Goal: Task Accomplishment & Management: Complete application form

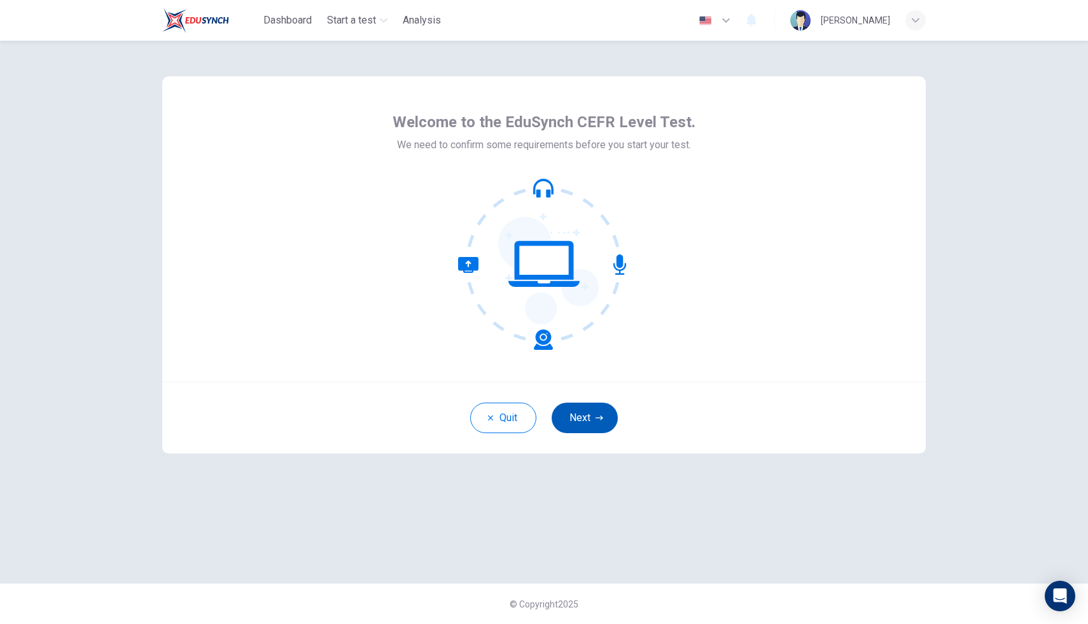
click at [596, 414] on icon "button" at bounding box center [600, 418] width 8 height 8
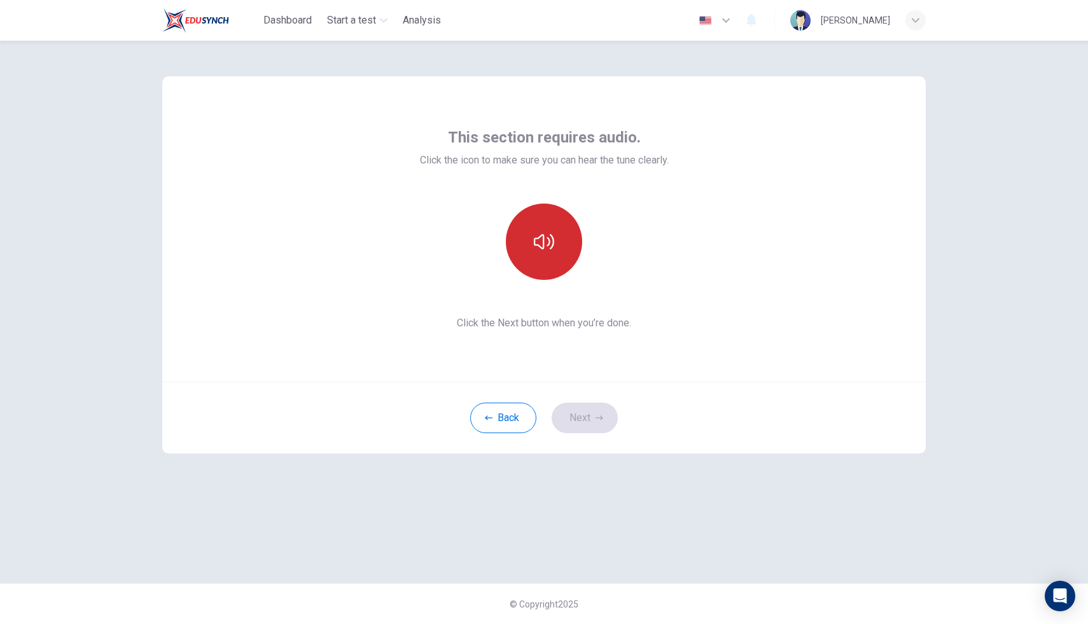
click at [541, 243] on icon "button" at bounding box center [544, 242] width 20 height 20
click at [534, 246] on icon "button" at bounding box center [544, 242] width 20 height 20
click at [763, 142] on div "This section requires audio. Click the icon to make sure you can hear the tune …" at bounding box center [544, 333] width 1088 height 584
click at [538, 243] on icon "button" at bounding box center [544, 242] width 20 height 20
click at [598, 416] on icon "button" at bounding box center [600, 418] width 8 height 8
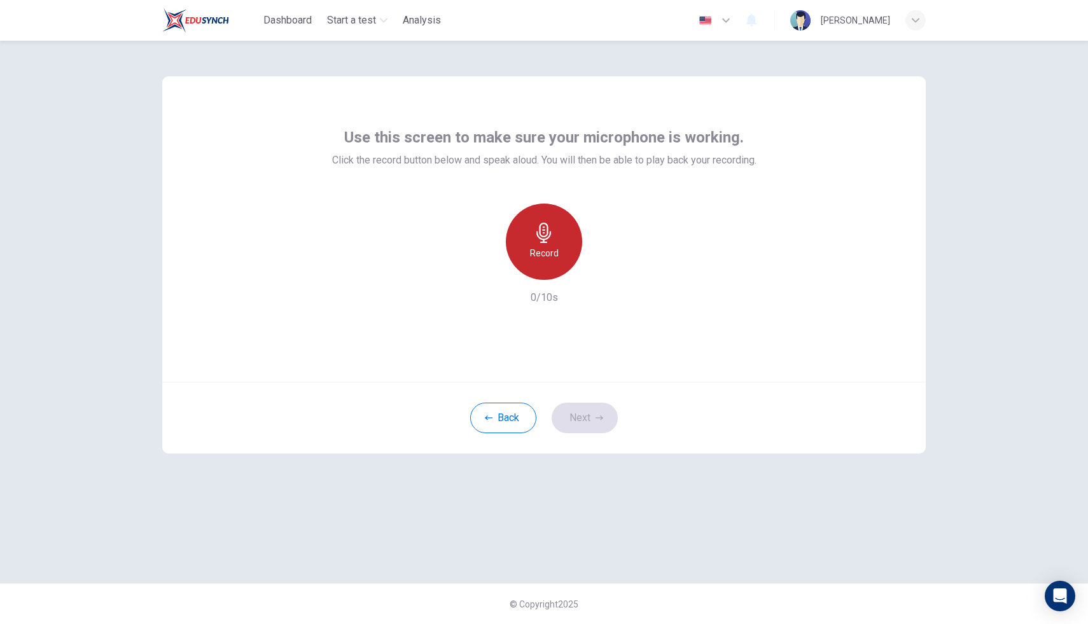
click at [558, 274] on div "Record" at bounding box center [544, 242] width 76 height 76
click at [547, 241] on icon "button" at bounding box center [544, 233] width 20 height 20
click at [610, 274] on div "button" at bounding box center [603, 270] width 20 height 20
click at [586, 402] on div "Back Next" at bounding box center [544, 418] width 764 height 72
click at [604, 438] on div "Back Next" at bounding box center [544, 418] width 764 height 72
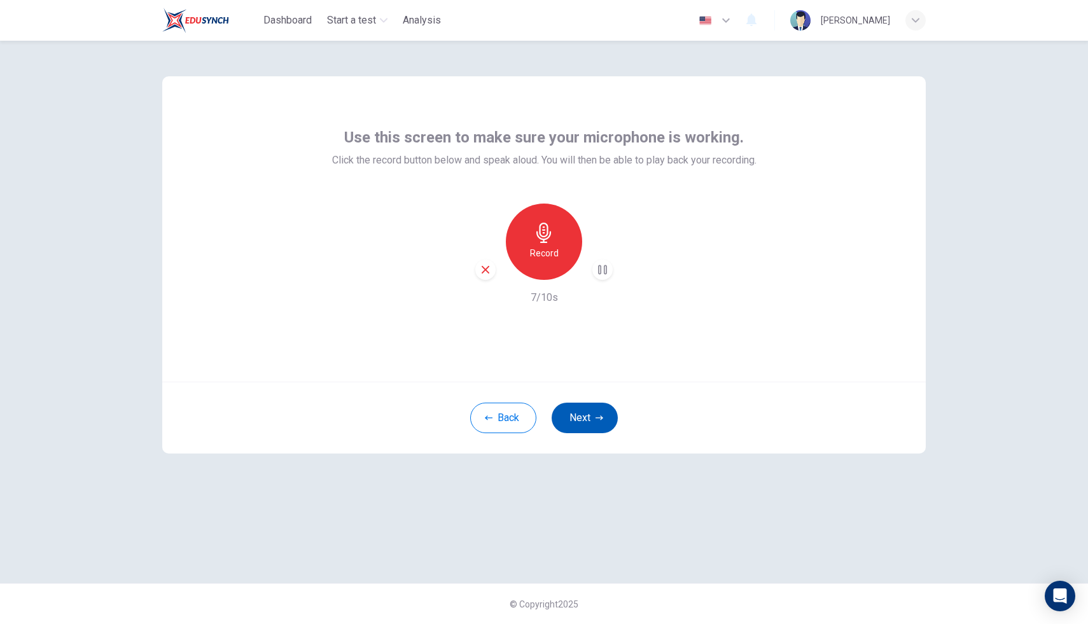
click at [591, 411] on button "Next" at bounding box center [585, 418] width 66 height 31
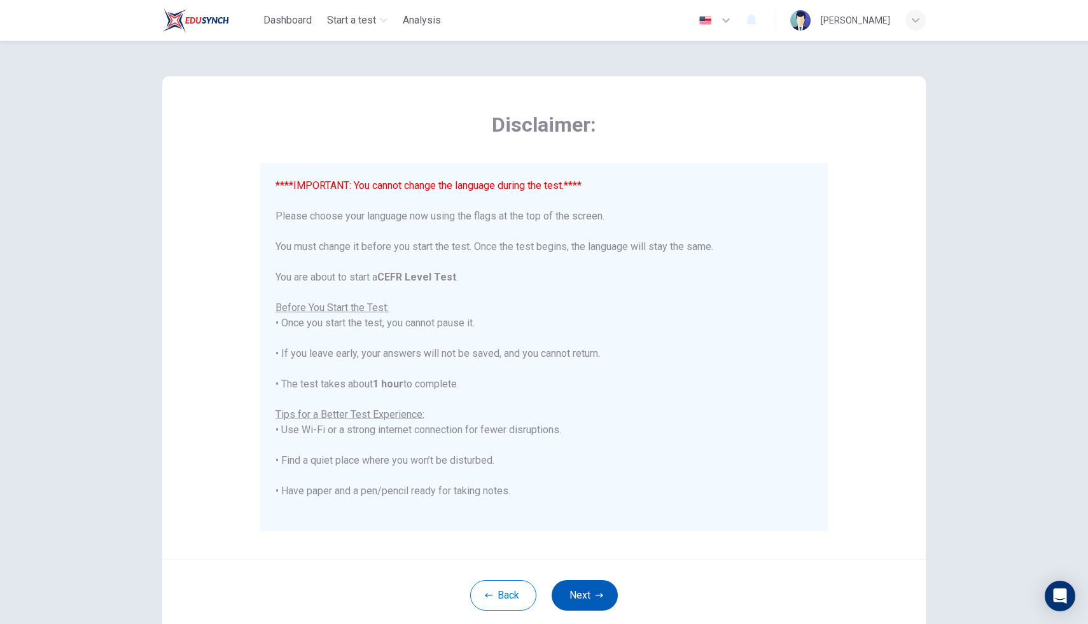
click at [570, 546] on button "Next" at bounding box center [585, 596] width 66 height 31
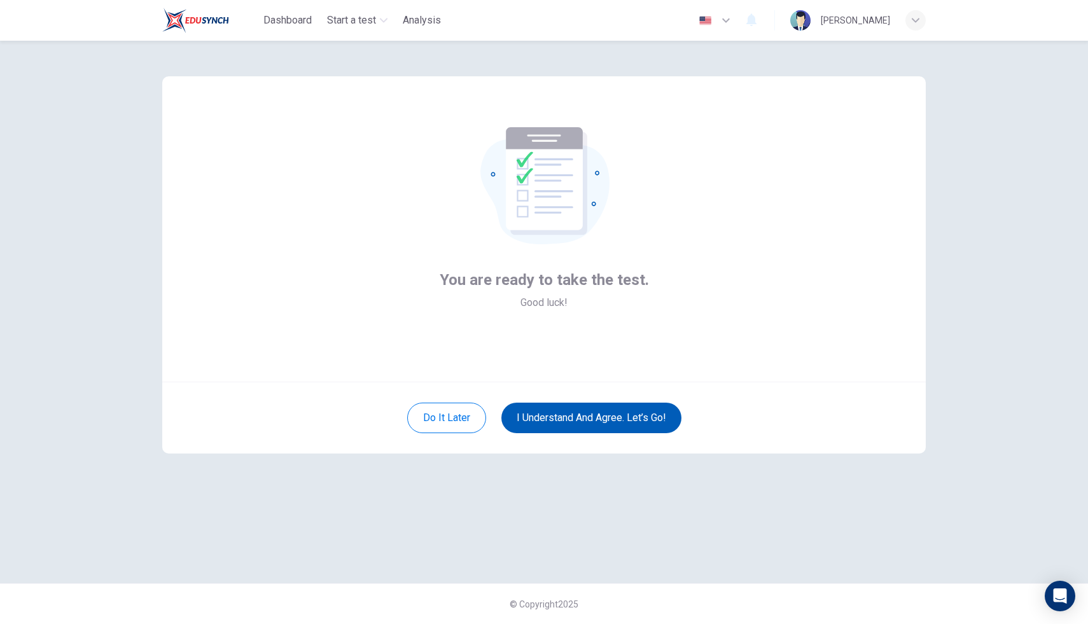
click at [562, 416] on button "I understand and agree. Let’s go!" at bounding box center [592, 418] width 180 height 31
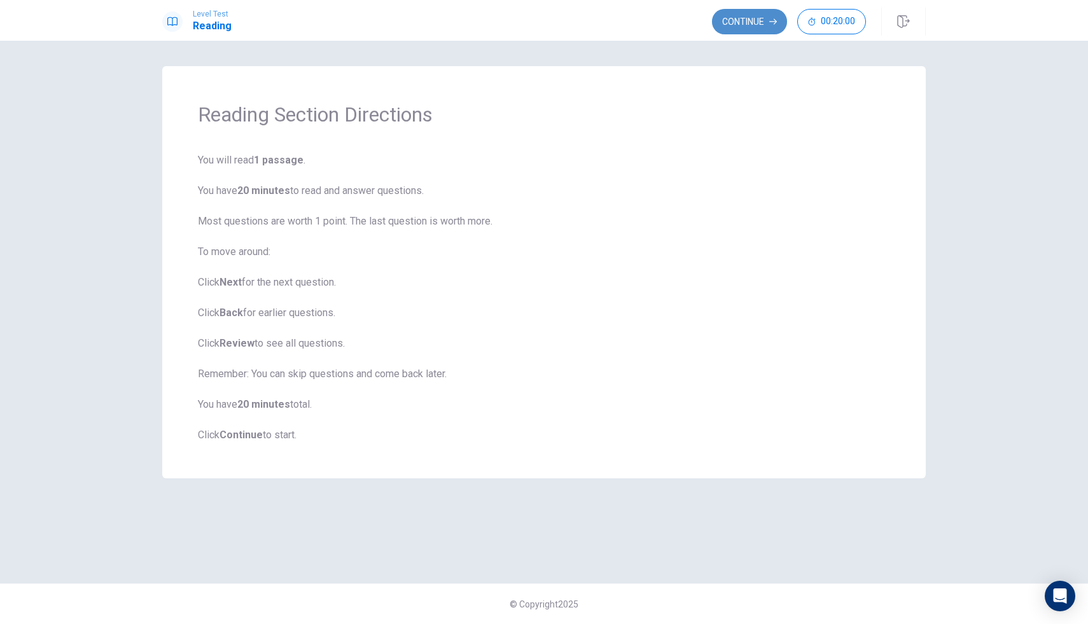
click at [757, 27] on button "Continue" at bounding box center [749, 21] width 75 height 25
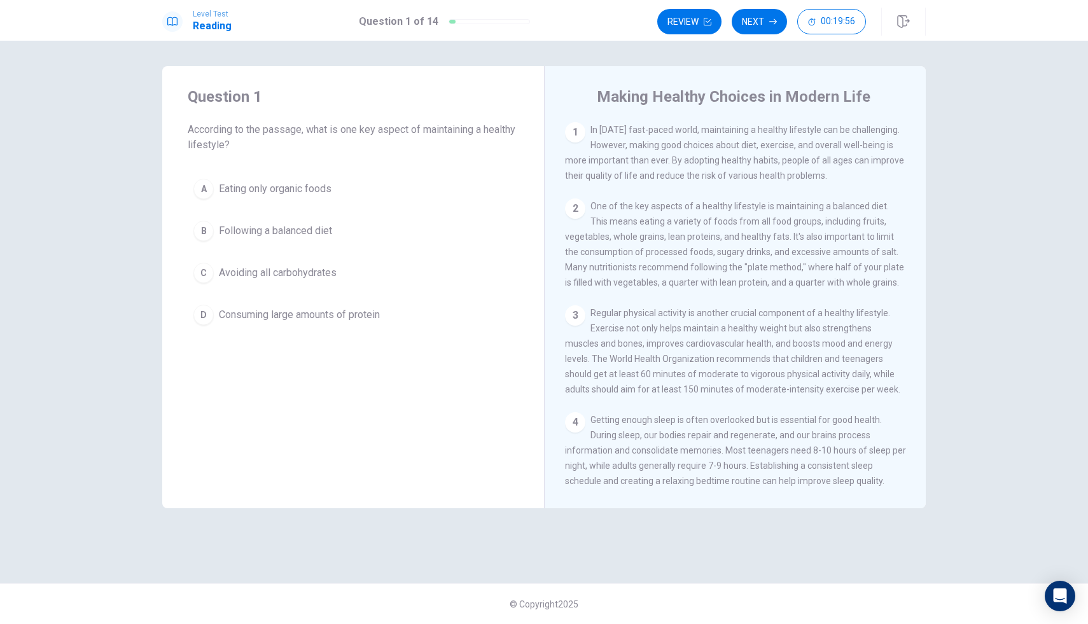
click at [479, 116] on div "Question 1 According to the passage, what is one key aspect of maintaining a he…" at bounding box center [353, 120] width 331 height 66
click at [574, 136] on div "1" at bounding box center [575, 132] width 20 height 20
click at [353, 144] on span "According to the passage, what is one key aspect of maintaining a healthy lifes…" at bounding box center [353, 137] width 331 height 31
click at [318, 178] on button "A Eating only organic foods" at bounding box center [353, 189] width 331 height 32
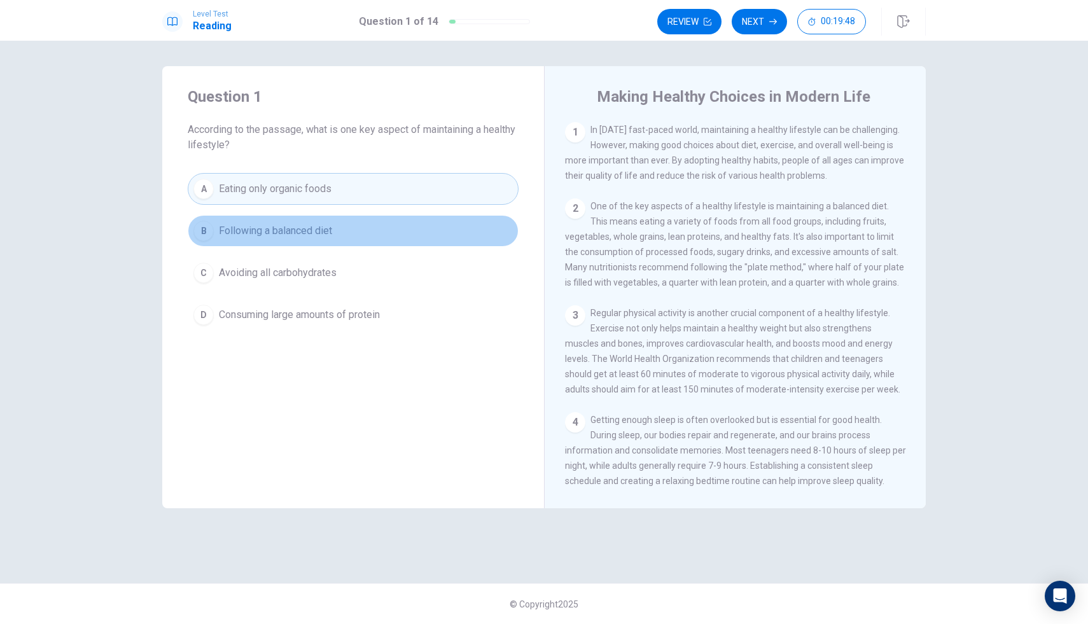
click at [318, 231] on span "Following a balanced diet" at bounding box center [275, 230] width 113 height 15
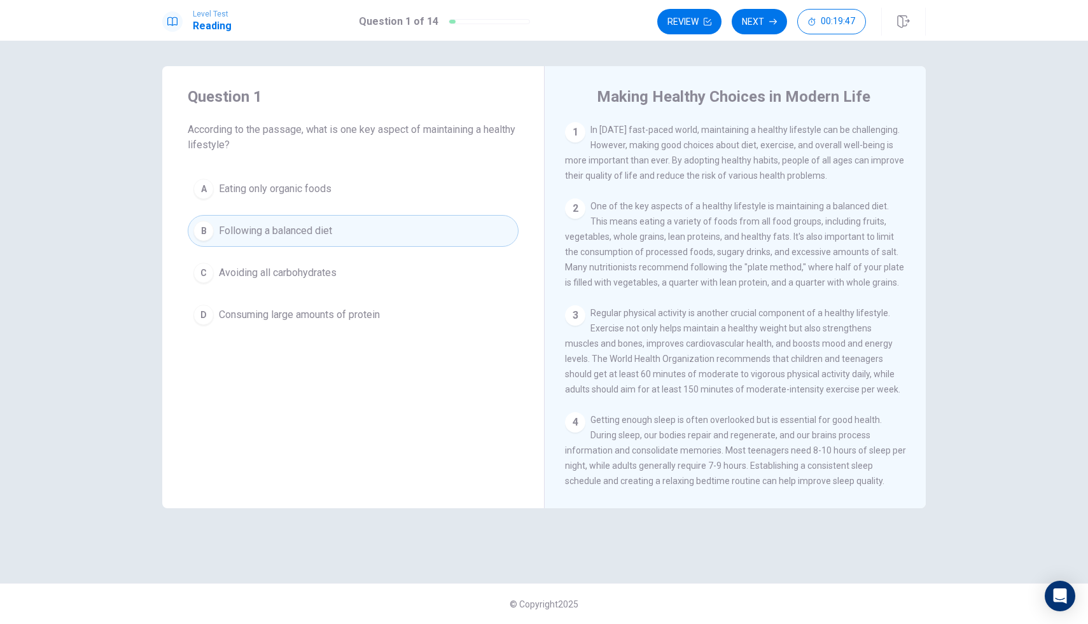
click at [349, 352] on div "Question 1 According to the passage, what is one key aspect of maintaining a he…" at bounding box center [353, 287] width 382 height 442
click at [342, 266] on button "C Avoiding all carbohydrates" at bounding box center [353, 273] width 331 height 32
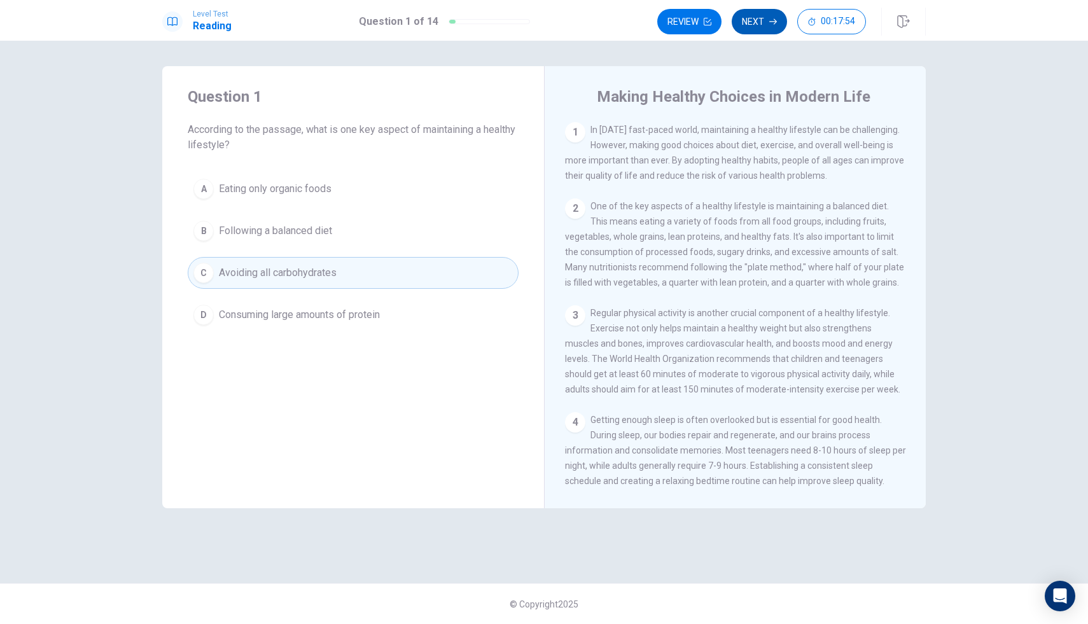
click at [761, 26] on button "Next" at bounding box center [759, 21] width 55 height 25
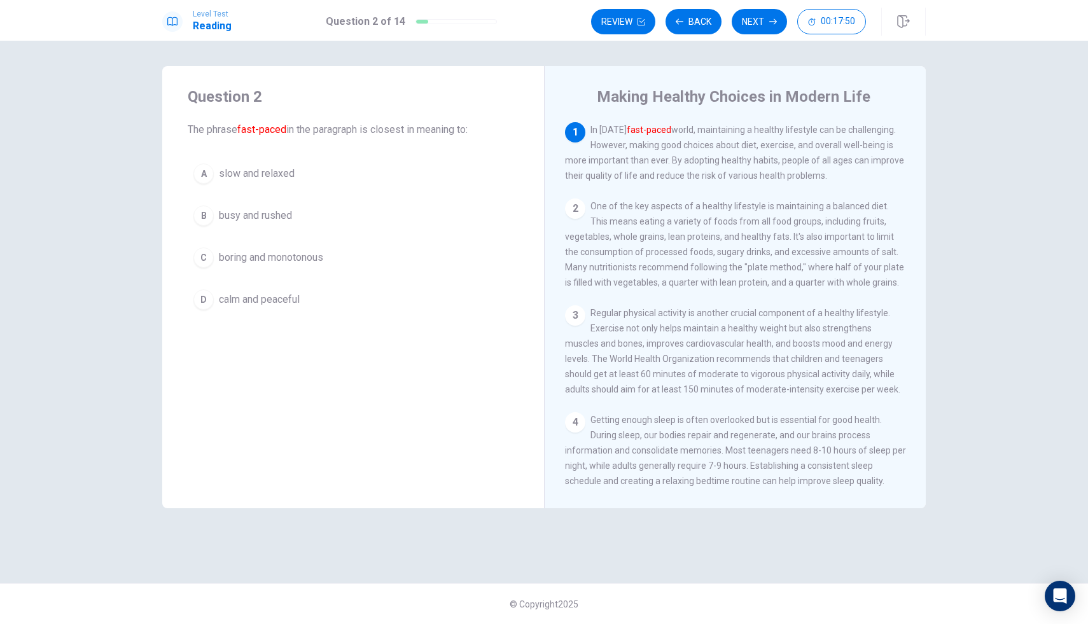
click at [319, 223] on button "B busy and rushed" at bounding box center [353, 216] width 331 height 32
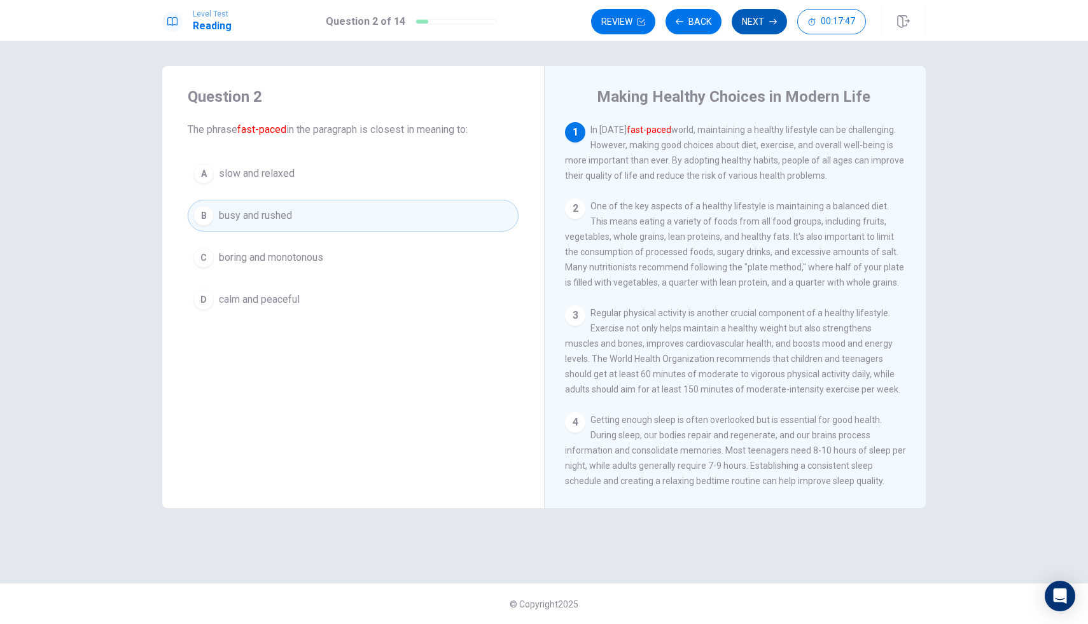
click at [761, 22] on button "Next" at bounding box center [759, 21] width 55 height 25
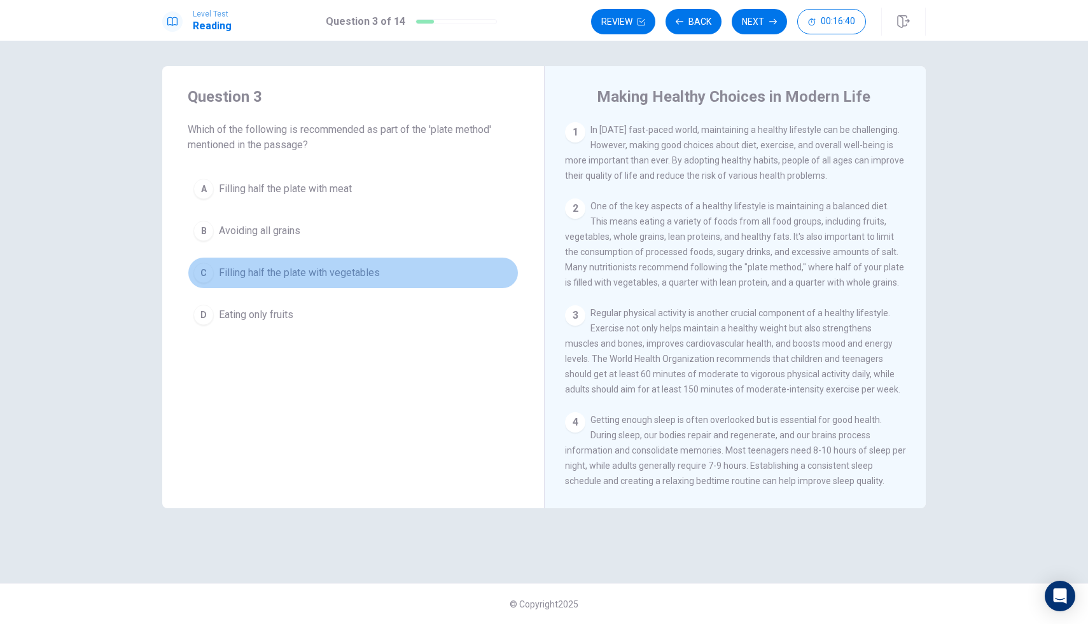
click at [204, 269] on div "C" at bounding box center [204, 273] width 20 height 20
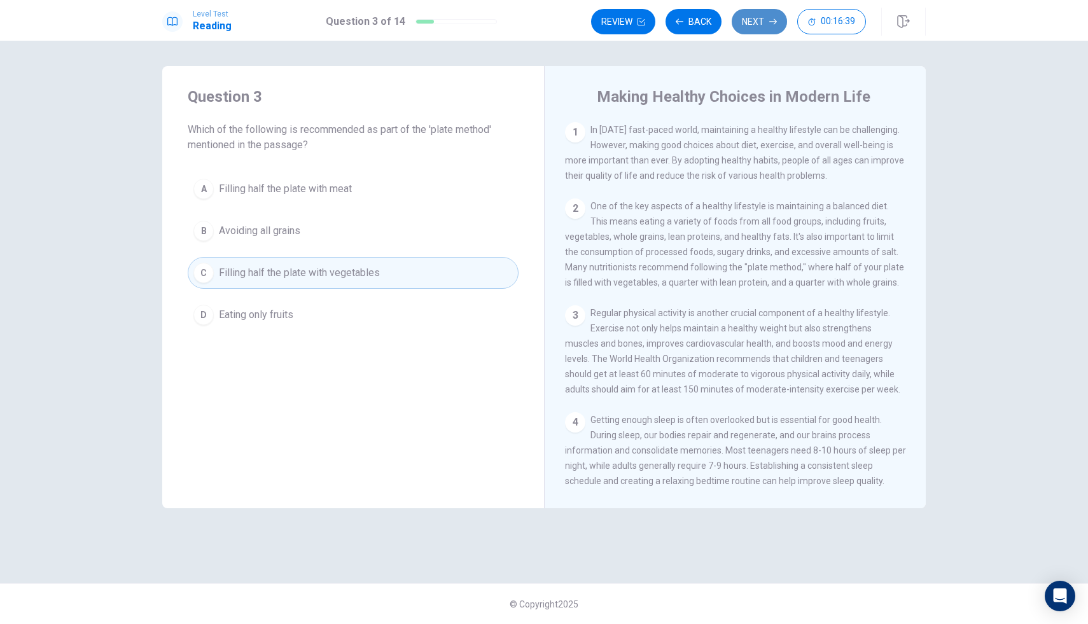
click at [742, 22] on button "Next" at bounding box center [759, 21] width 55 height 25
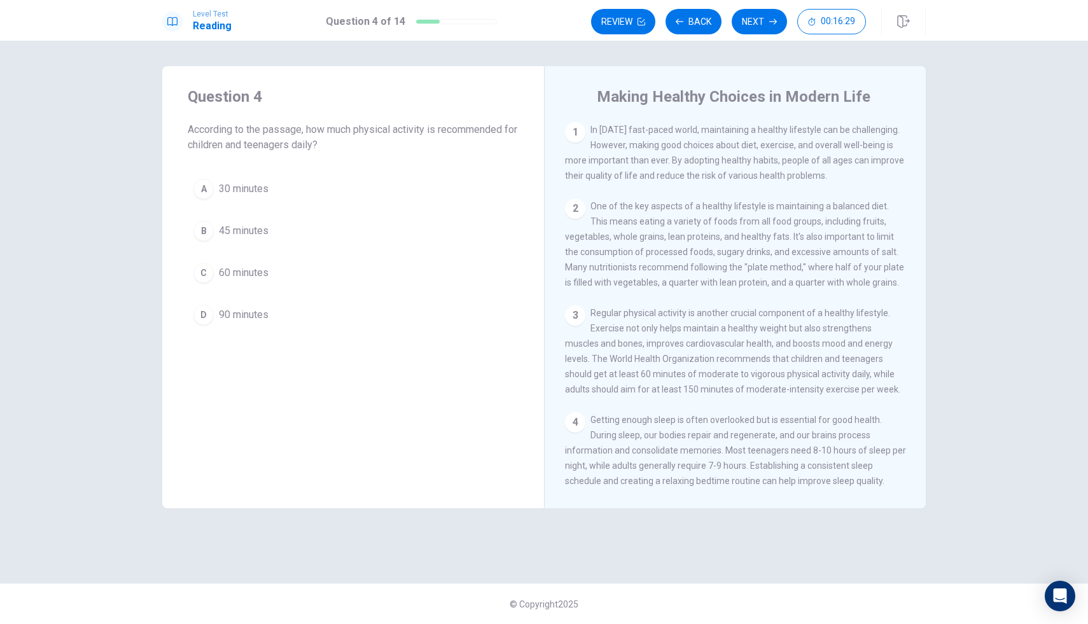
click at [223, 289] on div "A 30 minutes B 45 minutes C 60 minutes D 90 minutes" at bounding box center [353, 252] width 331 height 158
click at [227, 276] on span "60 minutes" at bounding box center [244, 272] width 50 height 15
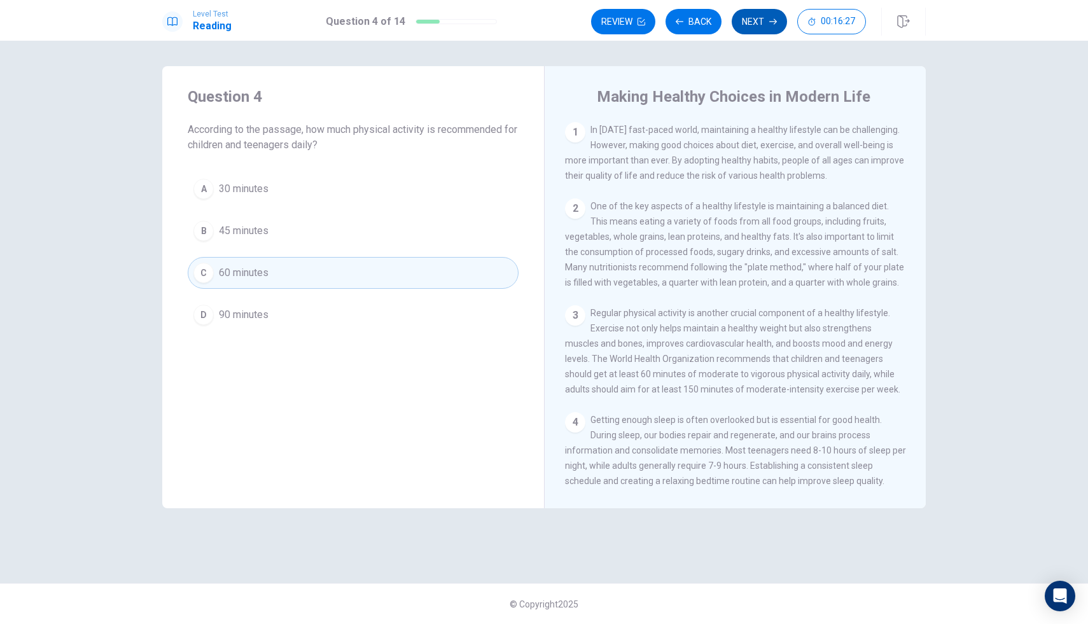
click at [751, 27] on button "Next" at bounding box center [759, 21] width 55 height 25
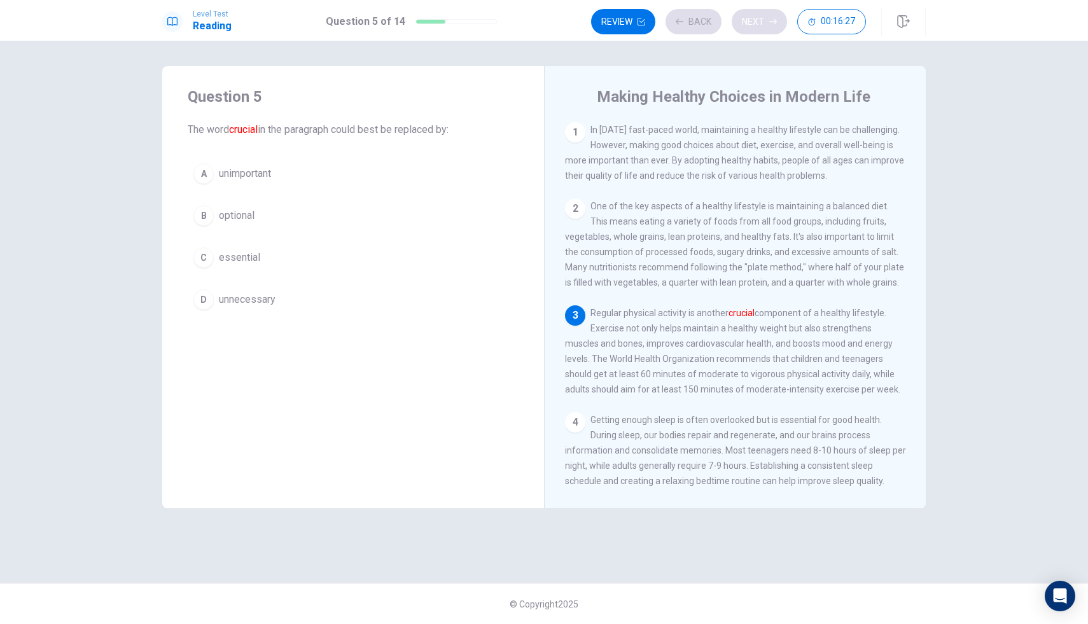
scroll to position [46, 0]
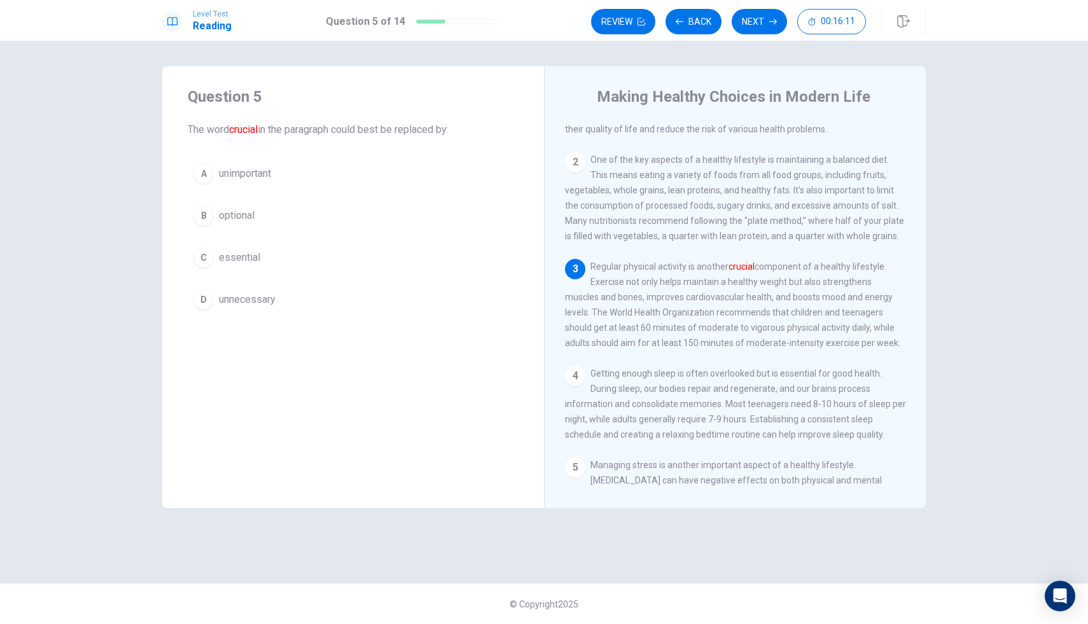
click at [209, 286] on button "D unnecessary" at bounding box center [353, 300] width 331 height 32
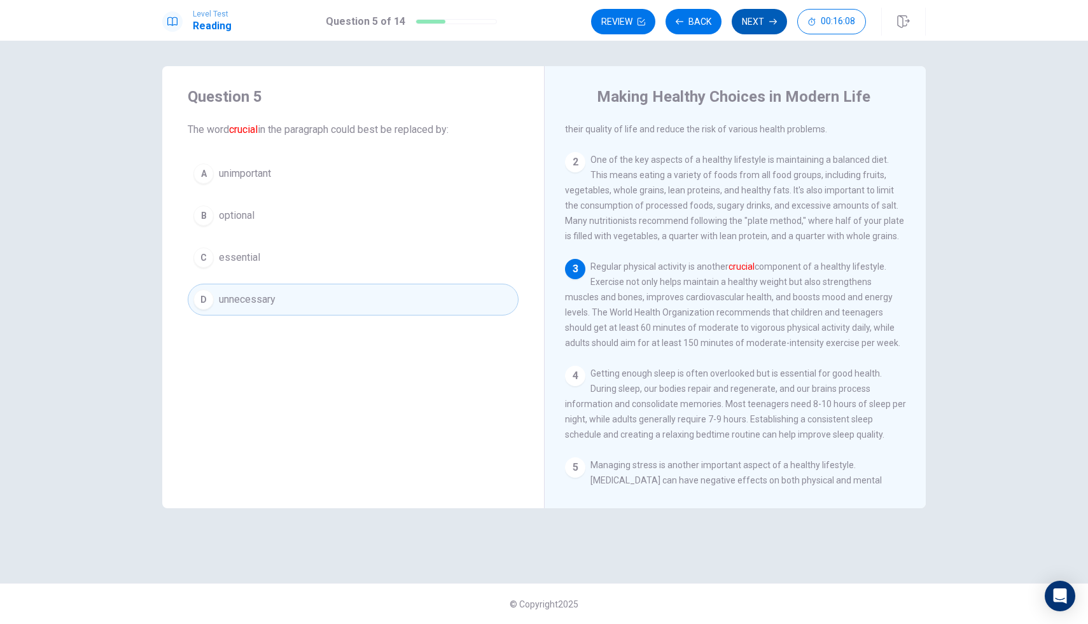
click at [763, 18] on button "Next" at bounding box center [759, 21] width 55 height 25
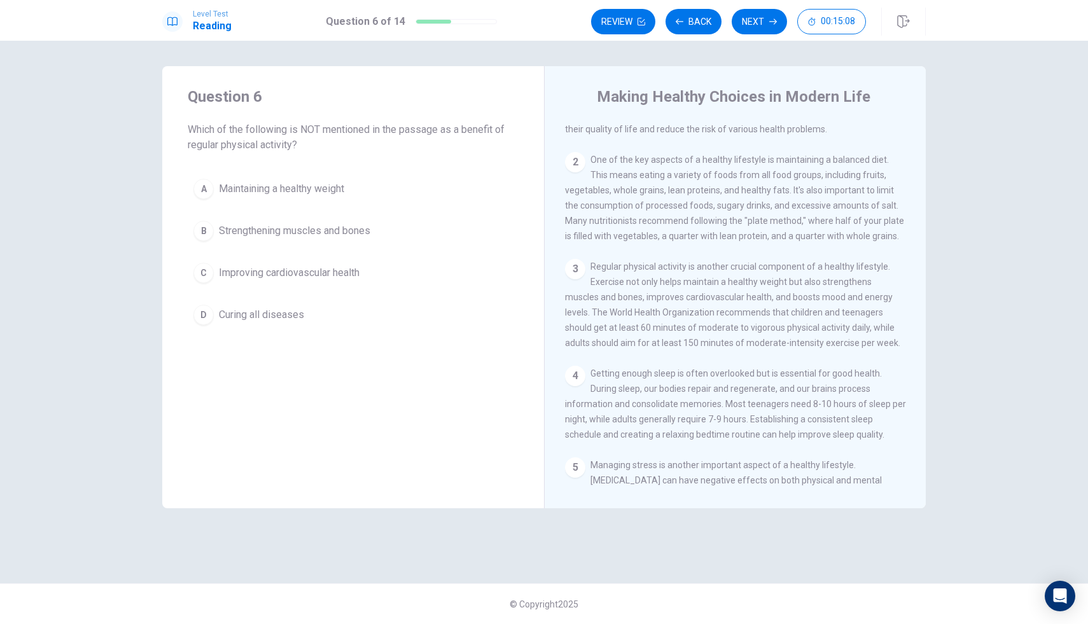
click at [244, 188] on span "Maintaining a healthy weight" at bounding box center [281, 188] width 125 height 15
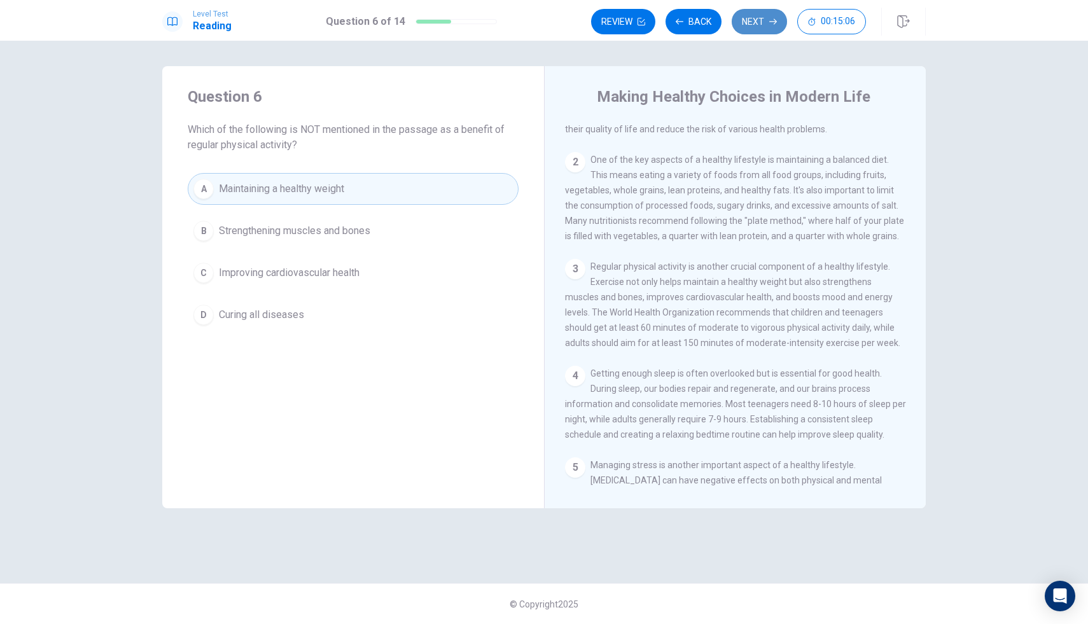
click at [759, 9] on button "Next" at bounding box center [759, 21] width 55 height 25
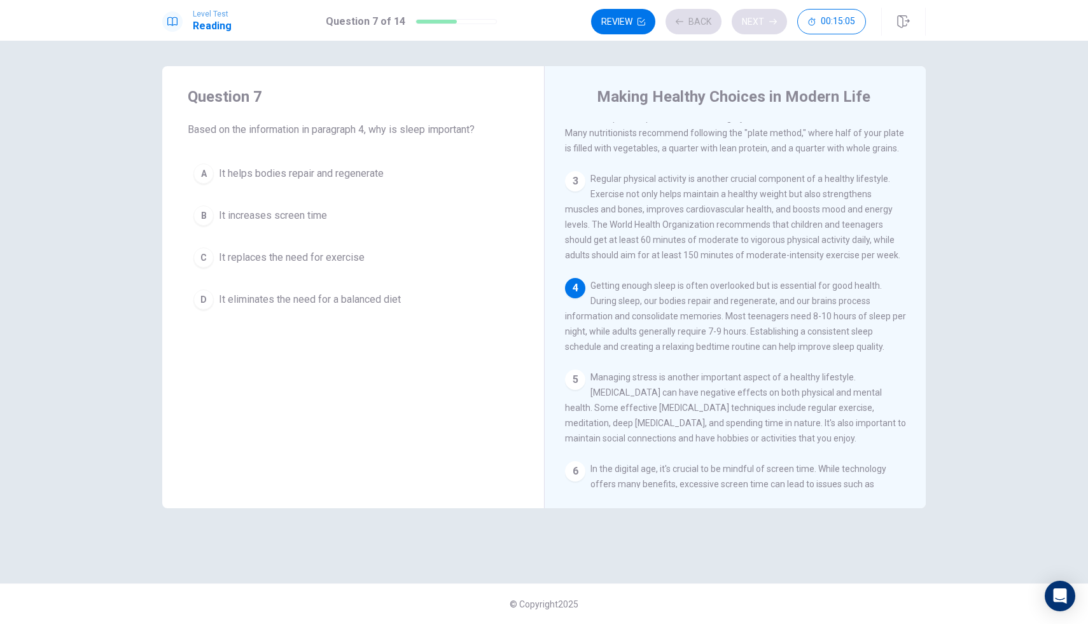
scroll to position [141, 0]
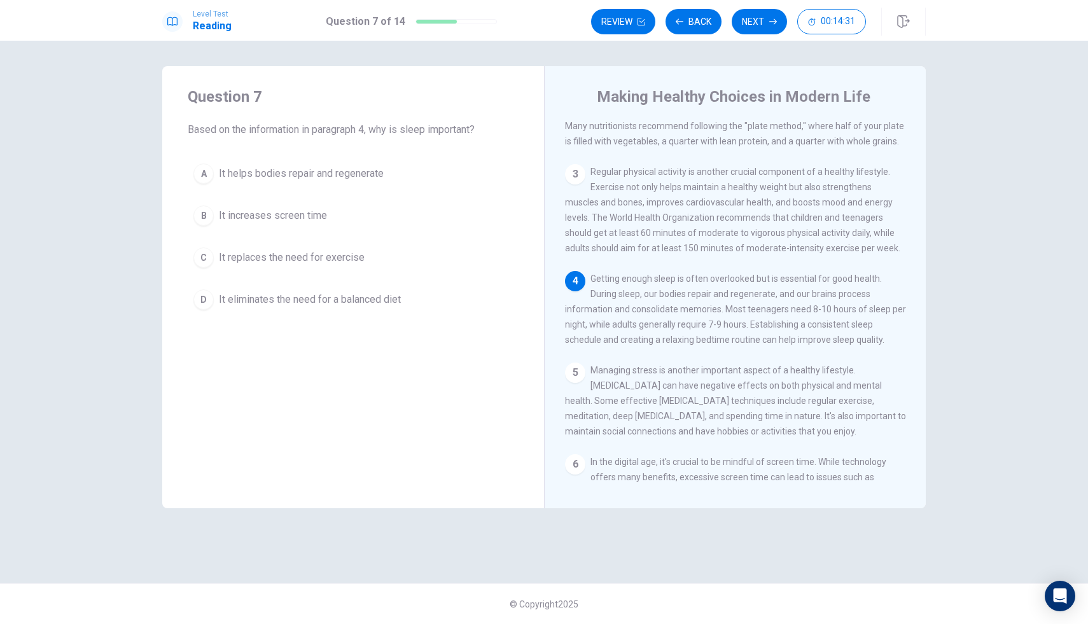
click at [191, 546] on div "Question 7 Based on the information in paragraph 4, why is sleep important? A I…" at bounding box center [544, 333] width 1088 height 584
click at [191, 546] on div "© Copyright 2025" at bounding box center [544, 604] width 1088 height 41
click at [279, 219] on span "It increases screen time" at bounding box center [273, 215] width 108 height 15
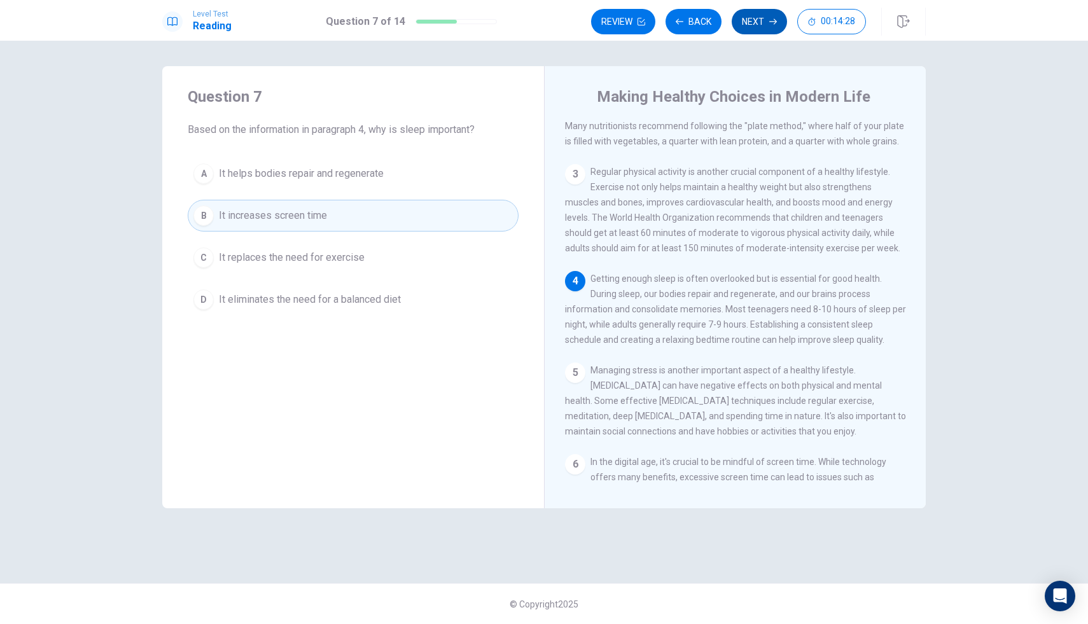
click at [761, 18] on button "Next" at bounding box center [759, 21] width 55 height 25
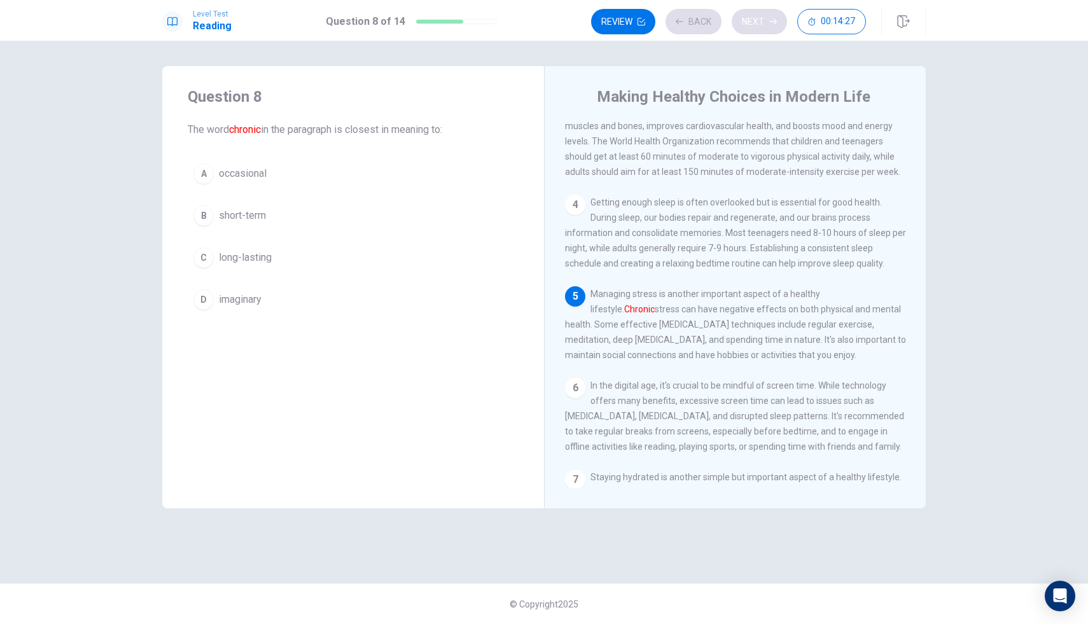
scroll to position [236, 0]
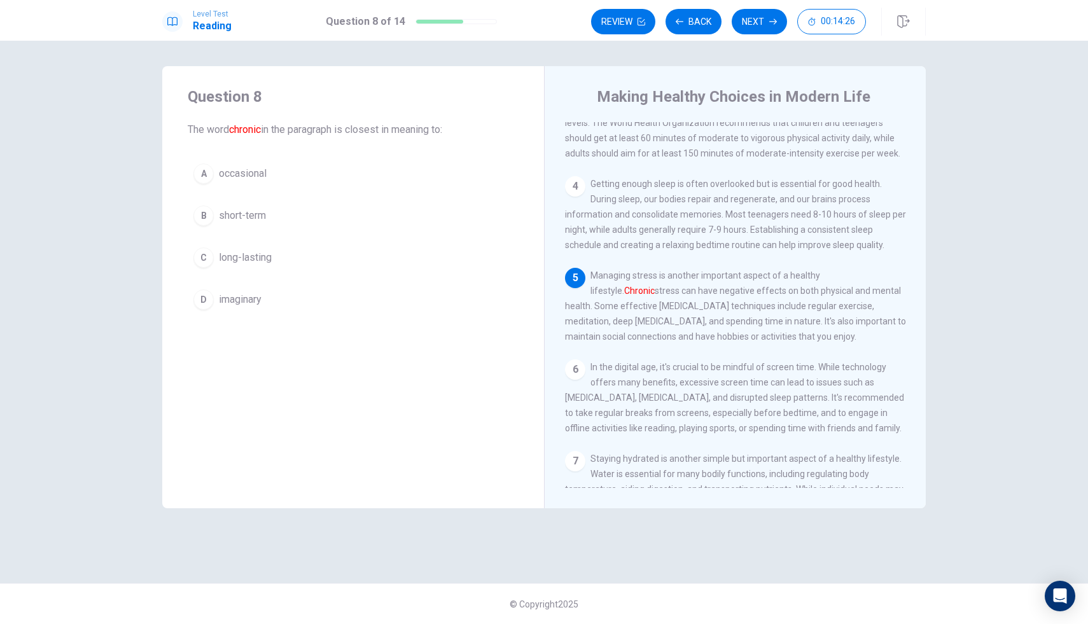
click at [330, 261] on button "C long-lasting" at bounding box center [353, 258] width 331 height 32
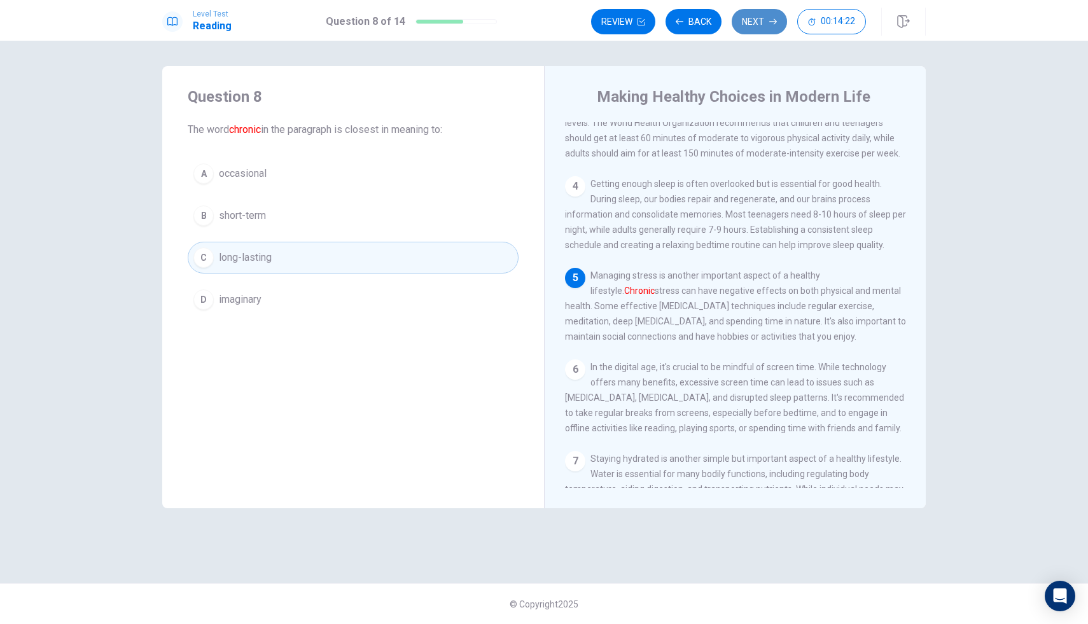
click at [763, 24] on button "Next" at bounding box center [759, 21] width 55 height 25
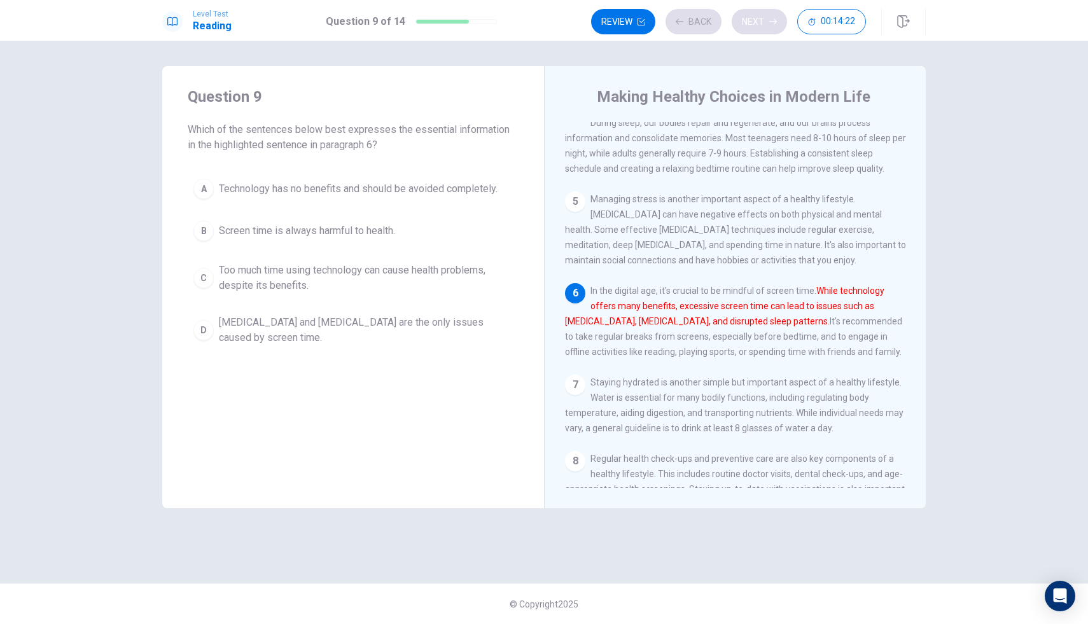
scroll to position [331, 0]
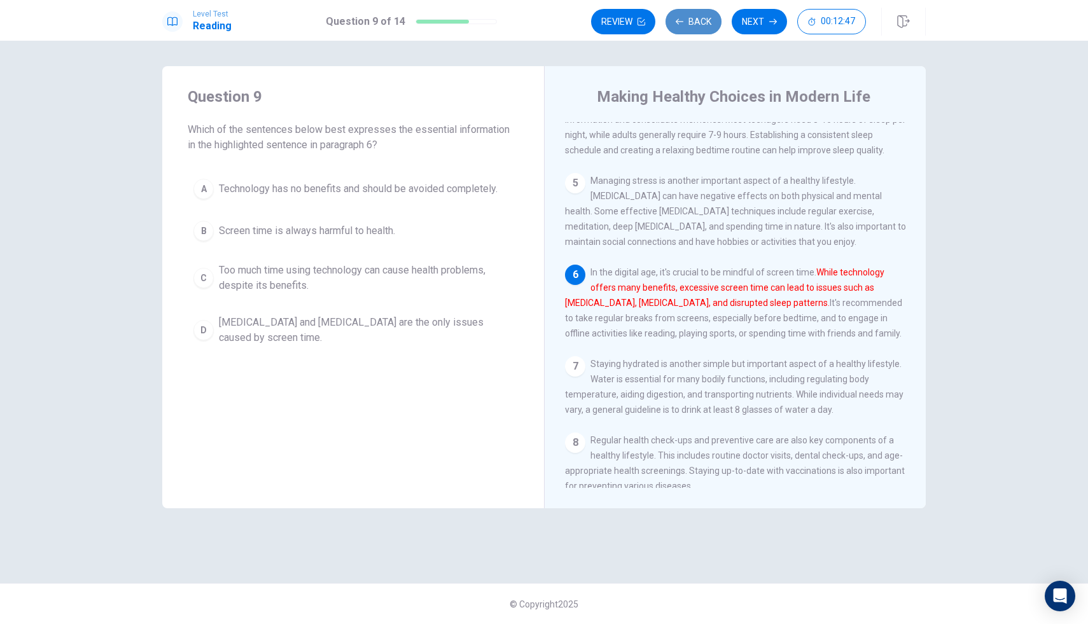
click at [686, 20] on button "Back" at bounding box center [694, 21] width 56 height 25
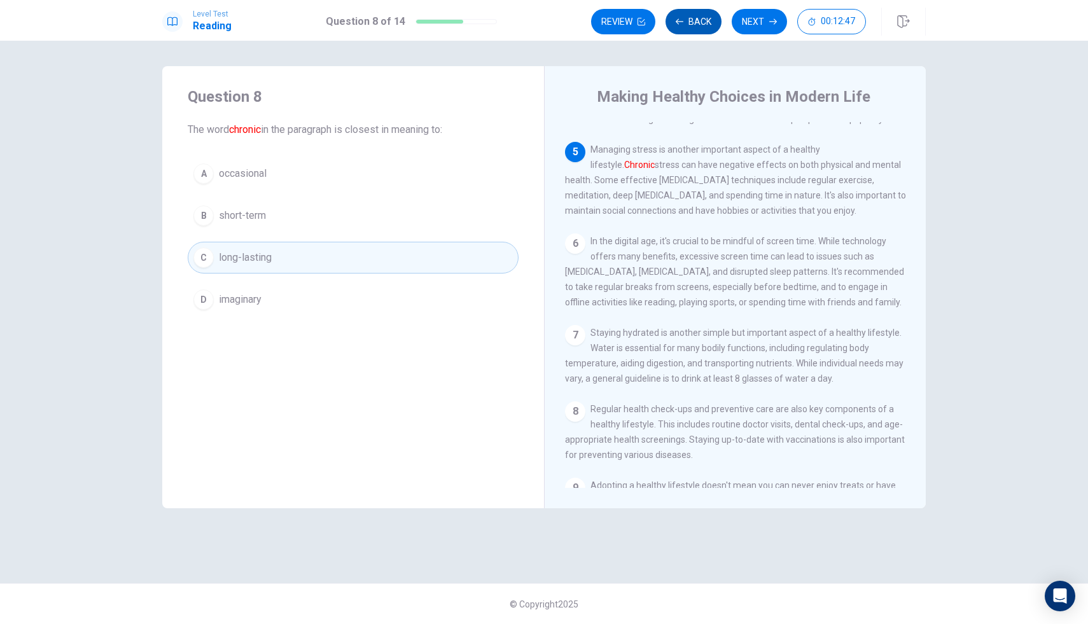
scroll to position [395, 0]
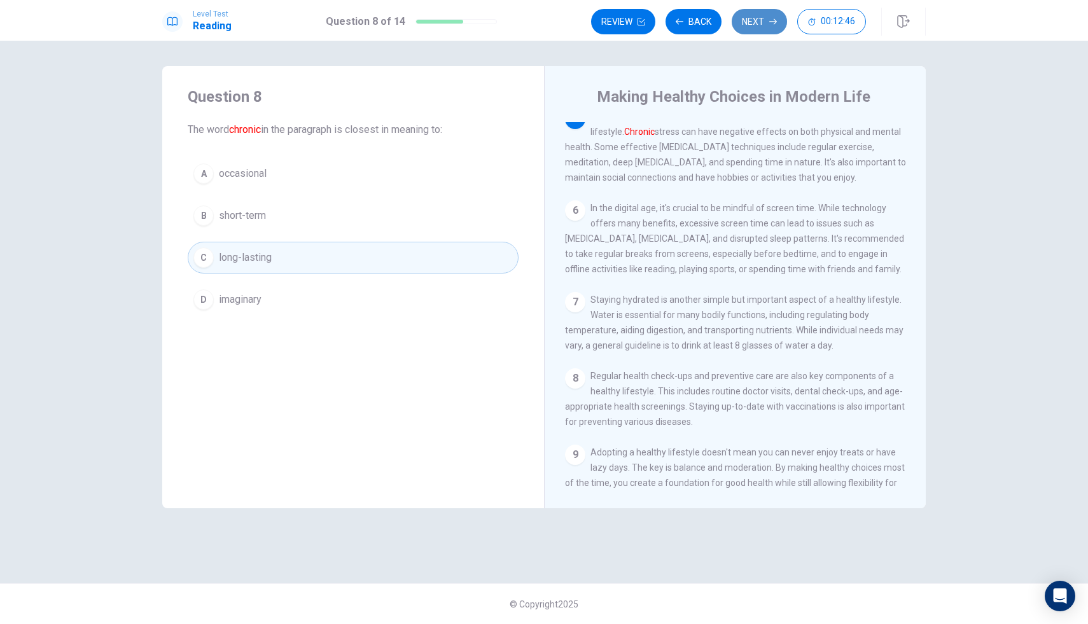
click at [758, 22] on button "Next" at bounding box center [759, 21] width 55 height 25
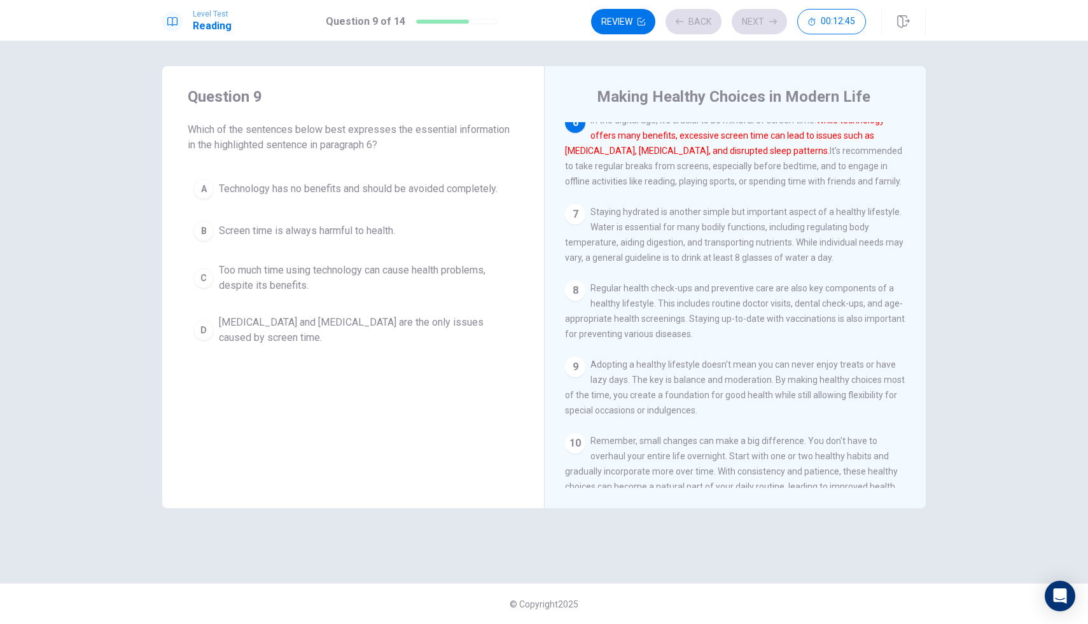
scroll to position [490, 0]
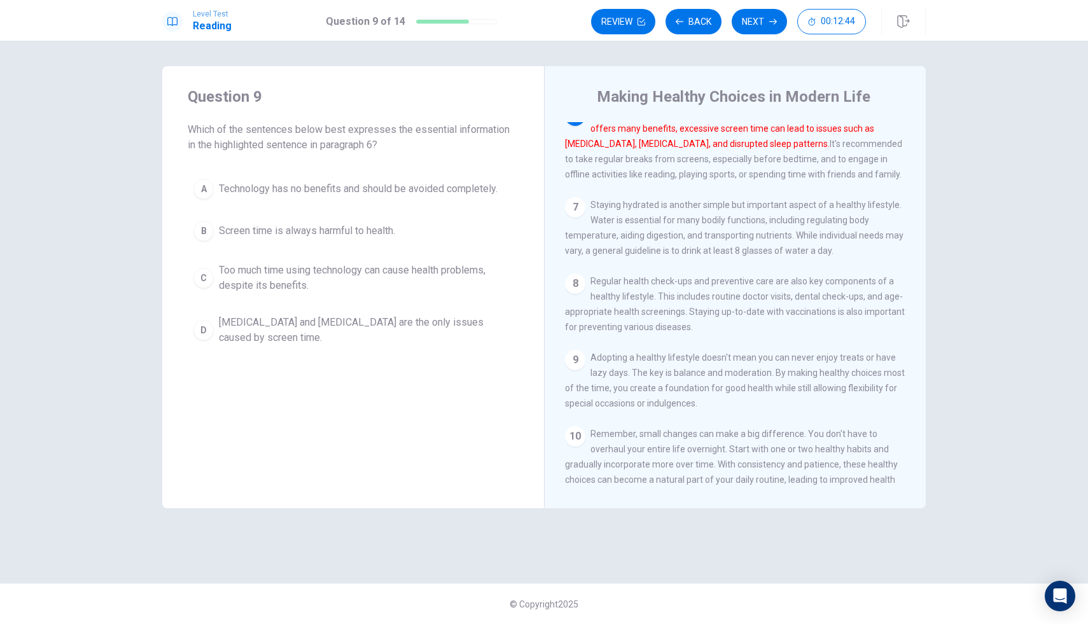
click at [386, 272] on span "Too much time using technology can cause health problems, despite its benefits." at bounding box center [366, 278] width 294 height 31
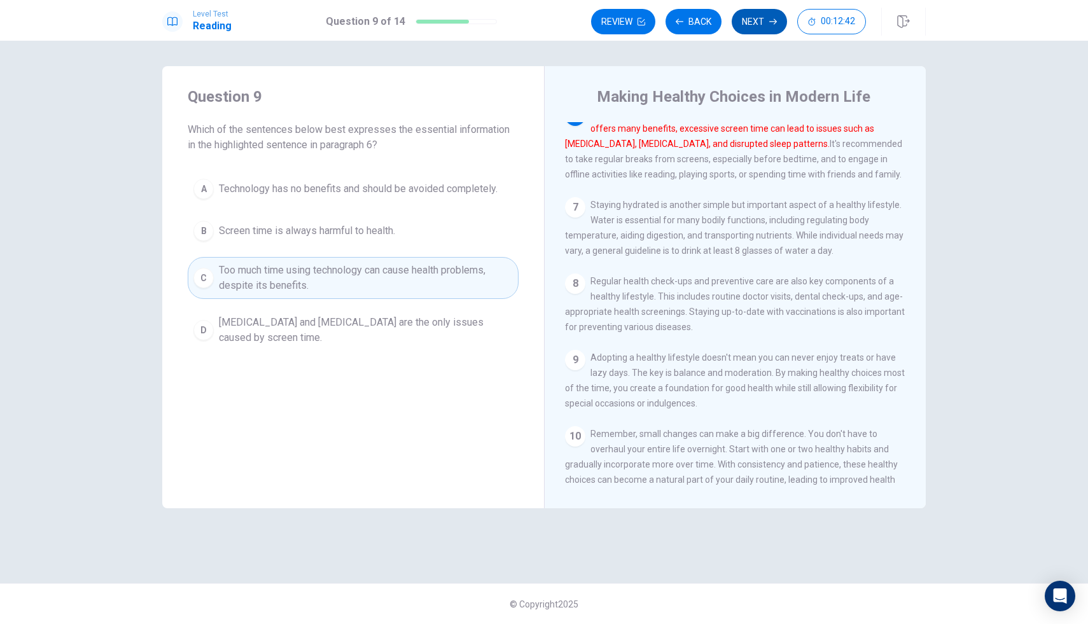
click at [763, 12] on button "Next" at bounding box center [759, 21] width 55 height 25
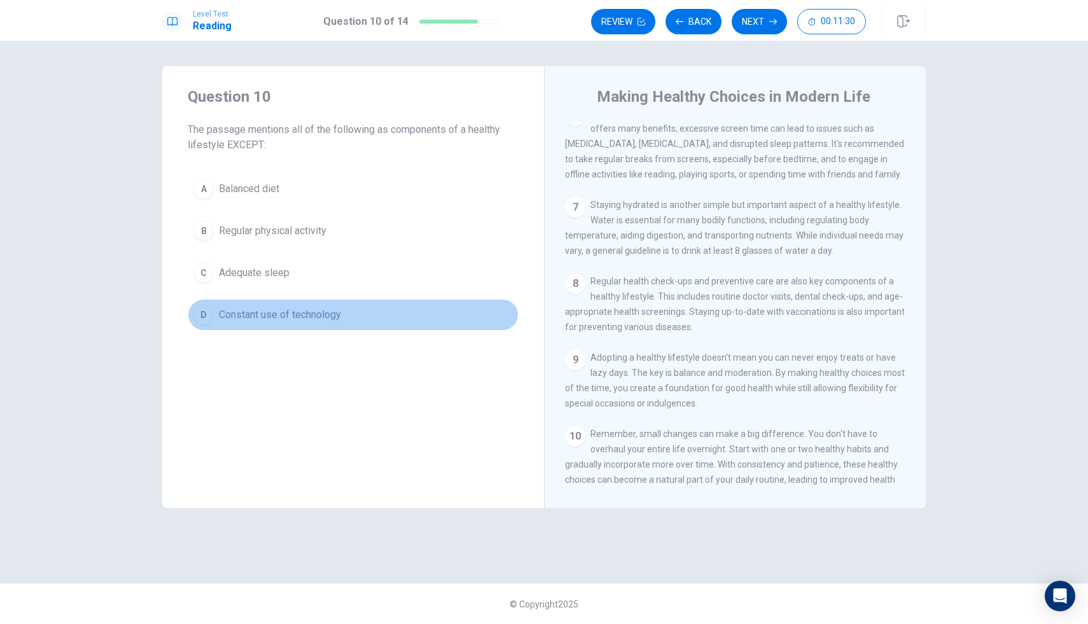
click at [369, 320] on button "D Constant use of technology" at bounding box center [353, 315] width 331 height 32
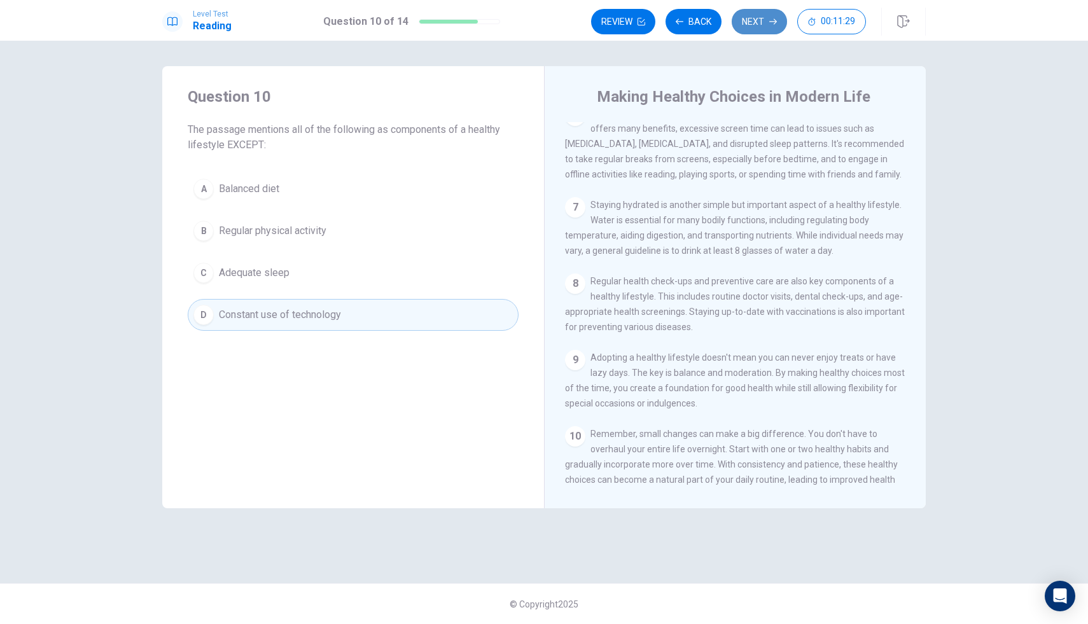
click at [744, 15] on button "Next" at bounding box center [759, 21] width 55 height 25
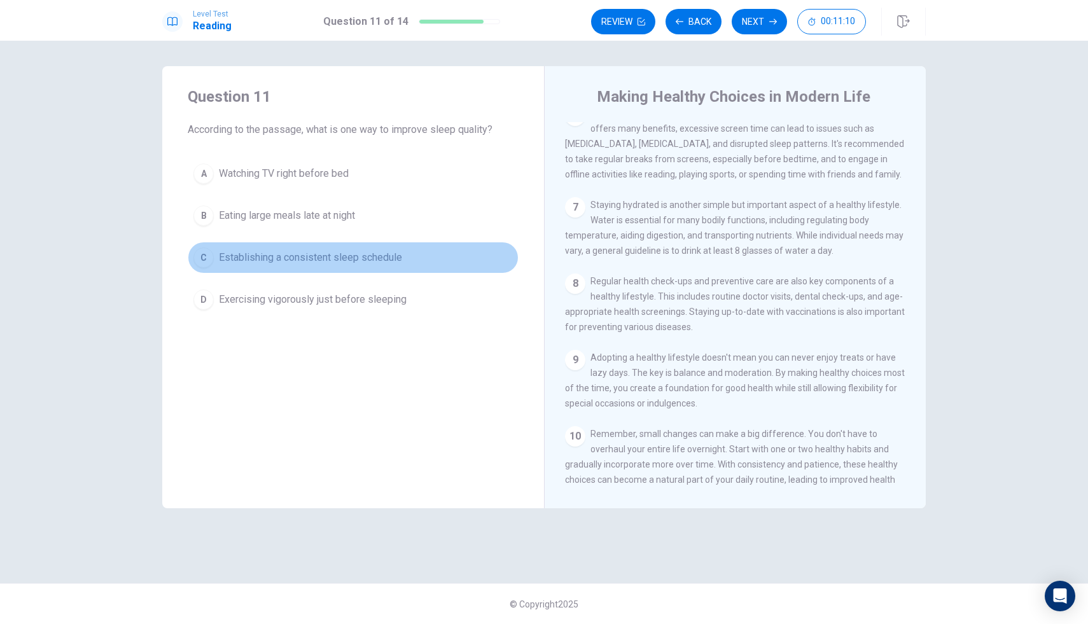
click at [395, 255] on span "Establishing a consistent sleep schedule" at bounding box center [310, 257] width 183 height 15
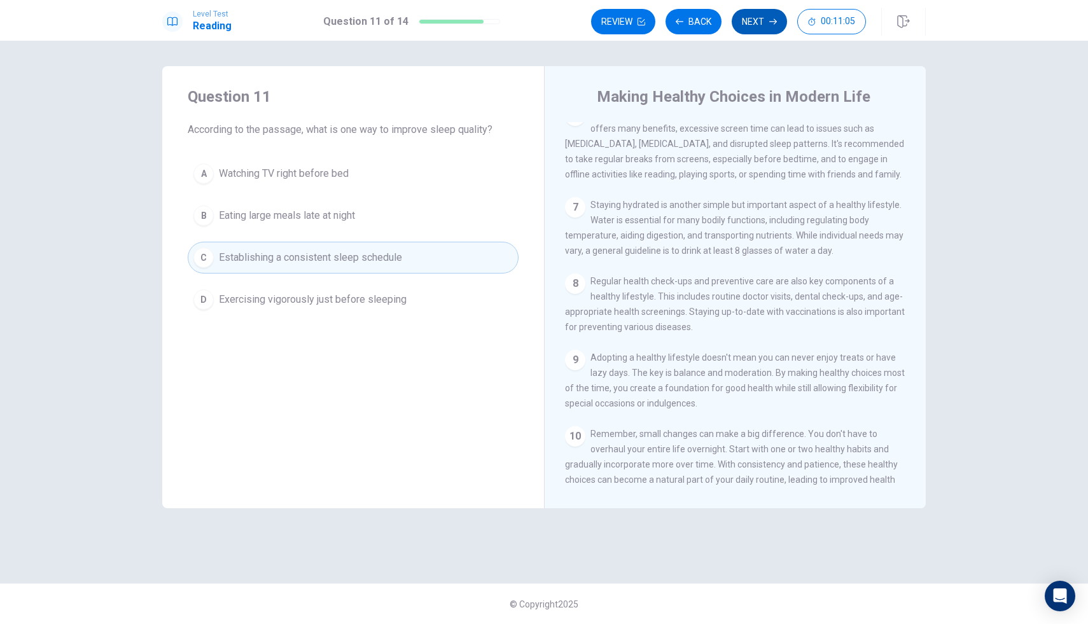
click at [738, 18] on button "Next" at bounding box center [759, 21] width 55 height 25
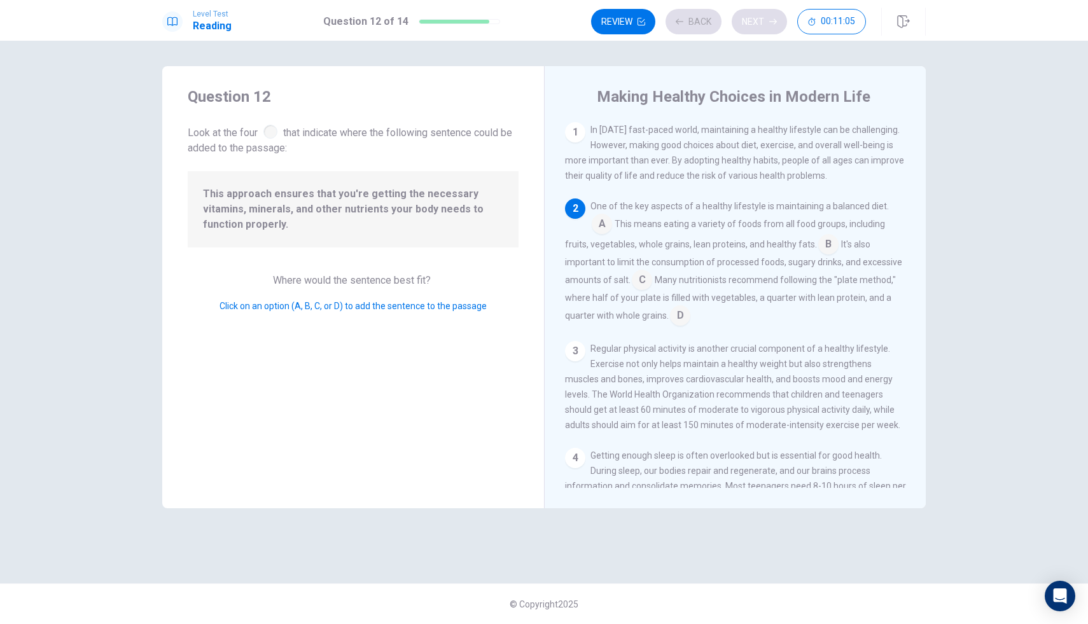
scroll to position [79, 0]
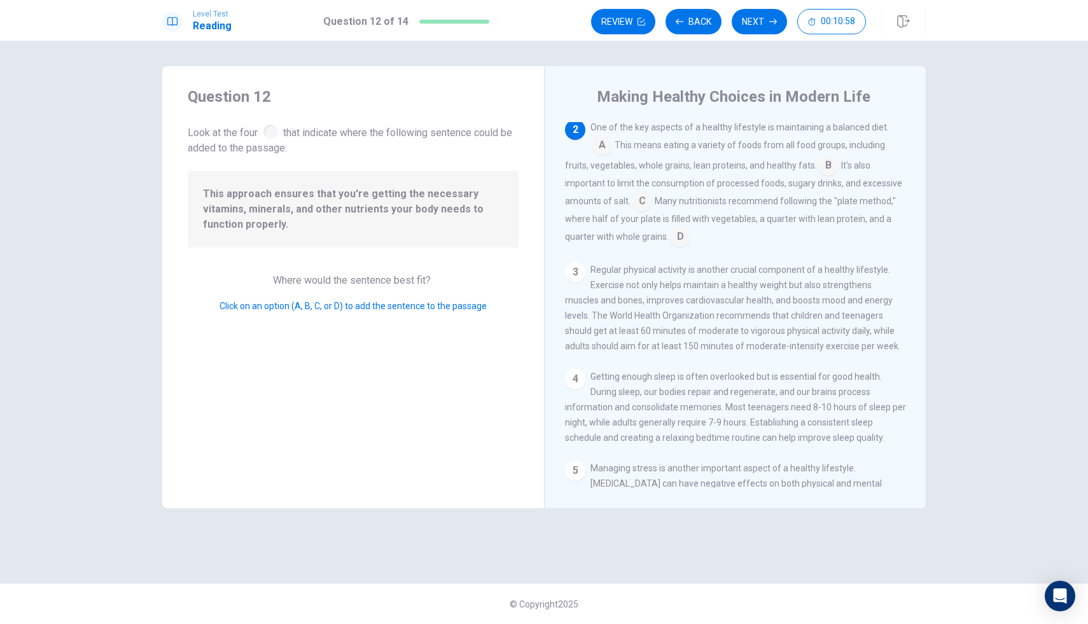
click at [272, 132] on div at bounding box center [271, 132] width 14 height 14
click at [359, 279] on span "Where would the sentence best fit?" at bounding box center [353, 280] width 160 height 12
click at [606, 145] on input at bounding box center [602, 146] width 20 height 20
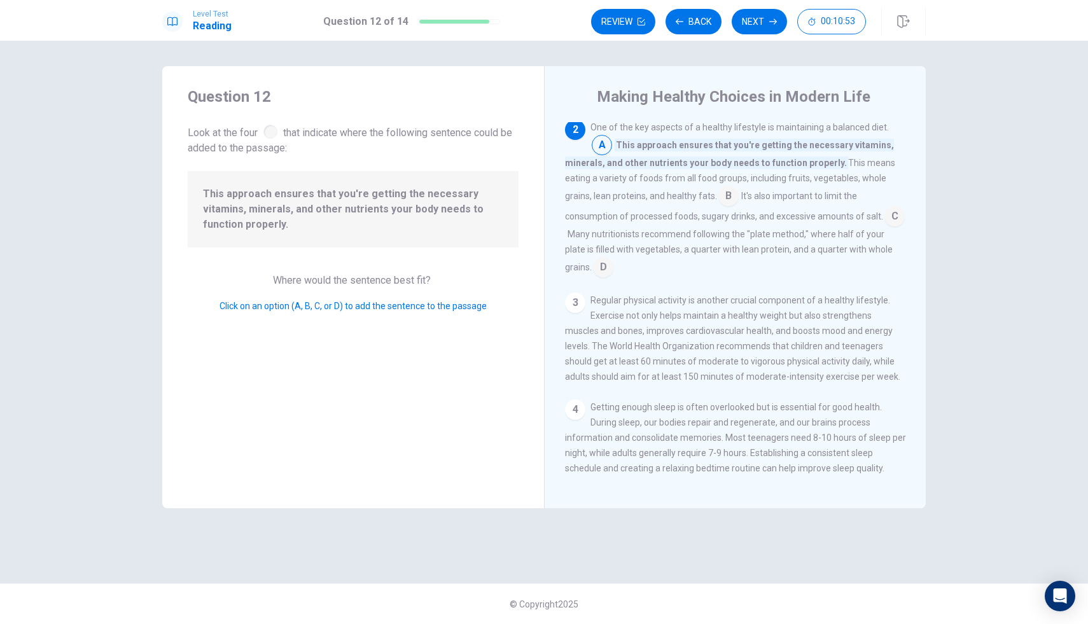
click at [676, 169] on span "This approach ensures that you're getting the necessary vitamins, minerals, and…" at bounding box center [729, 154] width 329 height 31
click at [668, 159] on span "This approach ensures that you're getting the necessary vitamins, minerals, and…" at bounding box center [729, 154] width 329 height 31
click at [448, 183] on div "This approach ensures that you're getting the necessary vitamins, minerals, and…" at bounding box center [353, 209] width 331 height 76
click at [730, 197] on input at bounding box center [729, 197] width 20 height 20
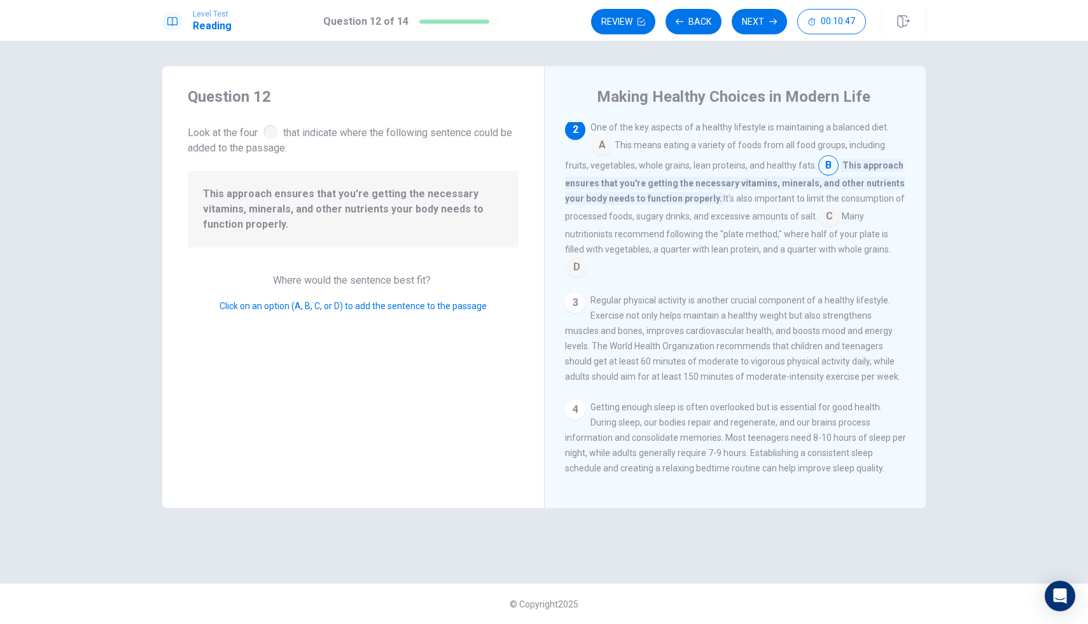
click at [763, 216] on input at bounding box center [829, 218] width 20 height 20
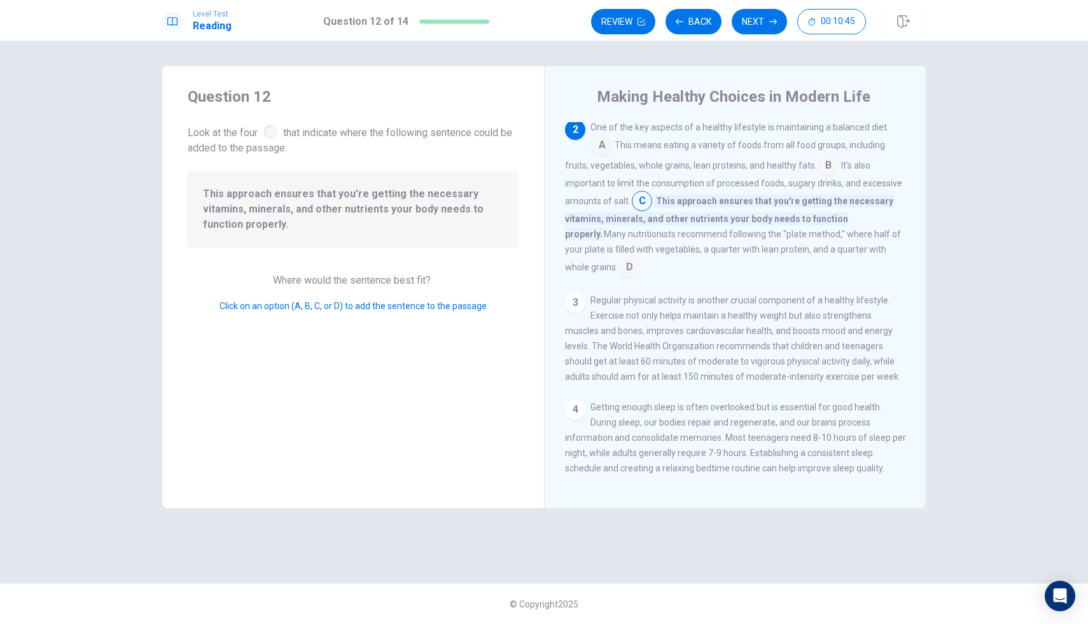
click at [640, 258] on input at bounding box center [629, 268] width 20 height 20
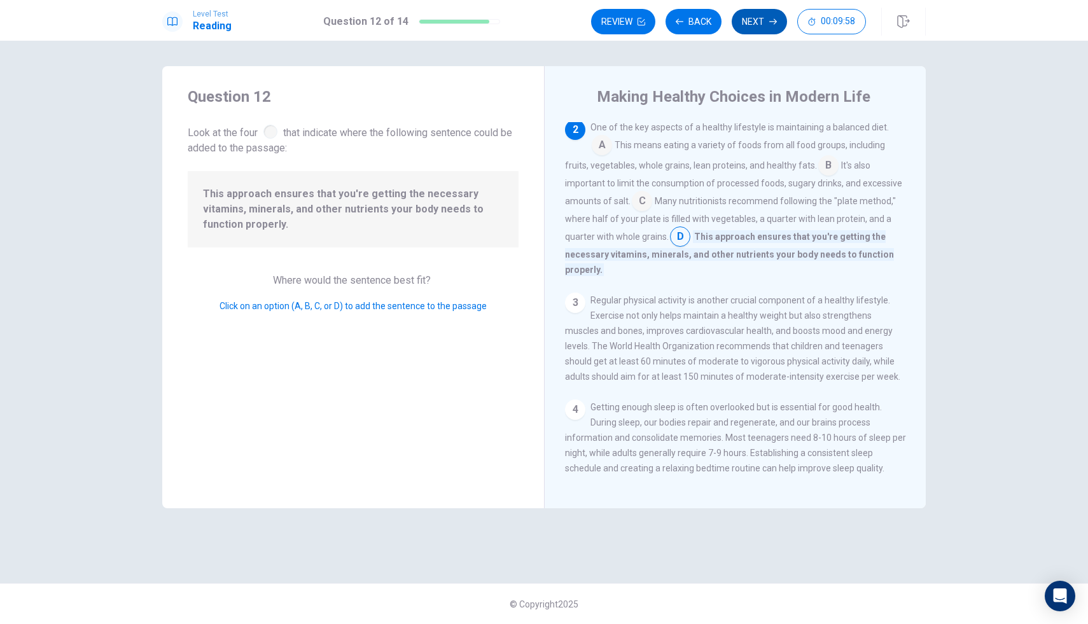
click at [738, 15] on button "Next" at bounding box center [759, 21] width 55 height 25
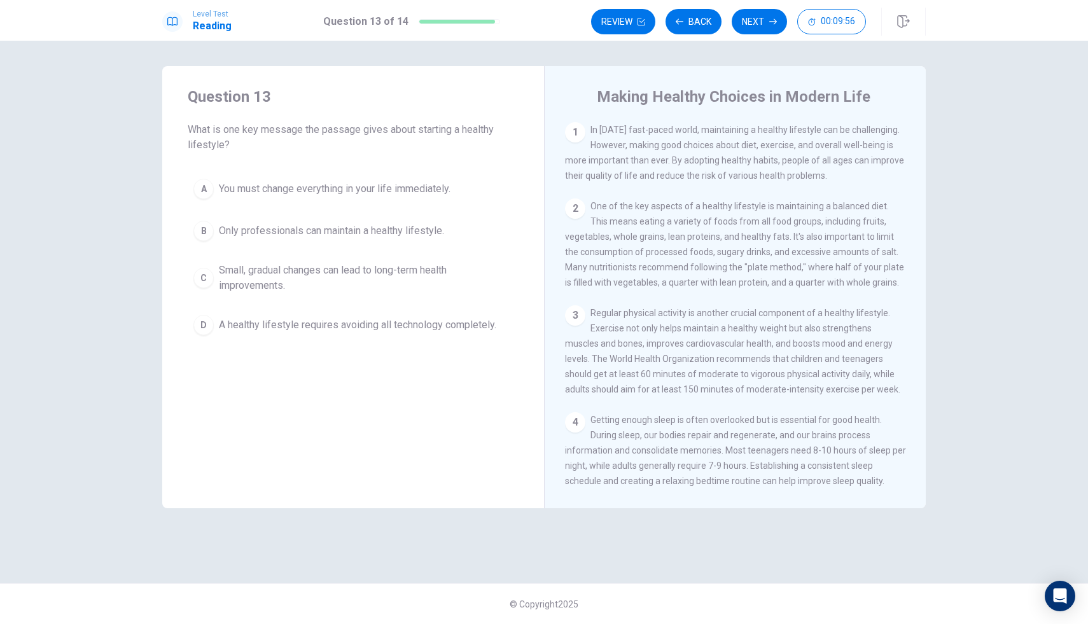
click at [202, 252] on div "A You must change everything in your life immediately. B Only professionals can…" at bounding box center [353, 257] width 331 height 168
click at [209, 286] on button "C Small, gradual changes can lead to long-term health improvements." at bounding box center [353, 278] width 331 height 42
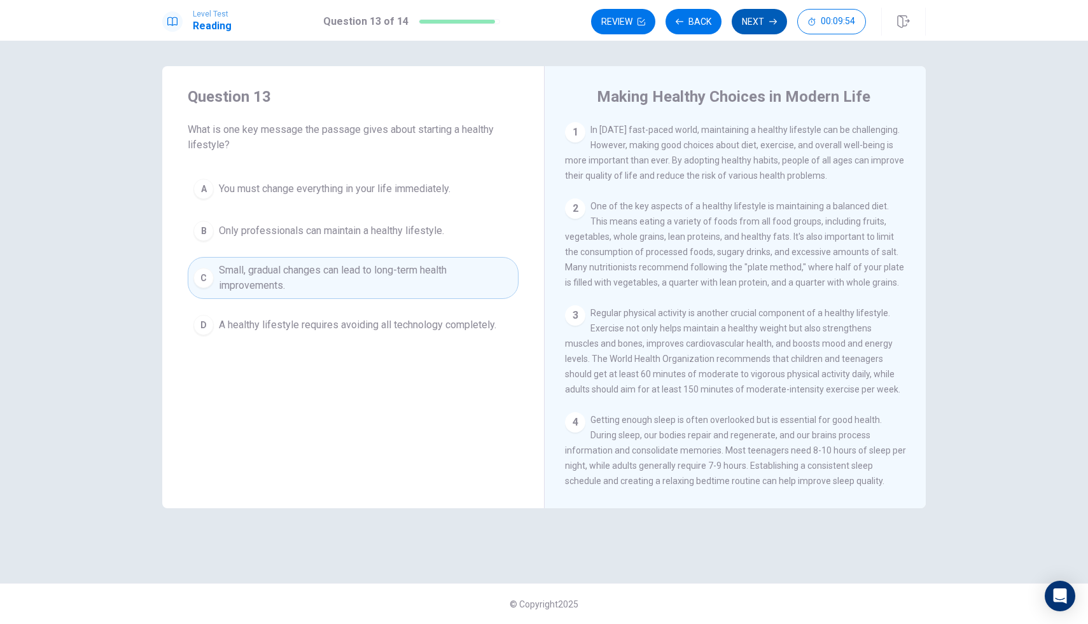
click at [763, 16] on button "Next" at bounding box center [759, 21] width 55 height 25
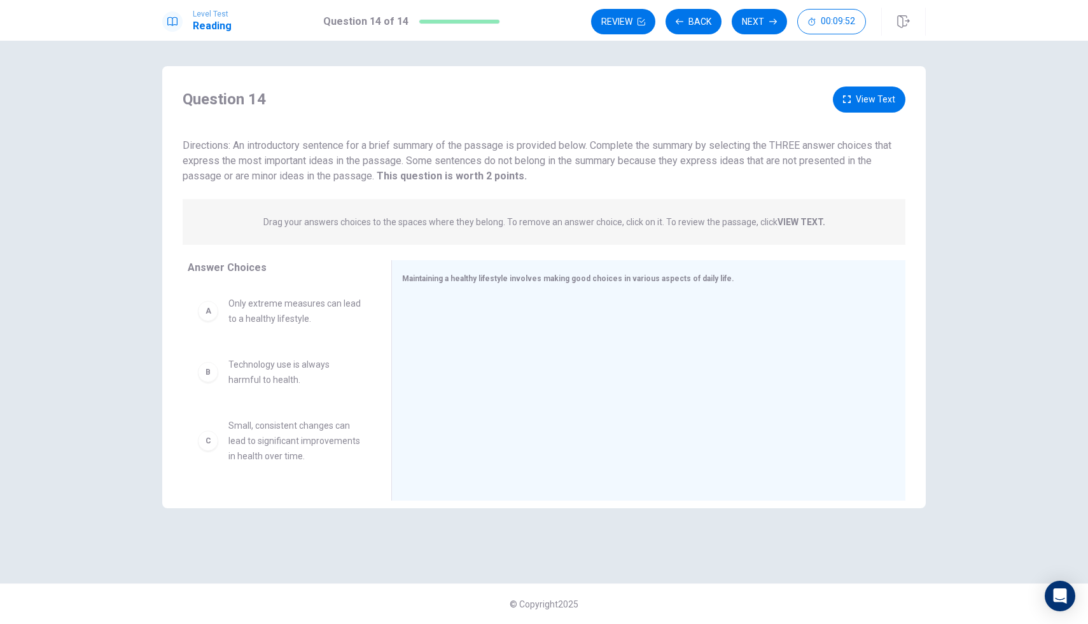
click at [335, 317] on span "Only extreme measures can lead to a healthy lifestyle." at bounding box center [295, 311] width 132 height 31
click at [314, 327] on div "A Only extreme measures can lead to a healthy lifestyle." at bounding box center [279, 311] width 183 height 51
drag, startPoint x: 244, startPoint y: 323, endPoint x: 255, endPoint y: 325, distance: 10.5
click at [234, 397] on div "B Technology use is always harmful to health." at bounding box center [279, 372] width 183 height 51
drag, startPoint x: 212, startPoint y: 383, endPoint x: 419, endPoint y: 323, distance: 215.2
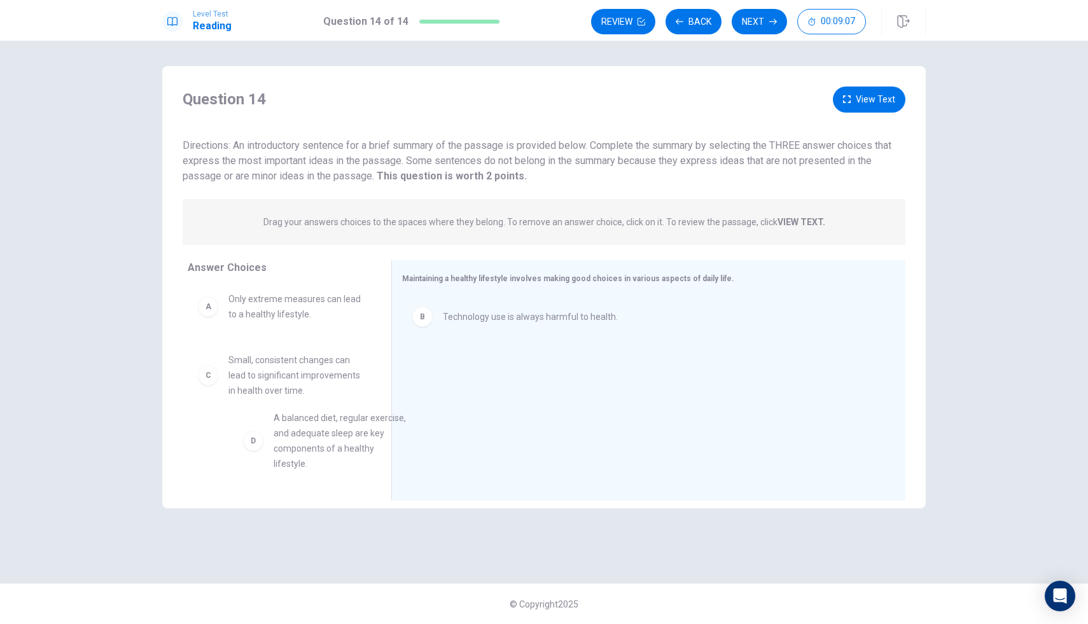
scroll to position [6, 0]
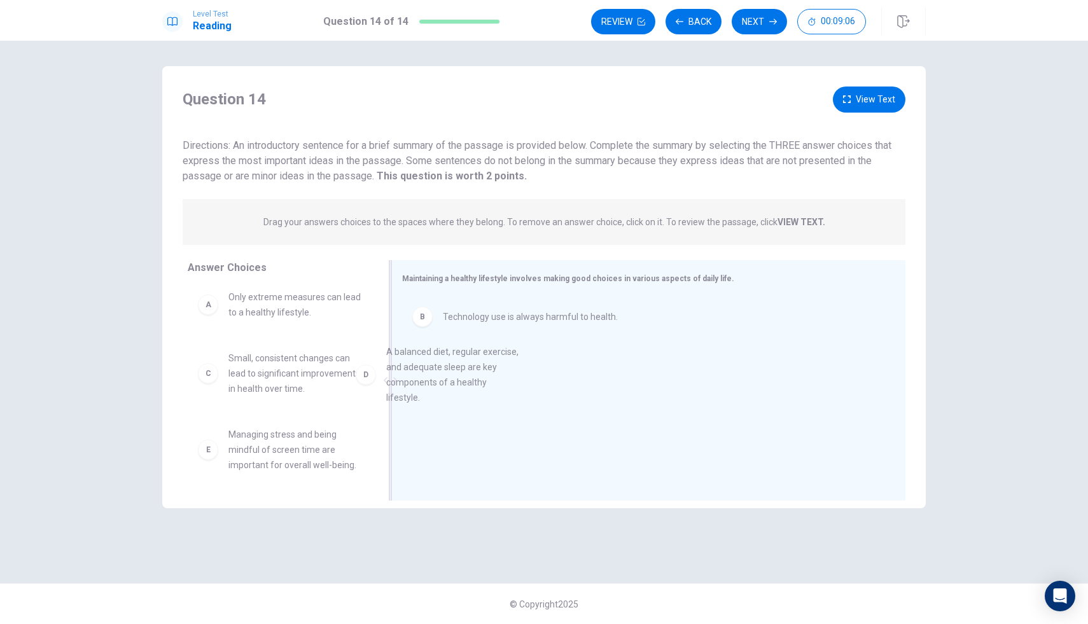
drag, startPoint x: 215, startPoint y: 481, endPoint x: 419, endPoint y: 380, distance: 227.2
click at [295, 286] on div "A Only extreme measures can lead to a healthy lifestyle." at bounding box center [279, 304] width 183 height 51
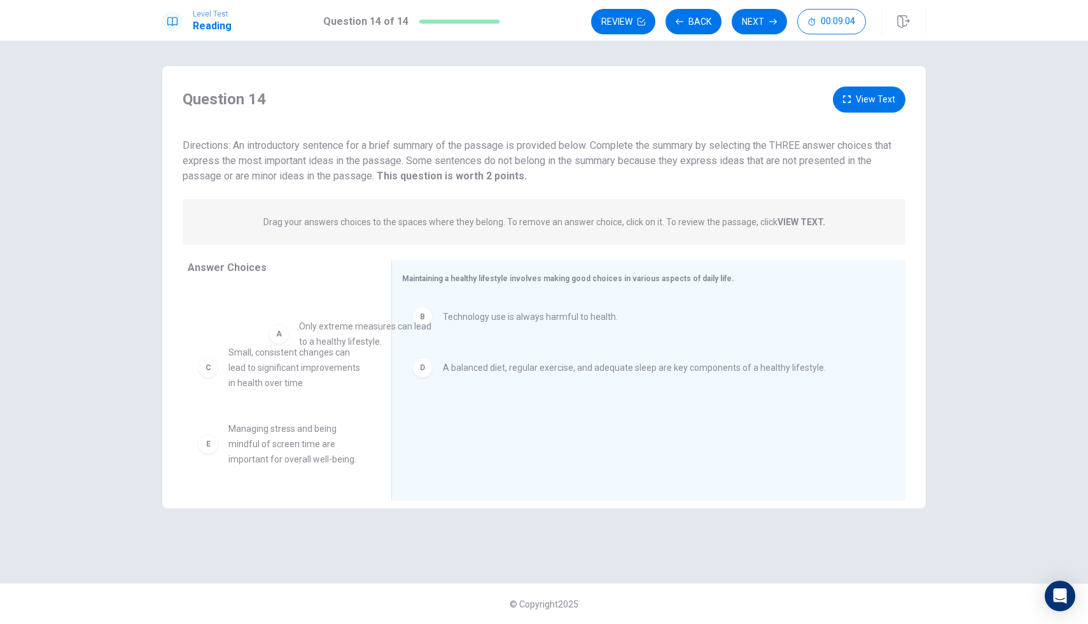
scroll to position [0, 0]
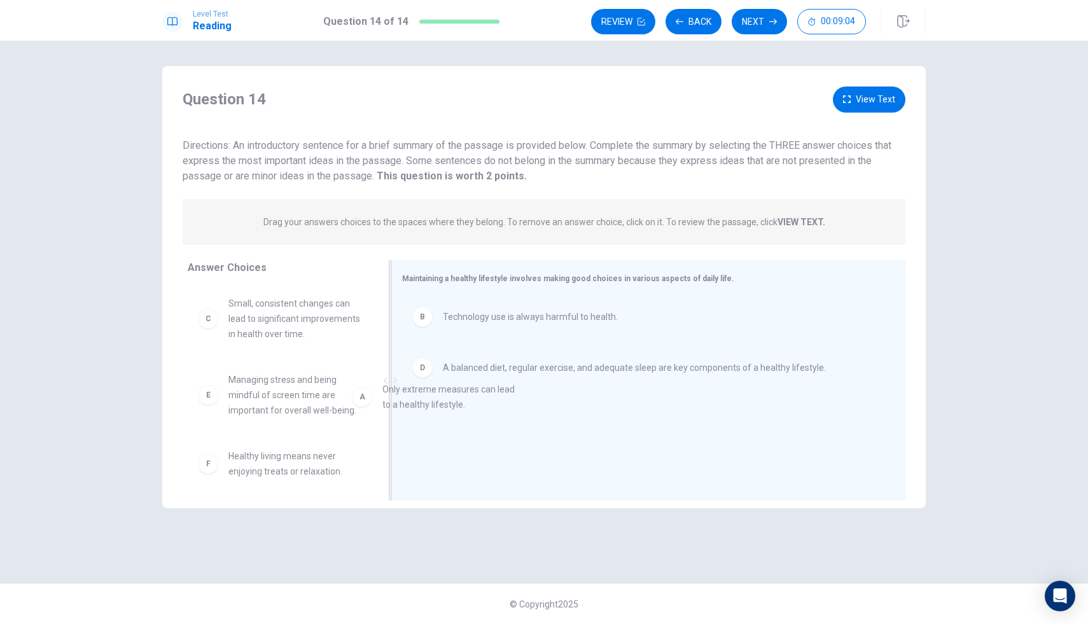
drag, startPoint x: 281, startPoint y: 313, endPoint x: 441, endPoint y: 405, distance: 185.4
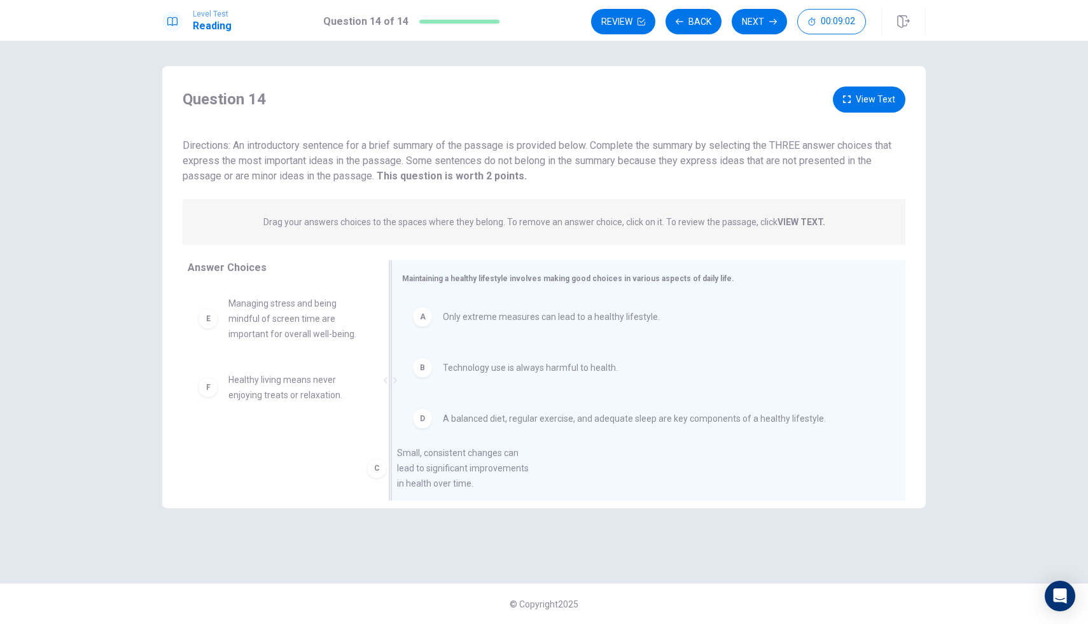
drag, startPoint x: 299, startPoint y: 334, endPoint x: 479, endPoint y: 483, distance: 234.2
drag, startPoint x: 288, startPoint y: 320, endPoint x: 498, endPoint y: 467, distance: 256.4
drag, startPoint x: 269, startPoint y: 325, endPoint x: 493, endPoint y: 475, distance: 269.8
click at [361, 331] on div "C Small, consistent changes can lead to significant improvements in health over…" at bounding box center [279, 319] width 183 height 66
drag, startPoint x: 307, startPoint y: 331, endPoint x: 574, endPoint y: 603, distance: 381.2
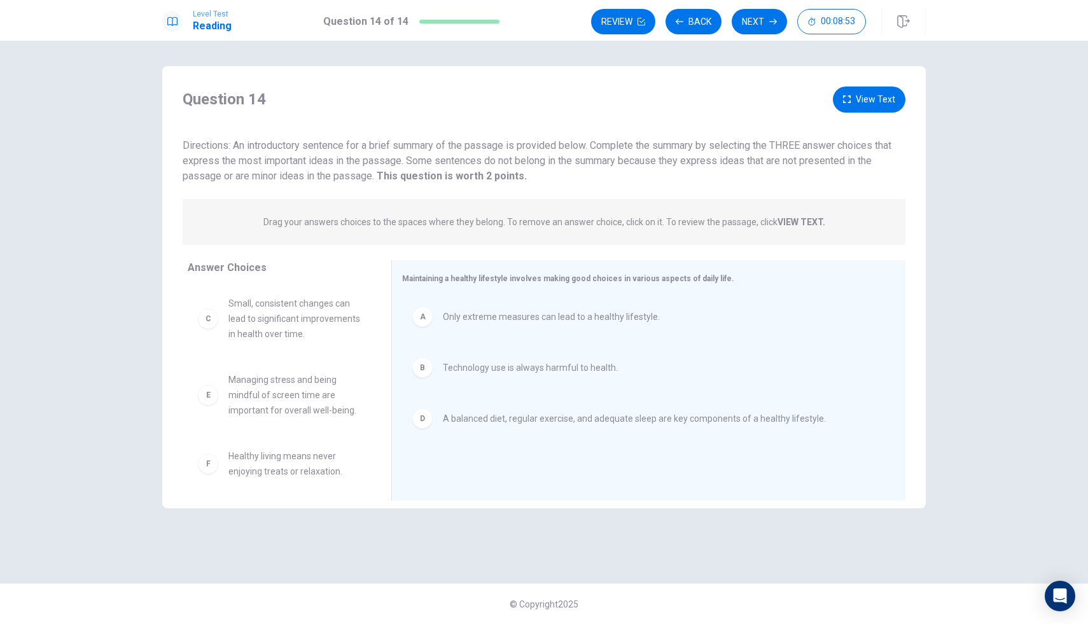
click at [763, 103] on button "View Text" at bounding box center [869, 100] width 73 height 26
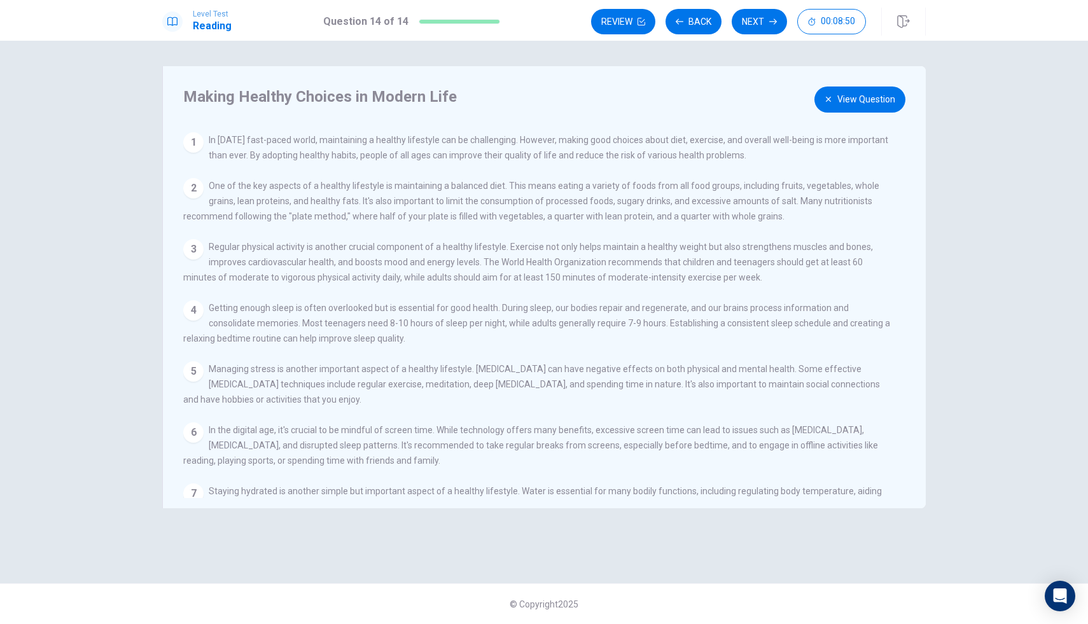
click at [763, 96] on icon "button" at bounding box center [829, 99] width 8 height 8
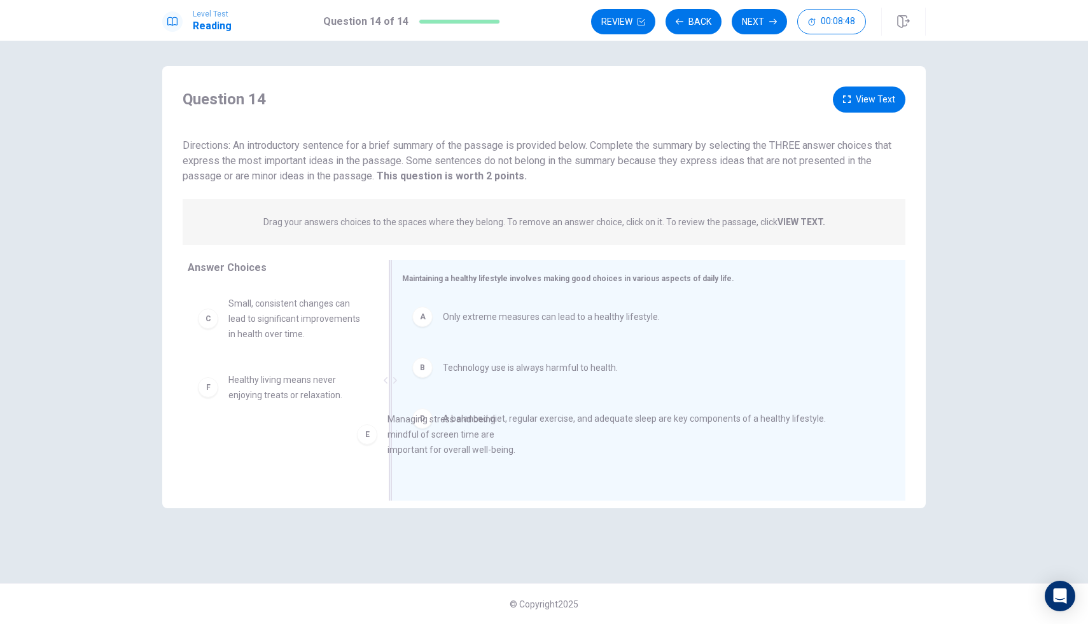
drag, startPoint x: 213, startPoint y: 401, endPoint x: 446, endPoint y: 484, distance: 247.2
click at [311, 425] on div "E Managing stress and being mindful of screen time are important for overall we…" at bounding box center [279, 395] width 183 height 66
drag, startPoint x: 293, startPoint y: 404, endPoint x: 488, endPoint y: 479, distance: 209.4
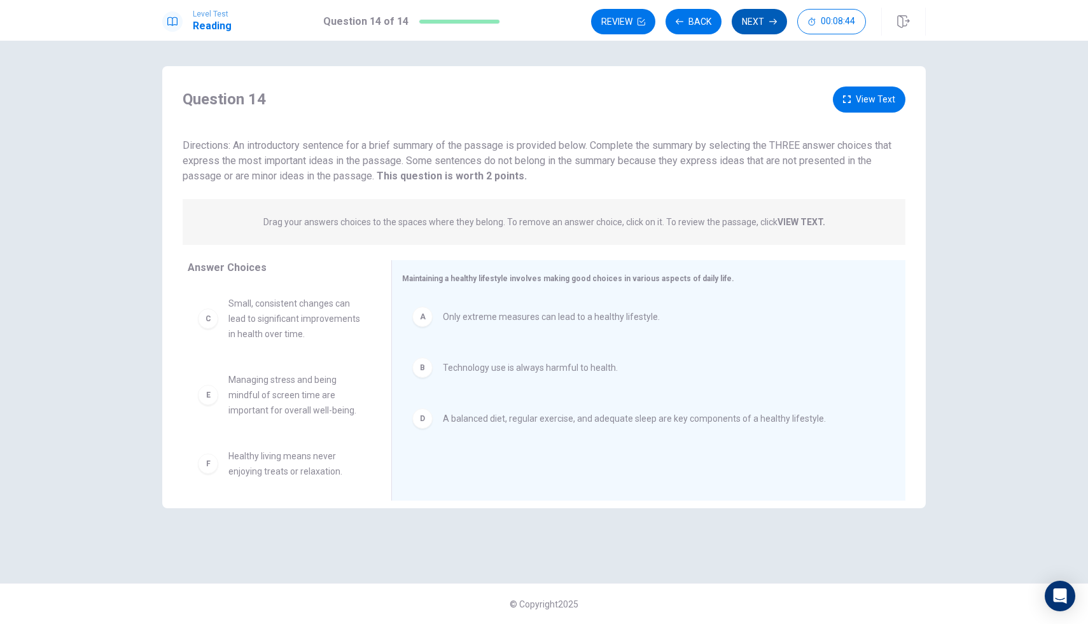
click at [763, 15] on button "Next" at bounding box center [759, 21] width 55 height 25
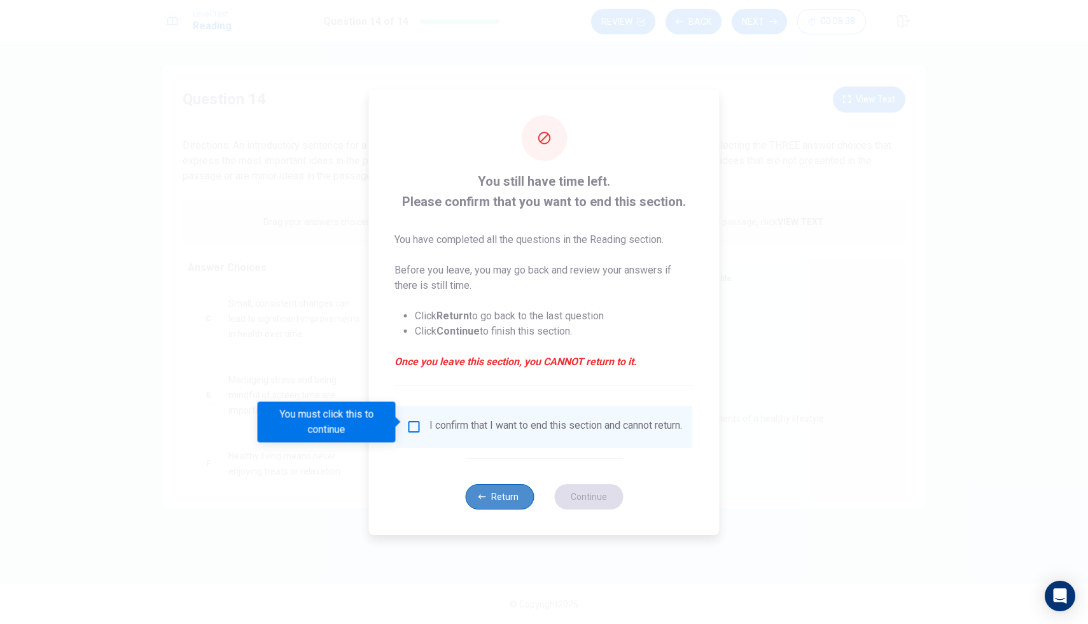
click at [504, 503] on button "Return" at bounding box center [499, 496] width 69 height 25
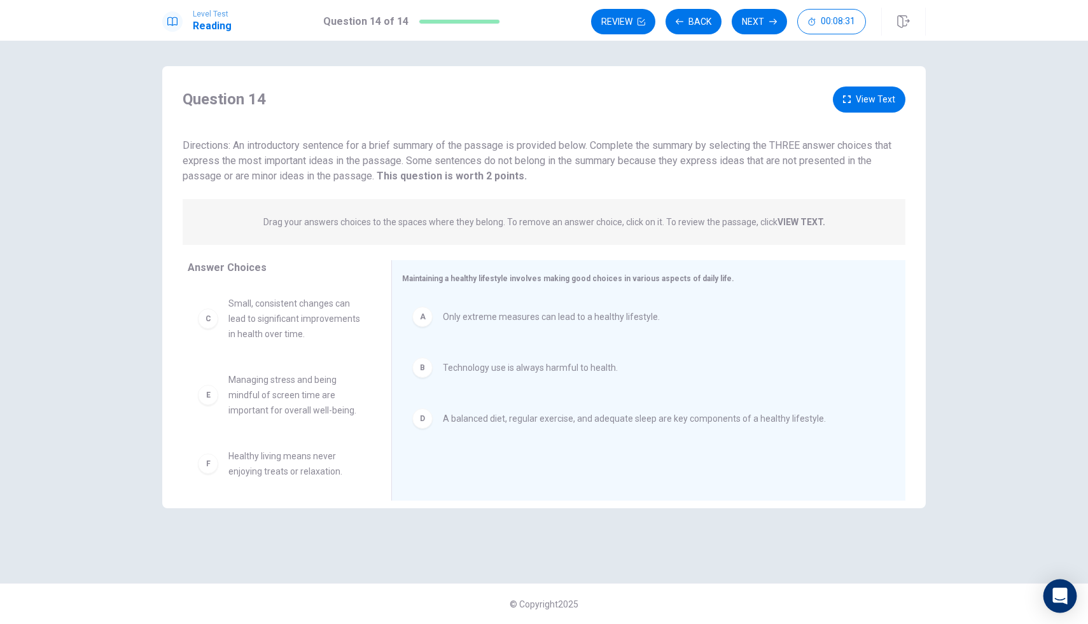
click at [763, 546] on icon "Open Intercom Messenger" at bounding box center [1060, 596] width 17 height 17
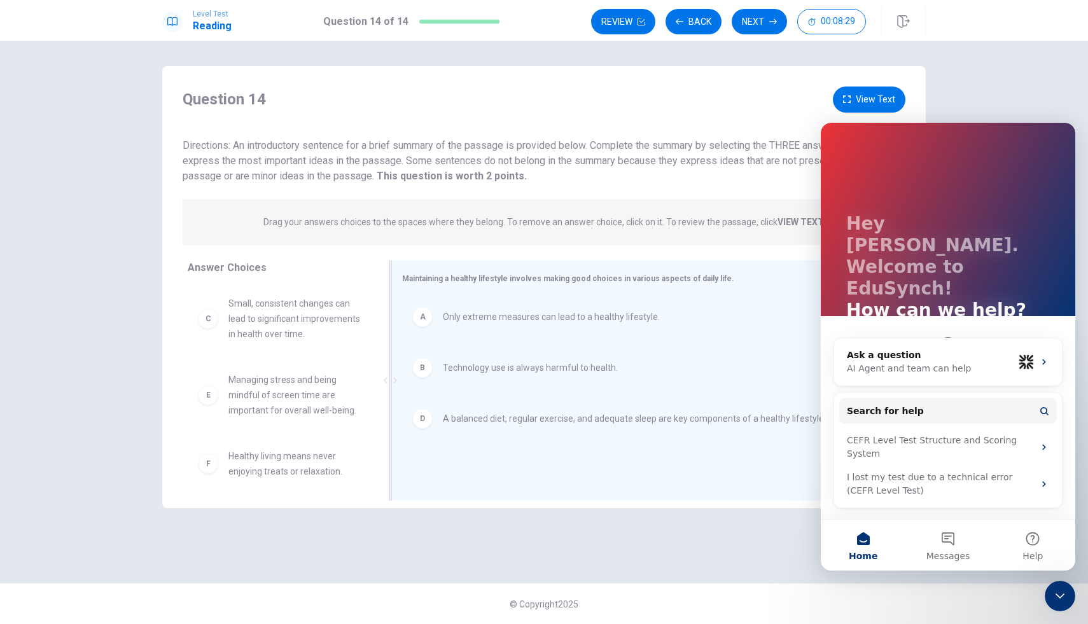
click at [763, 404] on div "D A balanced diet, regular exercise, and adequate sleep are key components of a…" at bounding box center [643, 418] width 483 height 41
click at [763, 546] on div "Question 14 View Text Directions: An introductory sentence for a brief summary …" at bounding box center [544, 312] width 805 height 492
click at [763, 67] on div "Question 14 View Text Directions: An introductory sentence for a brief summary …" at bounding box center [544, 333] width 1088 height 584
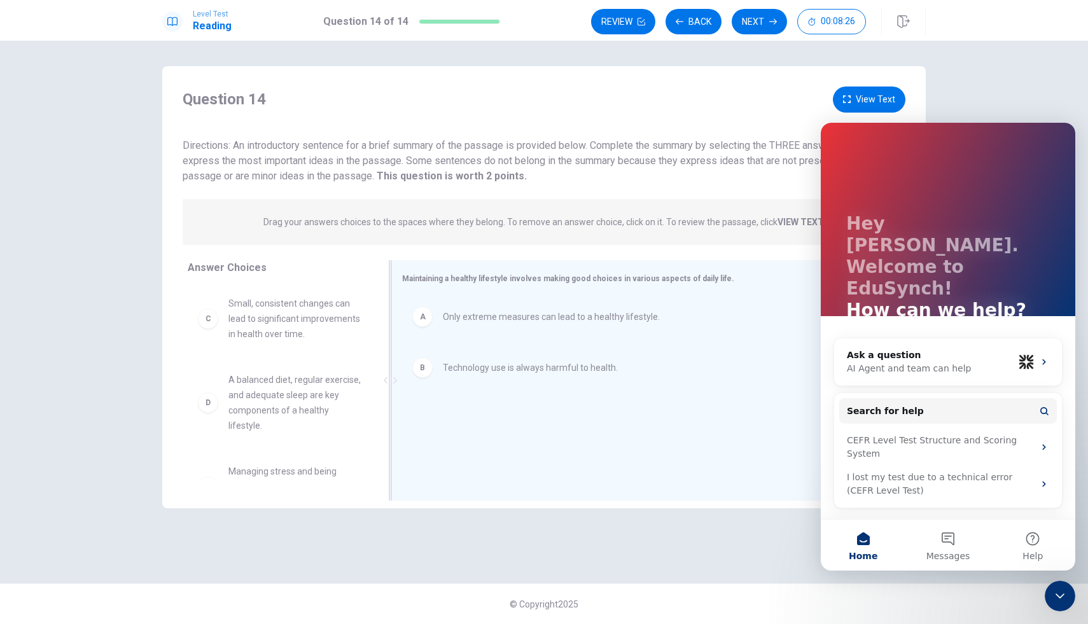
click at [763, 67] on div "Question 14 View Text Directions: An introductory sentence for a brief summary …" at bounding box center [544, 333] width 1088 height 584
click at [763, 546] on div "© Copyright 2025" at bounding box center [544, 604] width 1088 height 41
click at [763, 546] on icon "Close Intercom Messenger" at bounding box center [1060, 596] width 15 height 15
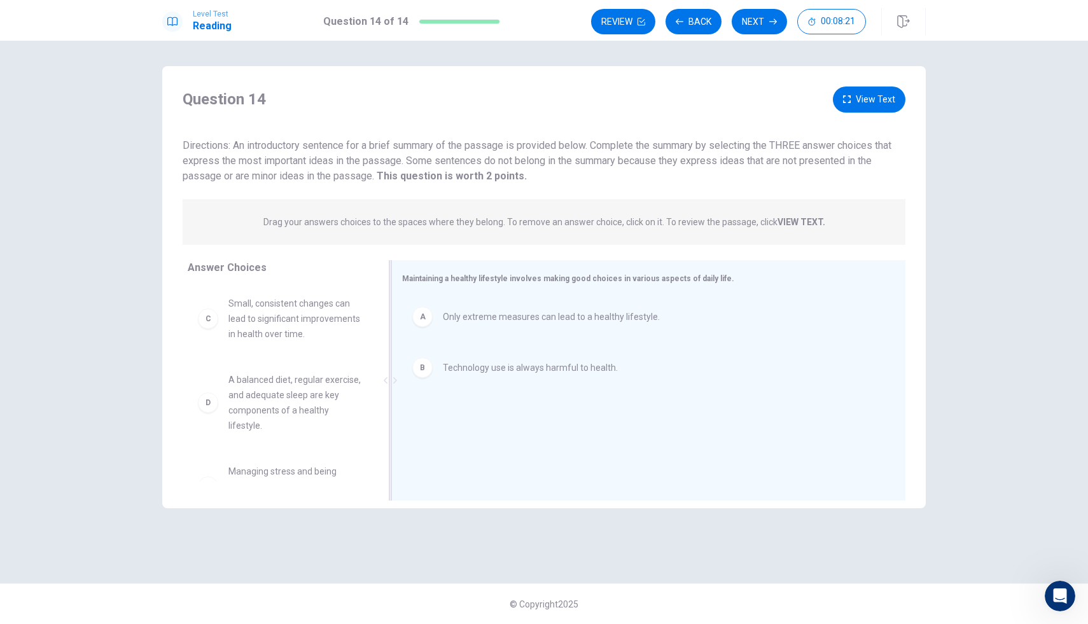
drag, startPoint x: 701, startPoint y: 87, endPoint x: 701, endPoint y: 71, distance: 15.3
click at [701, 85] on div "Question 14 View Text Directions: An introductory sentence for a brief summary …" at bounding box center [544, 287] width 764 height 442
click at [696, 25] on button "Back" at bounding box center [694, 21] width 56 height 25
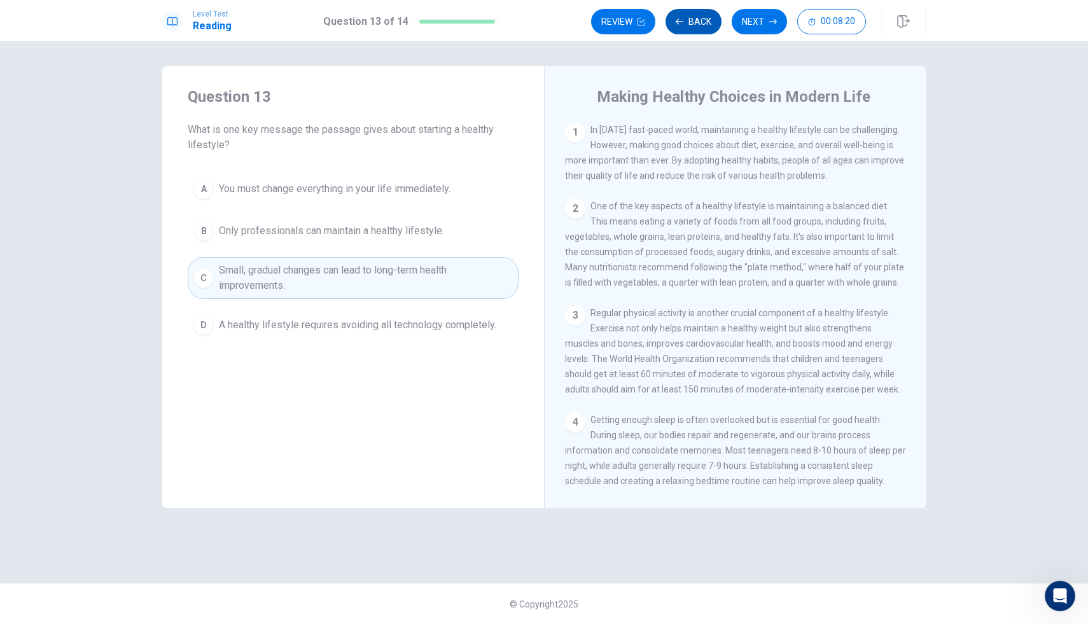
click at [696, 25] on button "Back" at bounding box center [694, 21] width 56 height 25
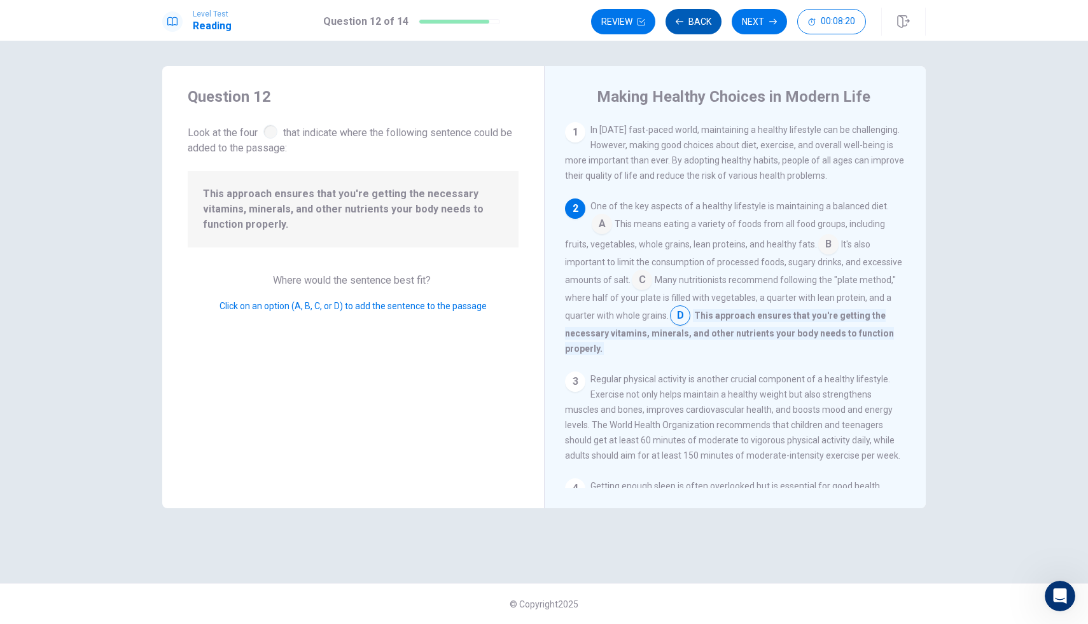
click at [696, 25] on button "Back" at bounding box center [694, 21] width 56 height 25
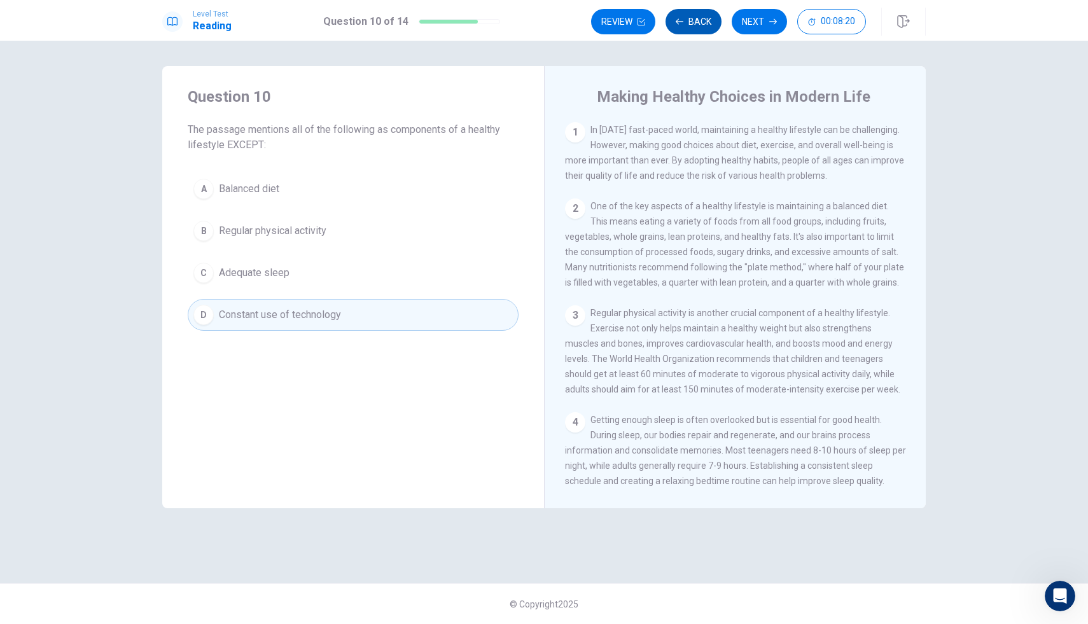
click at [696, 25] on button "Back" at bounding box center [694, 21] width 56 height 25
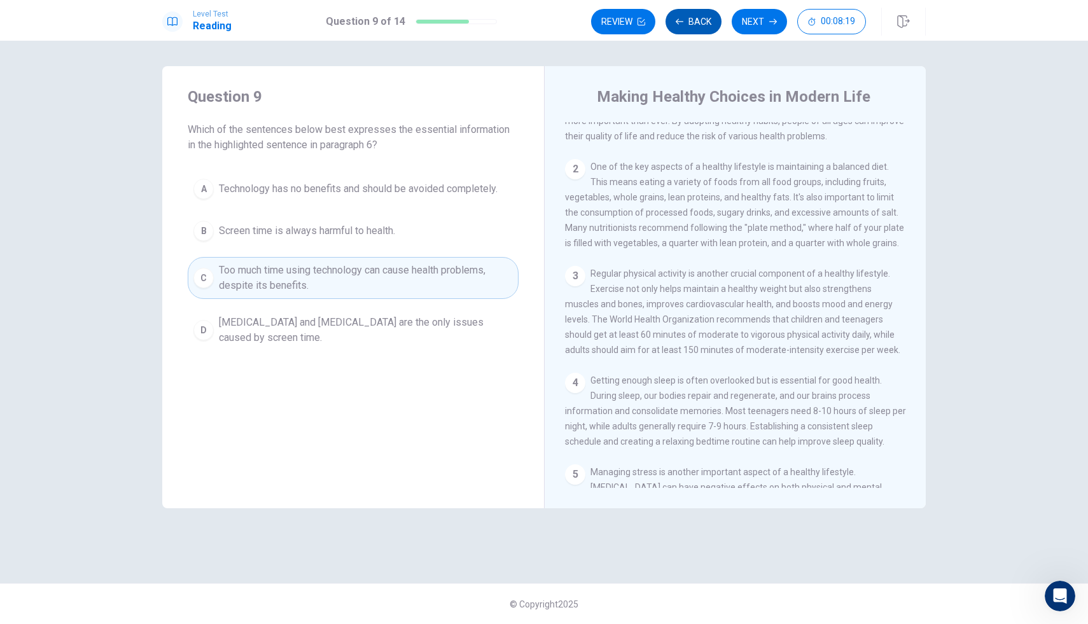
click at [696, 25] on button "Back" at bounding box center [694, 21] width 56 height 25
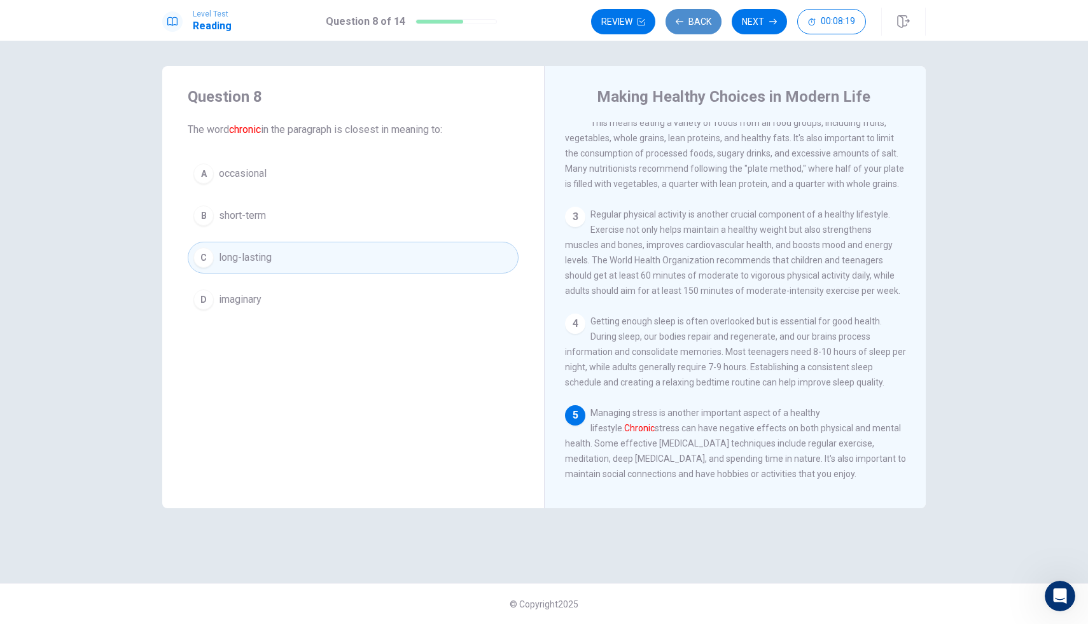
click at [696, 25] on button "Back" at bounding box center [694, 21] width 56 height 25
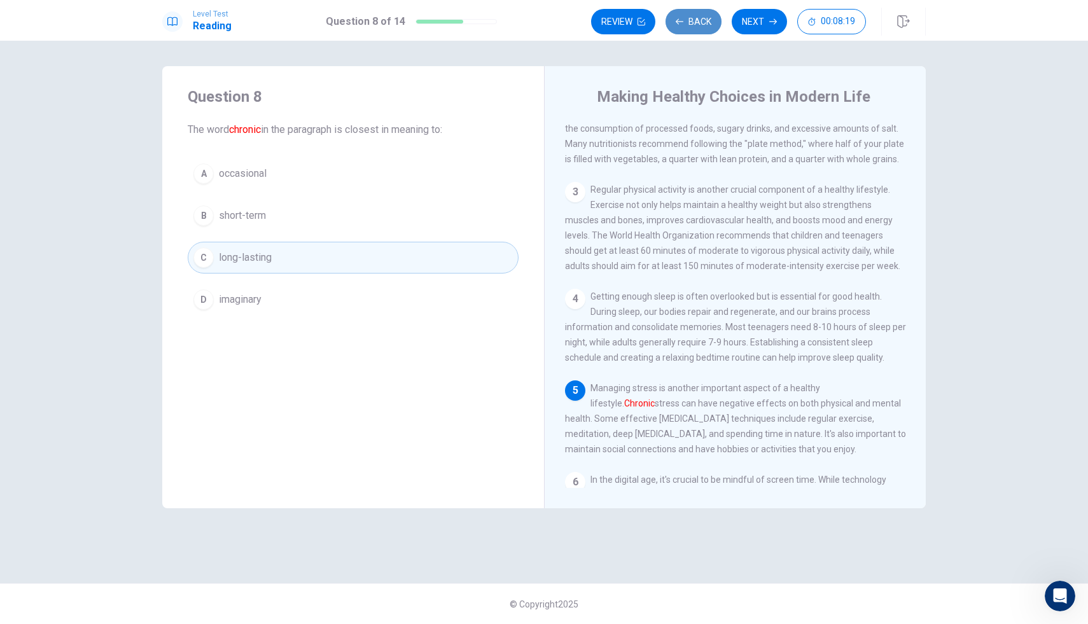
click at [696, 25] on button "Back" at bounding box center [694, 21] width 56 height 25
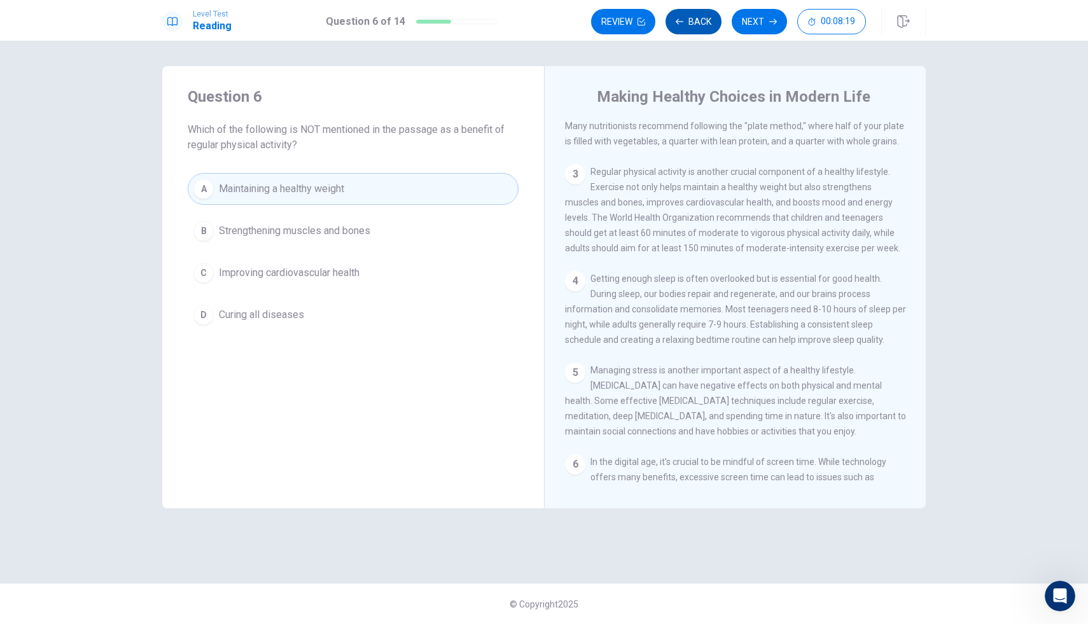
click at [696, 25] on button "Back" at bounding box center [694, 21] width 56 height 25
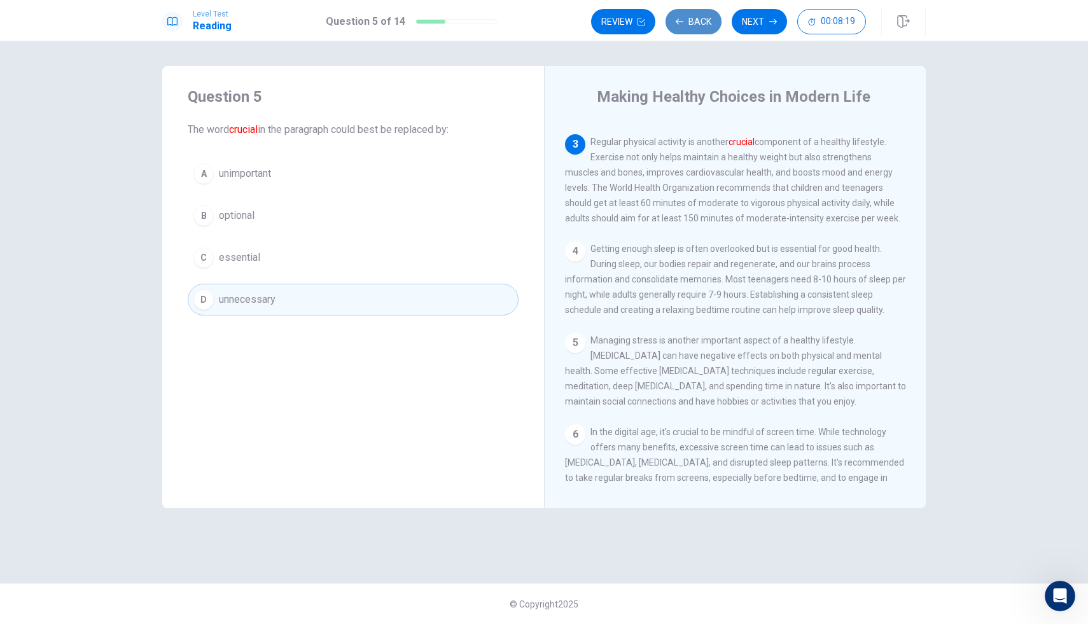
click at [696, 25] on button "Back" at bounding box center [694, 21] width 56 height 25
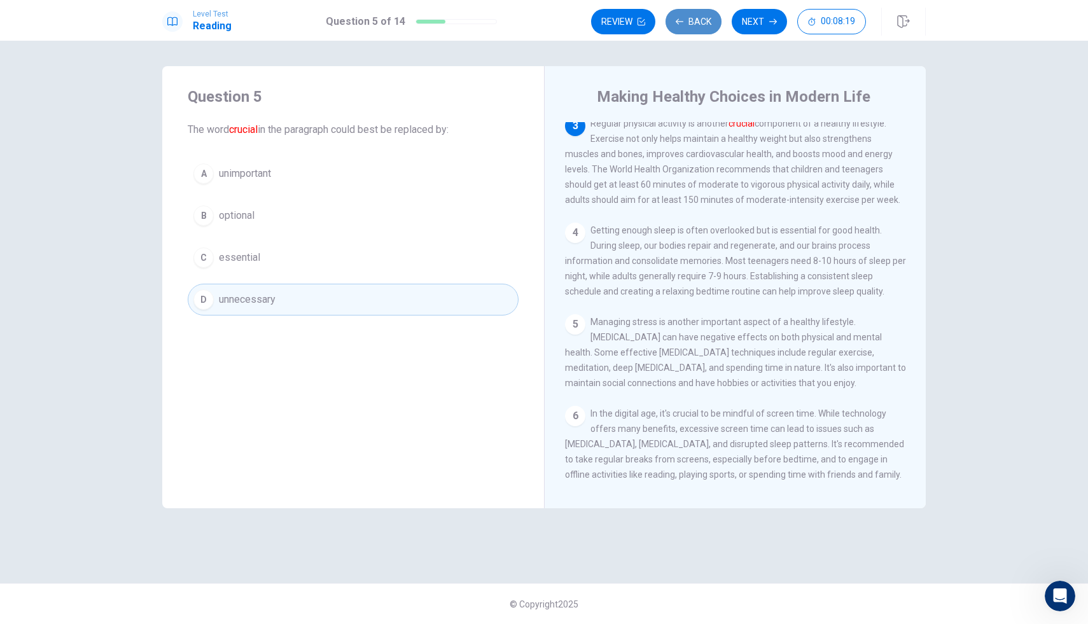
click at [696, 25] on button "Back" at bounding box center [694, 21] width 56 height 25
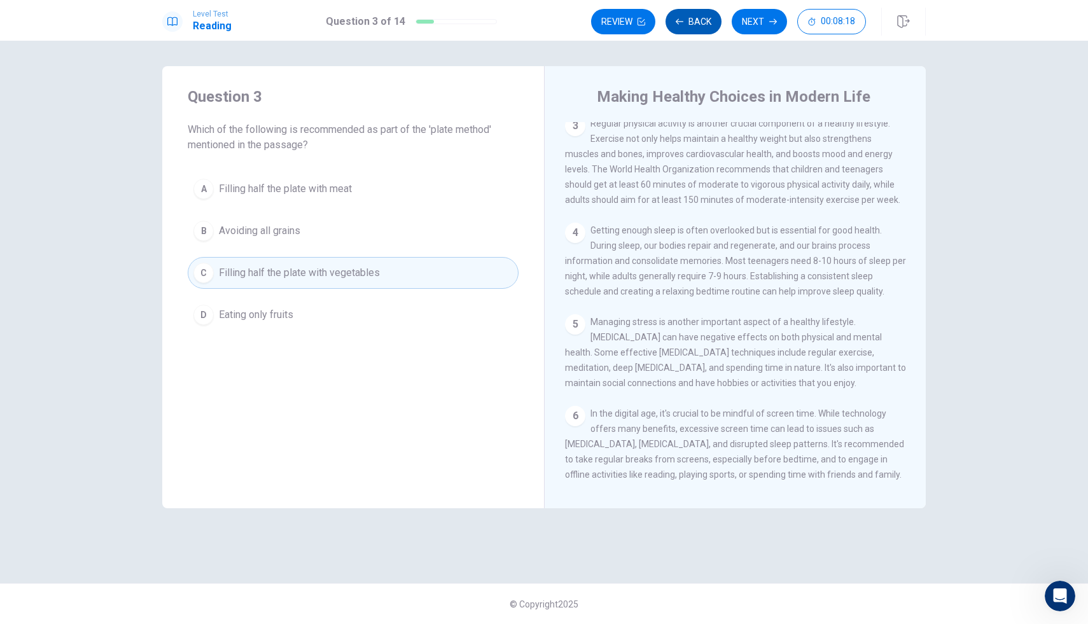
click at [696, 25] on button "Back" at bounding box center [694, 21] width 56 height 25
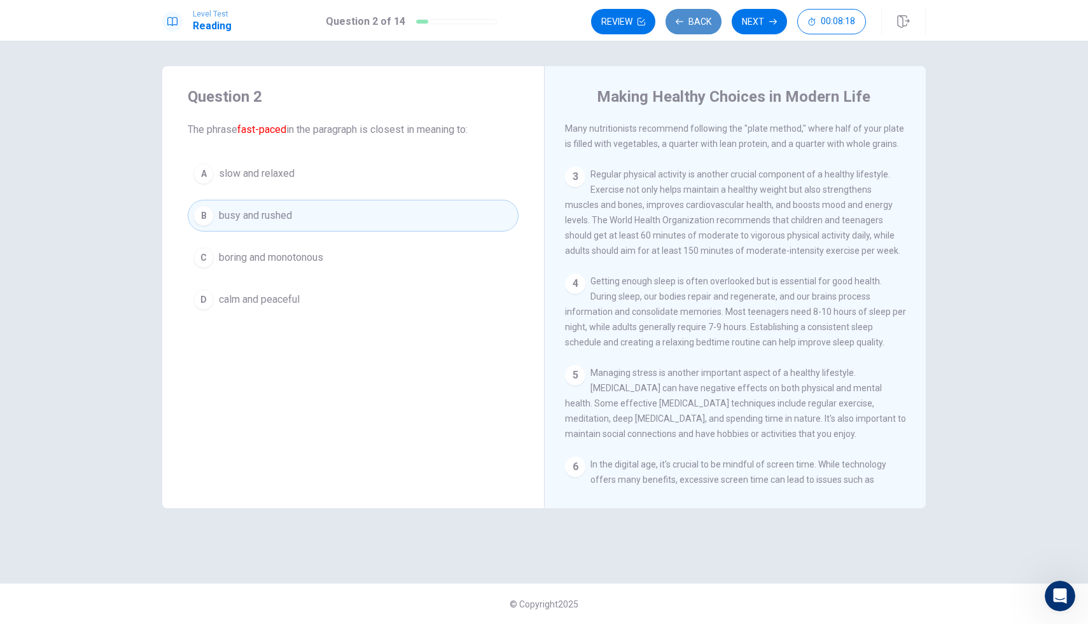
click at [696, 25] on button "Back" at bounding box center [694, 21] width 56 height 25
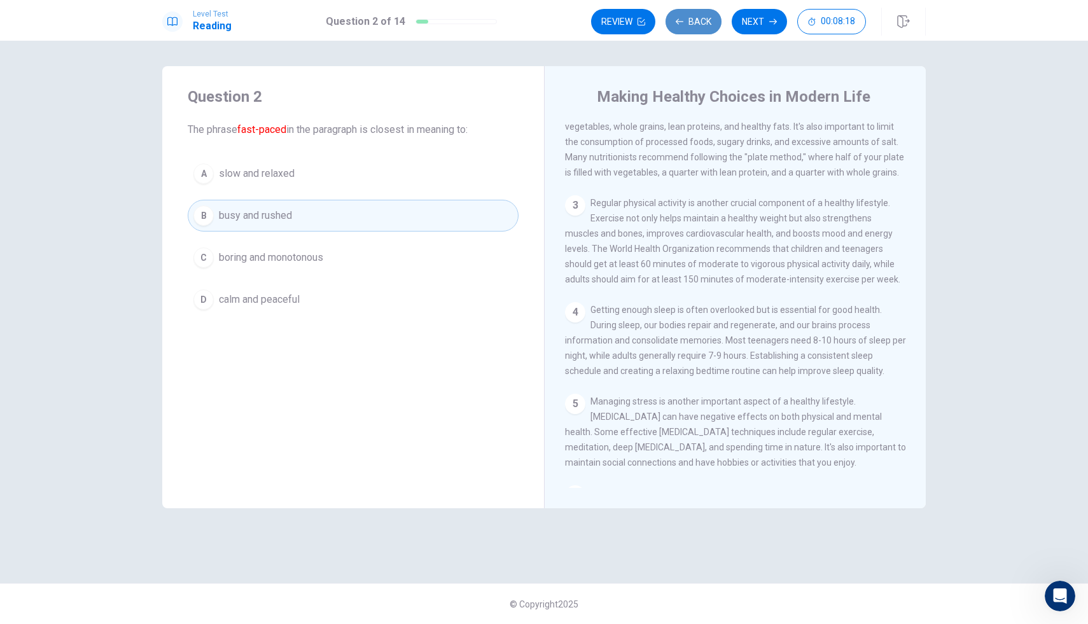
scroll to position [27, 0]
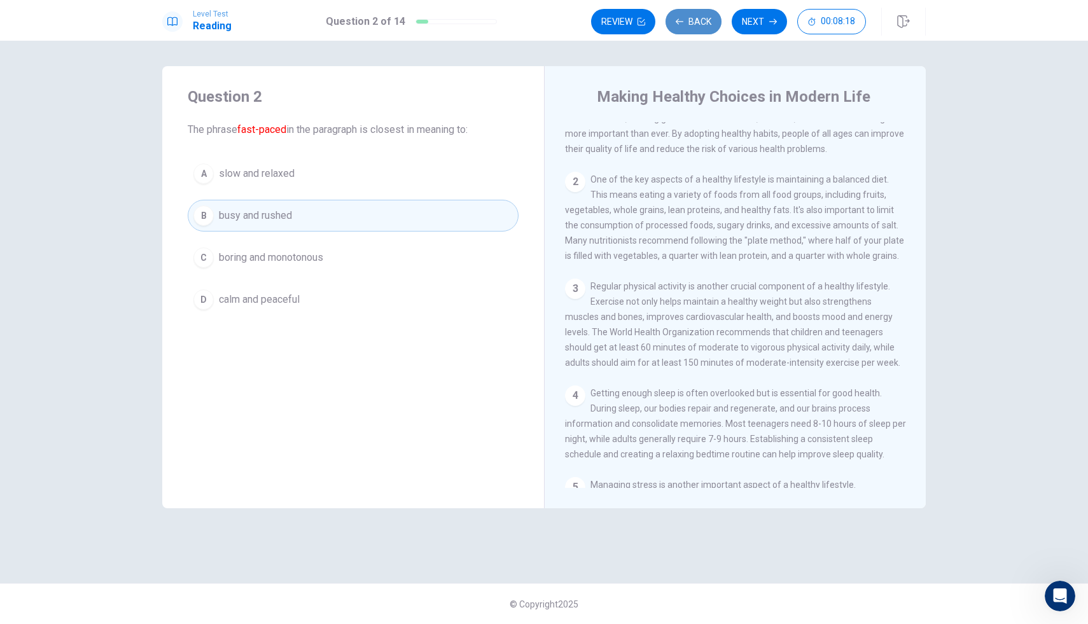
click at [656, 25] on button "Review" at bounding box center [623, 21] width 64 height 25
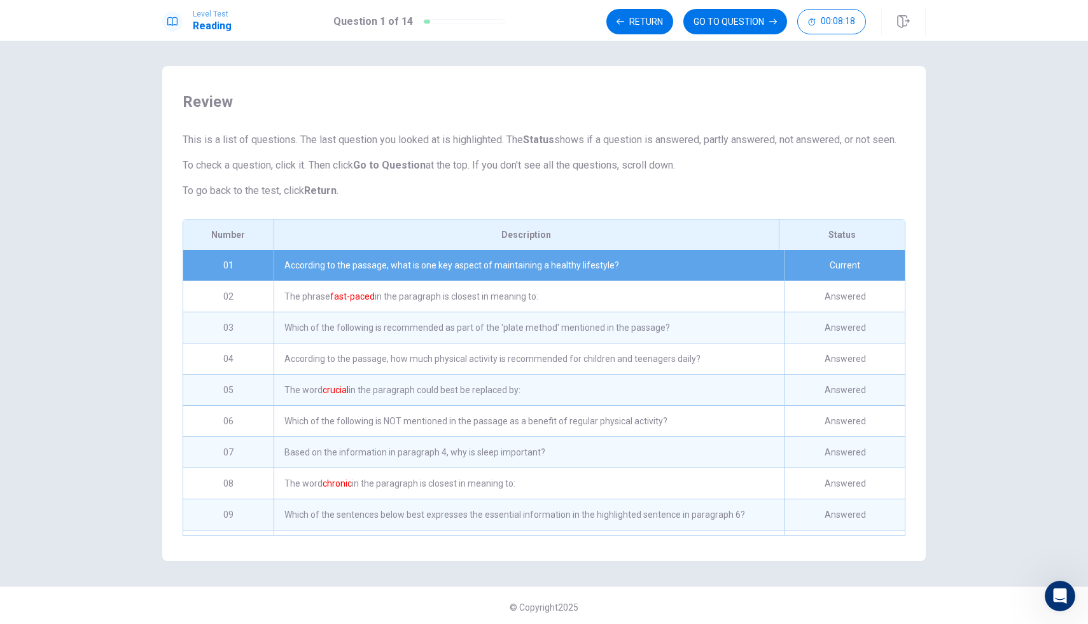
scroll to position [0, 0]
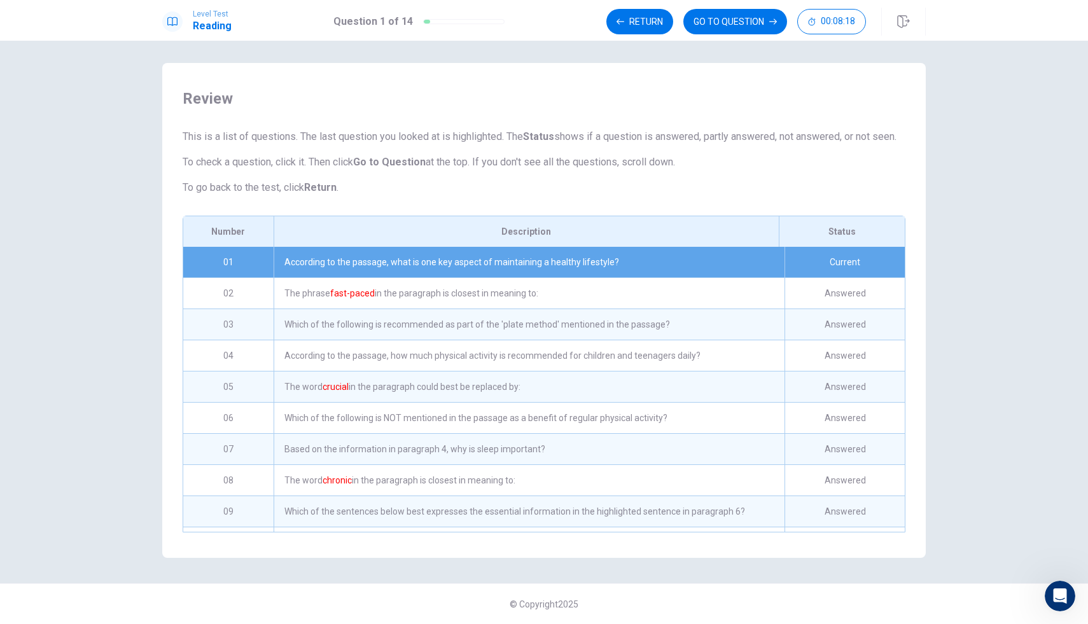
click at [696, 25] on button "GO TO QUESTION" at bounding box center [736, 21] width 104 height 25
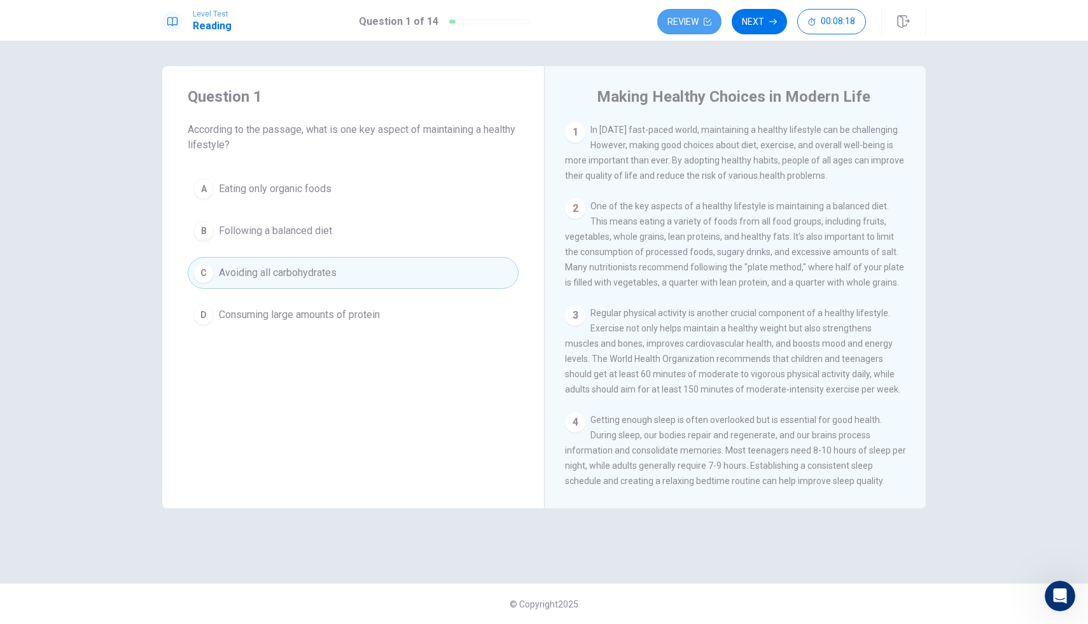
click at [696, 25] on button "Review" at bounding box center [690, 21] width 64 height 25
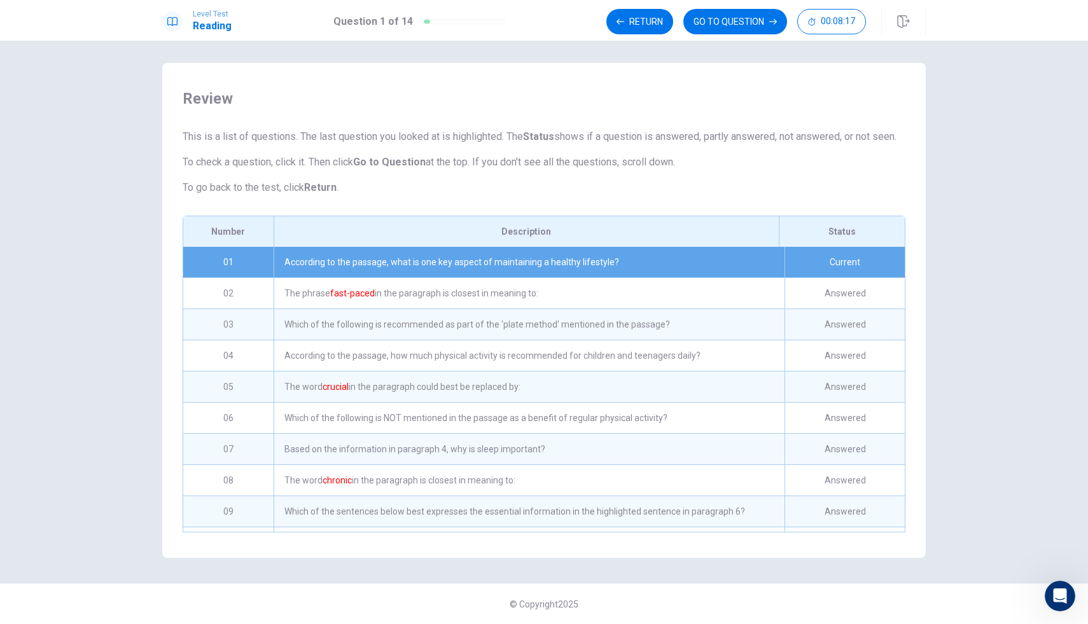
scroll to position [18, 0]
click at [743, 21] on button "GO TO QUESTION" at bounding box center [736, 21] width 104 height 25
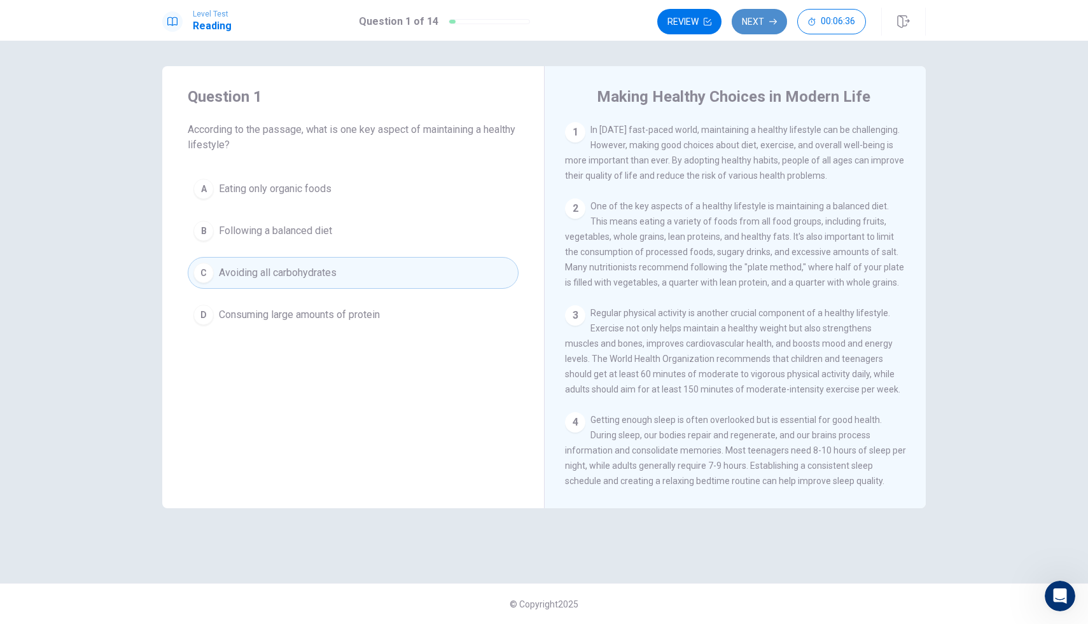
click at [763, 21] on button "Next" at bounding box center [759, 21] width 55 height 25
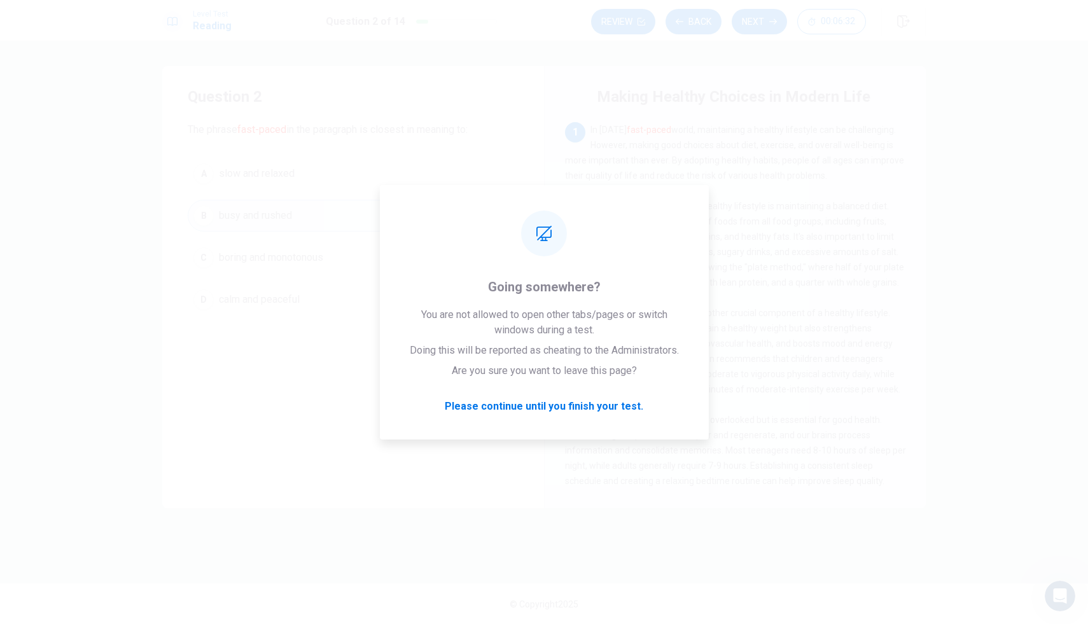
click at [763, 143] on span "In [DATE] fast-paced world, maintaining a healthy lifestyle can be challenging.…" at bounding box center [734, 153] width 339 height 56
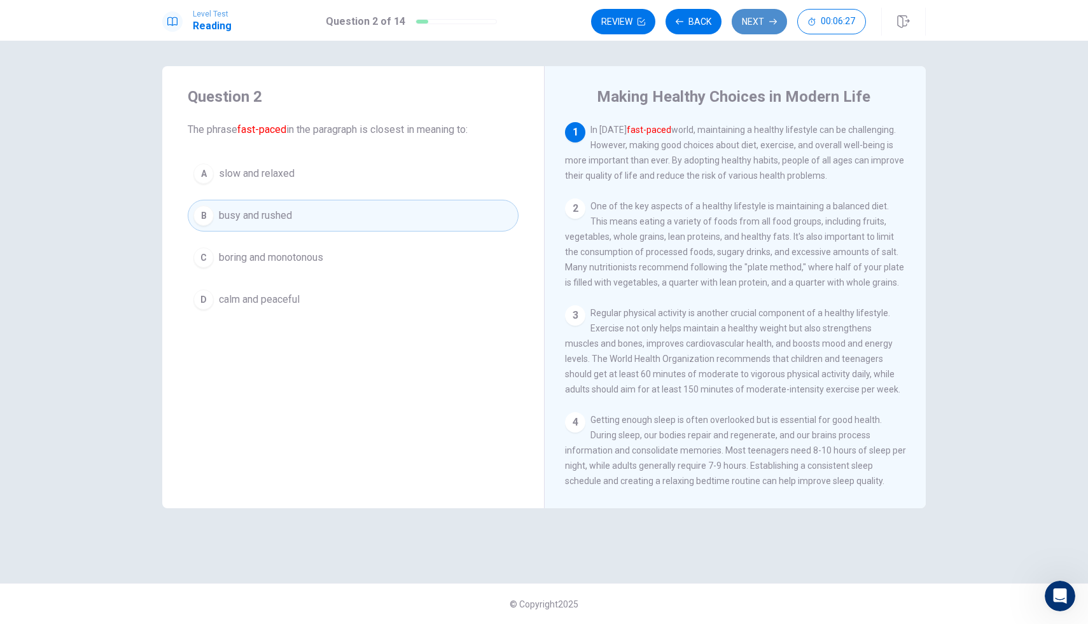
click at [752, 25] on button "Next" at bounding box center [759, 21] width 55 height 25
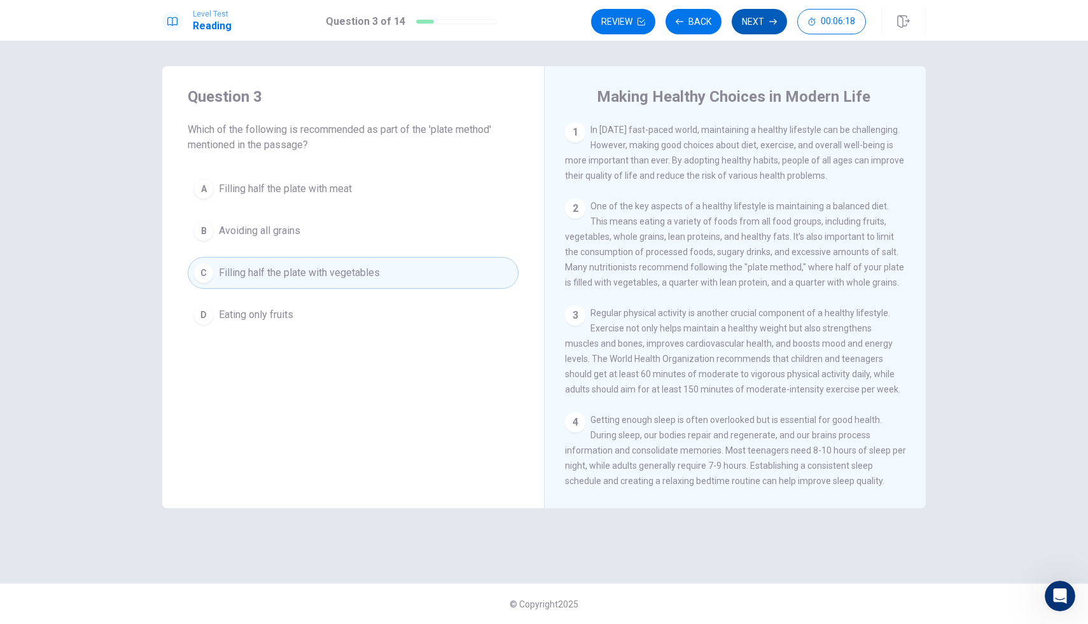
click at [756, 20] on button "Next" at bounding box center [759, 21] width 55 height 25
click at [735, 22] on button "Next" at bounding box center [759, 21] width 55 height 25
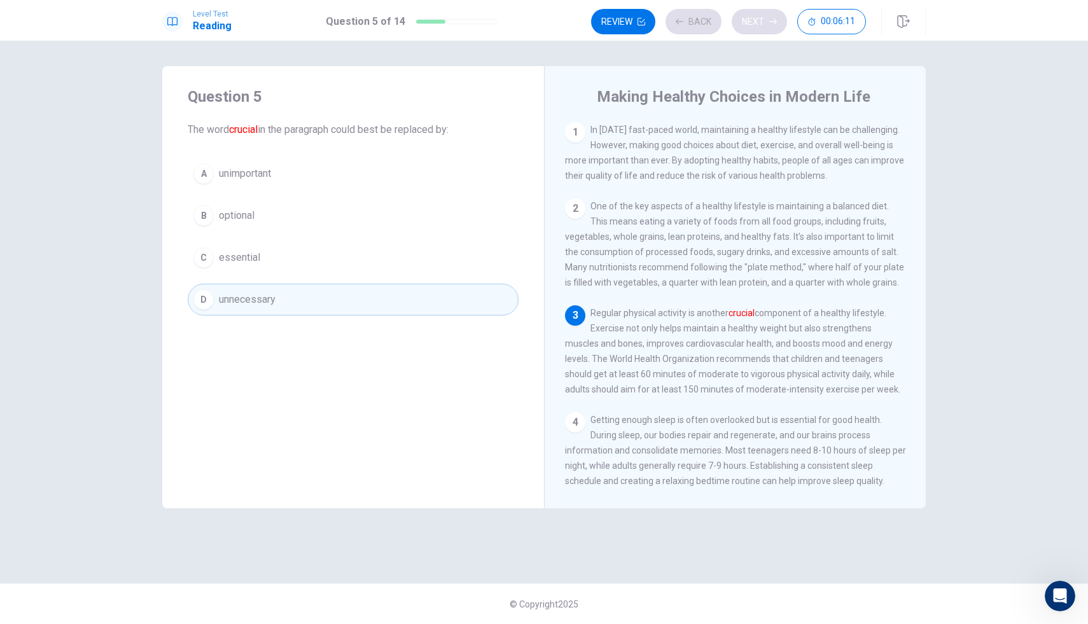
scroll to position [46, 0]
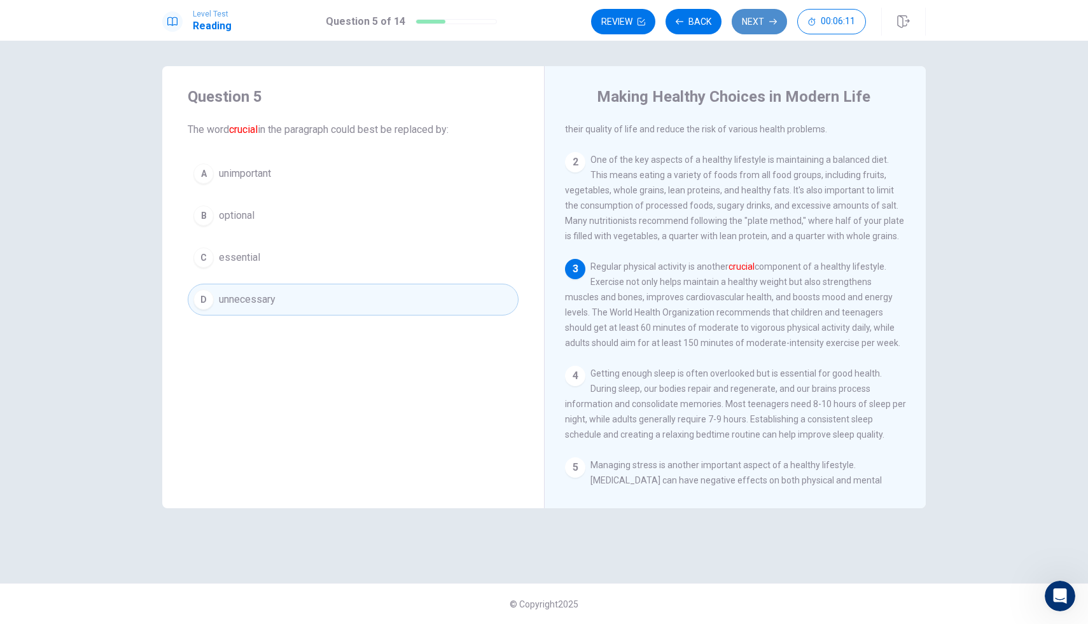
click at [736, 22] on button "Next" at bounding box center [759, 21] width 55 height 25
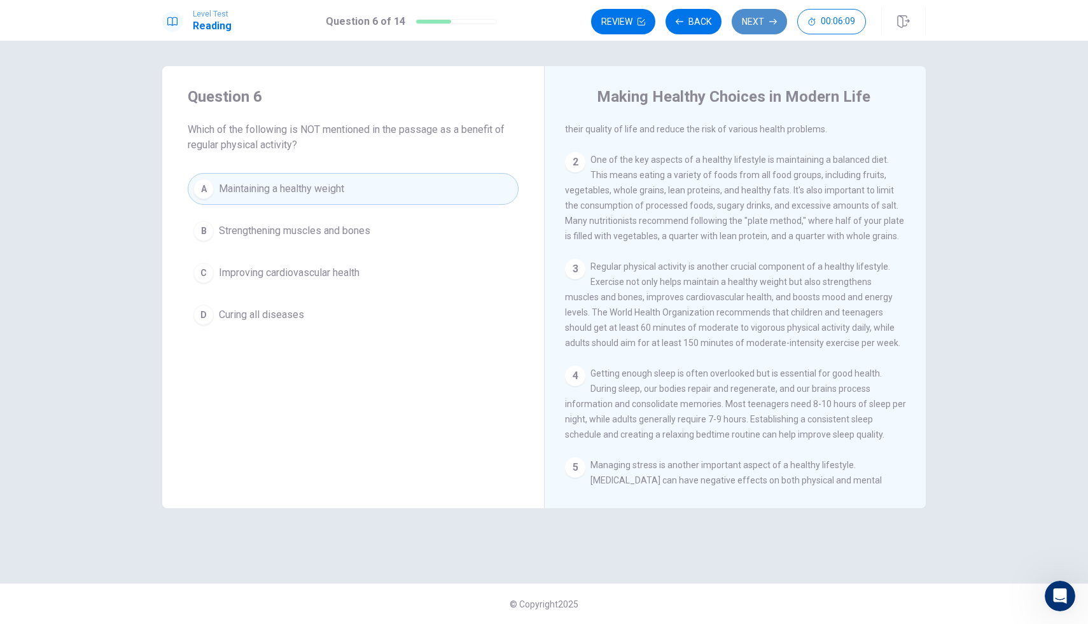
click at [736, 21] on button "Next" at bounding box center [759, 21] width 55 height 25
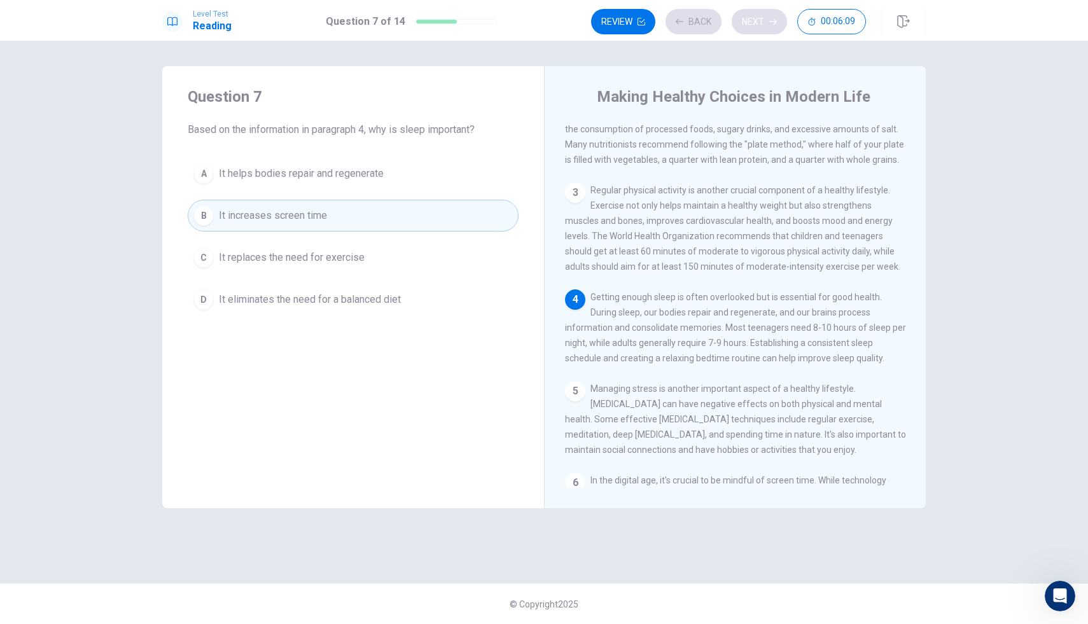
scroll to position [141, 0]
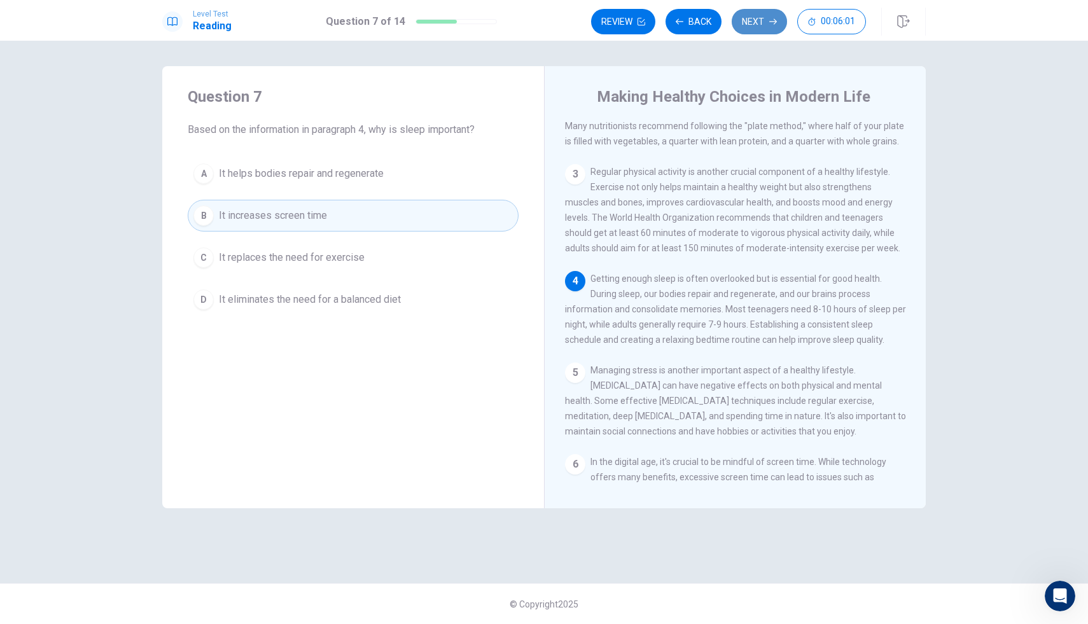
click at [736, 21] on button "Next" at bounding box center [759, 21] width 55 height 25
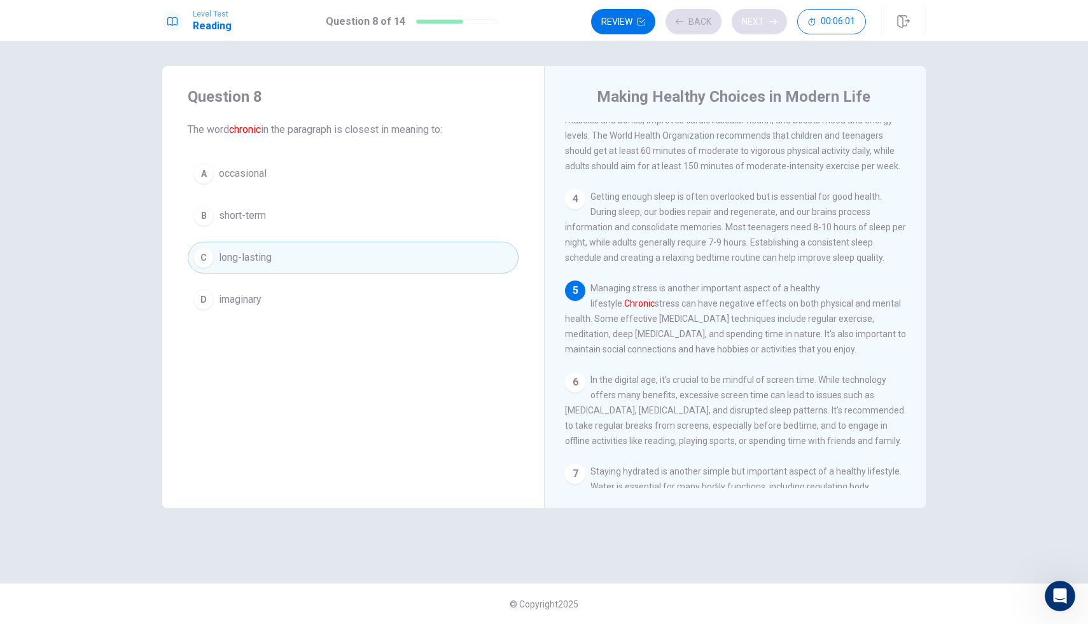
scroll to position [236, 0]
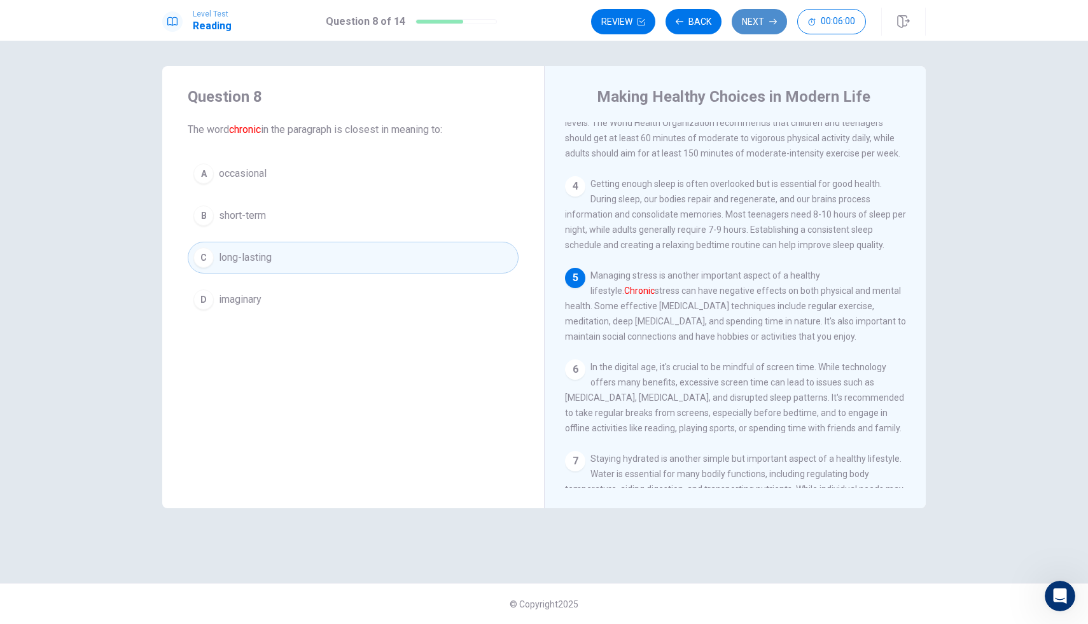
click at [736, 21] on button "Next" at bounding box center [759, 21] width 55 height 25
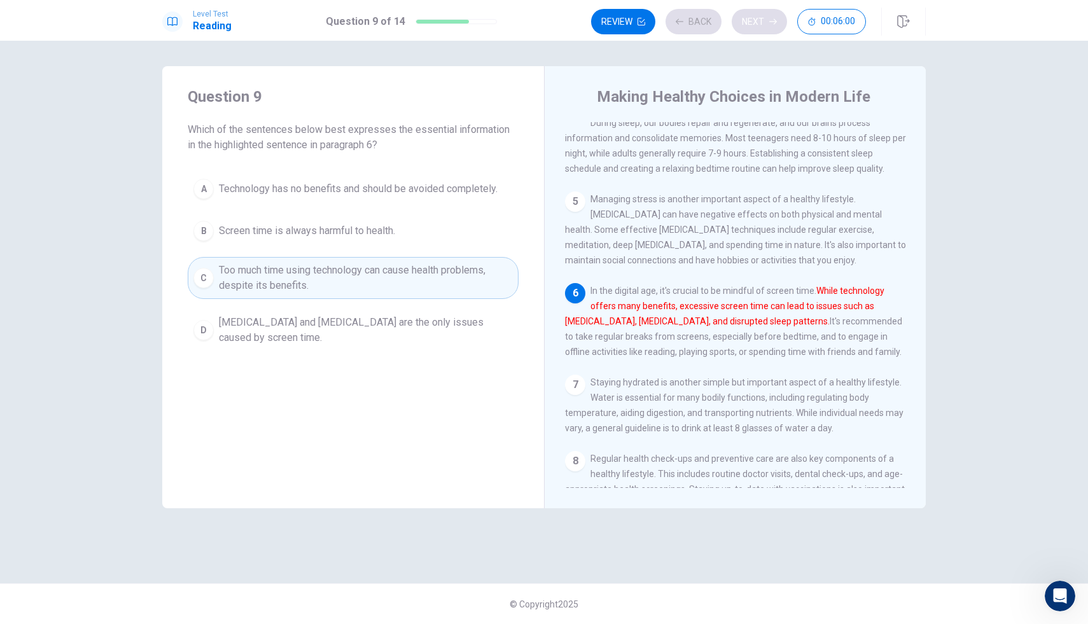
scroll to position [331, 0]
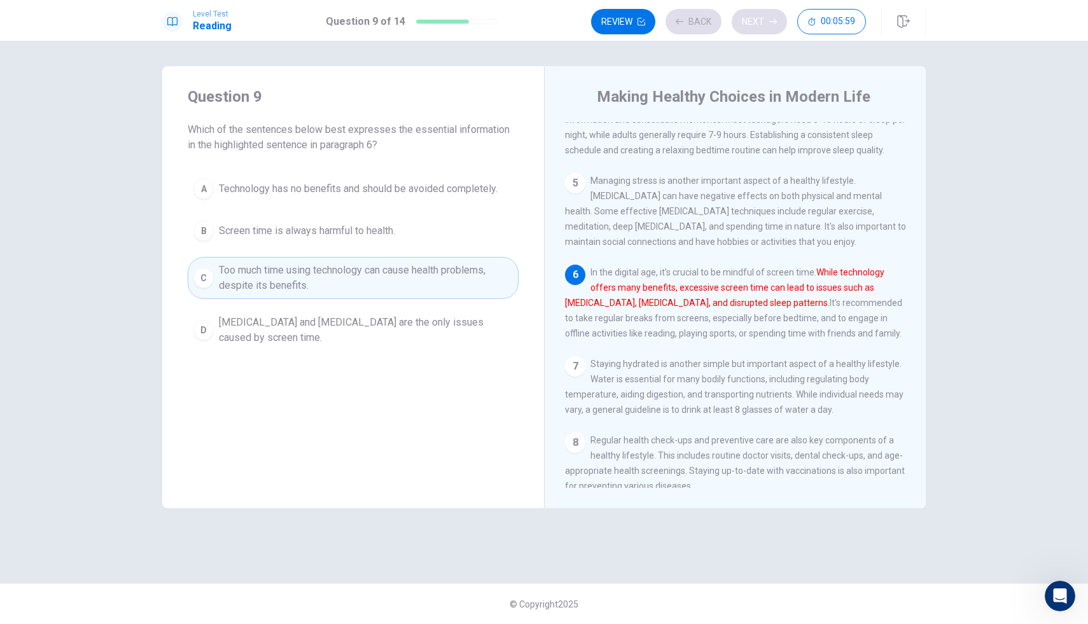
click at [736, 21] on div "Review Back Next 00:05:59" at bounding box center [728, 21] width 275 height 25
click at [736, 21] on button "Next" at bounding box center [759, 21] width 55 height 25
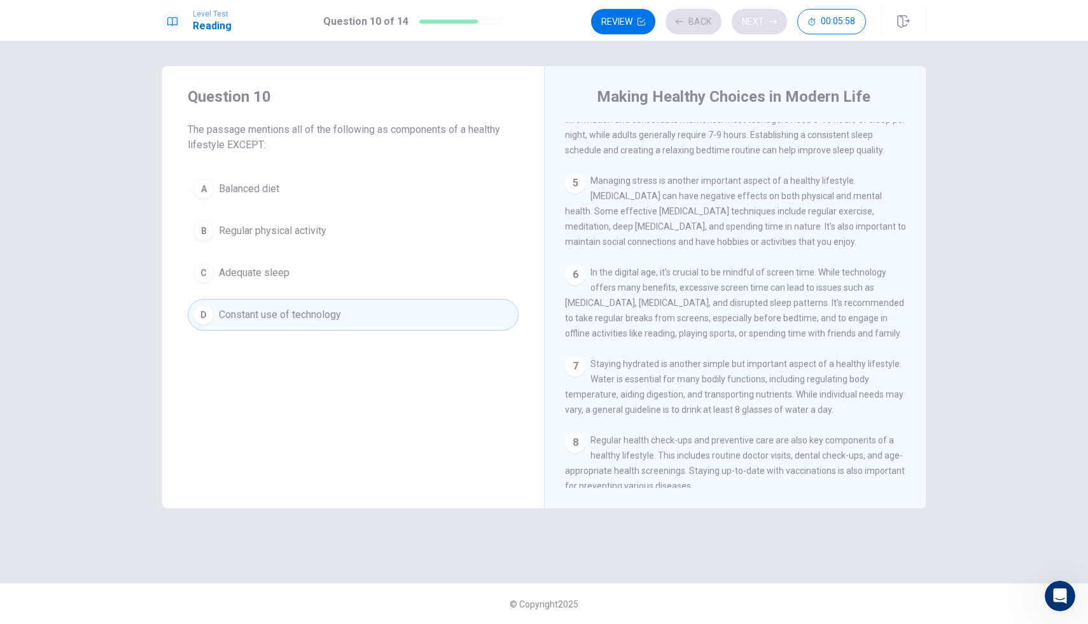
click at [736, 21] on div "Review Back Next 00:05:58" at bounding box center [728, 21] width 275 height 25
click at [736, 21] on button "Next" at bounding box center [759, 21] width 55 height 25
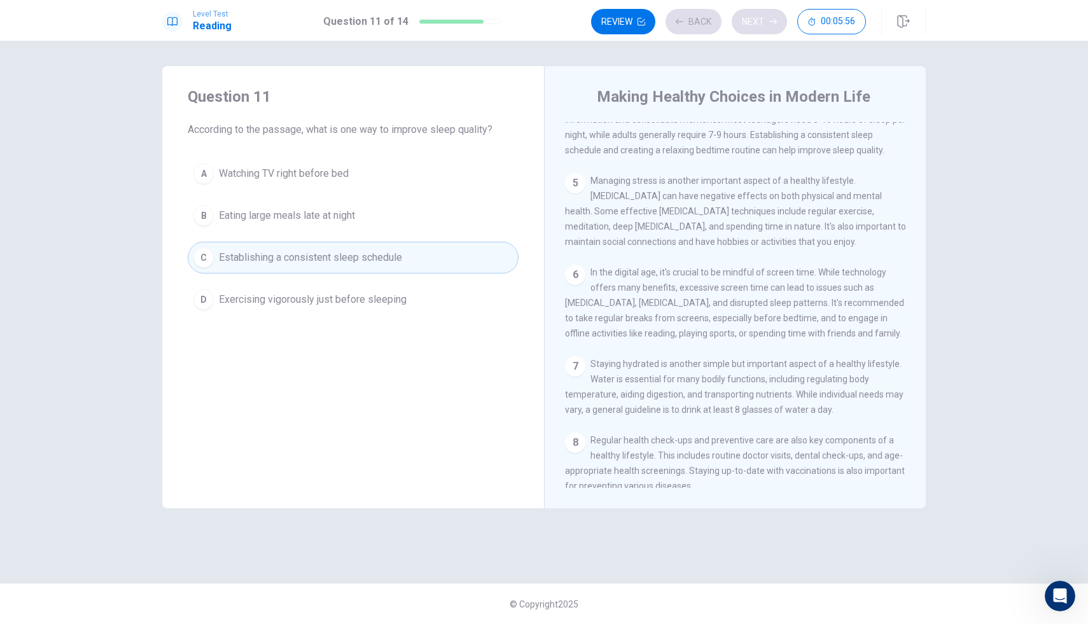
click at [736, 21] on div "Review Back Next 00:05:56" at bounding box center [728, 21] width 275 height 25
click at [736, 21] on button "Next" at bounding box center [759, 21] width 55 height 25
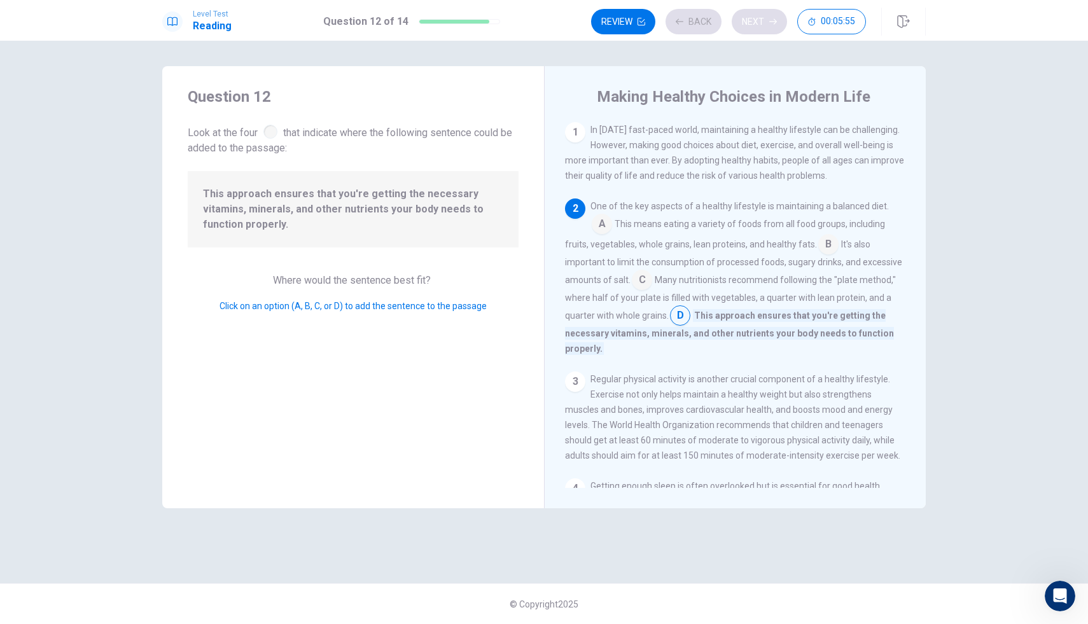
scroll to position [79, 0]
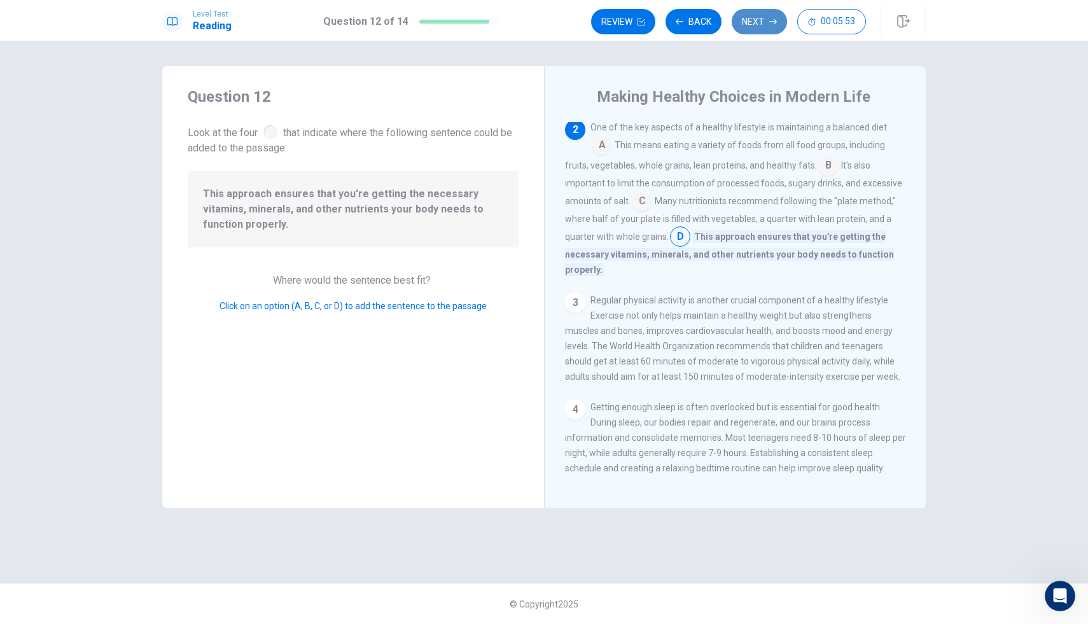
click at [736, 21] on button "Next" at bounding box center [759, 21] width 55 height 25
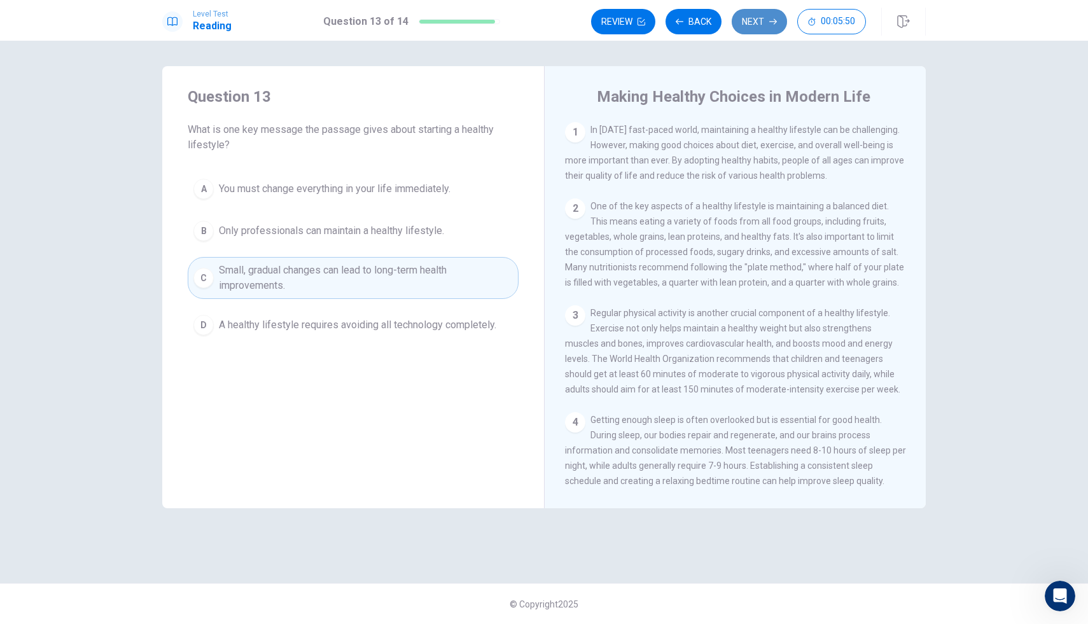
click at [736, 21] on button "Next" at bounding box center [759, 21] width 55 height 25
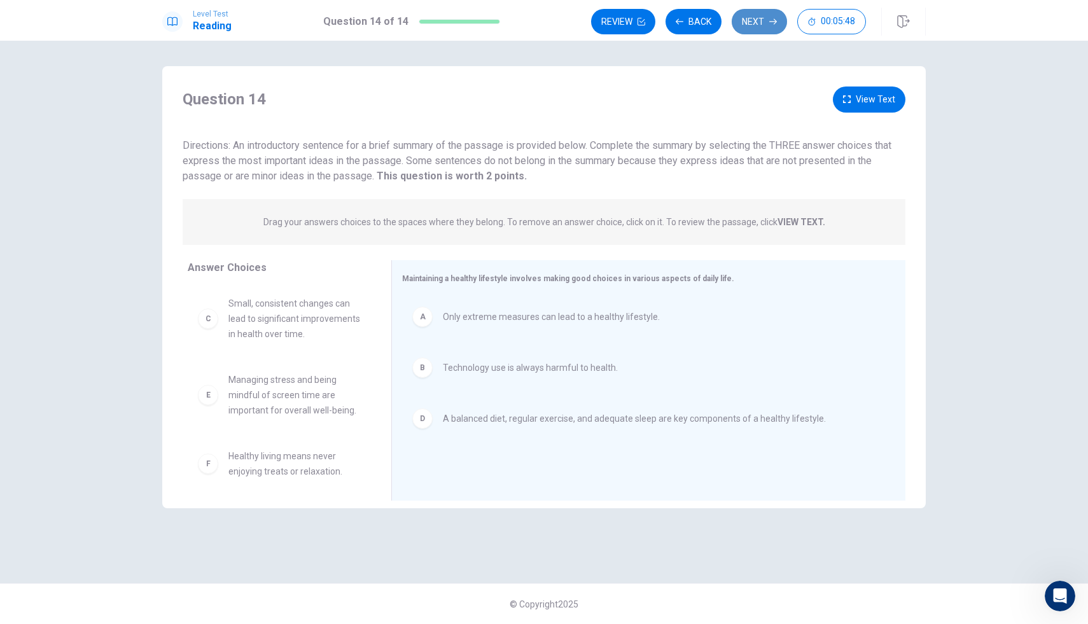
click at [755, 19] on button "Next" at bounding box center [759, 21] width 55 height 25
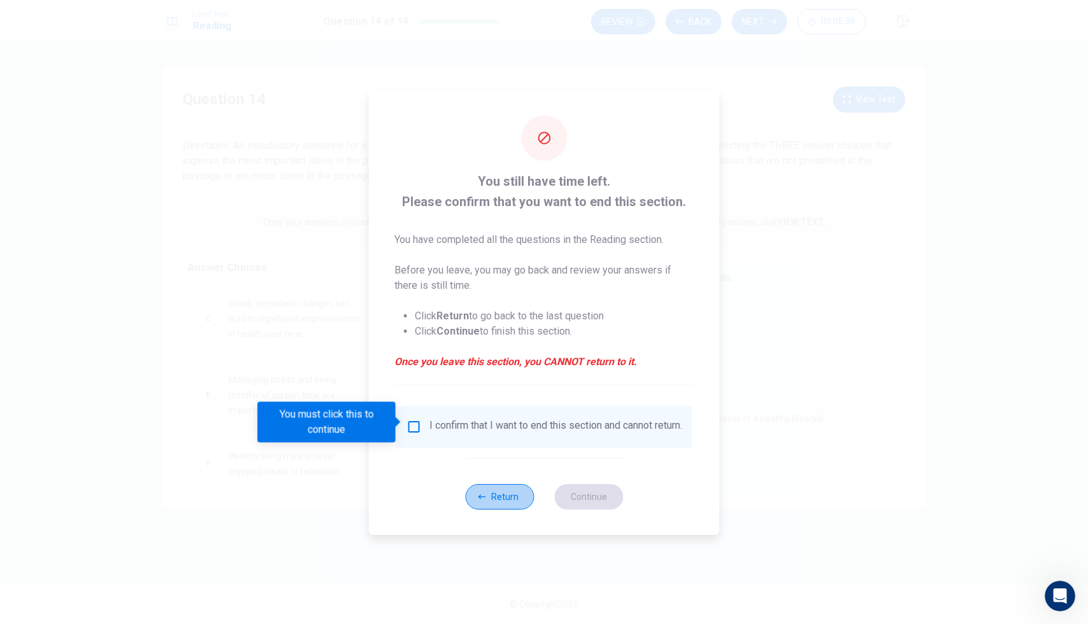
click at [498, 497] on button "Return" at bounding box center [499, 496] width 69 height 25
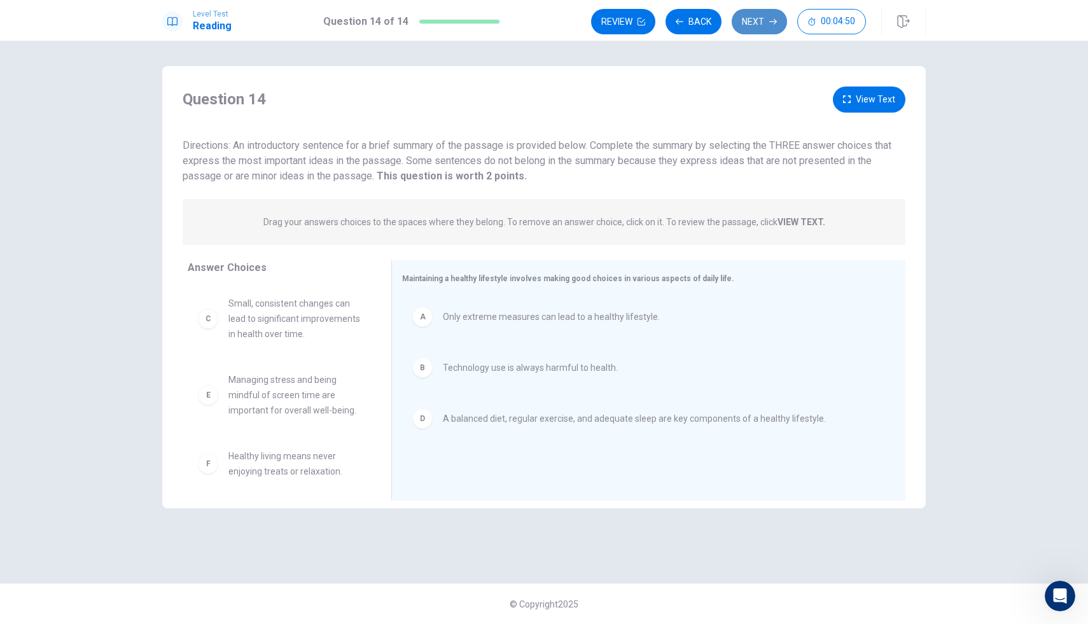
click at [763, 29] on button "Next" at bounding box center [759, 21] width 55 height 25
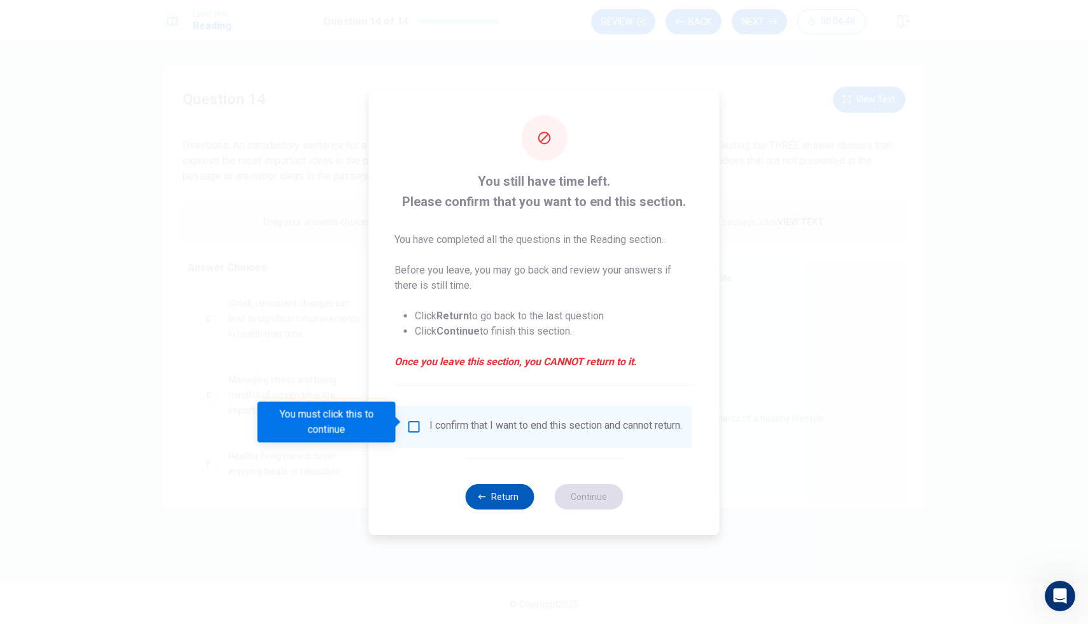
click at [491, 507] on button "Return" at bounding box center [499, 496] width 69 height 25
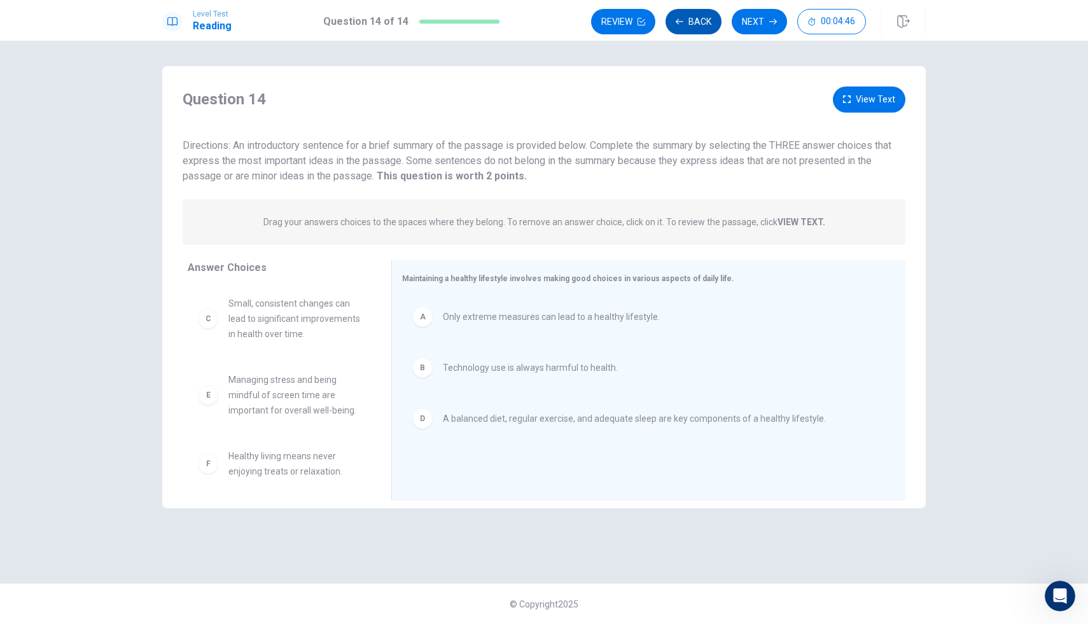
click at [689, 10] on button "Back" at bounding box center [694, 21] width 56 height 25
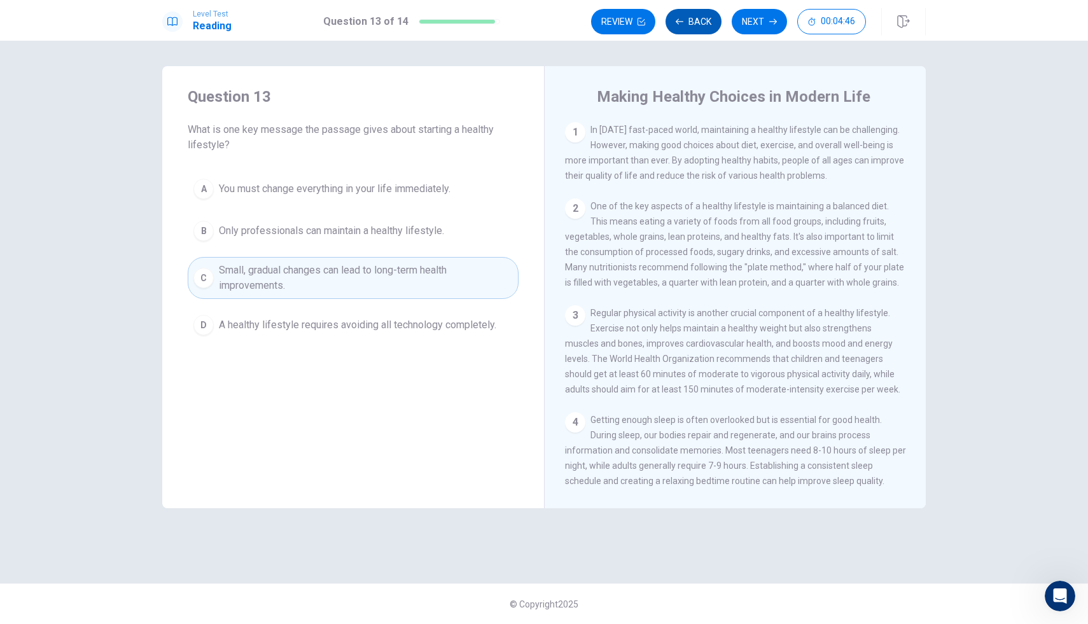
click at [689, 10] on button "Back" at bounding box center [694, 21] width 56 height 25
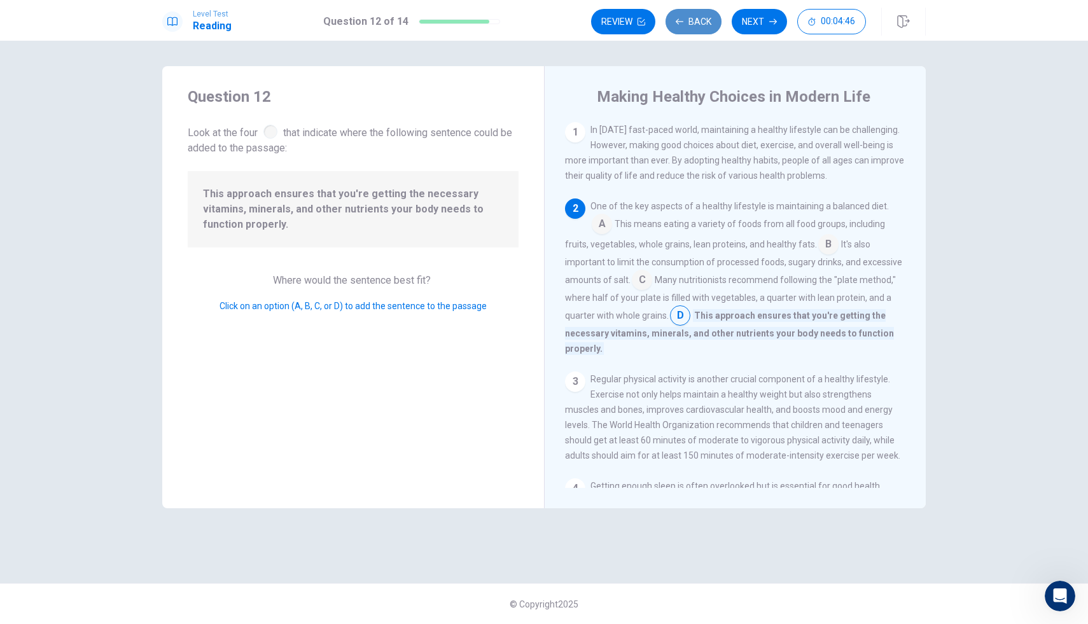
click at [689, 10] on button "Back" at bounding box center [694, 21] width 56 height 25
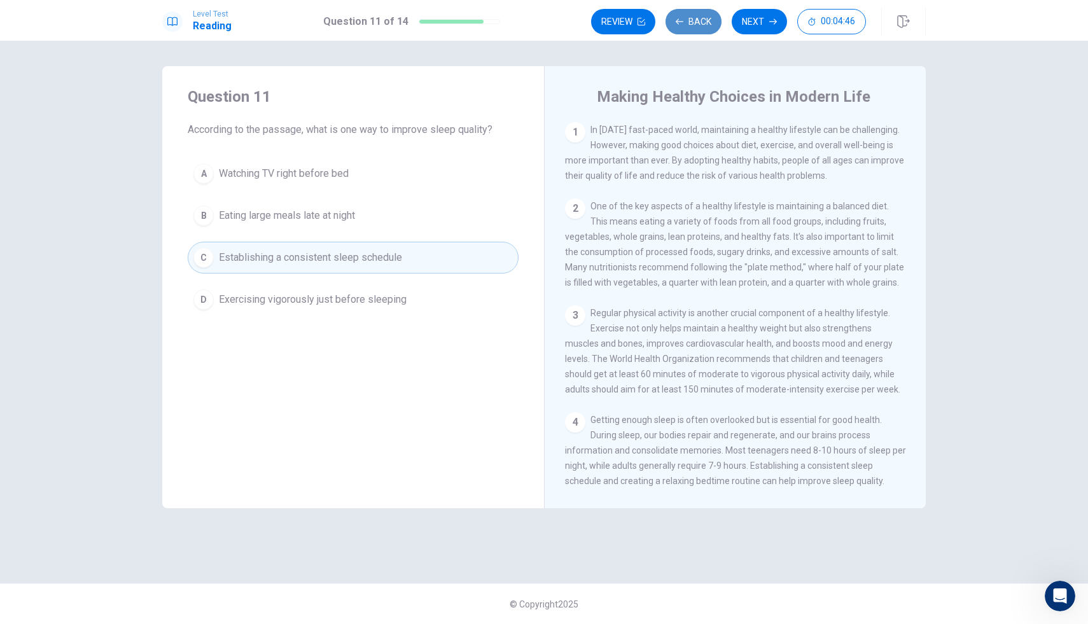
click at [689, 10] on button "Back" at bounding box center [694, 21] width 56 height 25
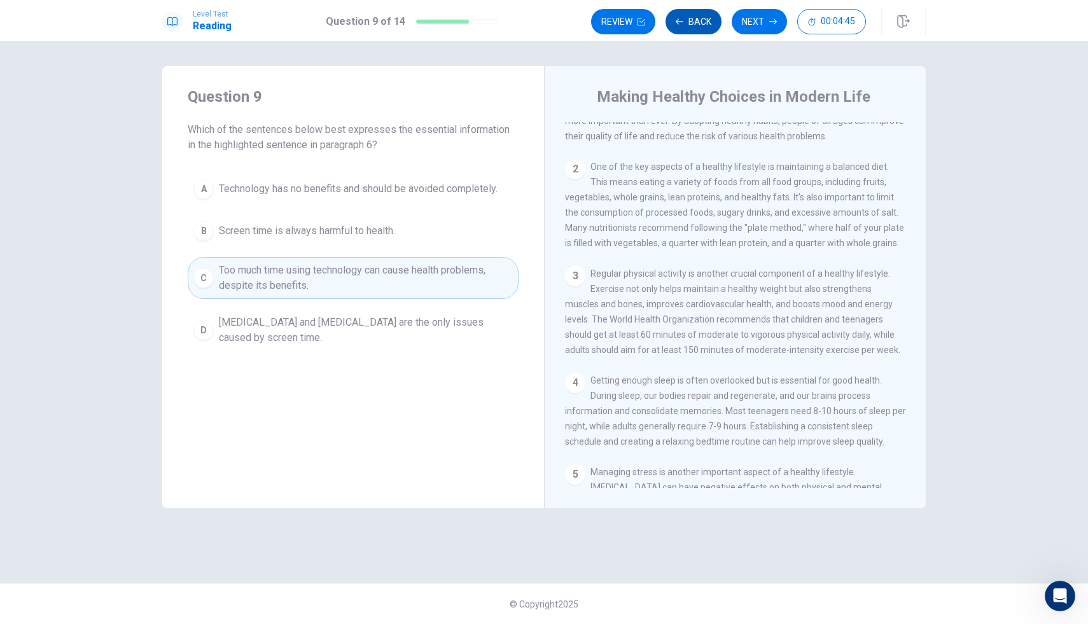
click at [689, 10] on button "Back" at bounding box center [694, 21] width 56 height 25
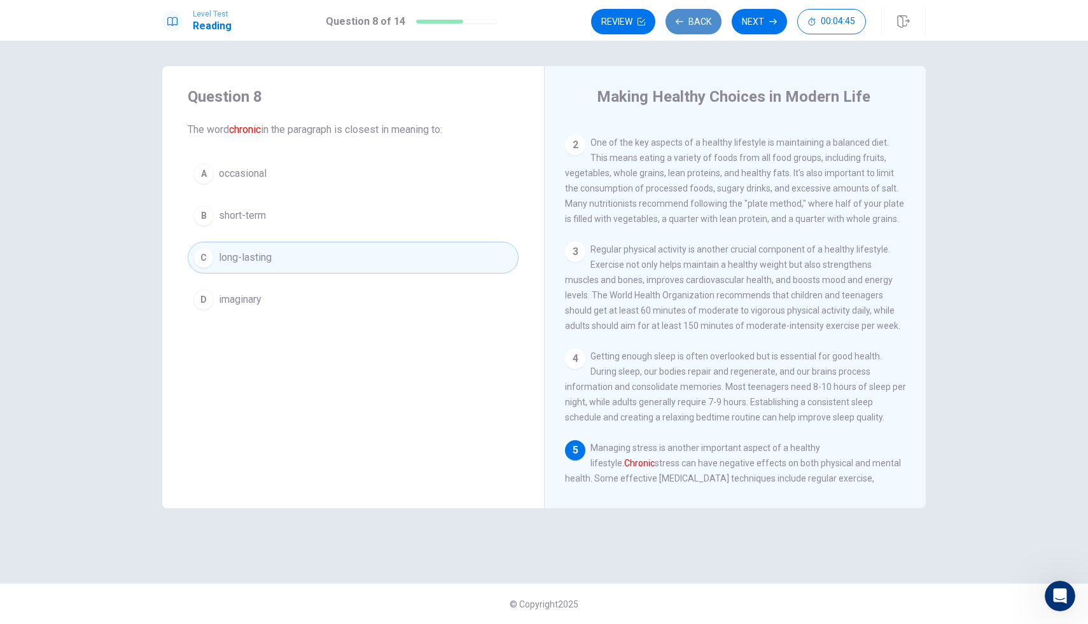
click at [689, 10] on button "Back" at bounding box center [694, 21] width 56 height 25
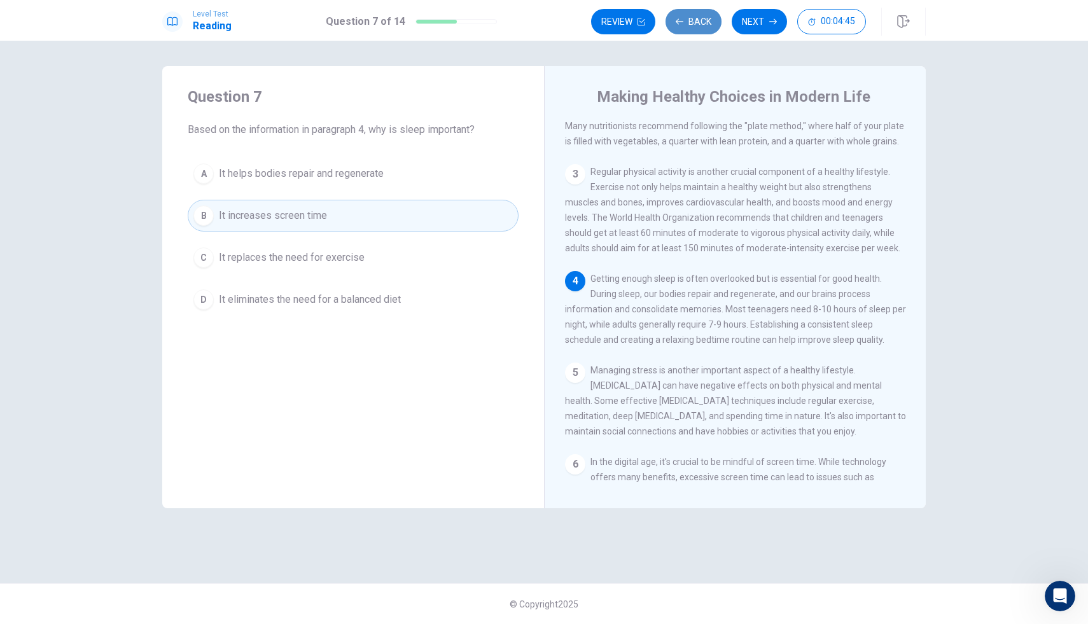
click at [689, 10] on button "Back" at bounding box center [694, 21] width 56 height 25
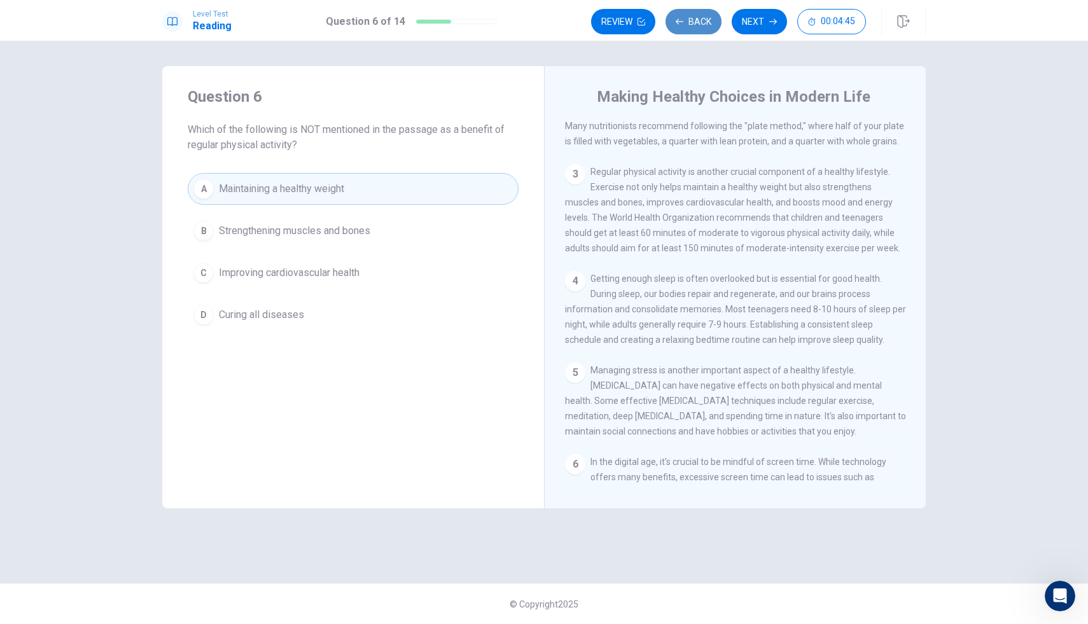
click at [689, 10] on button "Back" at bounding box center [694, 21] width 56 height 25
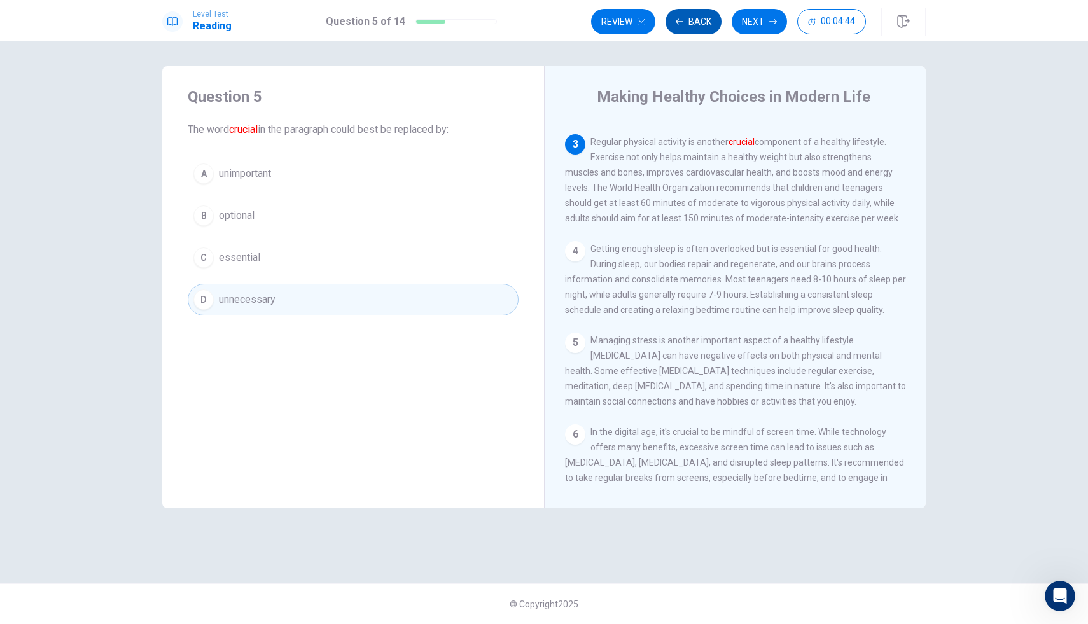
scroll to position [190, 0]
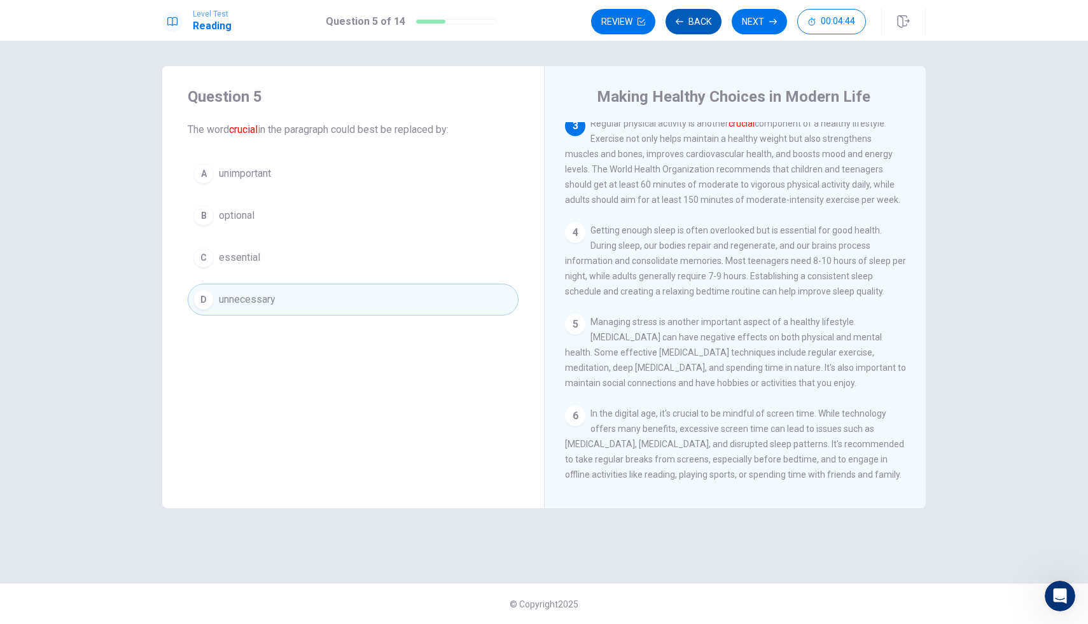
click at [689, 10] on button "Back" at bounding box center [694, 21] width 56 height 25
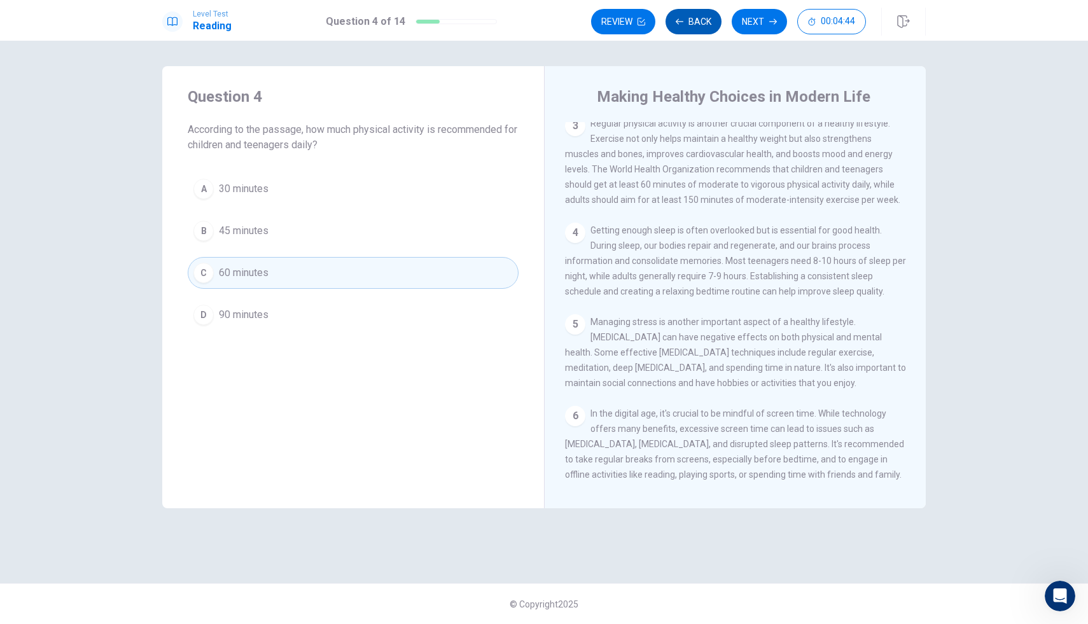
click at [689, 10] on button "Back" at bounding box center [694, 21] width 56 height 25
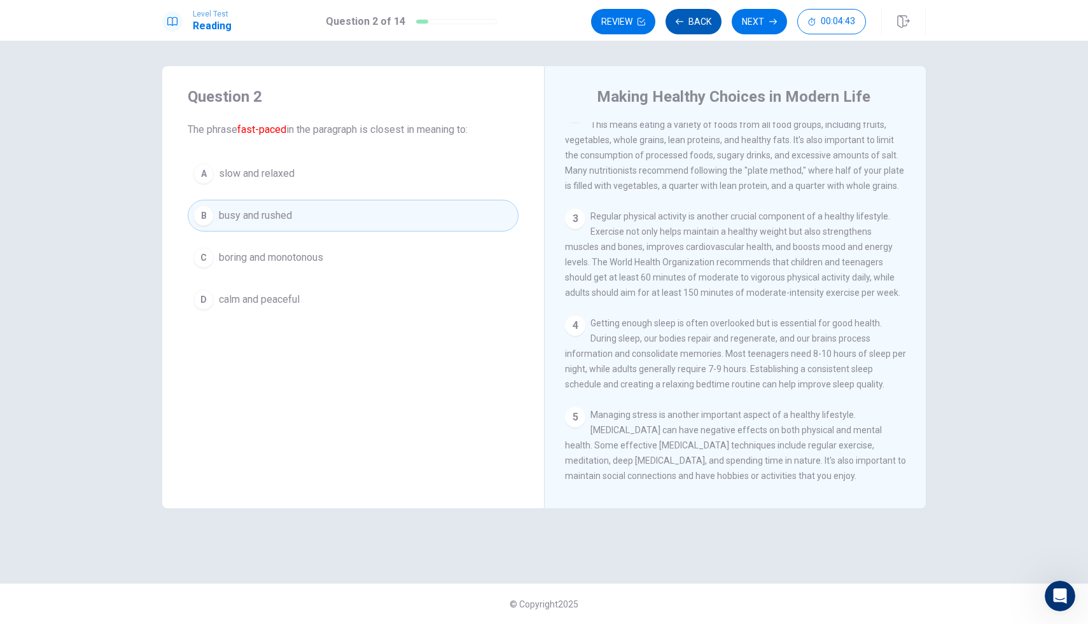
scroll to position [0, 0]
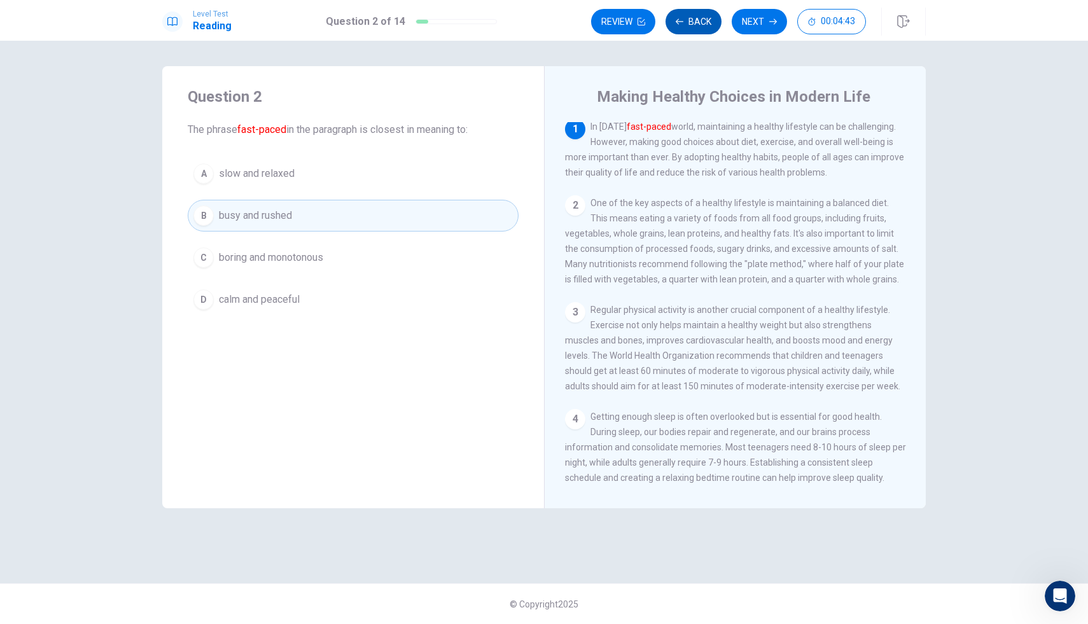
click at [689, 10] on button "Back" at bounding box center [694, 21] width 56 height 25
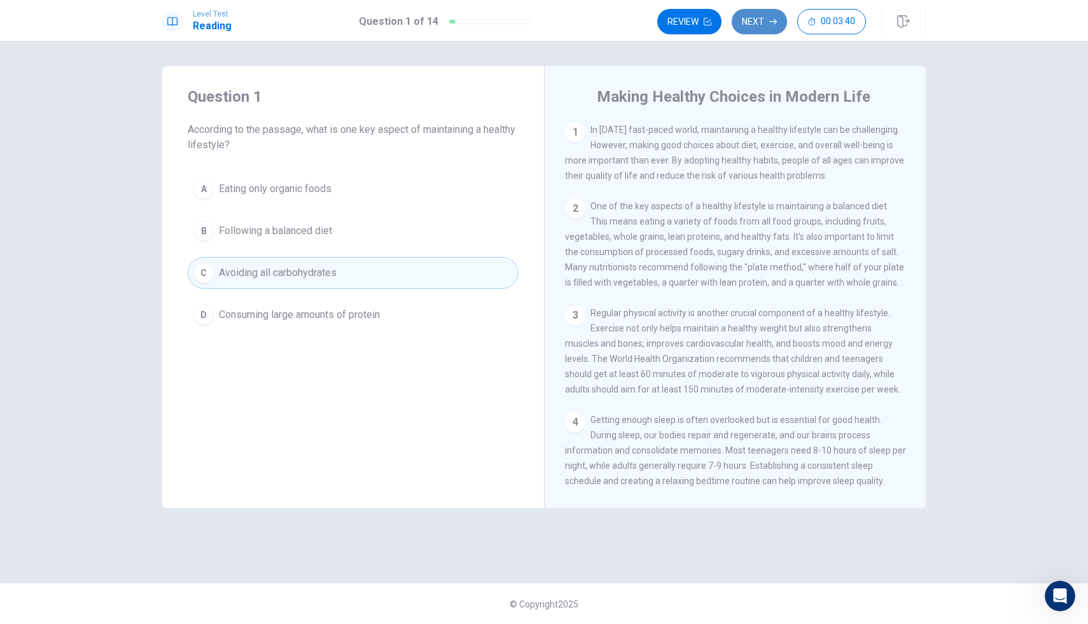
click at [758, 26] on button "Next" at bounding box center [759, 21] width 55 height 25
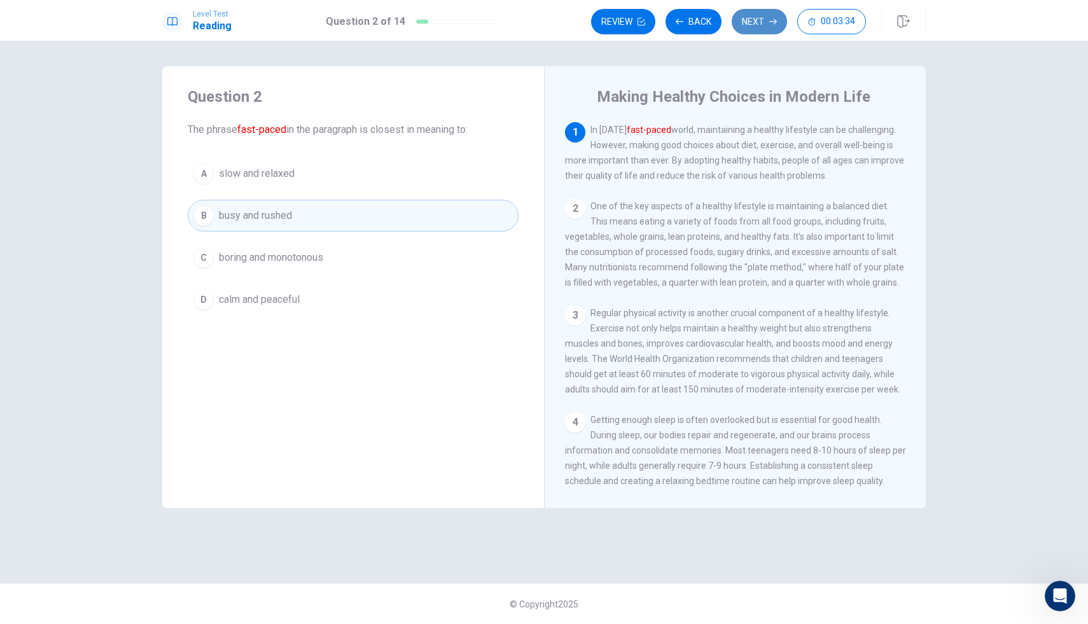
click at [756, 22] on button "Next" at bounding box center [759, 21] width 55 height 25
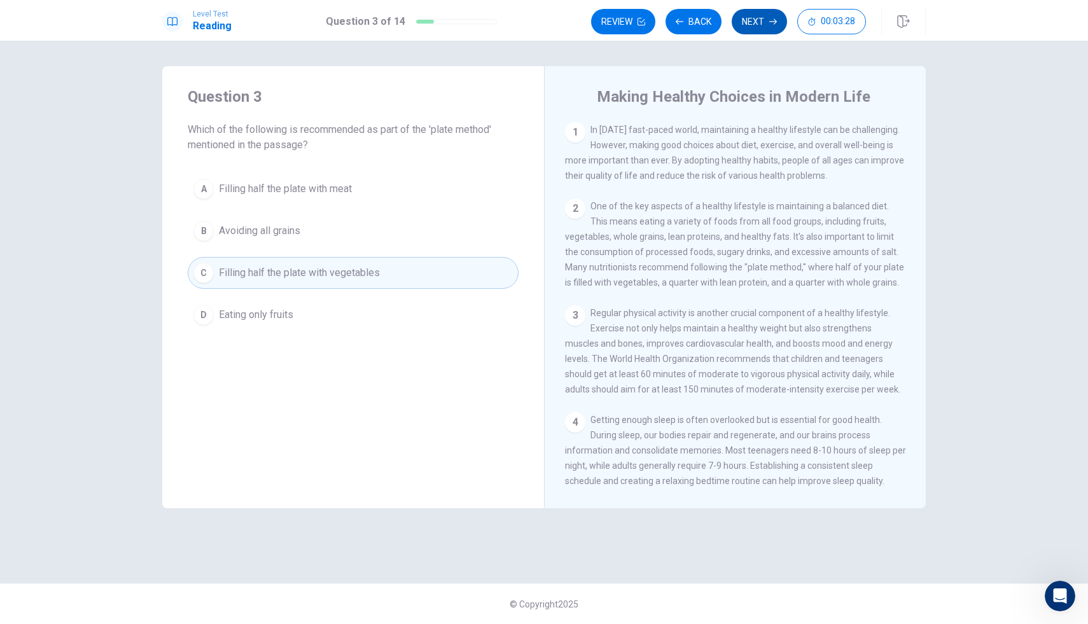
click at [756, 22] on button "Next" at bounding box center [759, 21] width 55 height 25
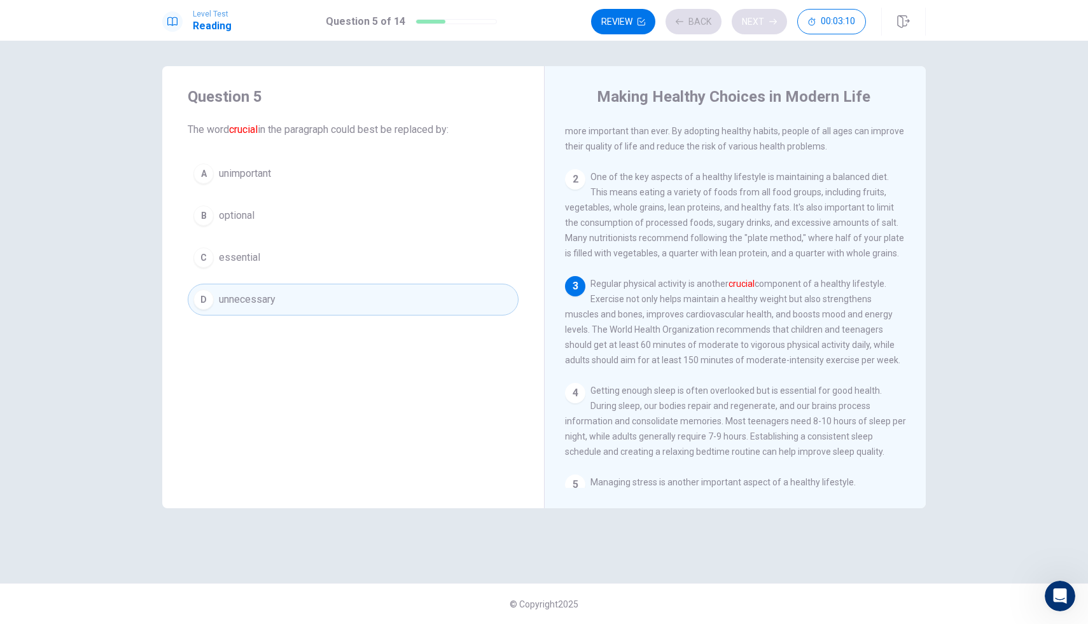
scroll to position [46, 0]
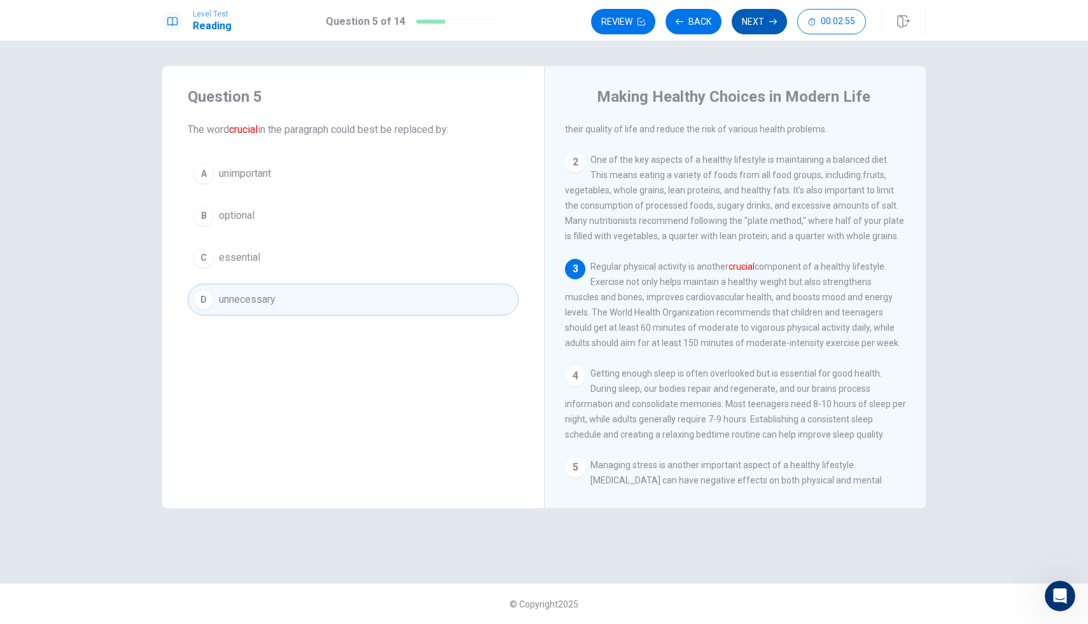
click at [756, 22] on button "Next" at bounding box center [759, 21] width 55 height 25
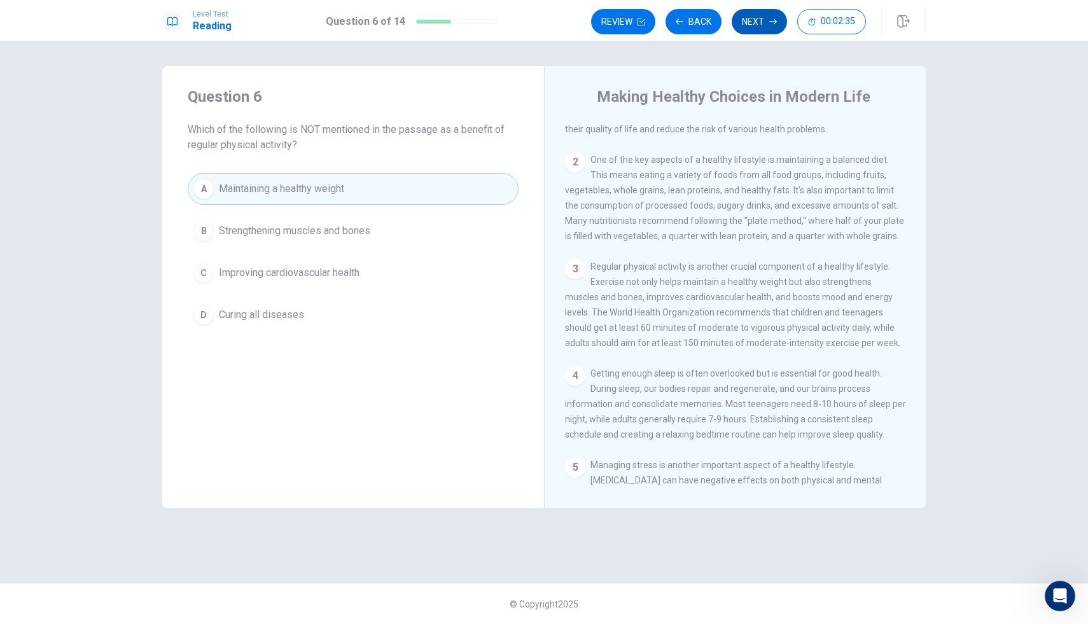
click at [761, 29] on button "Next" at bounding box center [759, 21] width 55 height 25
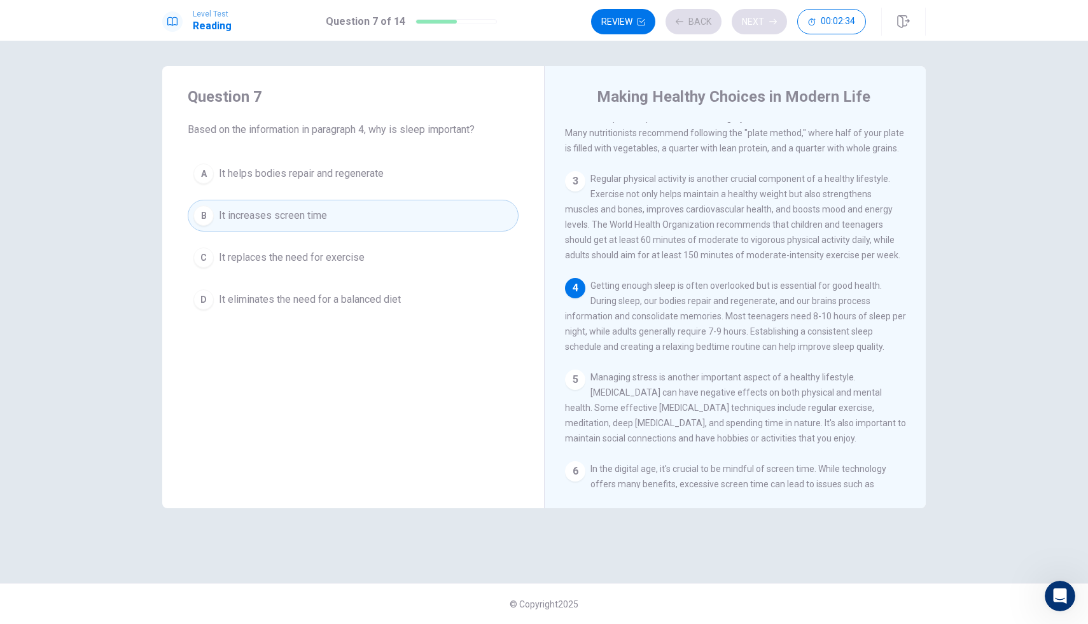
scroll to position [141, 0]
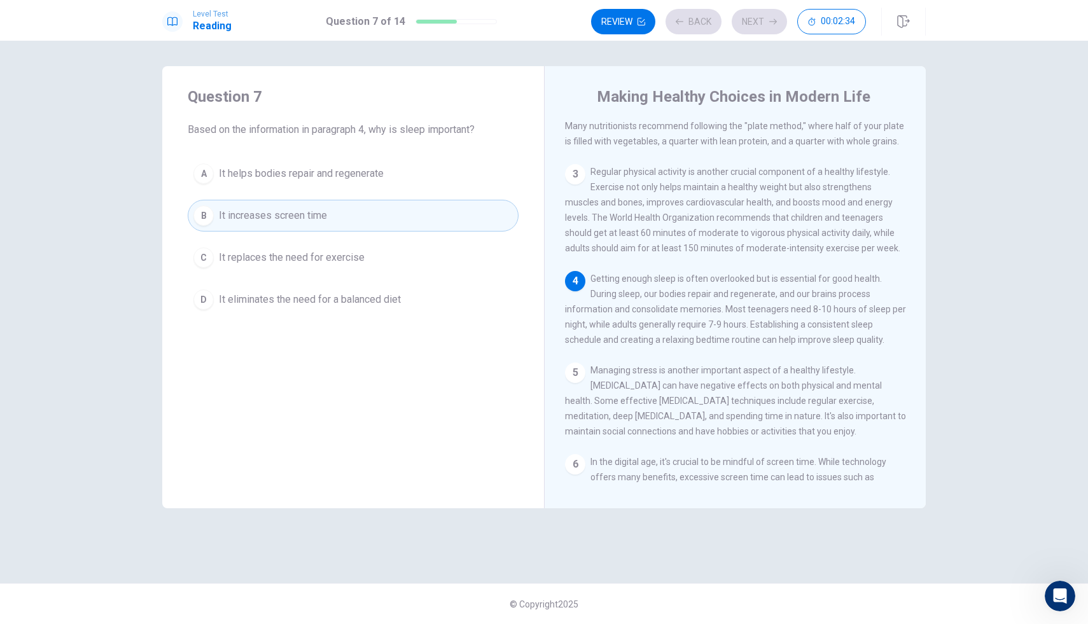
click at [761, 28] on div "Review Back Next 00:02:34" at bounding box center [728, 21] width 275 height 25
click at [761, 29] on button "Next" at bounding box center [759, 21] width 55 height 25
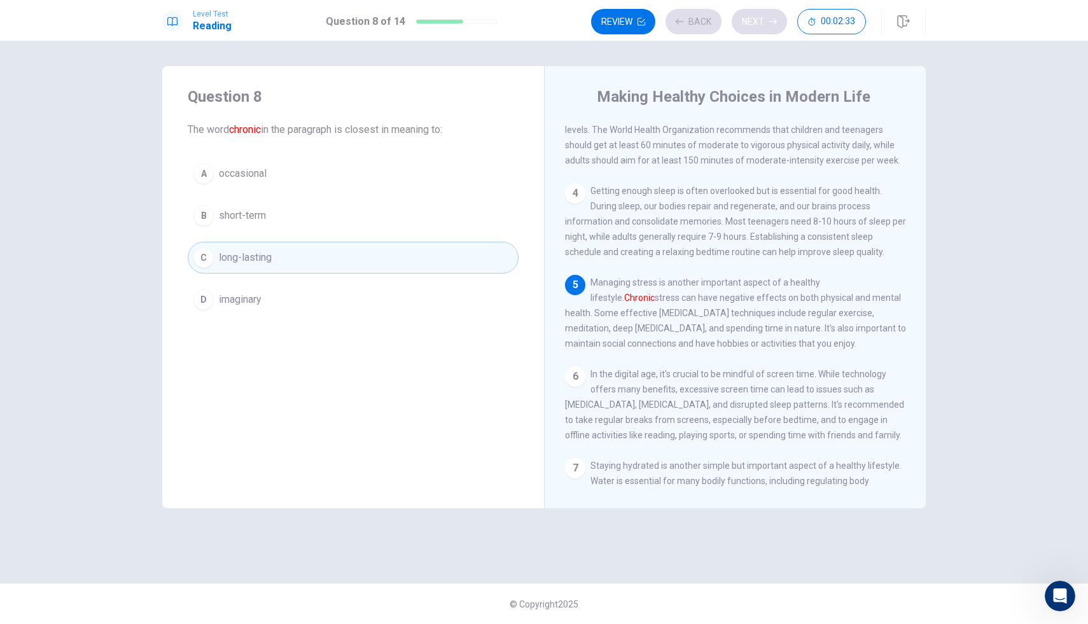
scroll to position [236, 0]
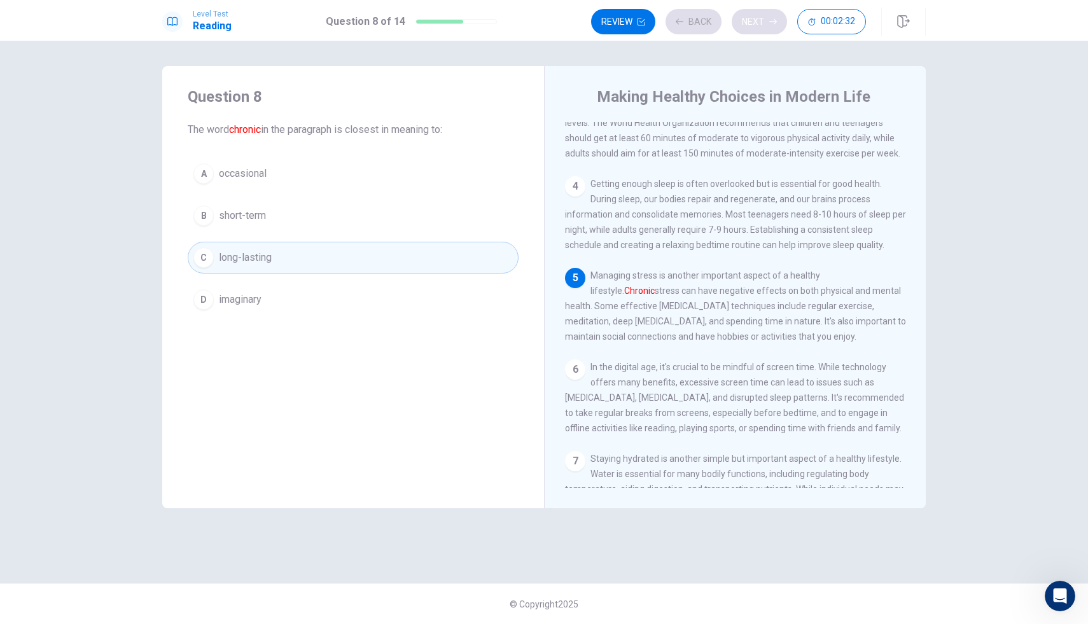
click at [761, 29] on div "Review Back Next 00:02:32" at bounding box center [728, 21] width 275 height 25
click at [761, 28] on button "Next" at bounding box center [759, 21] width 55 height 25
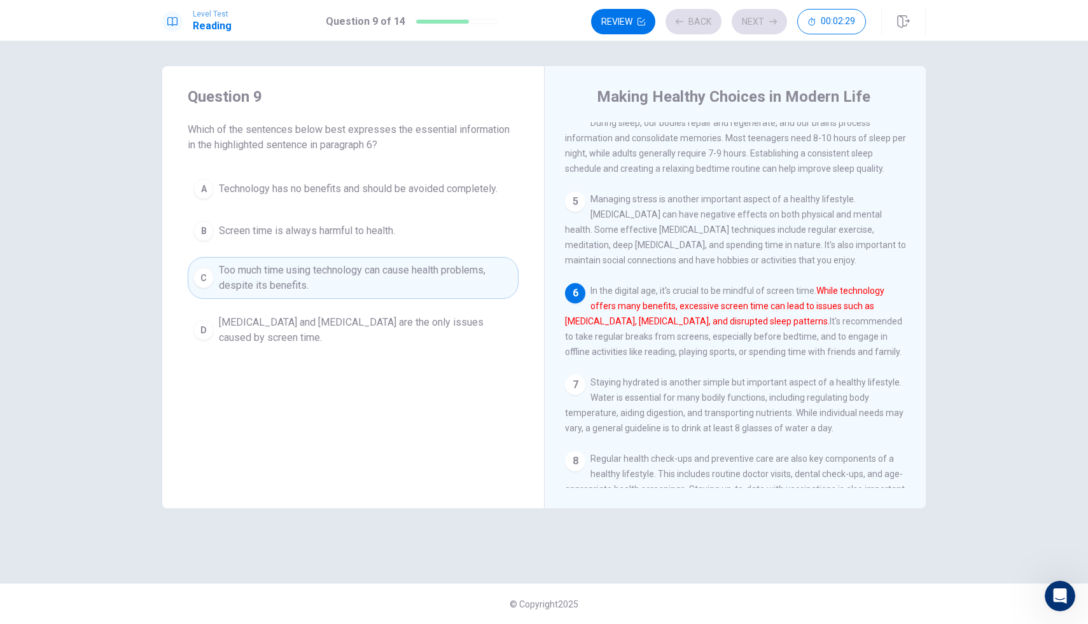
scroll to position [331, 0]
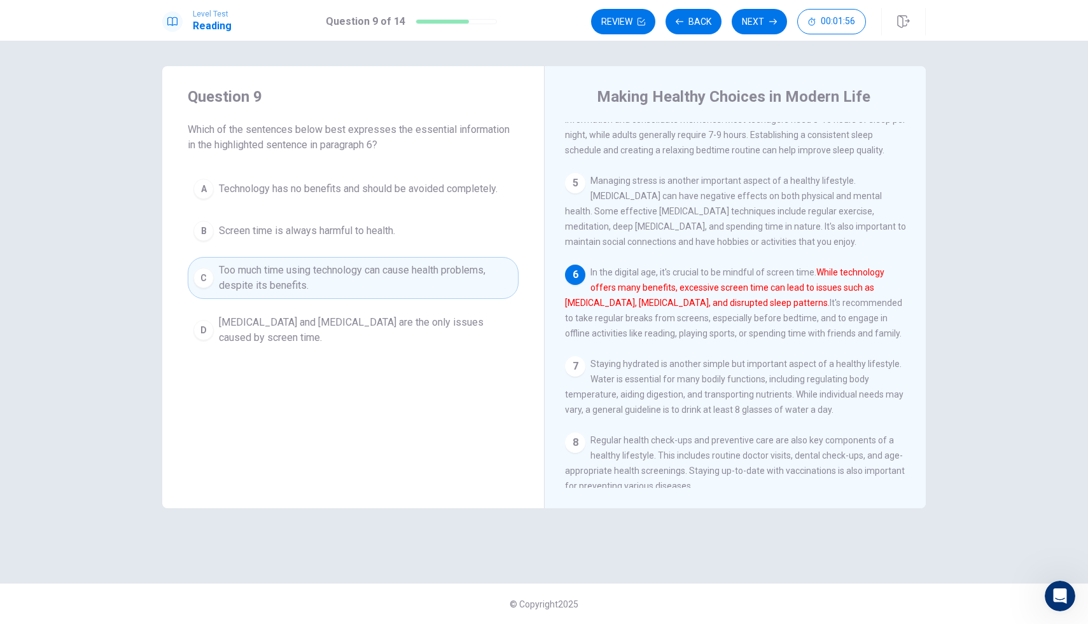
click at [760, 28] on button "Next" at bounding box center [759, 21] width 55 height 25
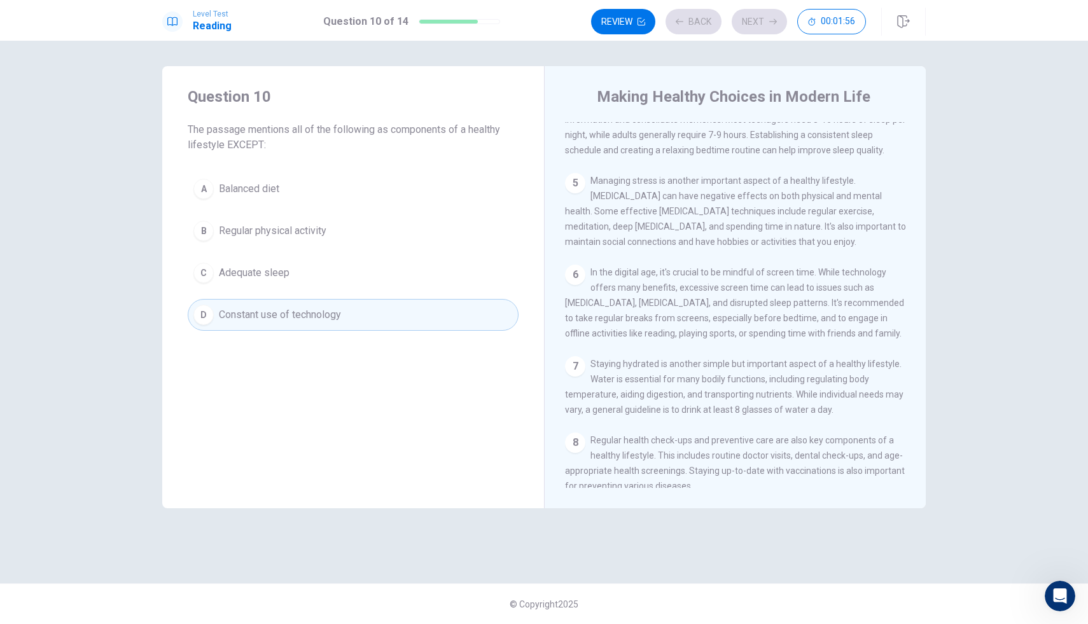
click at [760, 28] on div "Review Back Next 00:01:56" at bounding box center [728, 21] width 275 height 25
click at [760, 28] on button "Next" at bounding box center [759, 21] width 55 height 25
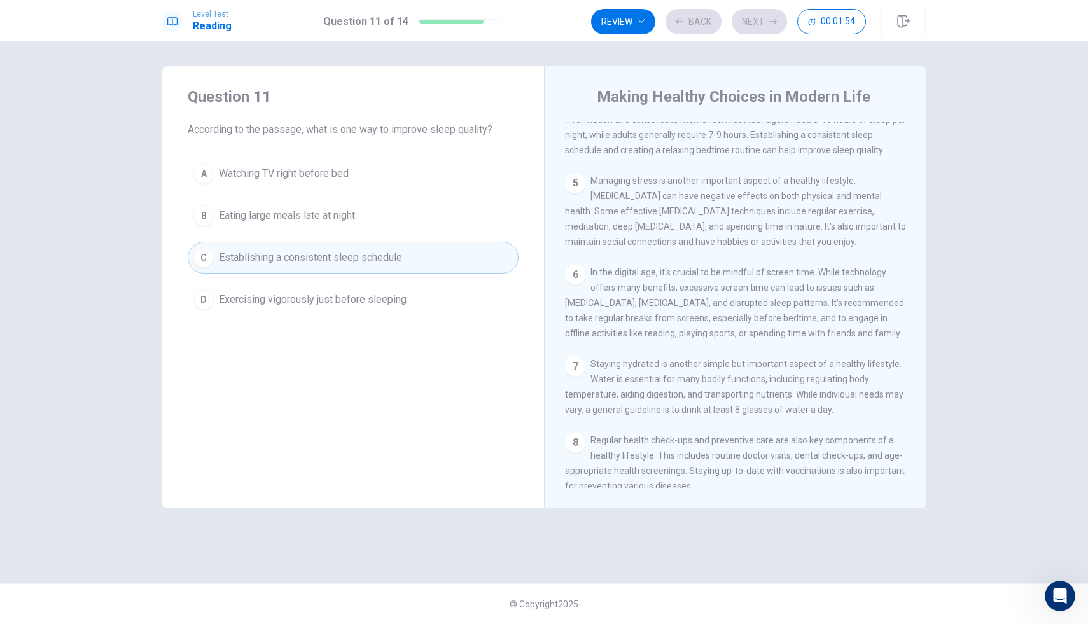
click at [760, 28] on div "Review Back Next 00:01:54" at bounding box center [728, 21] width 275 height 25
click at [759, 28] on div "Review Back Next 00:01:54" at bounding box center [728, 21] width 275 height 25
click at [756, 30] on button "Next" at bounding box center [759, 21] width 55 height 25
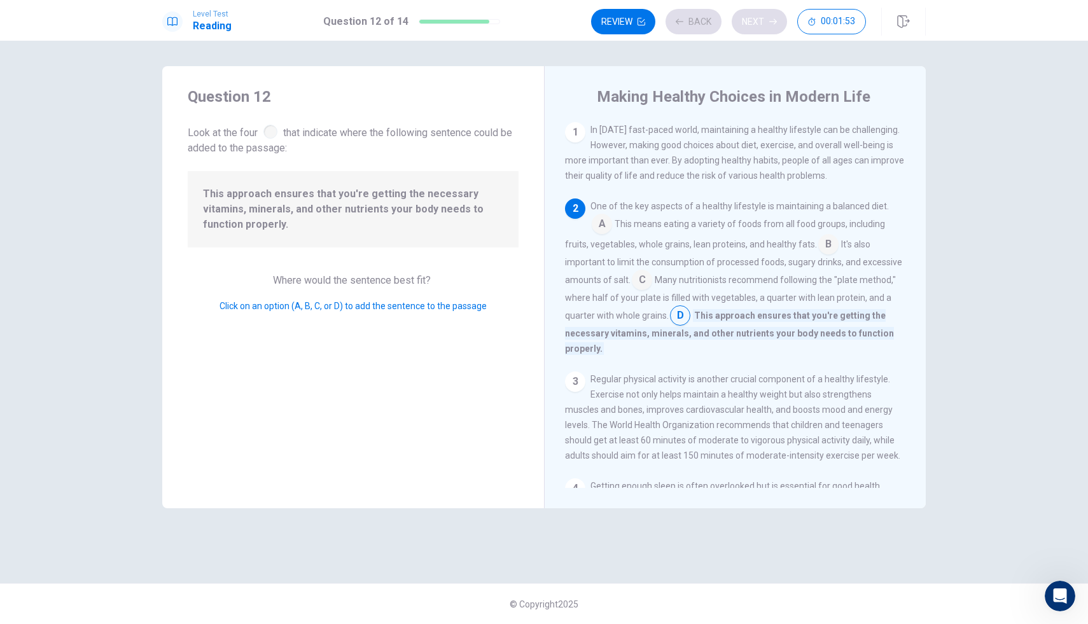
scroll to position [79, 0]
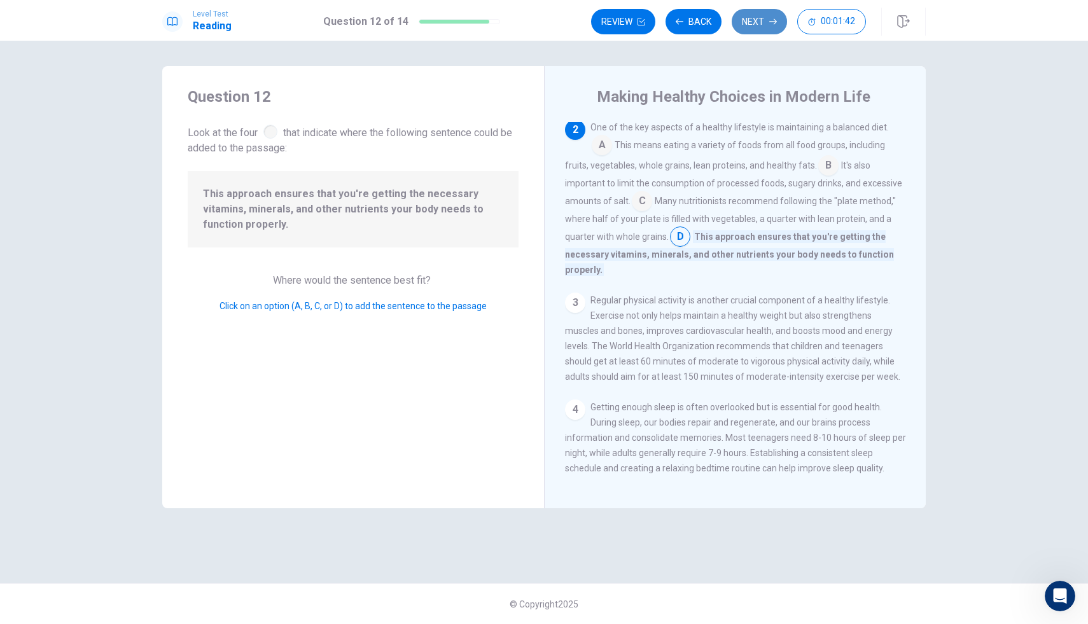
click at [747, 20] on button "Next" at bounding box center [759, 21] width 55 height 25
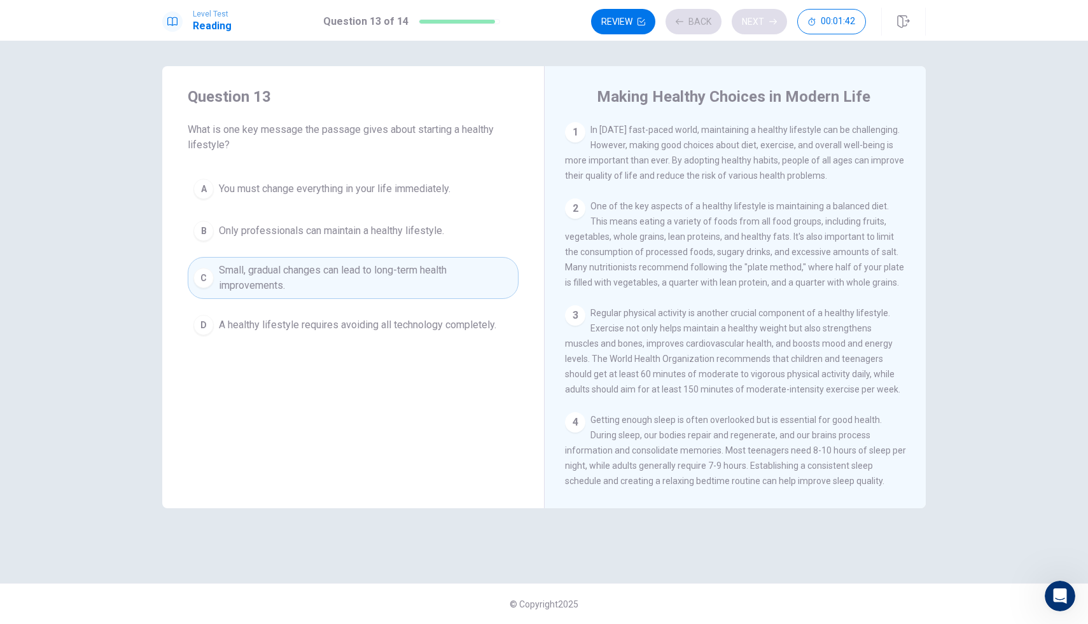
click at [747, 20] on div "Review Back Next 00:01:42" at bounding box center [728, 21] width 275 height 25
click at [747, 20] on button "Next" at bounding box center [759, 21] width 55 height 25
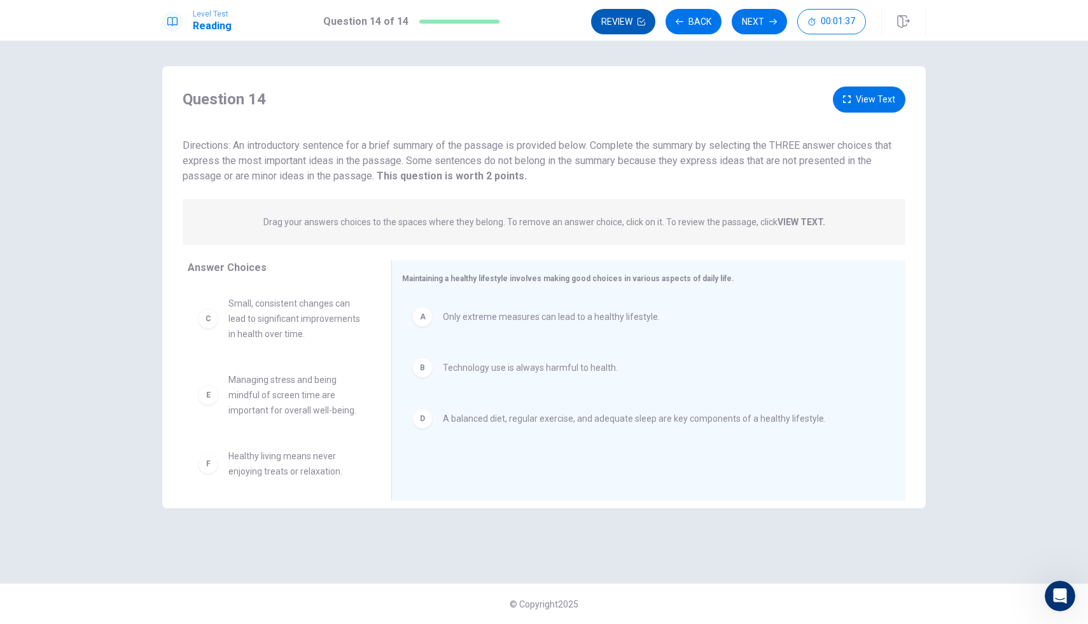
click at [640, 17] on button "Review" at bounding box center [623, 21] width 64 height 25
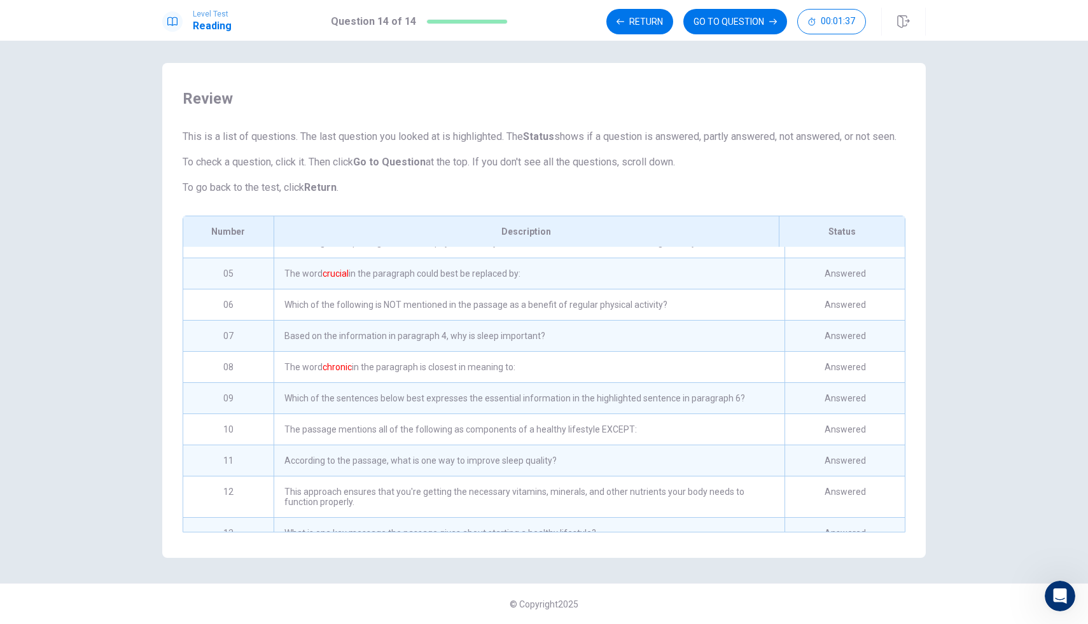
scroll to position [161, 0]
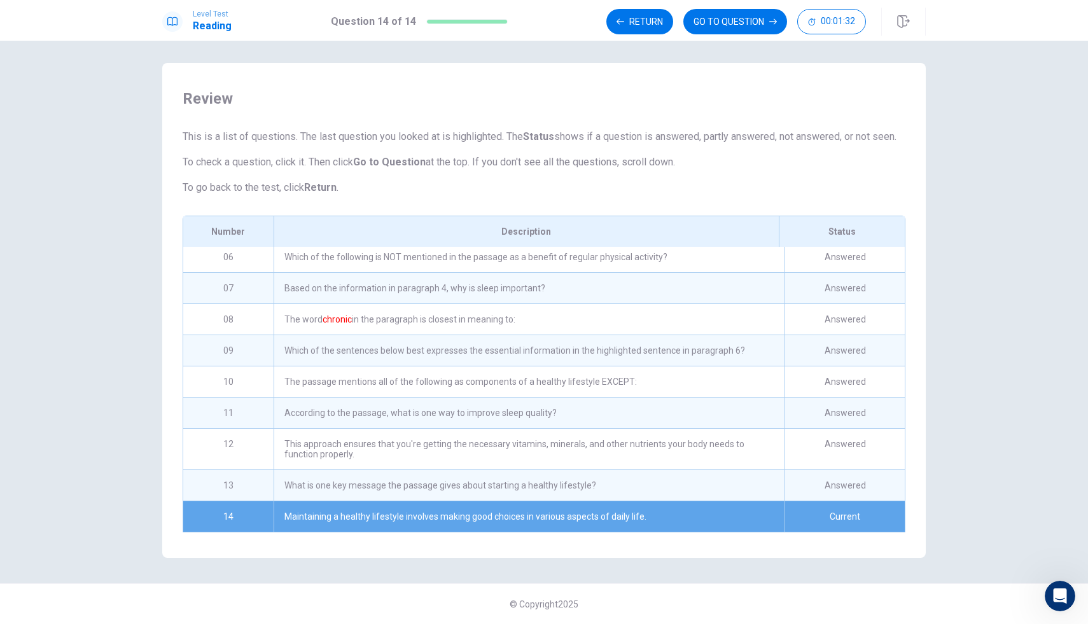
click at [763, 511] on div "Current" at bounding box center [845, 517] width 120 height 31
click at [745, 20] on button "GO TO QUESTION" at bounding box center [736, 21] width 104 height 25
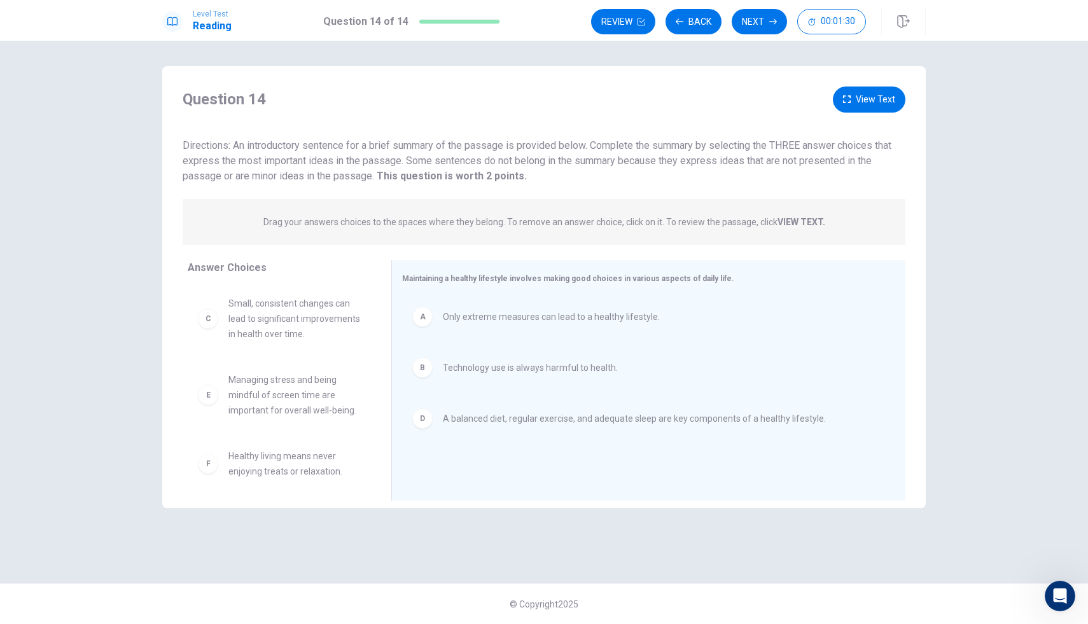
scroll to position [0, 0]
click at [763, 30] on button "Next" at bounding box center [759, 21] width 55 height 25
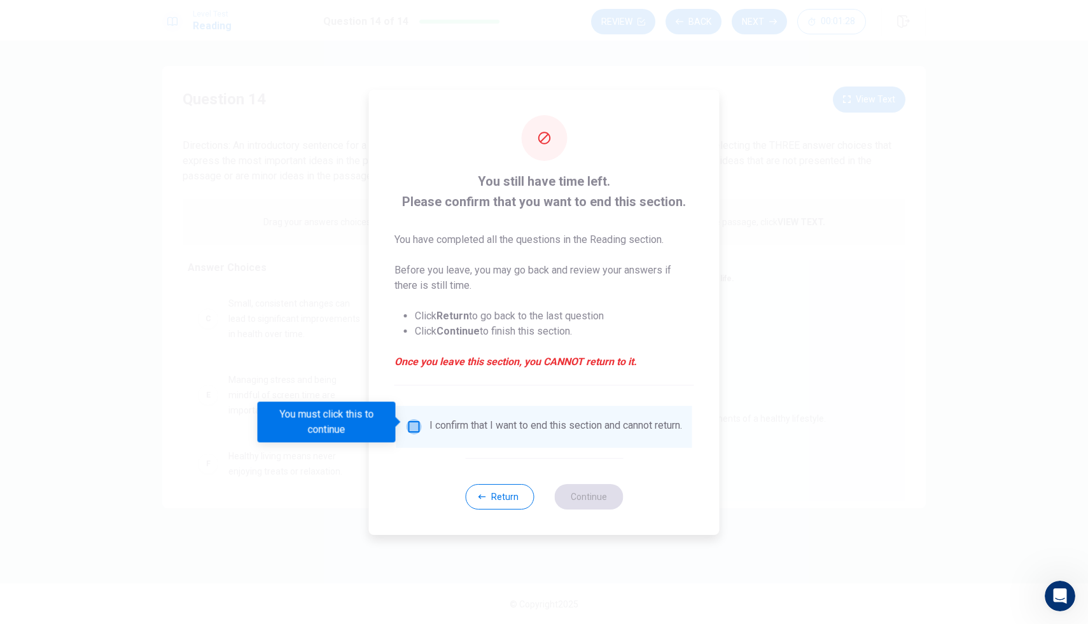
click at [414, 422] on input "You must click this to continue" at bounding box center [414, 426] width 15 height 15
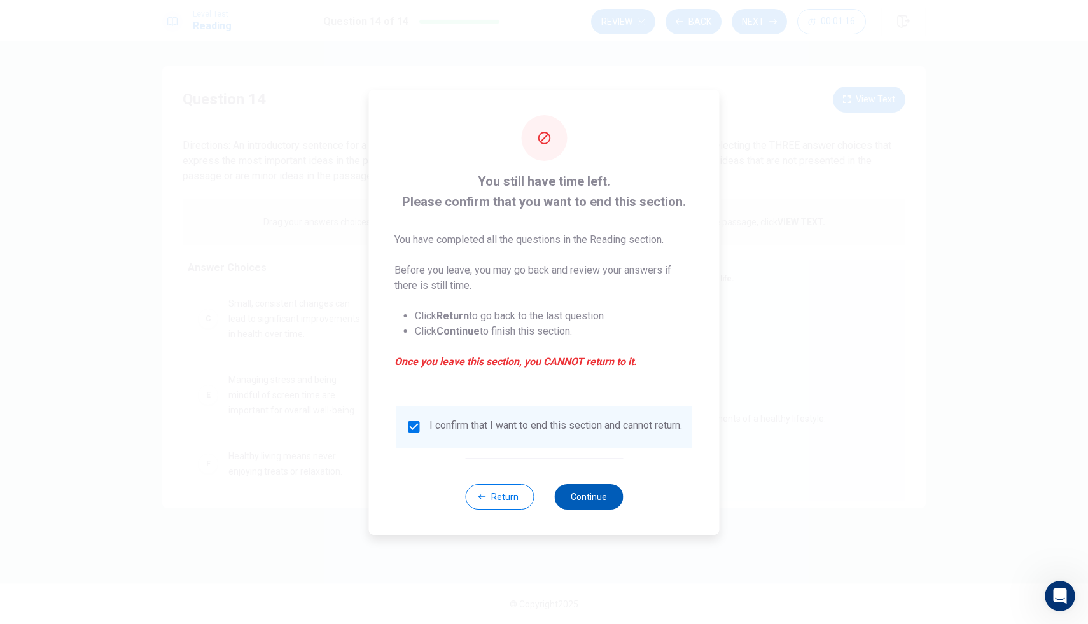
click at [569, 497] on button "Continue" at bounding box center [588, 496] width 69 height 25
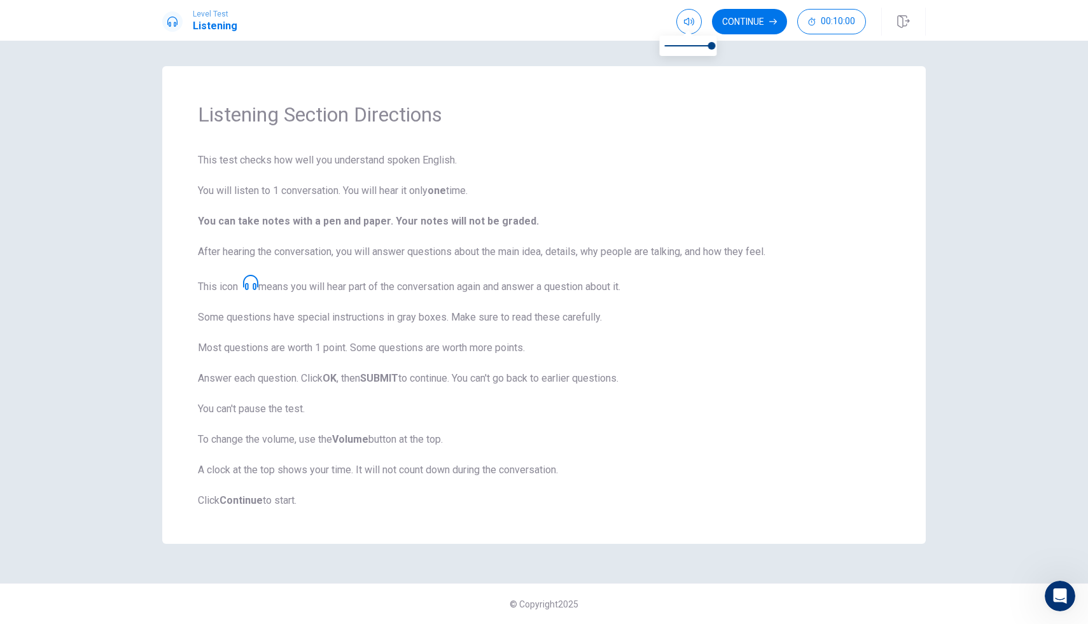
click at [695, 4] on div "Level Test Listening Continue 00:10:00" at bounding box center [544, 20] width 1088 height 41
drag, startPoint x: 712, startPoint y: 45, endPoint x: 698, endPoint y: 47, distance: 14.9
click at [698, 47] on span at bounding box center [698, 46] width 8 height 8
drag, startPoint x: 698, startPoint y: 47, endPoint x: 690, endPoint y: 47, distance: 7.6
click at [690, 47] on span at bounding box center [689, 46] width 8 height 8
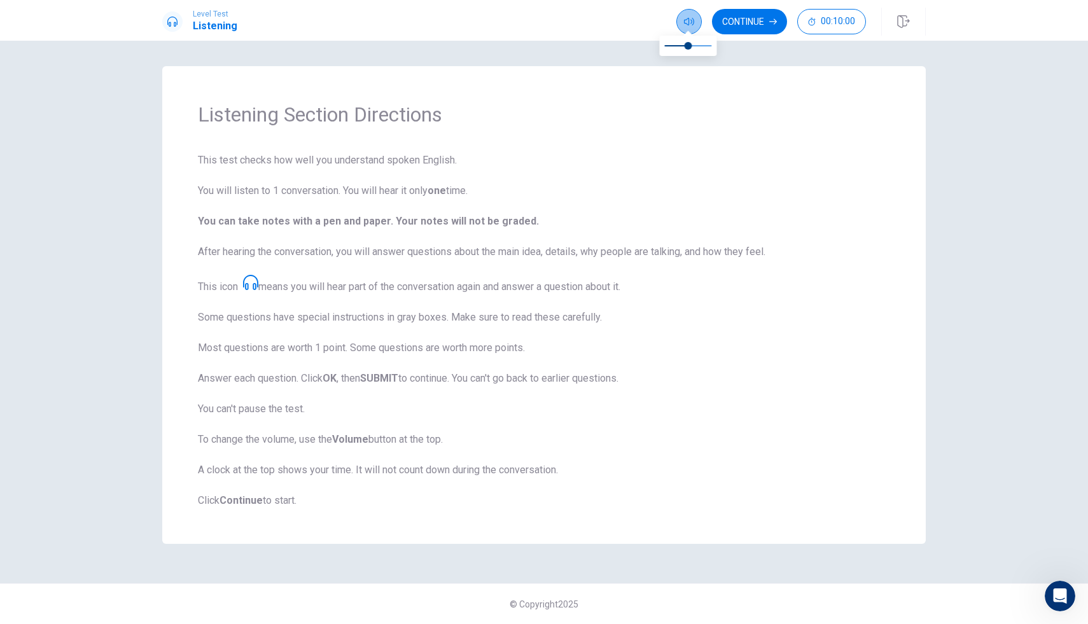
click at [689, 11] on button "button" at bounding box center [689, 21] width 25 height 25
click at [690, 18] on icon "button" at bounding box center [689, 22] width 10 height 10
type input "0.3"
drag, startPoint x: 689, startPoint y: 45, endPoint x: 679, endPoint y: 46, distance: 9.6
click at [679, 46] on span at bounding box center [679, 46] width 8 height 8
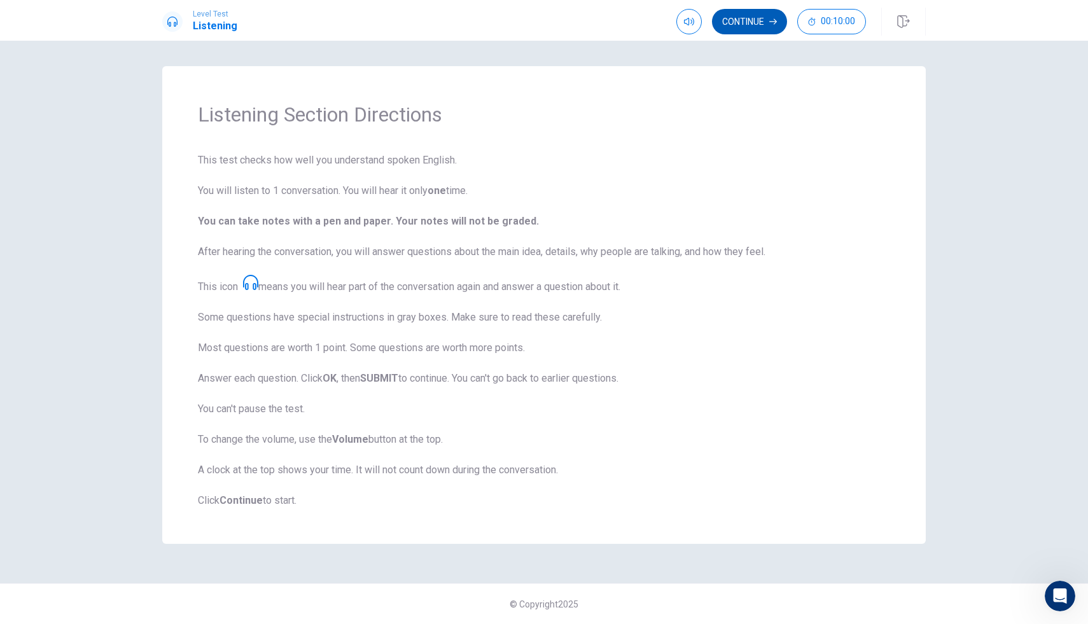
click at [747, 29] on button "Continue" at bounding box center [749, 21] width 75 height 25
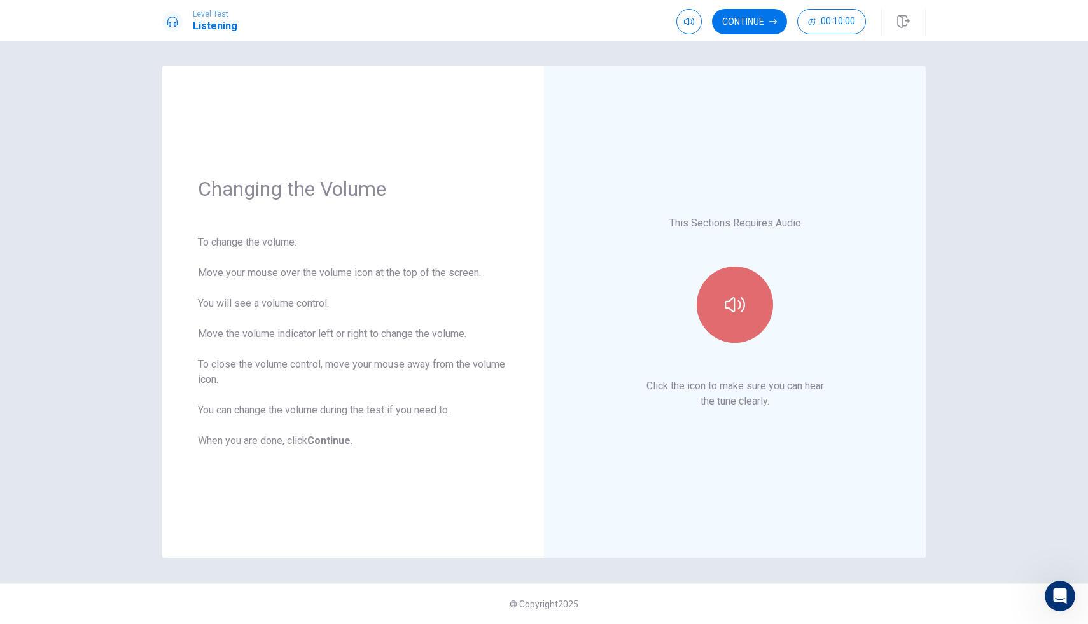
click at [741, 291] on button "button" at bounding box center [735, 305] width 76 height 76
click at [763, 25] on button "Continue" at bounding box center [749, 21] width 75 height 25
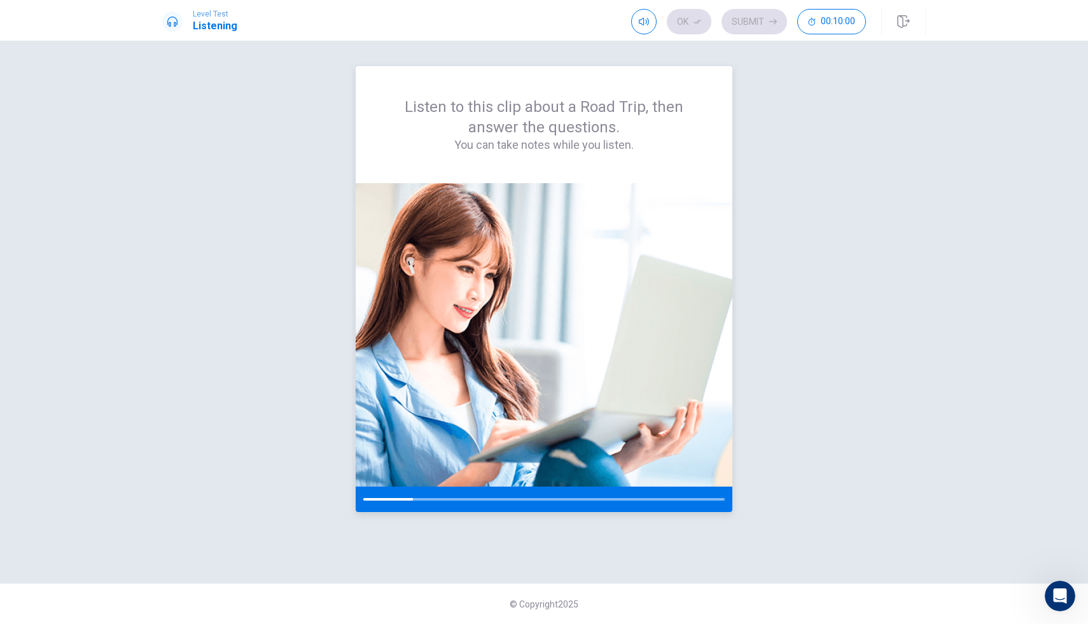
click at [677, 160] on div "Listen to this clip about a Road Trip, then answer the questions. You can take …" at bounding box center [544, 124] width 377 height 117
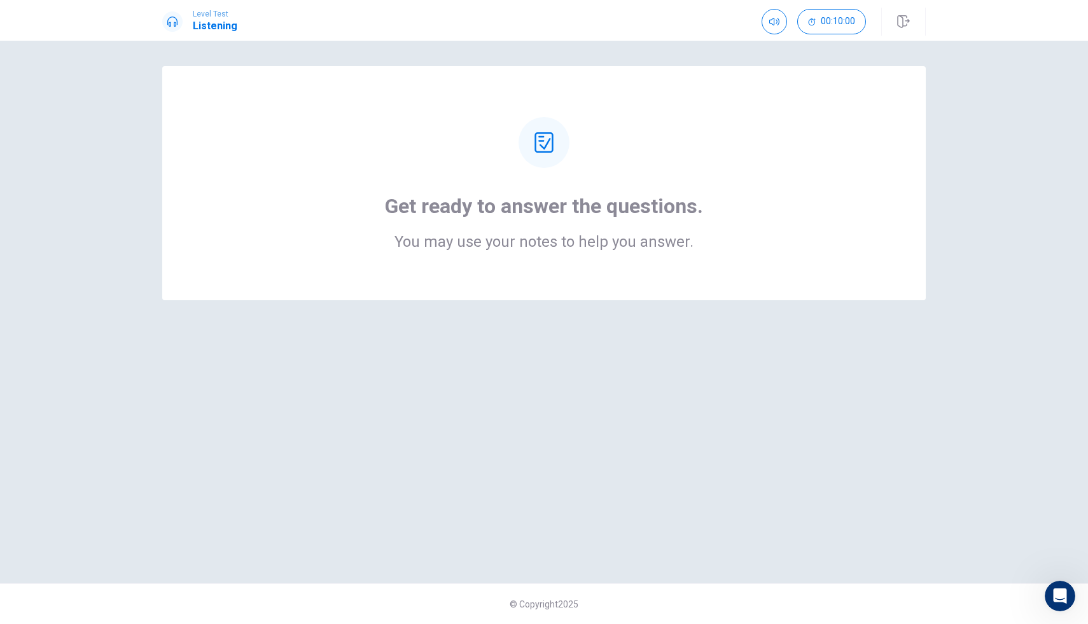
click at [551, 148] on icon at bounding box center [544, 142] width 20 height 20
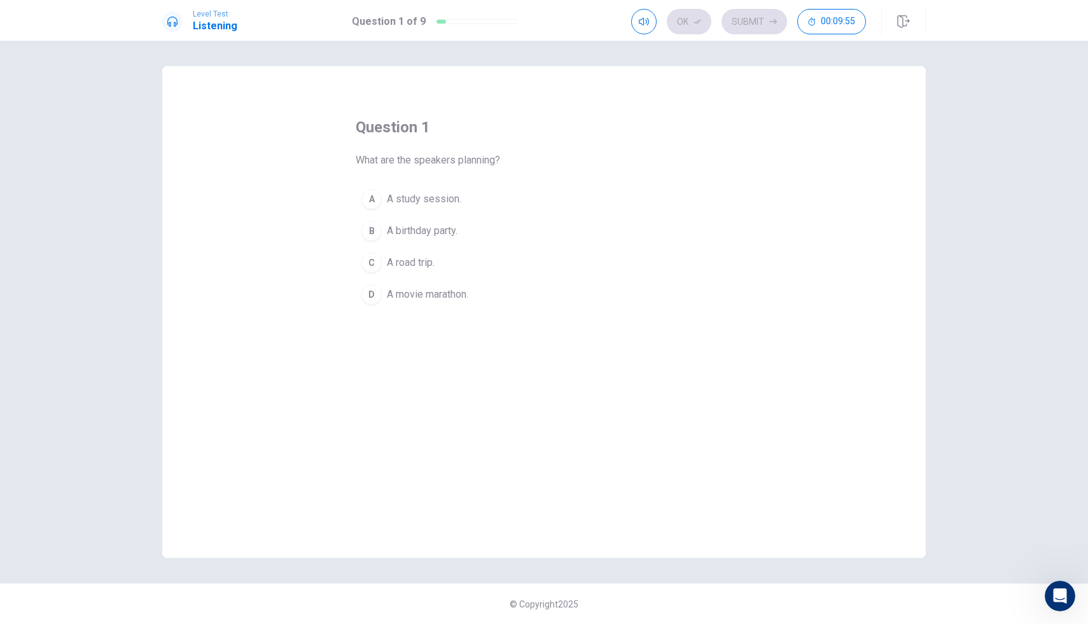
click at [404, 266] on span "A road trip." at bounding box center [411, 262] width 48 height 15
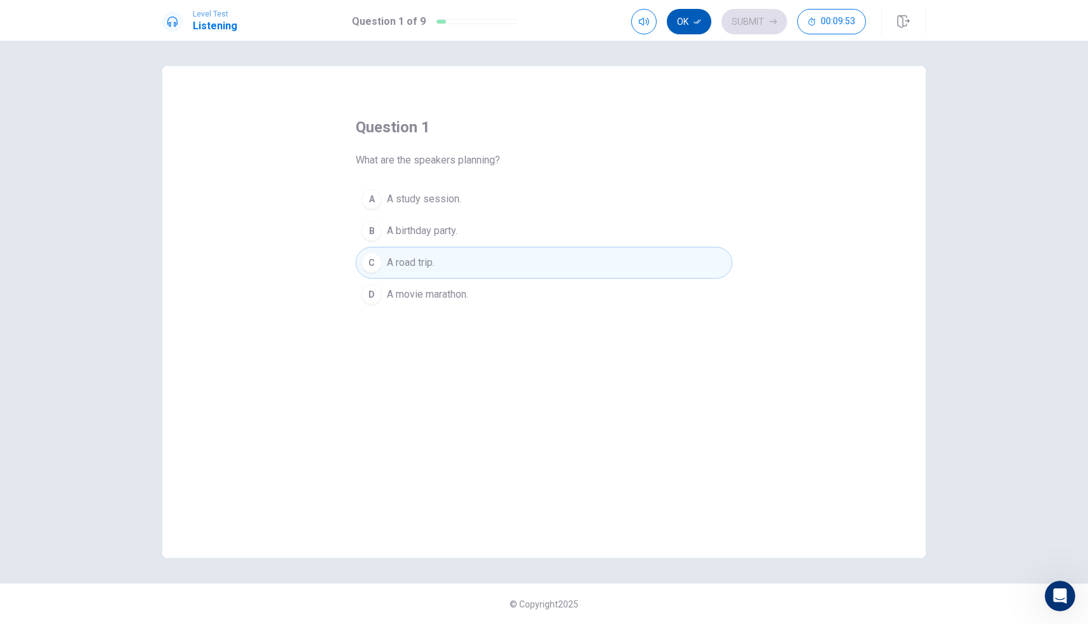
click at [689, 17] on button "Ok" at bounding box center [689, 21] width 45 height 25
click at [762, 27] on button "Submit" at bounding box center [755, 21] width 66 height 25
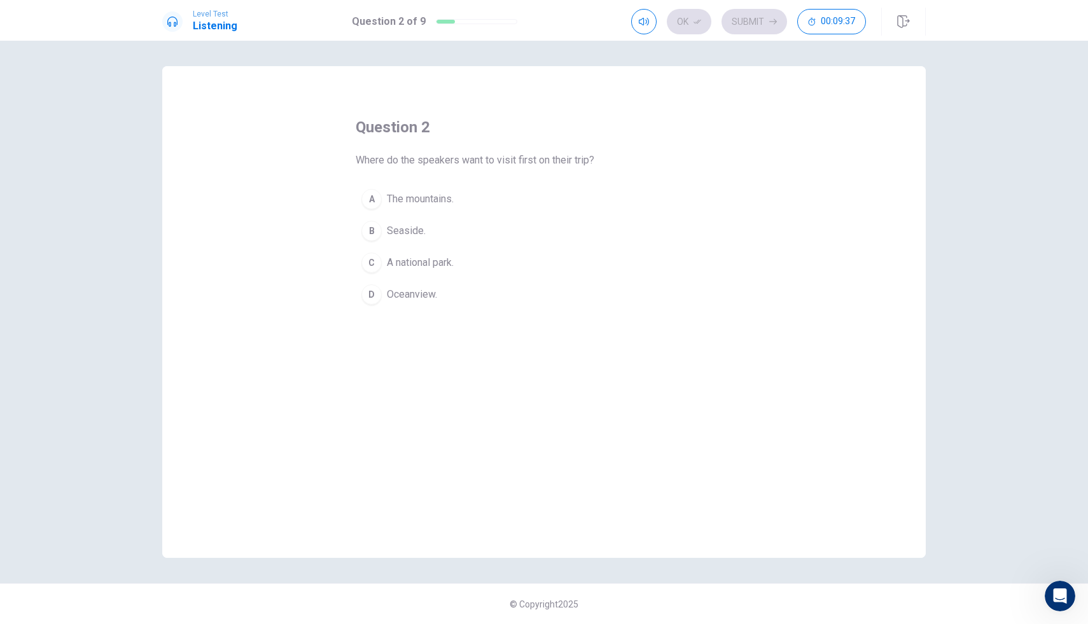
click at [446, 223] on button "B Seaside." at bounding box center [544, 231] width 377 height 32
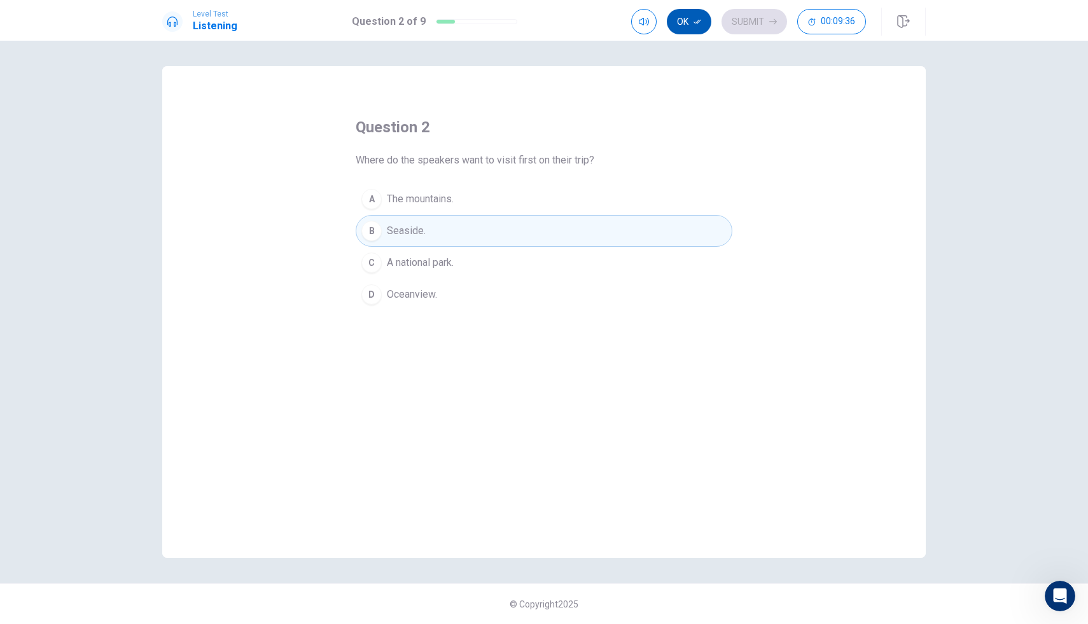
click at [694, 22] on icon "button" at bounding box center [698, 22] width 8 height 8
click at [752, 22] on button "Submit" at bounding box center [755, 21] width 66 height 25
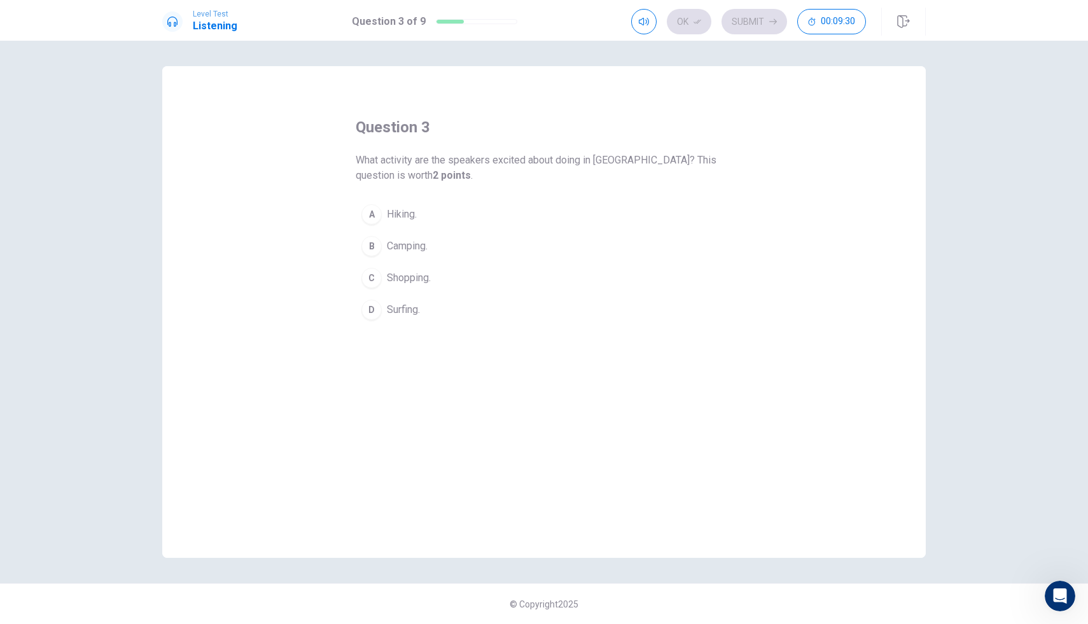
click at [382, 246] on button "B Camping." at bounding box center [544, 246] width 377 height 32
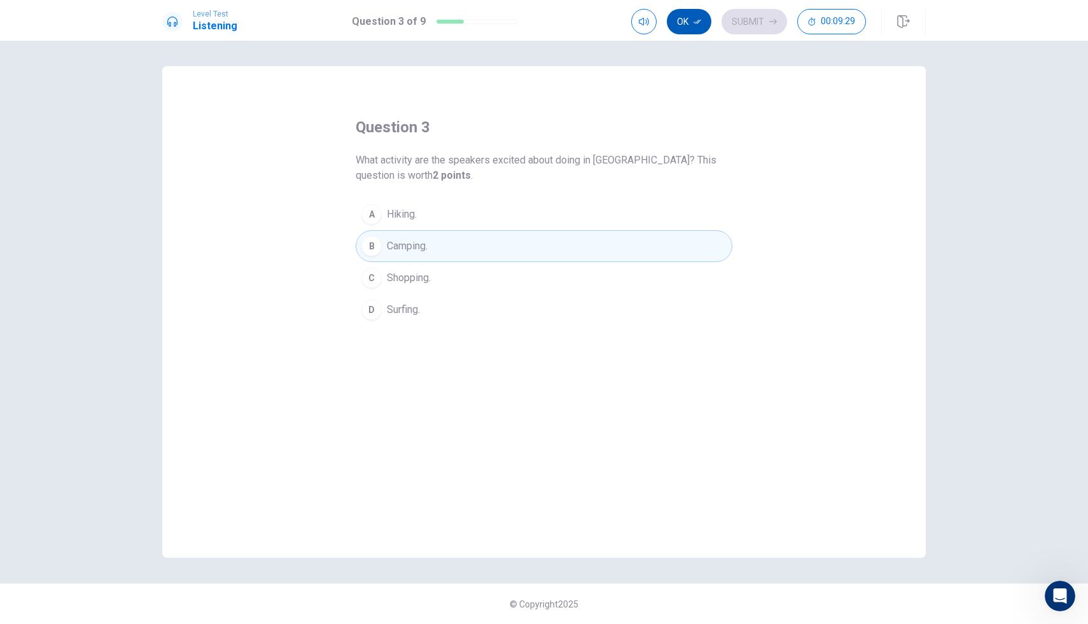
click at [692, 18] on button "Ok" at bounding box center [689, 21] width 45 height 25
click at [763, 20] on button "Submit" at bounding box center [755, 21] width 66 height 25
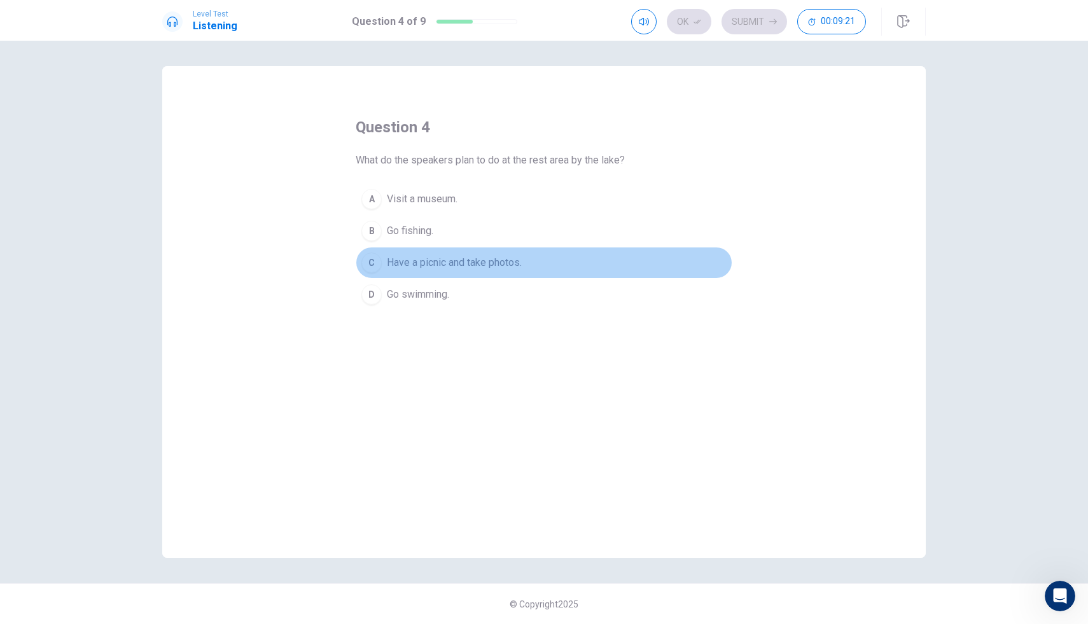
click at [404, 262] on span "Have a picnic and take photos." at bounding box center [454, 262] width 135 height 15
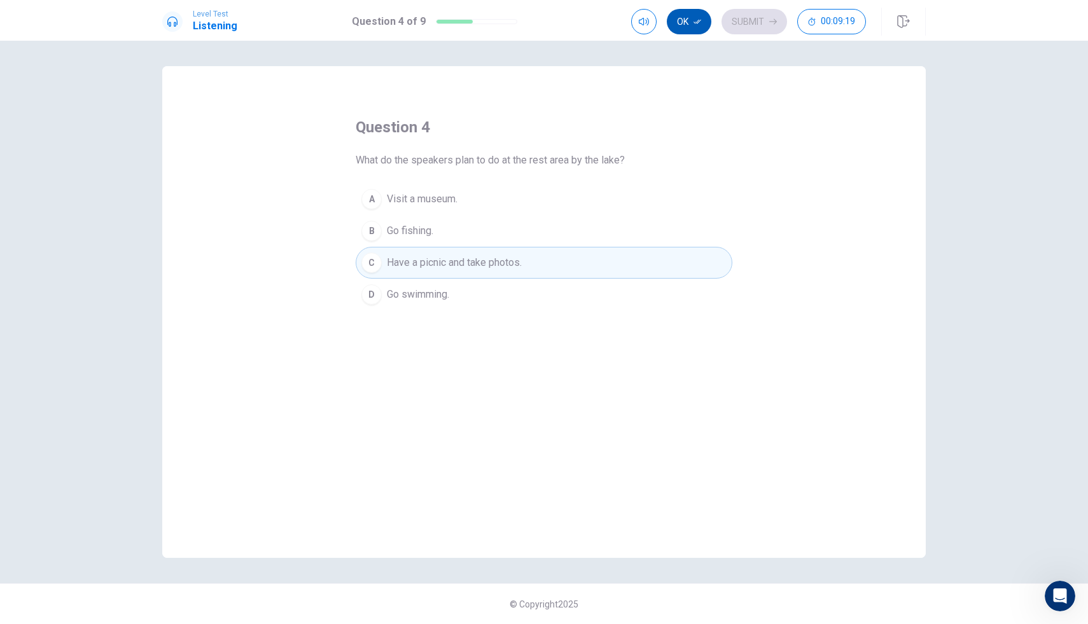
click at [702, 24] on button "Ok" at bounding box center [689, 21] width 45 height 25
click at [759, 18] on button "Submit" at bounding box center [755, 21] width 66 height 25
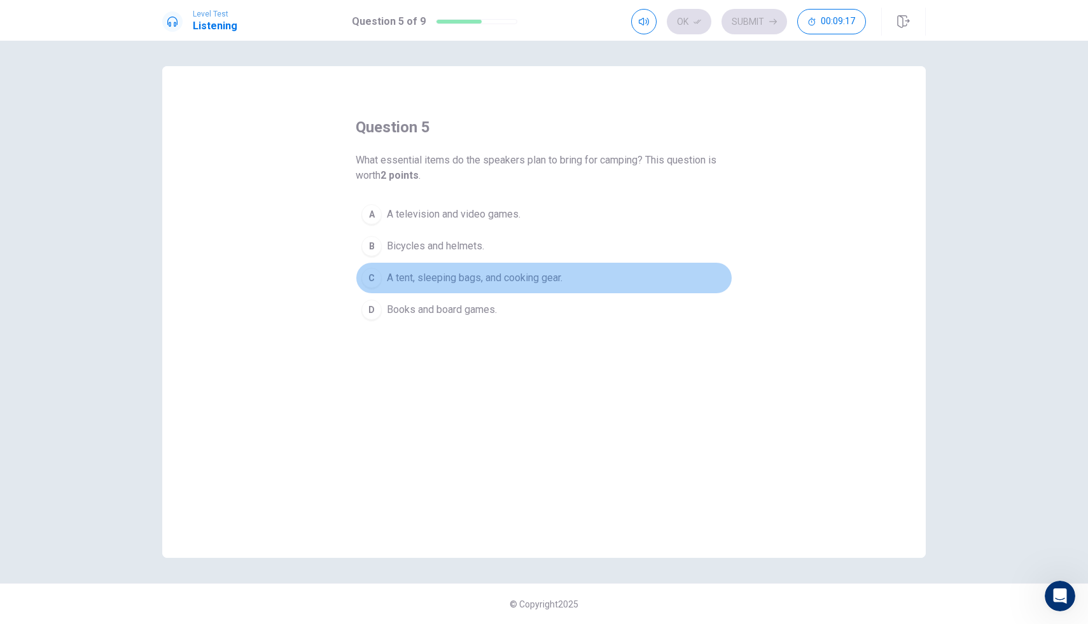
click at [382, 268] on button "C A tent, sleeping bags, and cooking gear." at bounding box center [544, 278] width 377 height 32
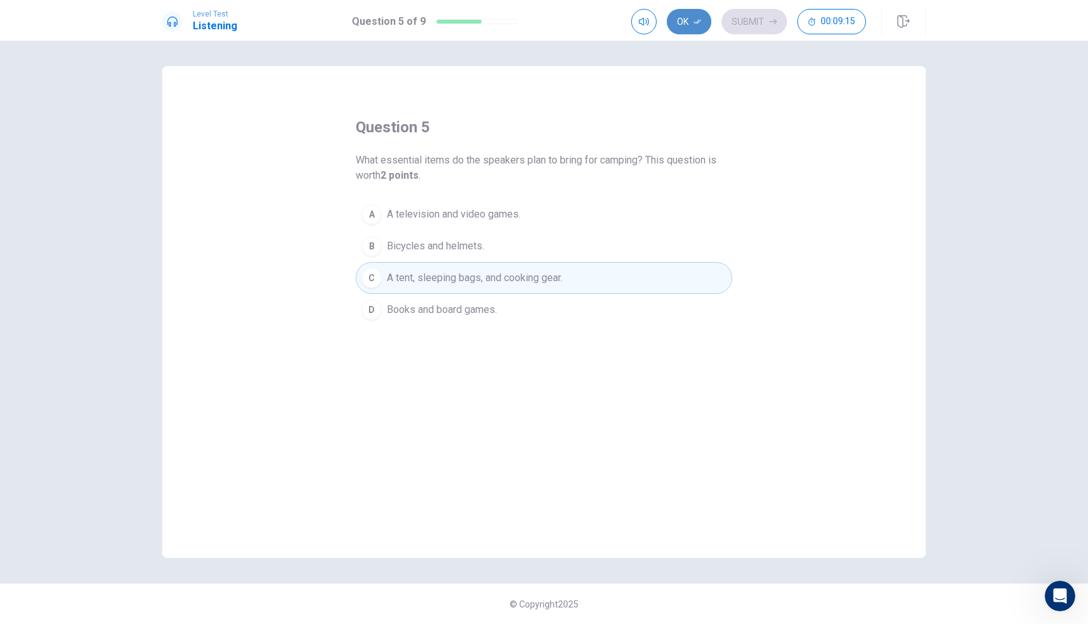
click at [697, 19] on icon "button" at bounding box center [698, 22] width 8 height 8
click at [756, 31] on button "Submit" at bounding box center [755, 21] width 66 height 25
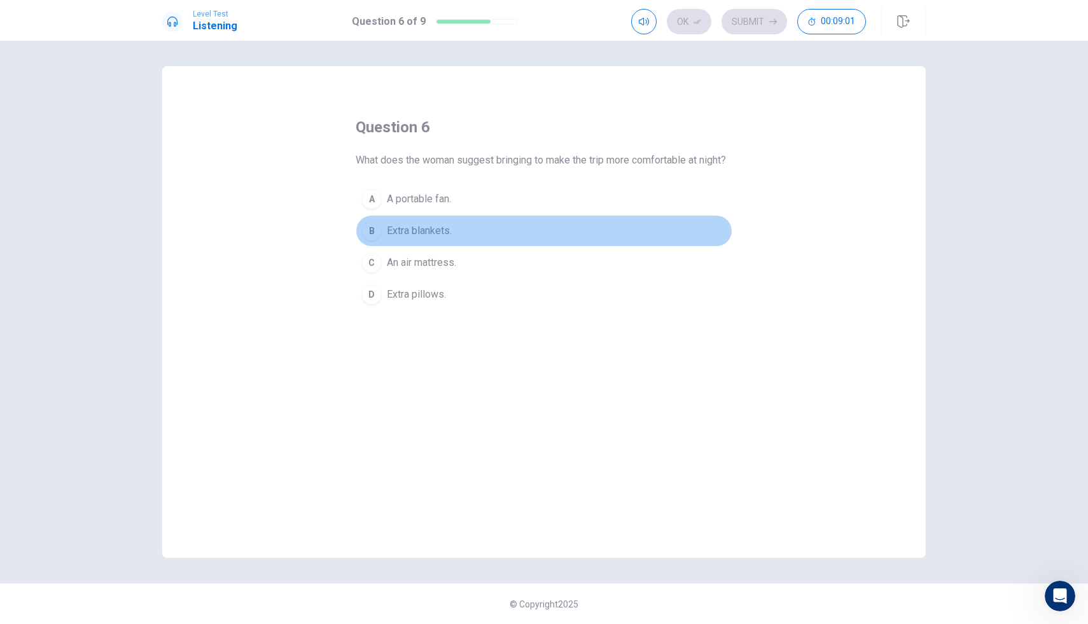
click at [495, 232] on button "B Extra blankets." at bounding box center [544, 231] width 377 height 32
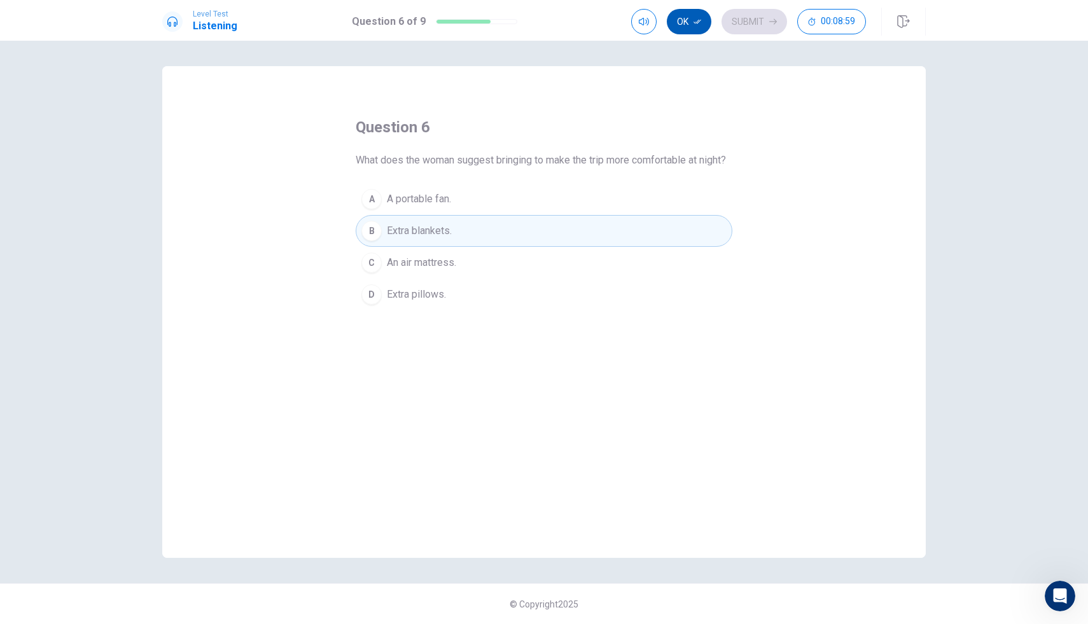
click at [695, 34] on button "Ok" at bounding box center [689, 21] width 45 height 25
click at [735, 20] on button "Submit" at bounding box center [755, 21] width 66 height 25
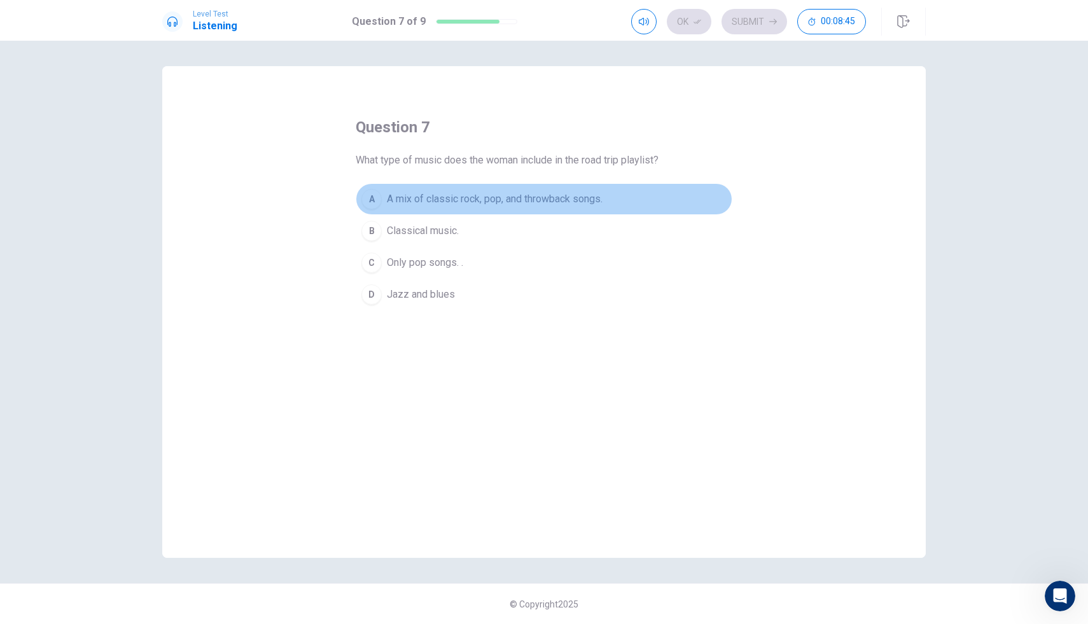
click at [505, 195] on span "A mix of classic rock, pop, and throwback songs." at bounding box center [495, 199] width 216 height 15
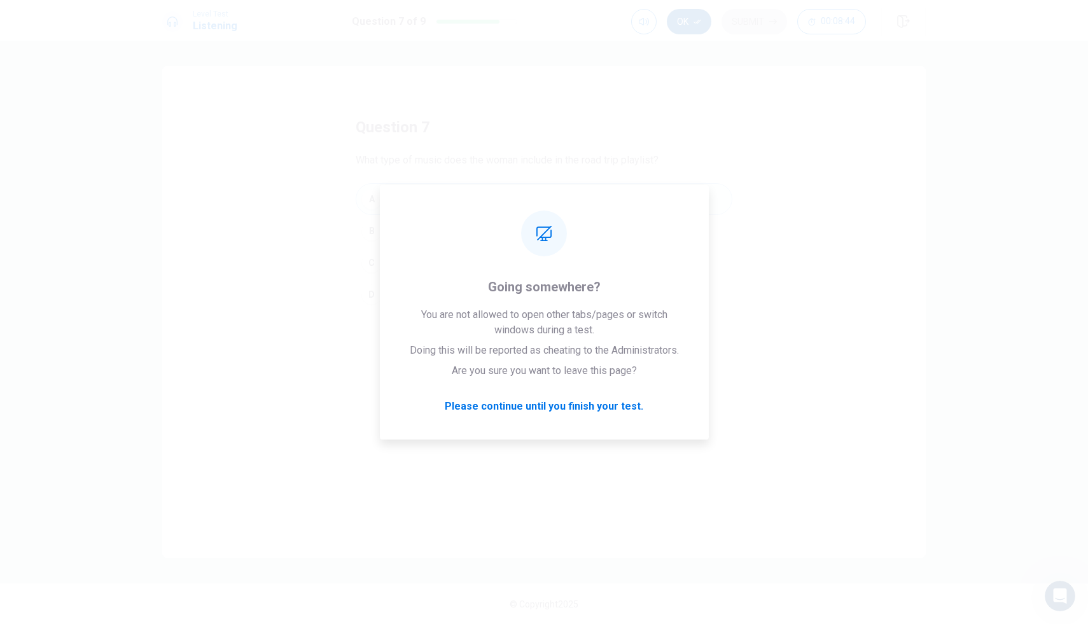
click at [678, 27] on button "Ok" at bounding box center [689, 21] width 45 height 25
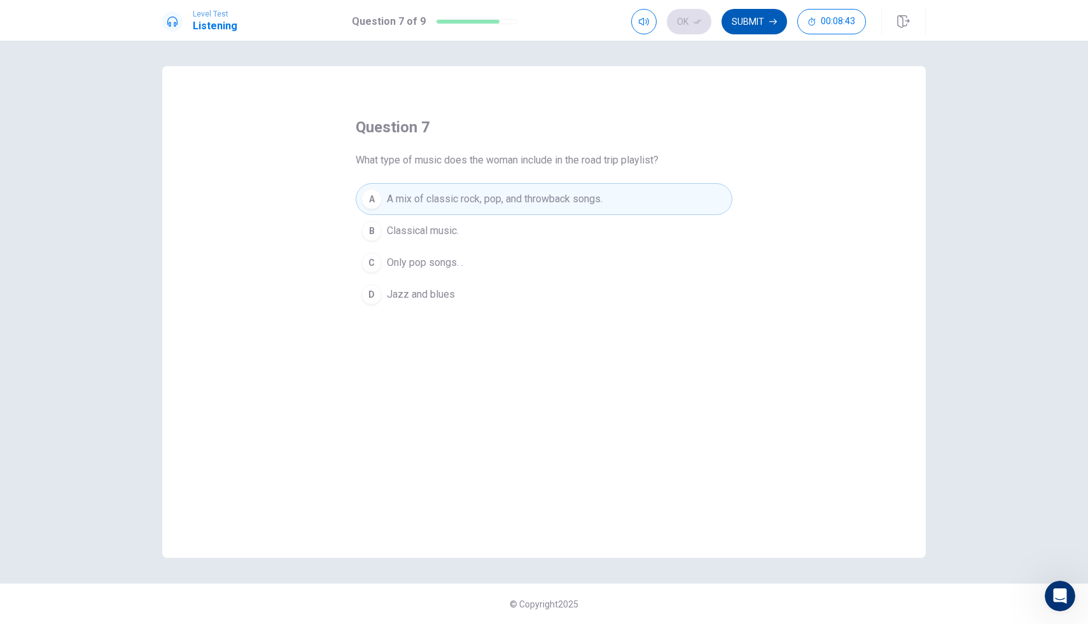
click at [760, 18] on button "Submit" at bounding box center [755, 21] width 66 height 25
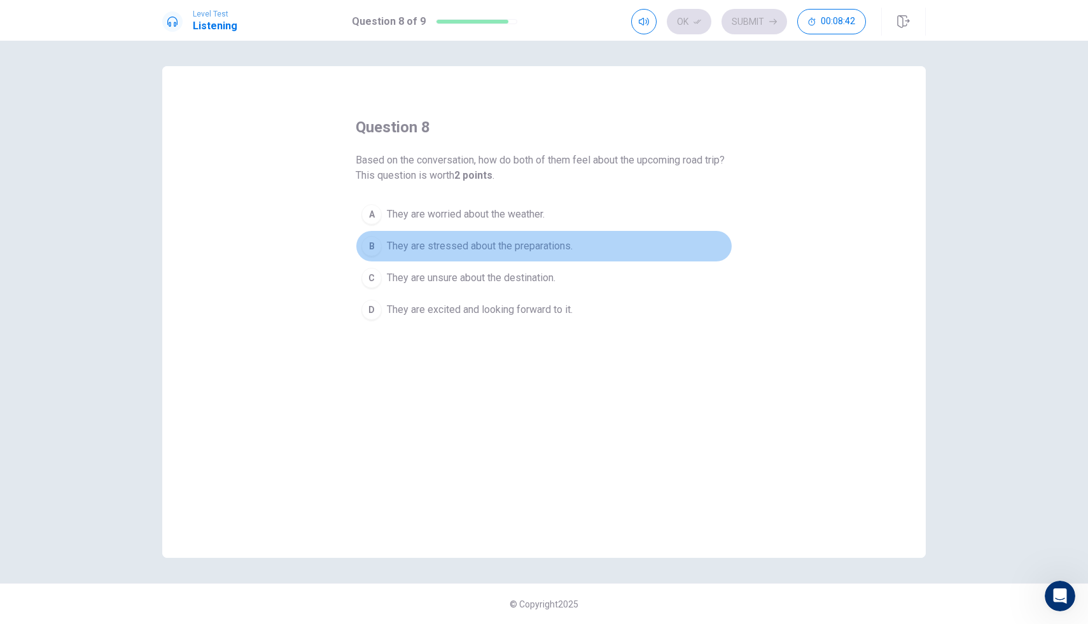
click at [444, 251] on span "They are stressed about the preparations." at bounding box center [480, 246] width 186 height 15
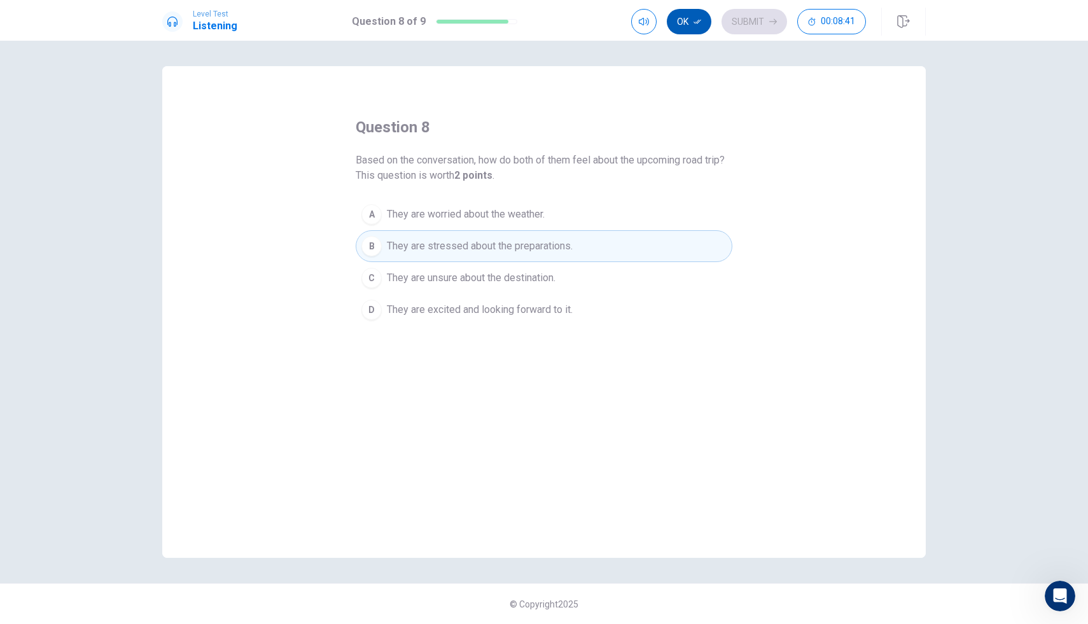
click at [679, 31] on button "Ok" at bounding box center [689, 21] width 45 height 25
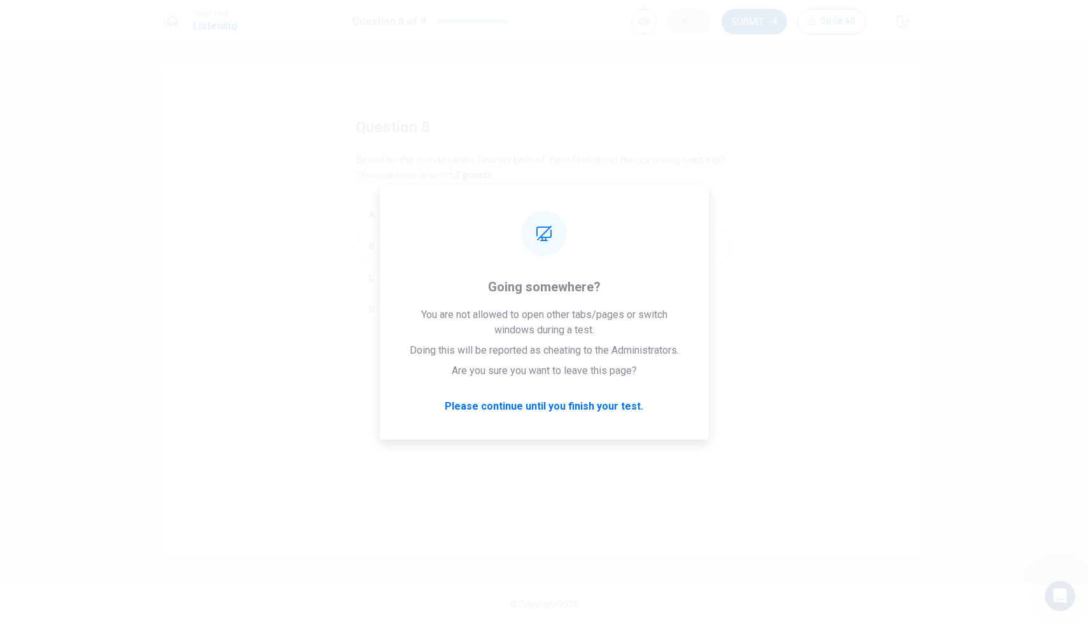
click at [763, 15] on button "Submit" at bounding box center [755, 21] width 66 height 25
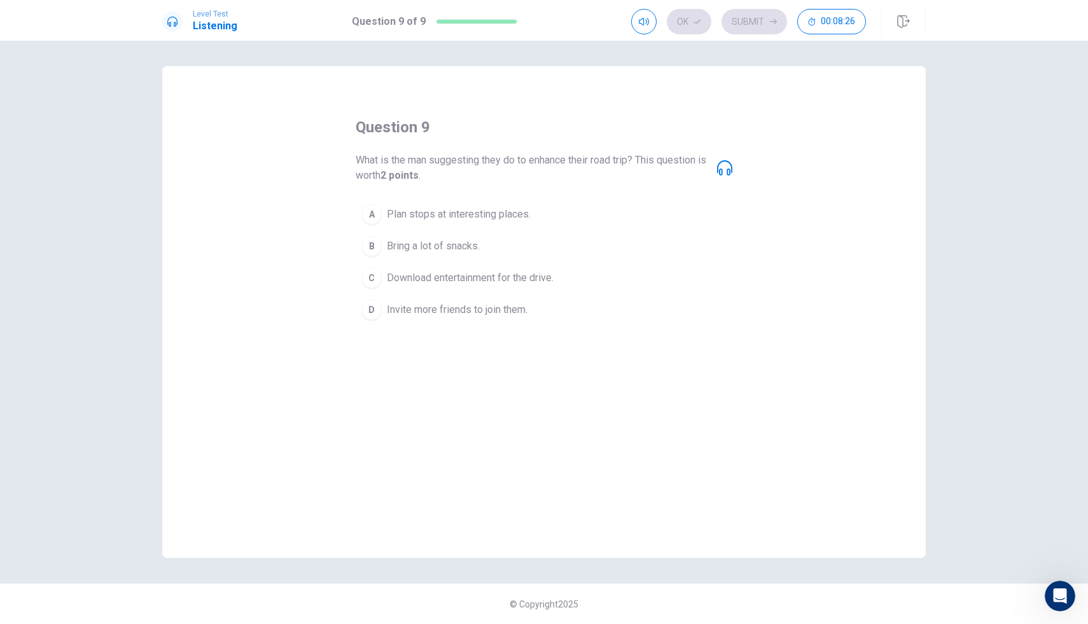
click at [504, 277] on span "Download entertainment for the drive." at bounding box center [470, 278] width 167 height 15
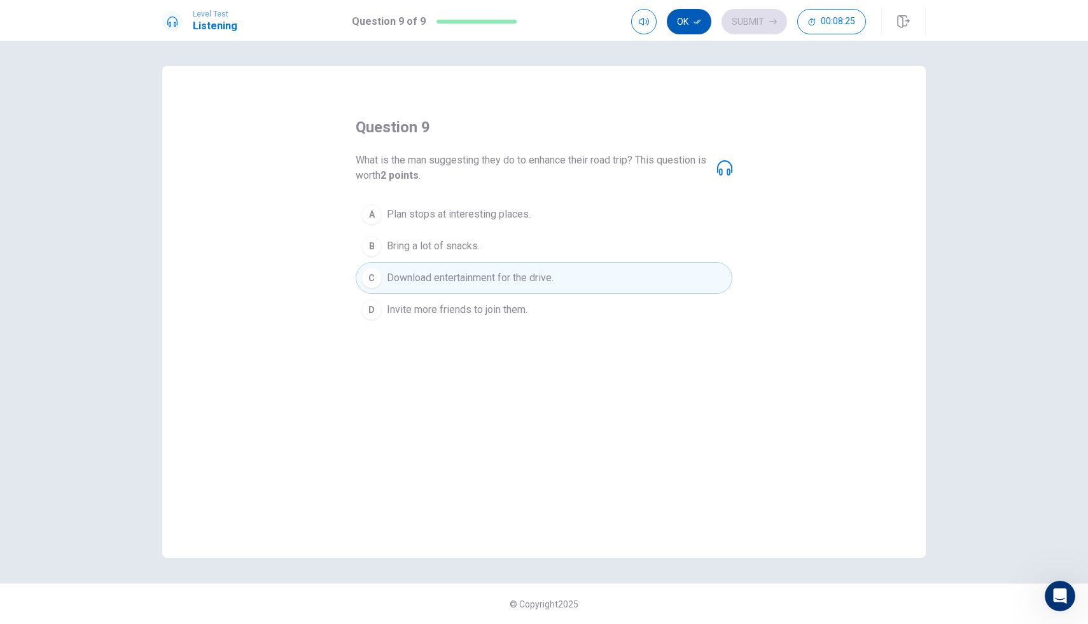
click at [689, 29] on button "Ok" at bounding box center [689, 21] width 45 height 25
click at [738, 25] on button "Submit" at bounding box center [755, 21] width 66 height 25
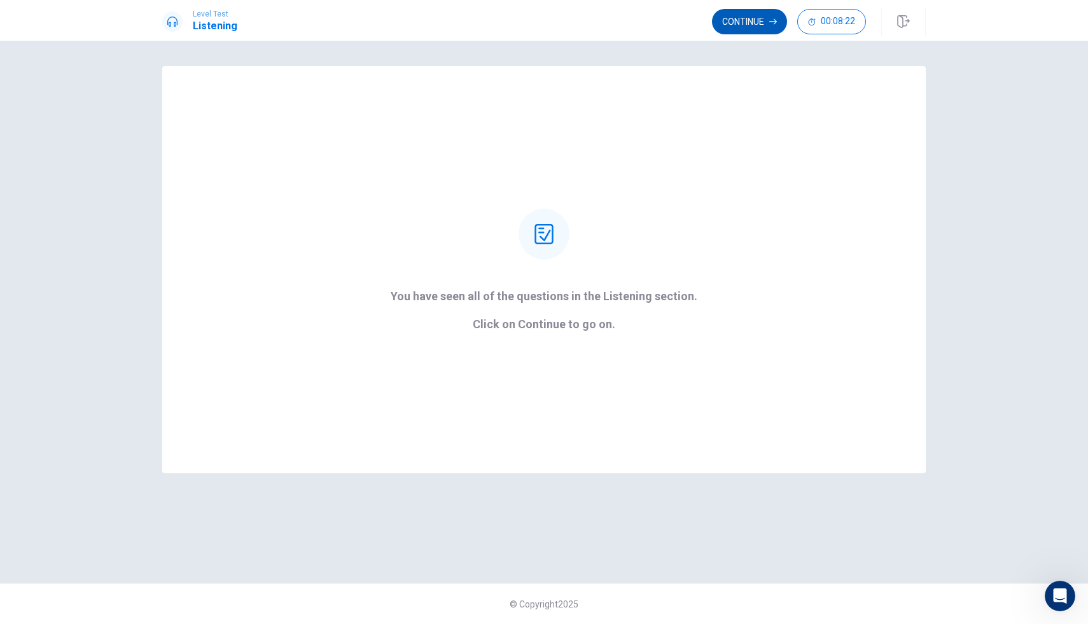
click at [740, 24] on button "Continue" at bounding box center [749, 21] width 75 height 25
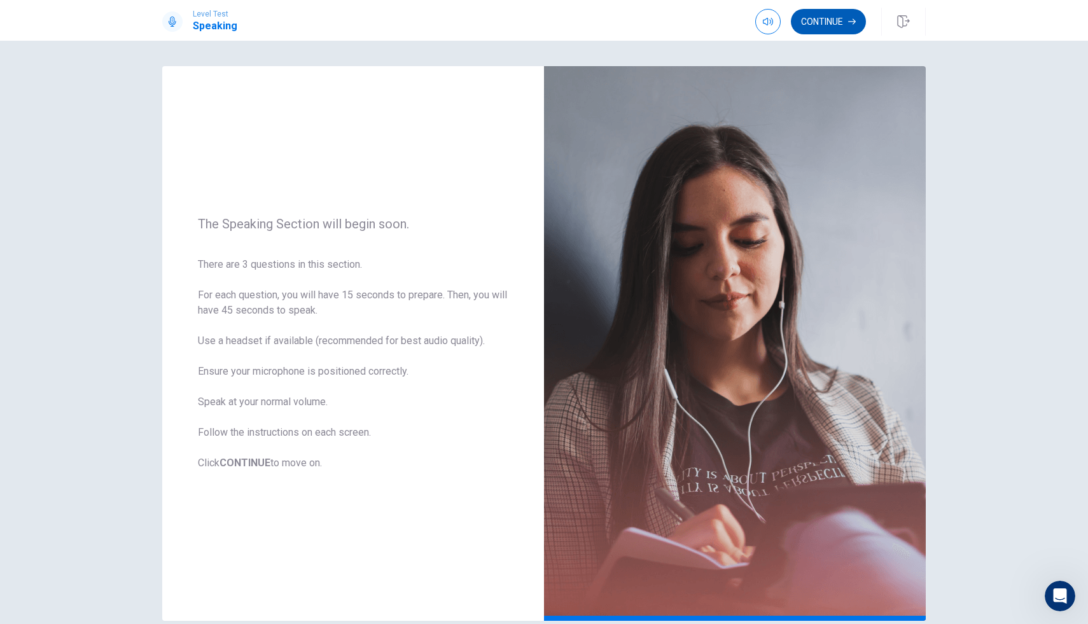
click at [763, 25] on button "Continue" at bounding box center [828, 21] width 75 height 25
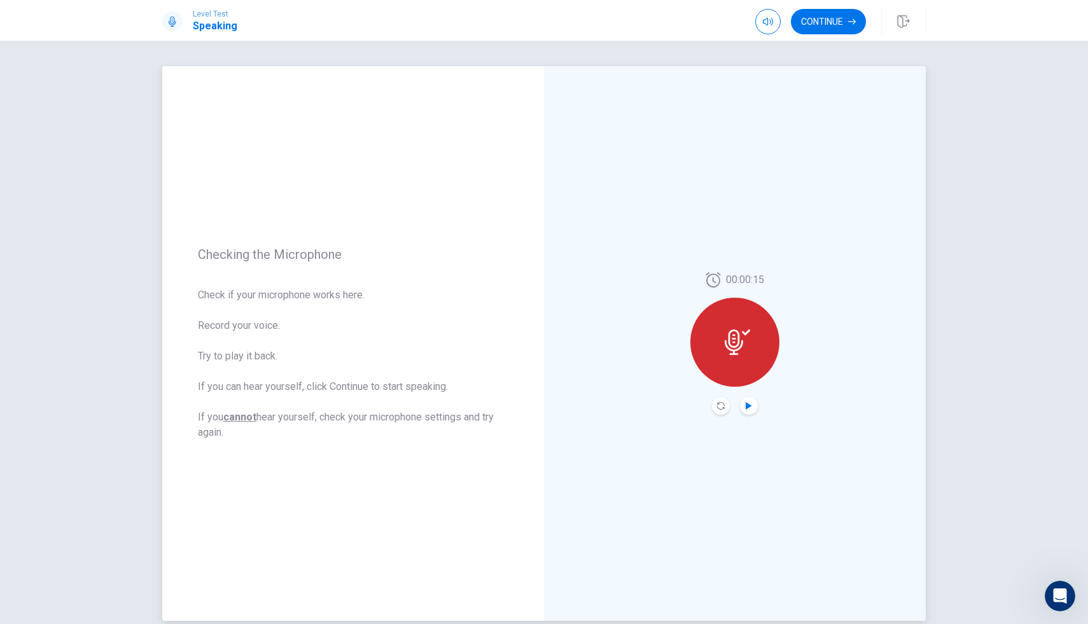
click at [750, 408] on icon "Play Audio" at bounding box center [749, 406] width 8 height 8
click at [763, 19] on button "Continue" at bounding box center [828, 21] width 75 height 25
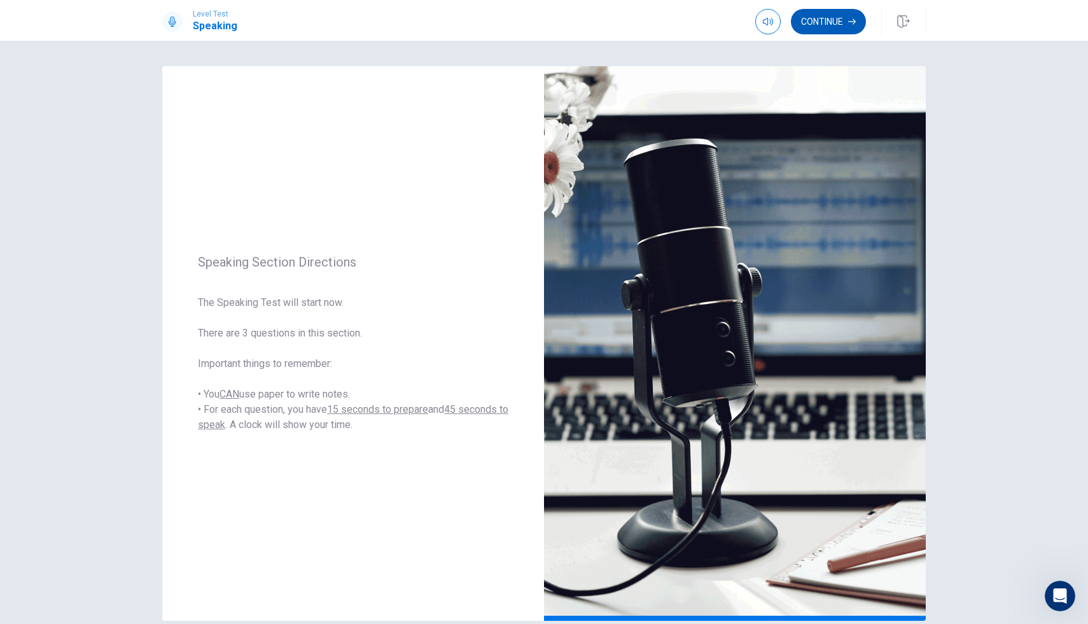
click at [763, 22] on button "Continue" at bounding box center [828, 21] width 75 height 25
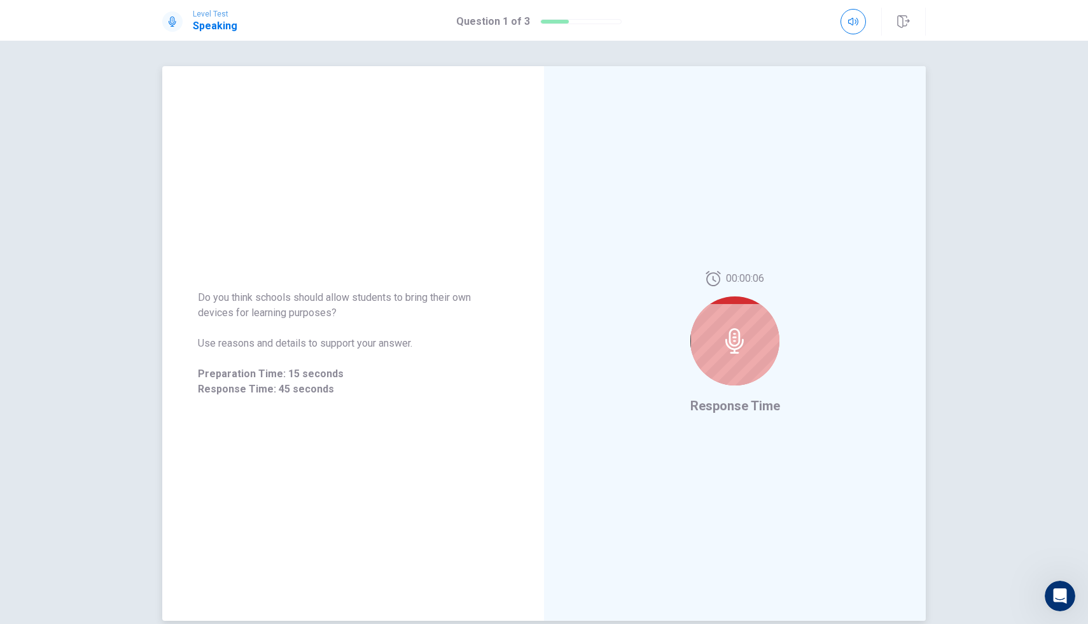
click at [738, 344] on icon at bounding box center [735, 340] width 18 height 25
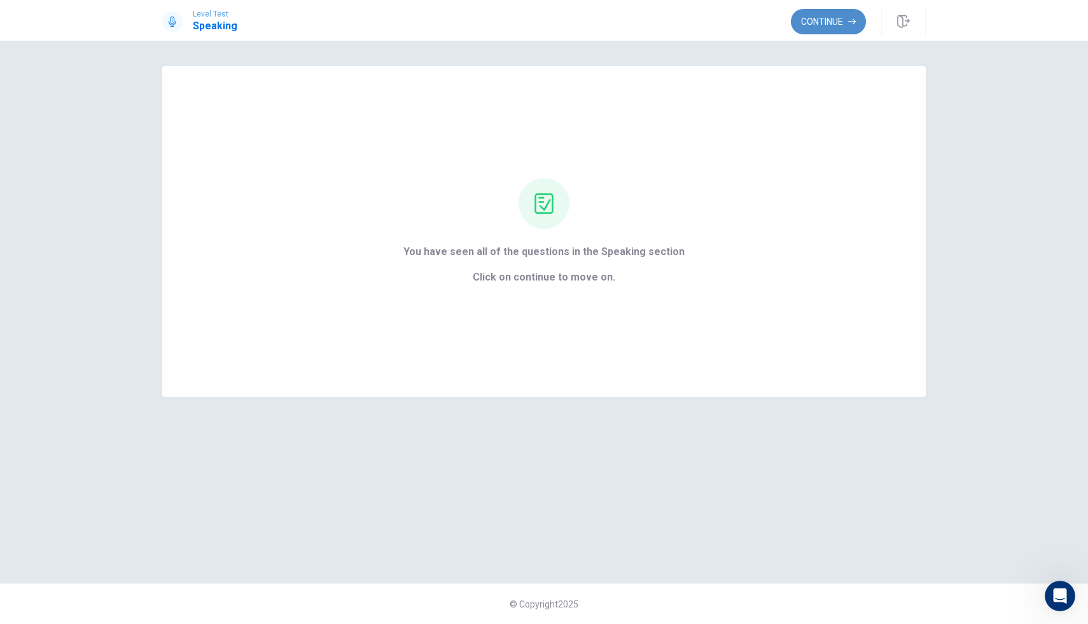
click at [763, 13] on button "Continue" at bounding box center [828, 21] width 75 height 25
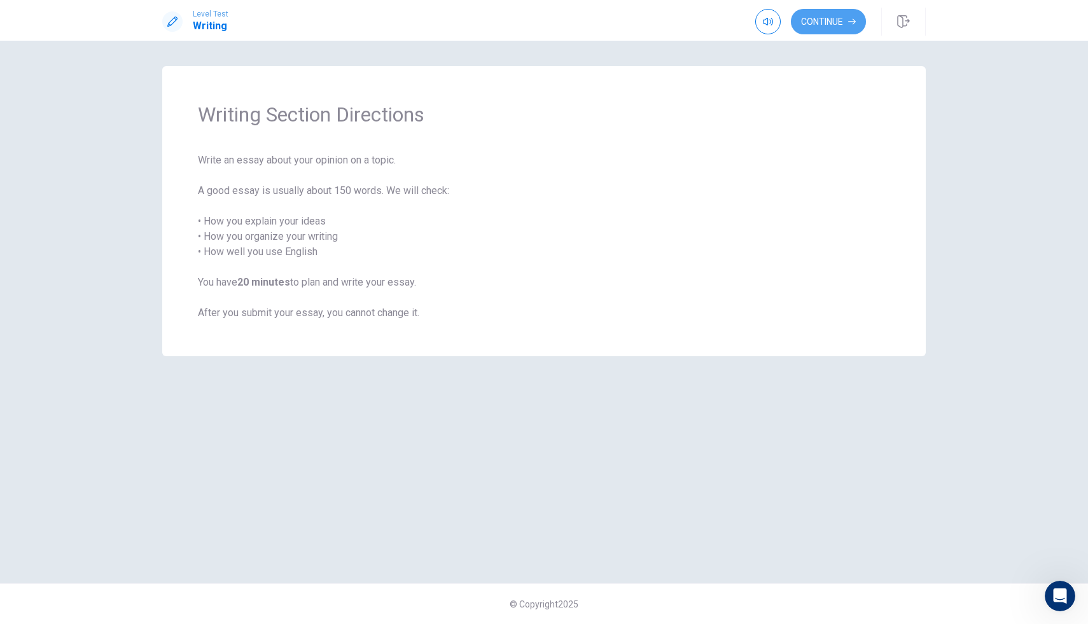
click at [763, 13] on button "Continue" at bounding box center [828, 21] width 75 height 25
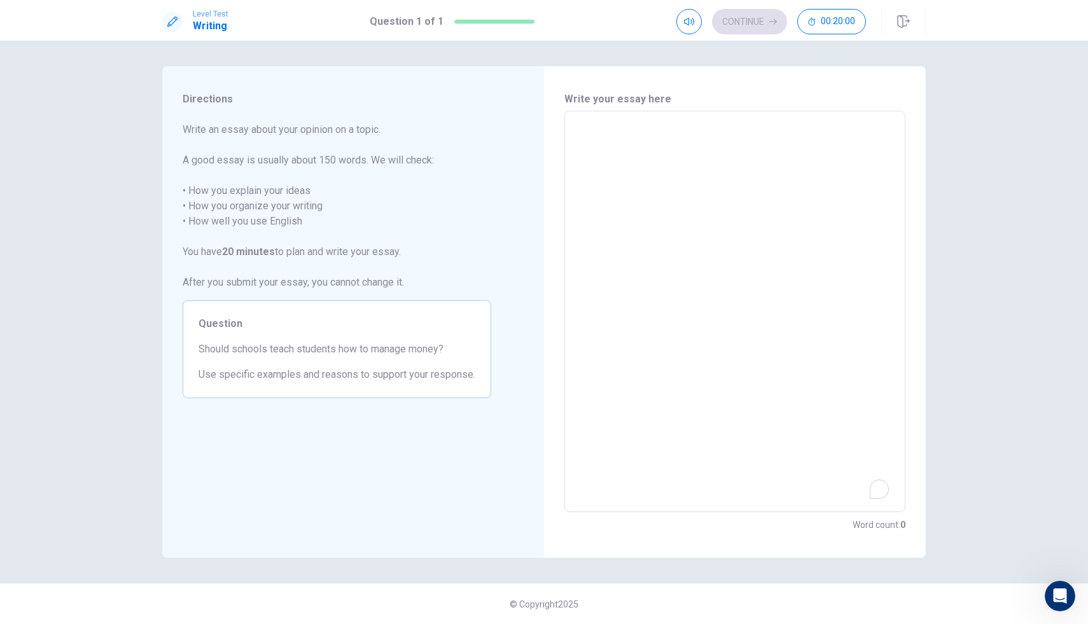
click at [706, 172] on textarea "To enrich screen reader interactions, please activate Accessibility in Grammarl…" at bounding box center [735, 312] width 323 height 381
type textarea "H"
type textarea "x"
type textarea "Ho"
type textarea "x"
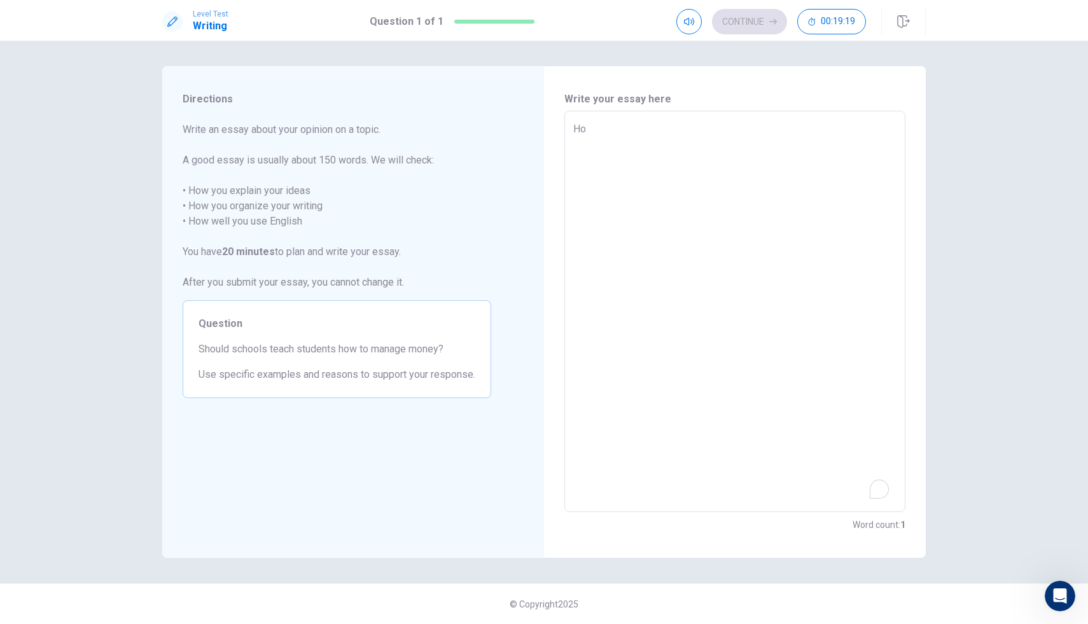
type textarea "How"
type textarea "x"
type textarea "How"
type textarea "x"
type textarea "How c"
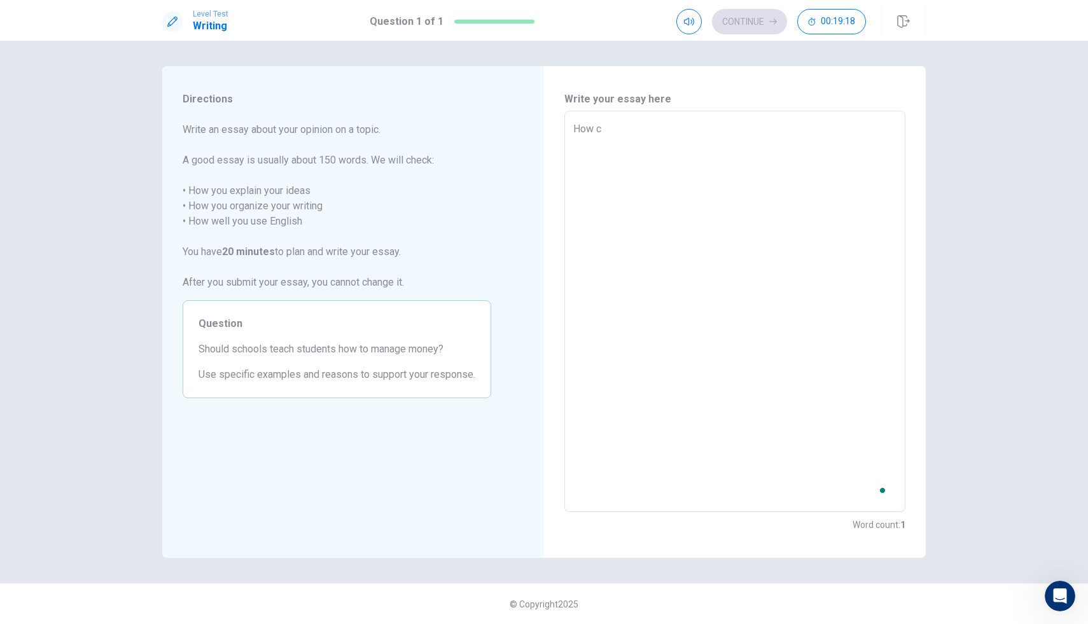
type textarea "x"
type textarea "How ca"
type textarea "x"
type textarea "How can"
type textarea "x"
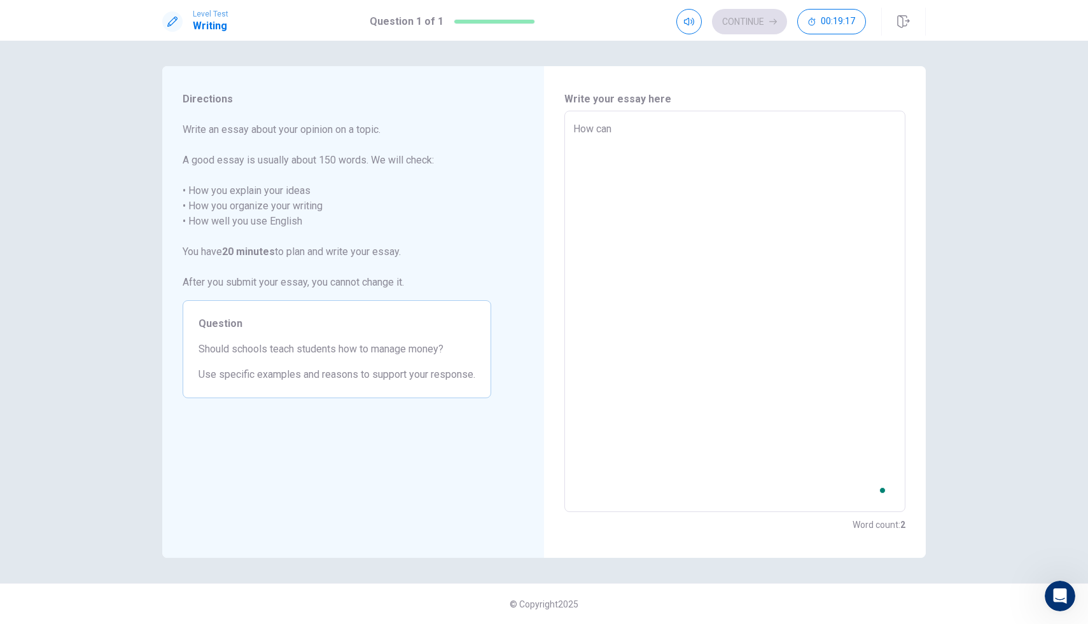
type textarea "How can"
type textarea "x"
type textarea "How can i"
type textarea "x"
type textarea "How can"
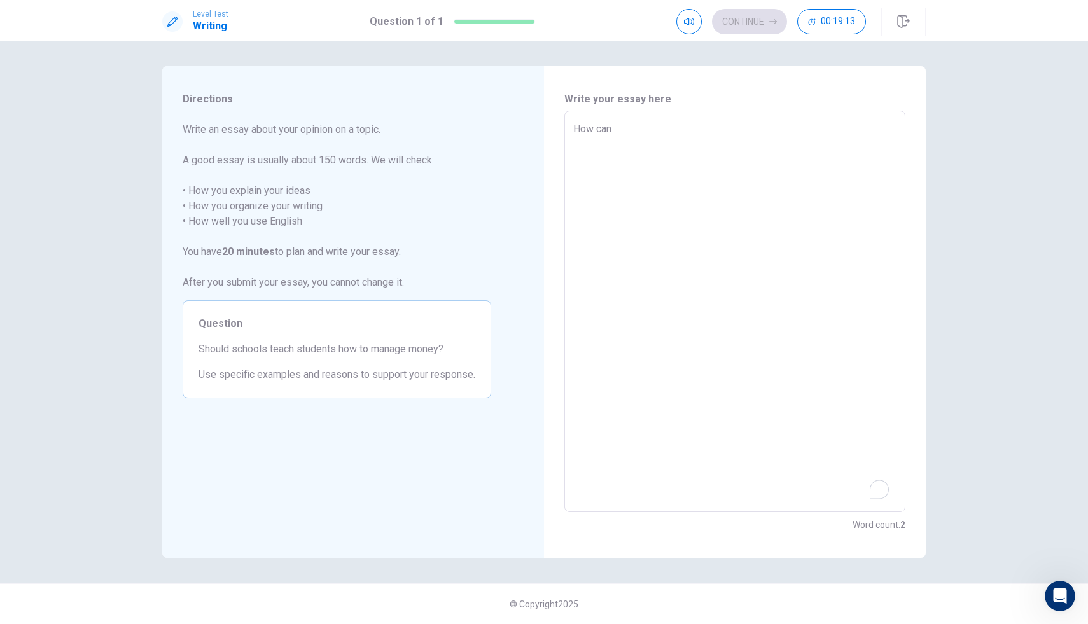
type textarea "x"
type textarea "How can I"
type textarea "x"
type textarea "How can I"
type textarea "x"
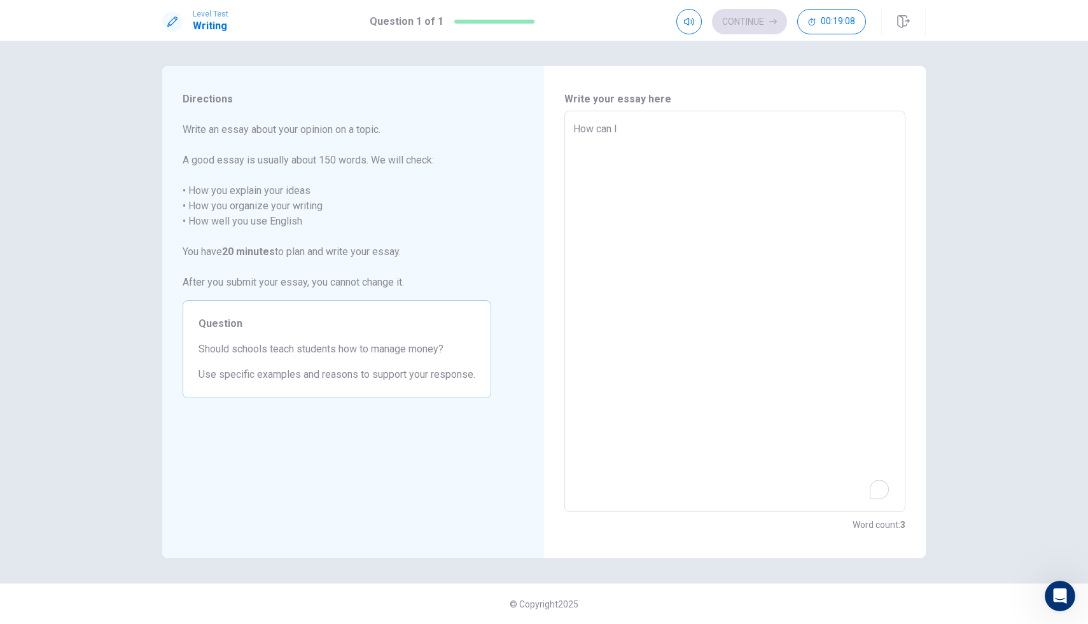
type textarea "How can I e"
type textarea "x"
type textarea "How can I ex"
type textarea "x"
type textarea "How can I exp"
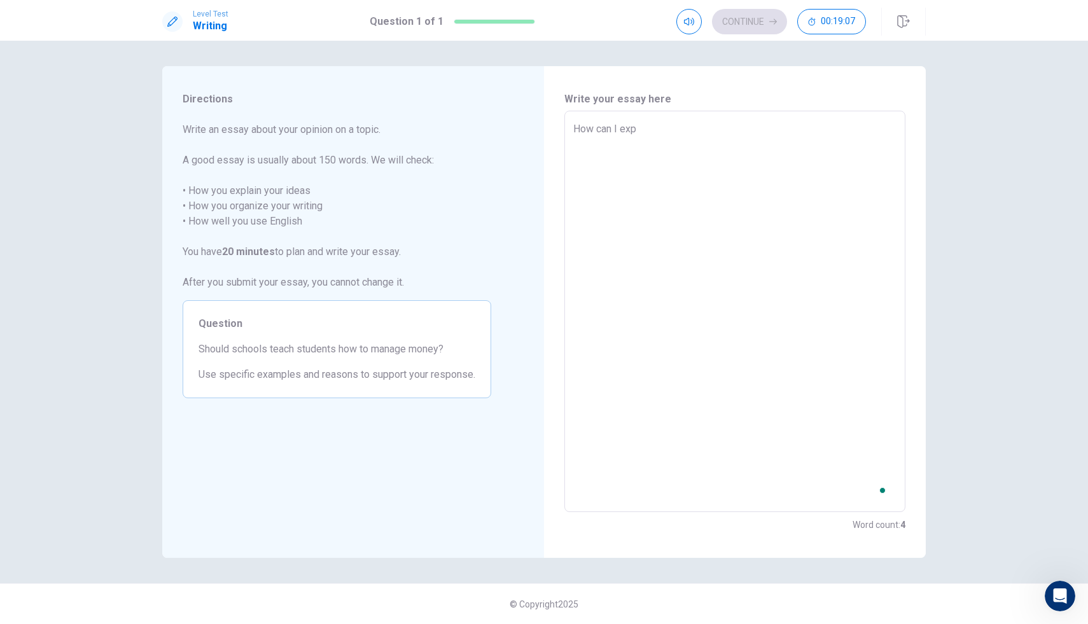
type textarea "x"
type textarea "How can I expl"
type textarea "x"
type textarea "How can I expla"
type textarea "x"
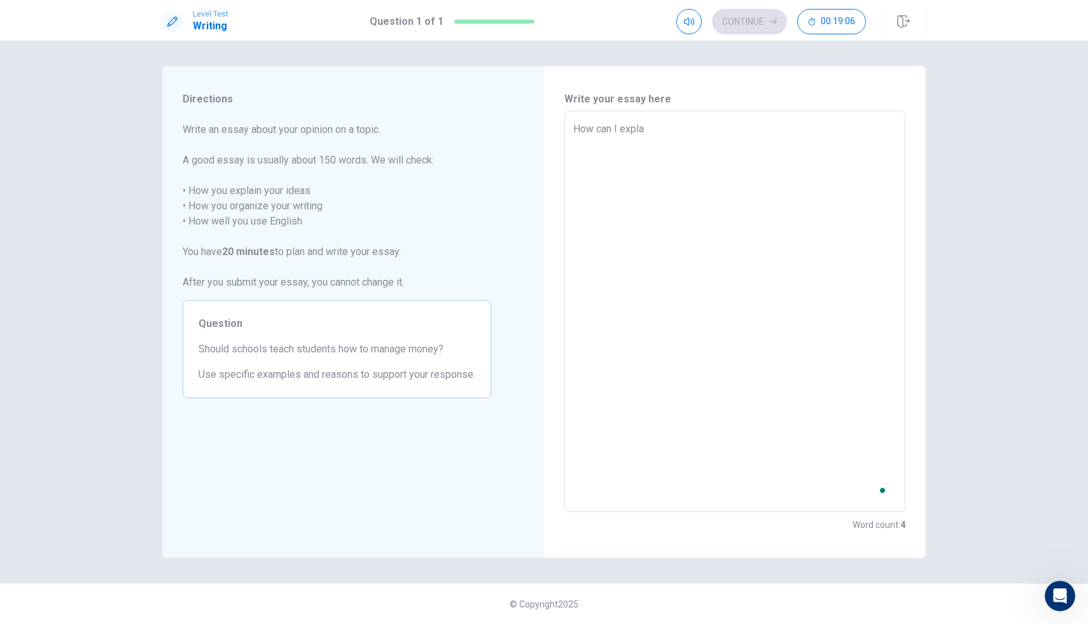
type textarea "How can I explai"
type textarea "x"
type textarea "How can I explain"
type textarea "x"
type textarea "How can I explain"
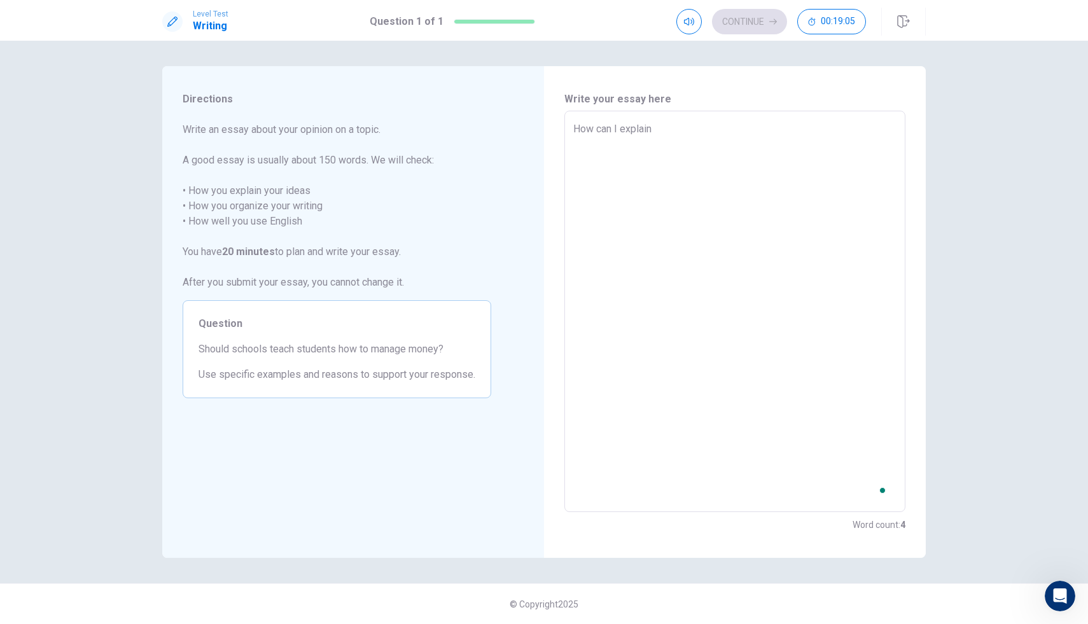
type textarea "x"
type textarea "How can I explain y"
type textarea "x"
type textarea "How can I explain yo"
type textarea "x"
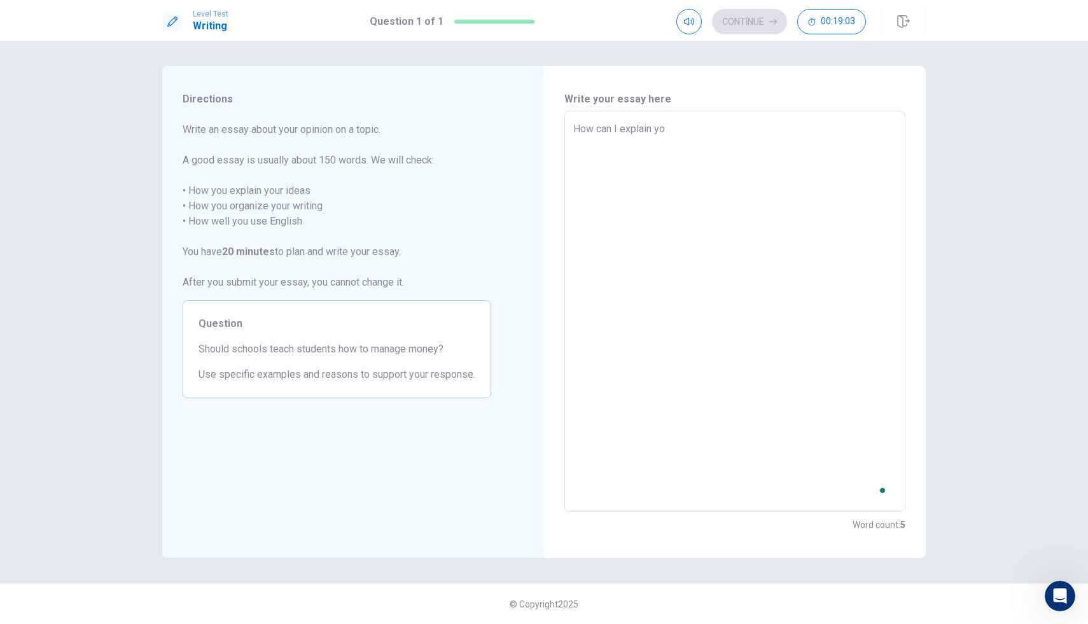
type textarea "How can I explain you"
type textarea "x"
type textarea "How can I explain your"
type textarea "x"
type textarea "How can I explain your"
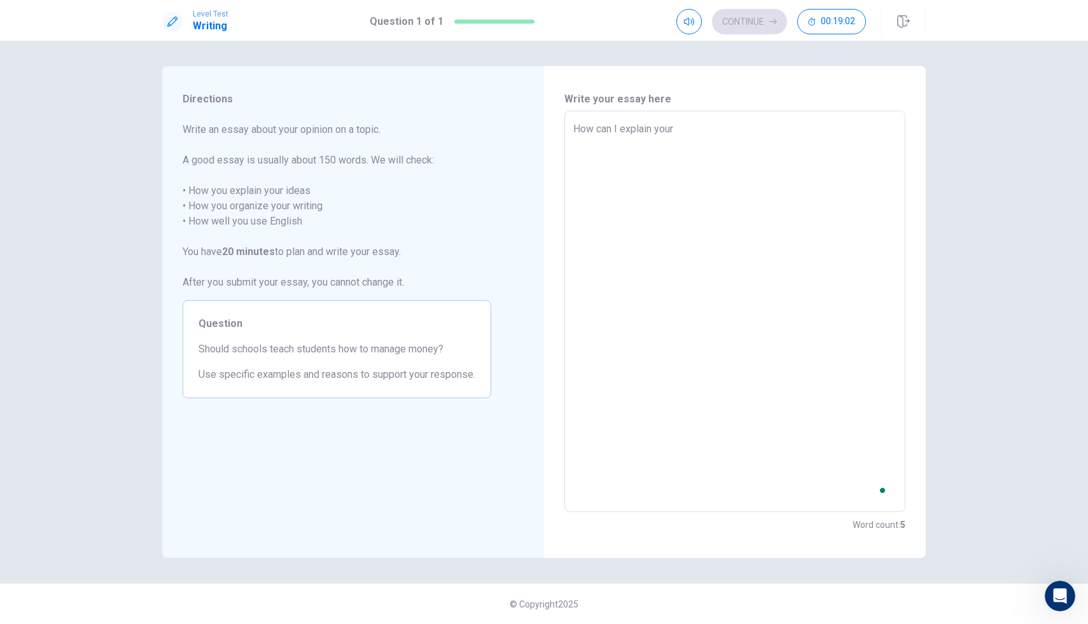
type textarea "x"
type textarea "How can I explain your"
type textarea "x"
type textarea "How can I explain you"
type textarea "x"
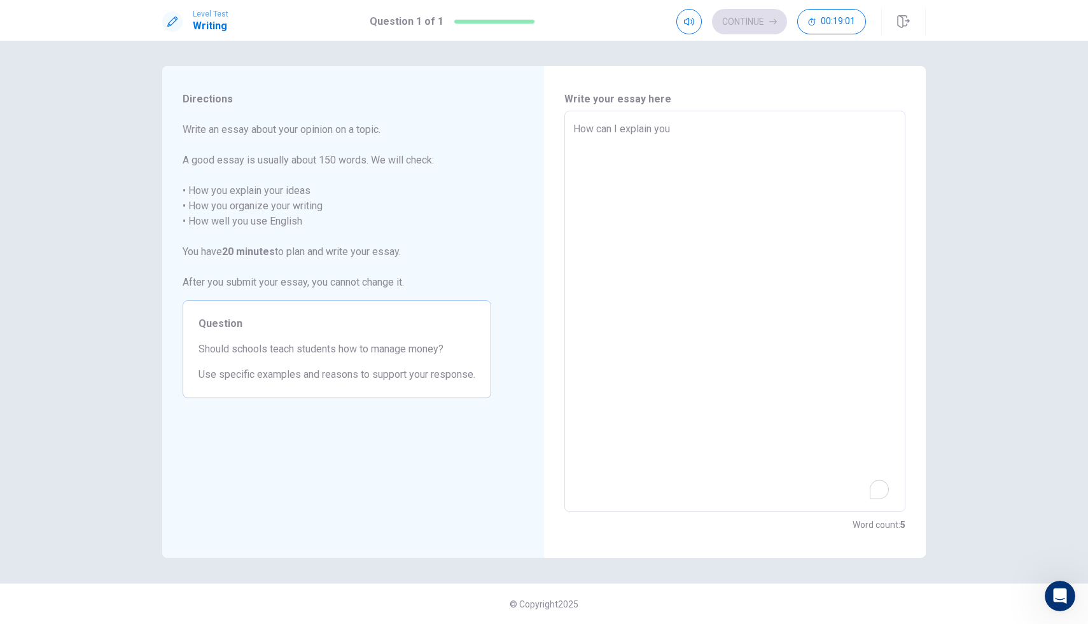
type textarea "How can I explain yo"
type textarea "x"
type textarea "How can I explain y"
type textarea "x"
type textarea "How can I explain"
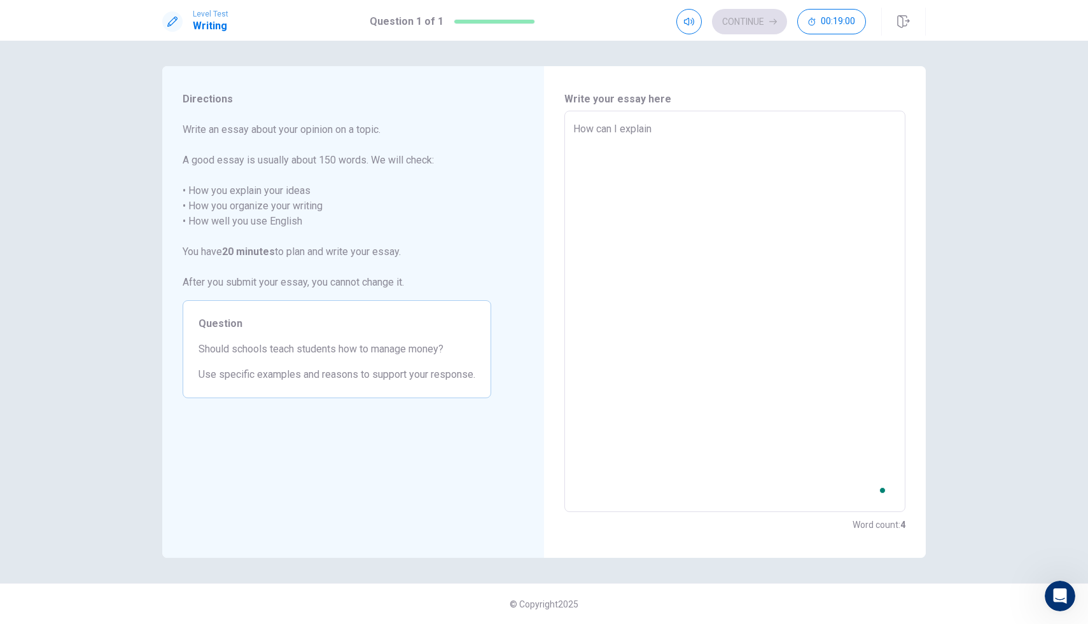
type textarea "x"
type textarea "How can I explain m"
type textarea "x"
type textarea "How can I explain mi"
type textarea "x"
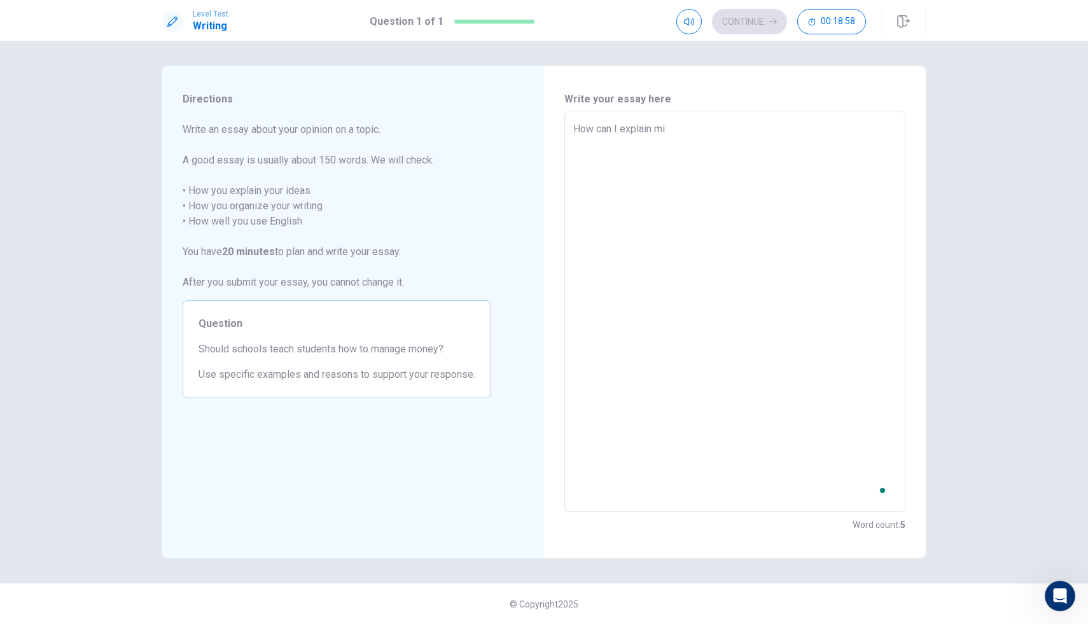
type textarea "How can I explain min"
type textarea "x"
type textarea "How can I explain mine"
type textarea "x"
type textarea "How can I explain mine"
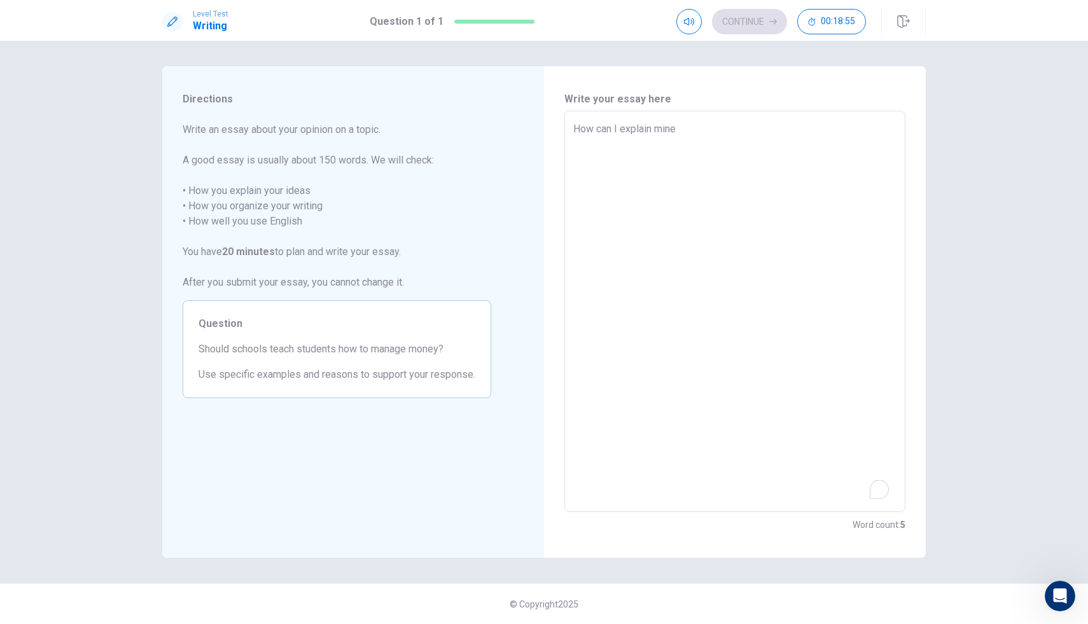
type textarea "x"
type textarea "How can I explain mine i"
type textarea "x"
type textarea "How can I explain mine id"
type textarea "x"
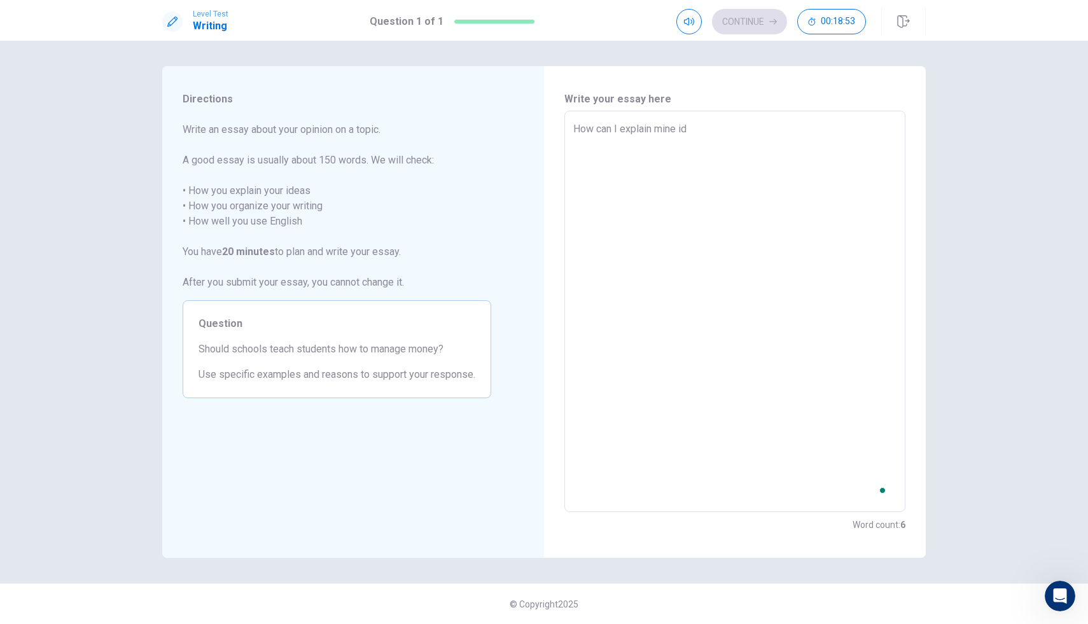
type textarea "How can I explain mine ide"
type textarea "x"
type textarea "How can I explain mine idea"
type textarea "x"
type textarea "How can I explain mine ideas"
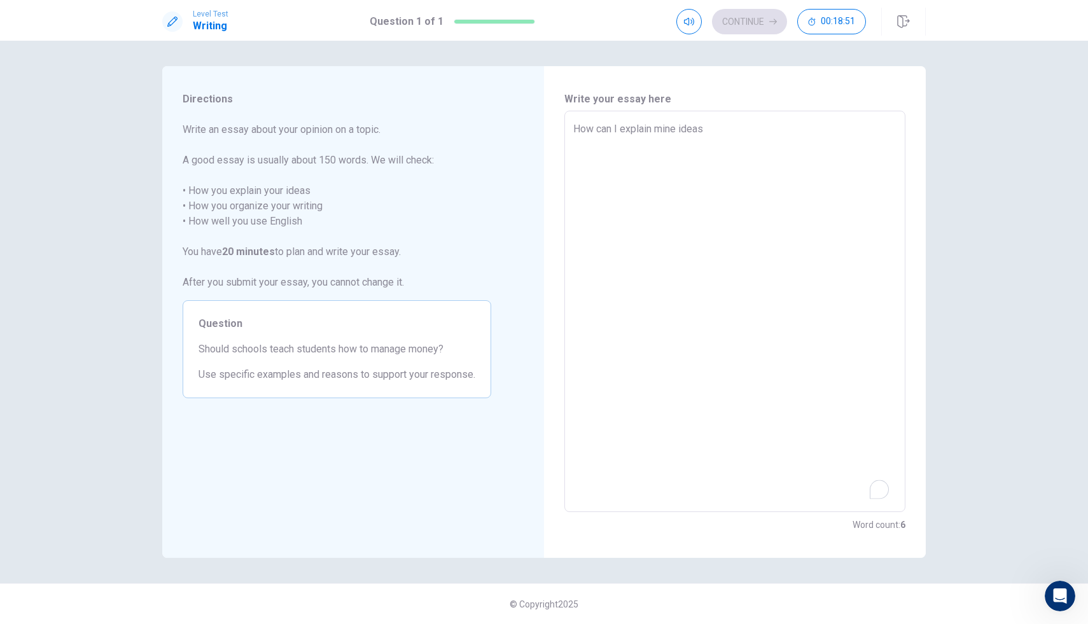
type textarea "x"
type textarea "How can I explain mine ideas?"
type textarea "x"
type textarea "How can I explain mine ideas?H"
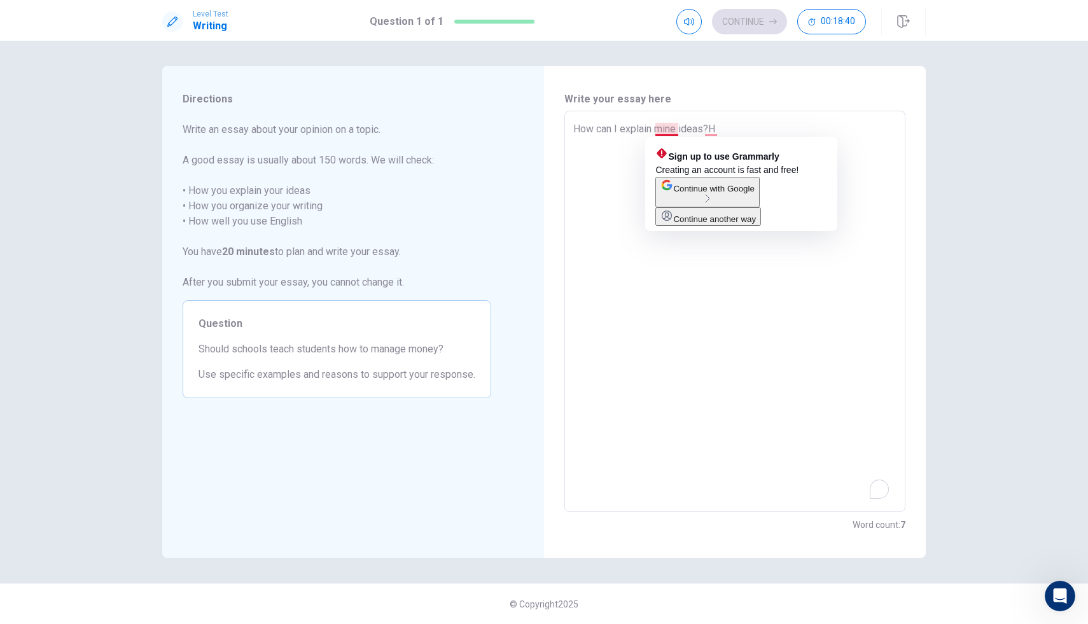
click at [677, 130] on textarea "How can I explain mine ideas?H" at bounding box center [735, 312] width 323 height 381
type textarea "x"
type textarea "How can I explain min ideas?H"
type textarea "x"
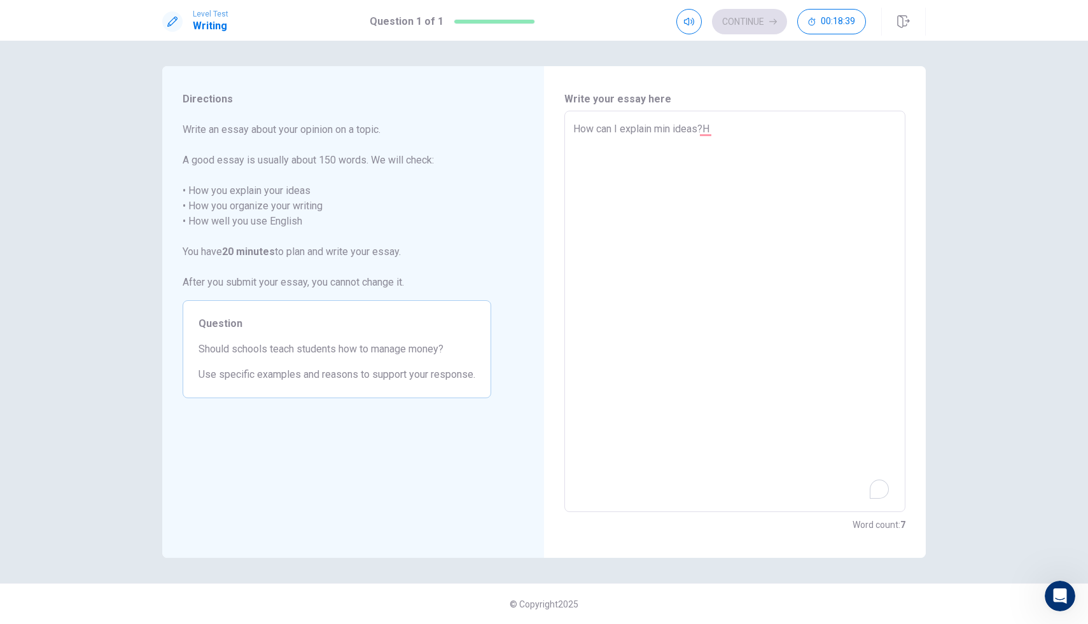
type textarea "How can I explain mi ideas?H"
type textarea "x"
type textarea "How can I explain m ideas?H"
type textarea "x"
type textarea "How can I explain ideas?H"
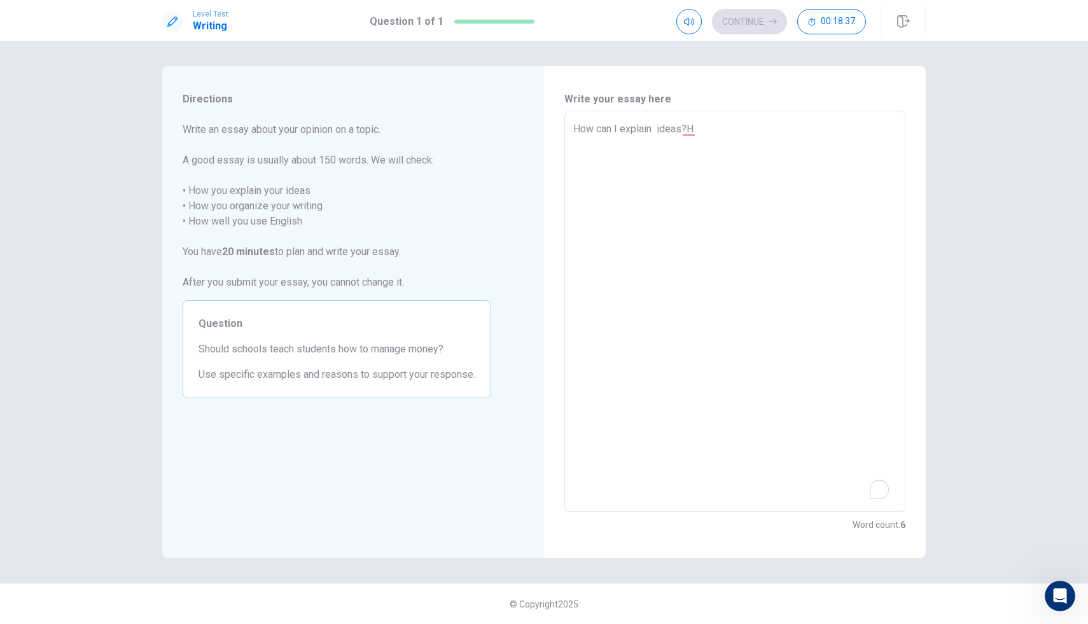
type textarea "x"
type textarea "How can I explain m ideas?H"
type textarea "x"
type textarea "How can I explain my ideas?H"
type textarea "x"
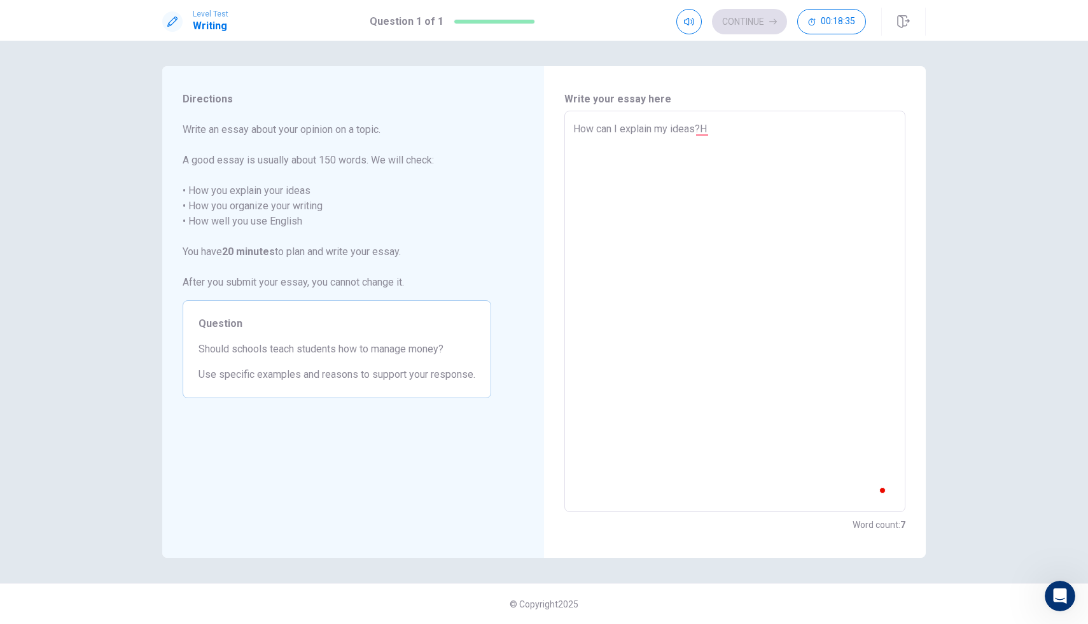
type textarea "How can I explain my ideas?H"
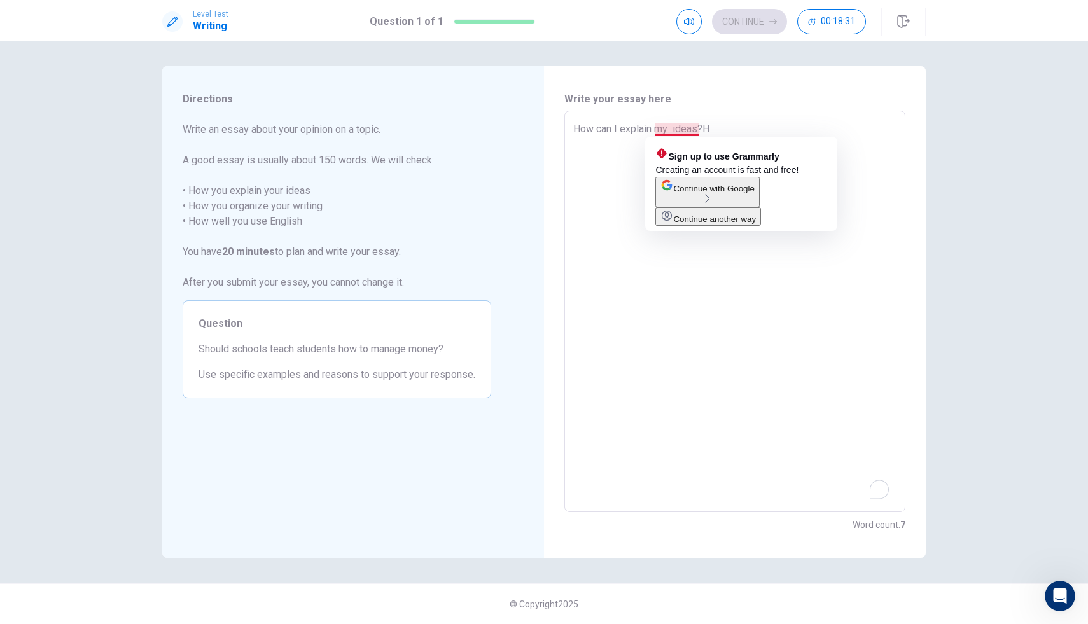
click at [673, 130] on textarea "How can I explain my ideas?H" at bounding box center [735, 312] width 323 height 381
click at [670, 130] on textarea "How can I explain my ideas?H" at bounding box center [735, 312] width 323 height 381
type textarea "x"
type textarea "How can I explain m ideas?H"
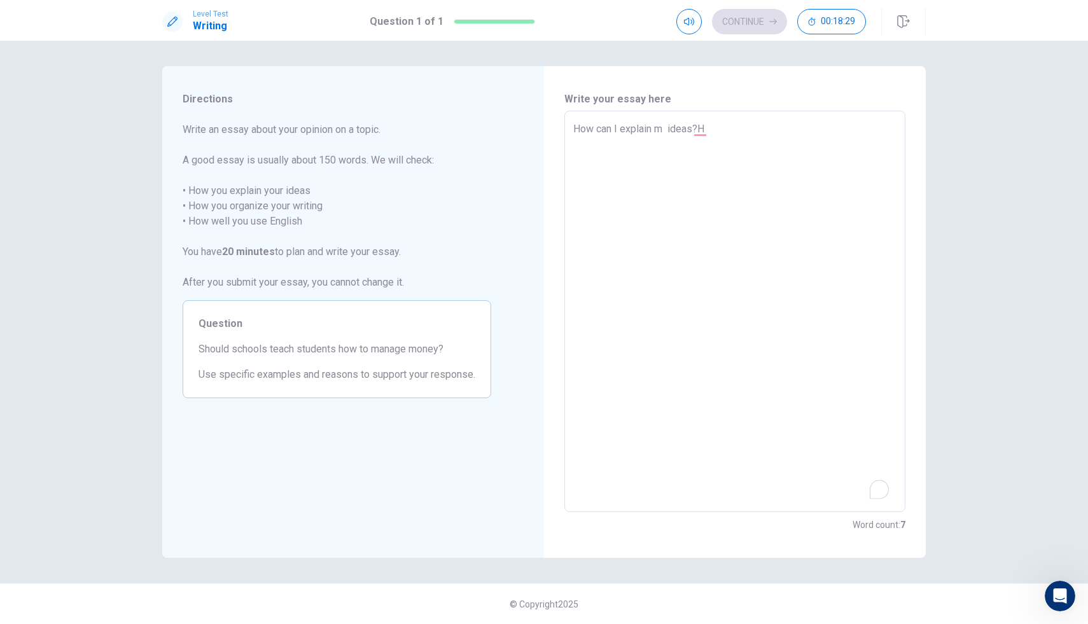
type textarea "x"
type textarea "How can I explain my ideas?H"
click at [675, 130] on textarea "How can I explain my ideas?H" at bounding box center [735, 312] width 323 height 381
type textarea "x"
type textarea "How can I explain my ideas?H"
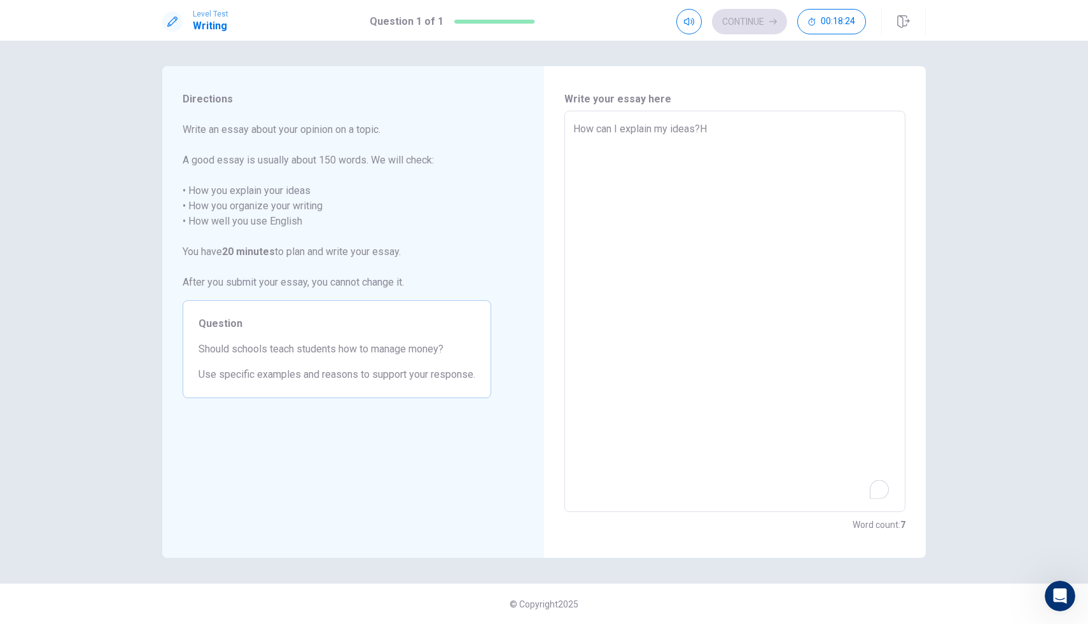
click at [712, 129] on textarea "How can I explain my ideas?H" at bounding box center [735, 312] width 323 height 381
type textarea "x"
type textarea "How can I explain my ideas?Ho"
type textarea "x"
type textarea "How can I explain my ideas?How"
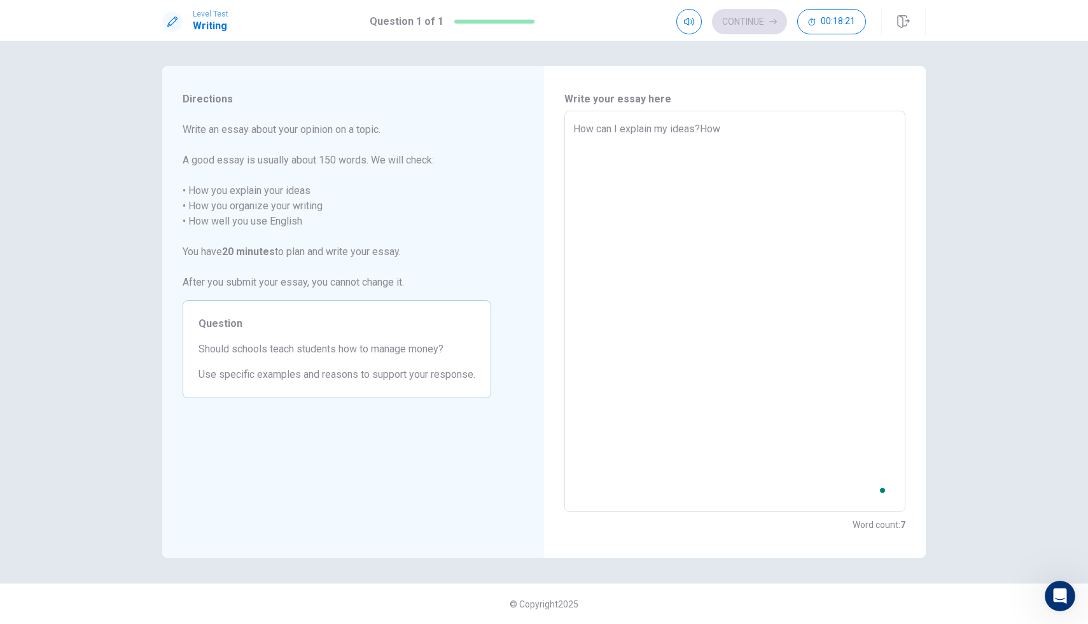
type textarea "x"
type textarea "How can I explain my ideas?How"
type textarea "x"
type textarea "How can I explain my ideas?How y"
type textarea "x"
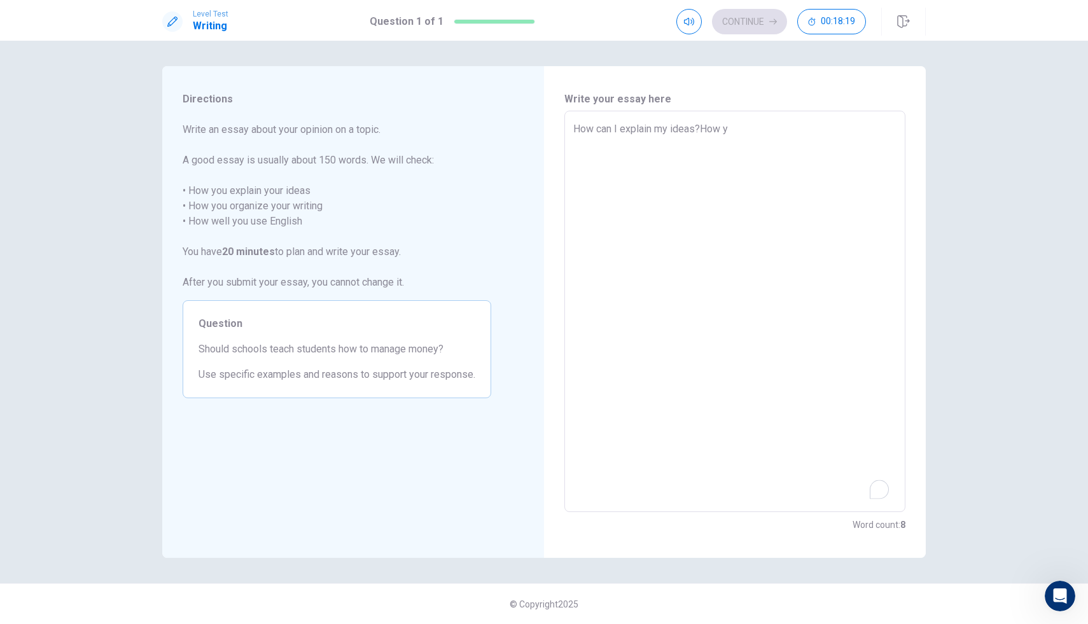
type textarea "How can I explain my ideas?How yo"
type textarea "x"
type textarea "How can I explain my ideas?How you"
type textarea "x"
type textarea "How can I explain my ideas?How you"
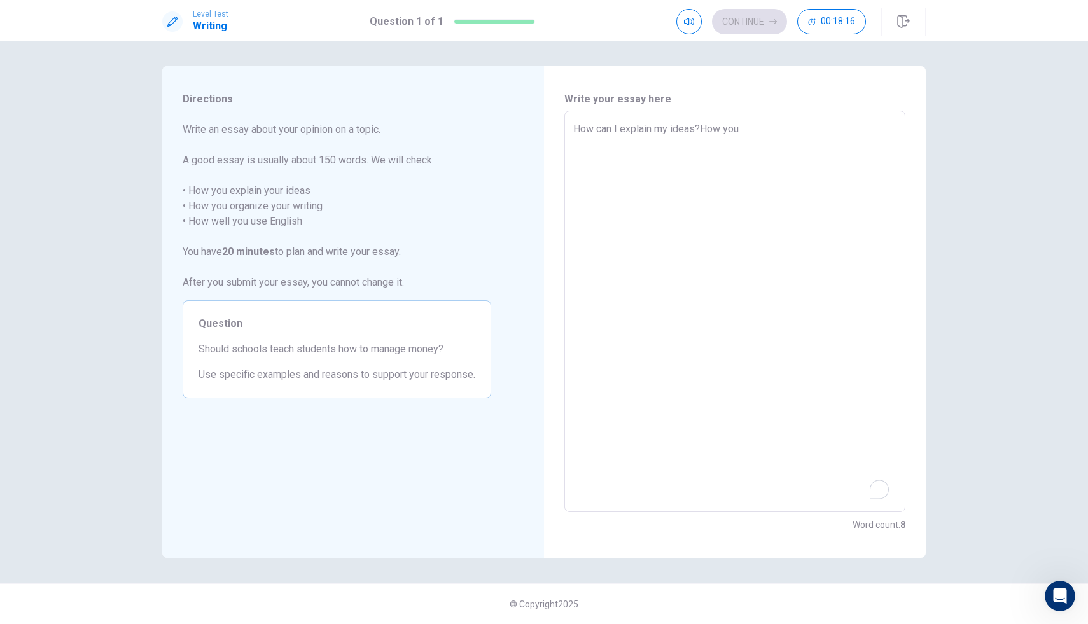
type textarea "x"
type textarea "How can I explain my ideas?How you o"
type textarea "x"
type textarea "How can I explain my ideas?How you or"
type textarea "x"
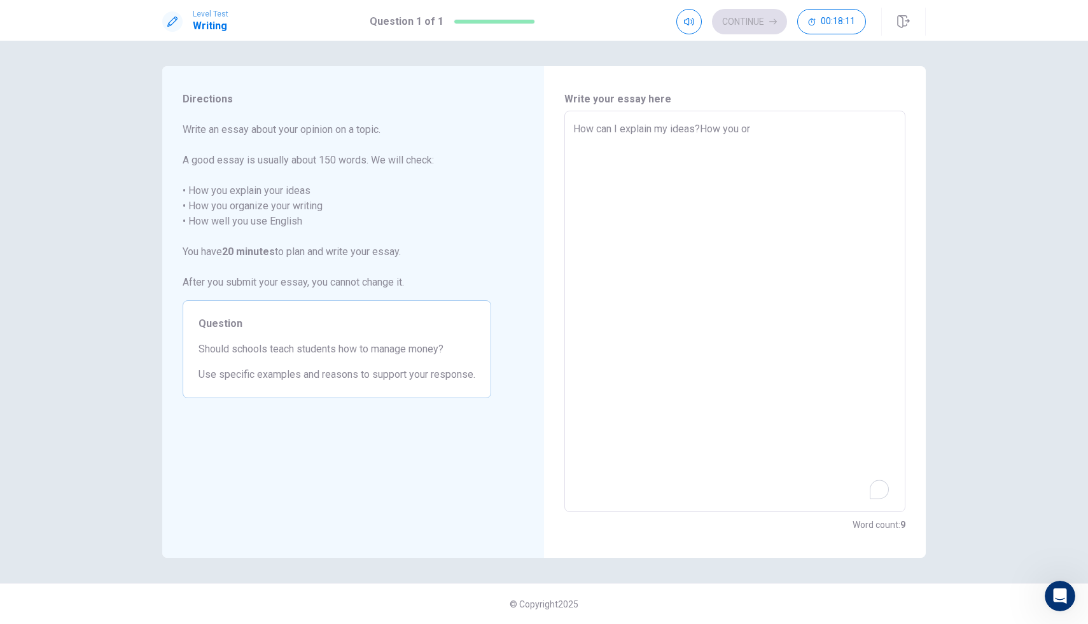
type textarea "How can I explain my ideas?How you org"
type textarea "x"
type textarea "How can I explain my ideas?How you orga"
type textarea "x"
type textarea "How can I explain my ideas?How you organ"
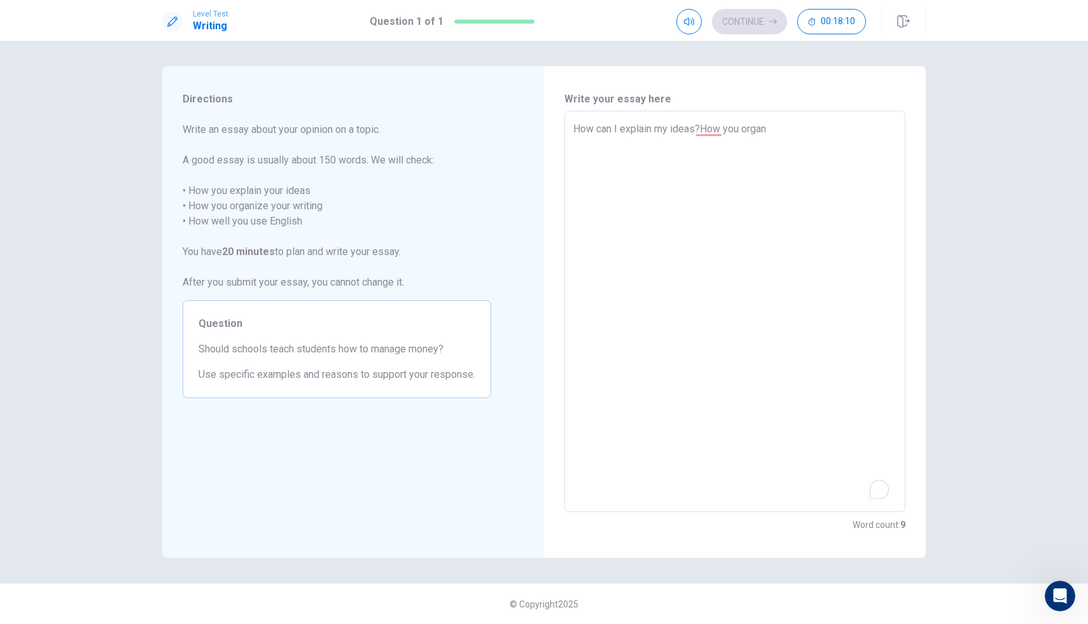
type textarea "x"
type textarea "How can I explain my ideas?How you organi"
type textarea "x"
type textarea "How can I explain my ideas?How you organiz"
type textarea "x"
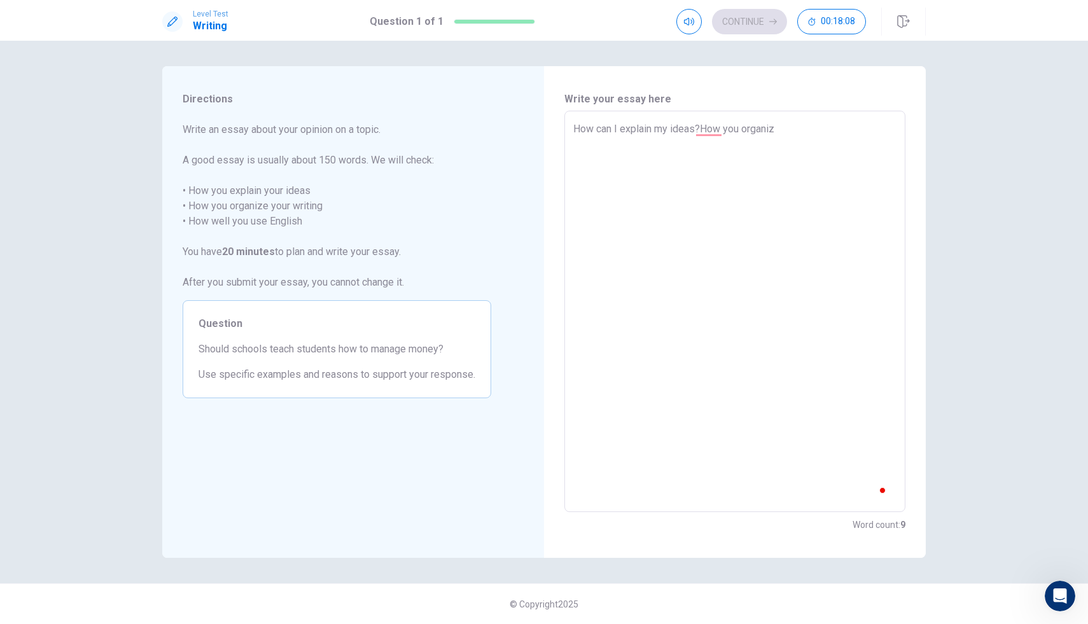
type textarea "How can I explain my ideas?How you organize"
type textarea "x"
type textarea "How can I explain my ideas?How you organize"
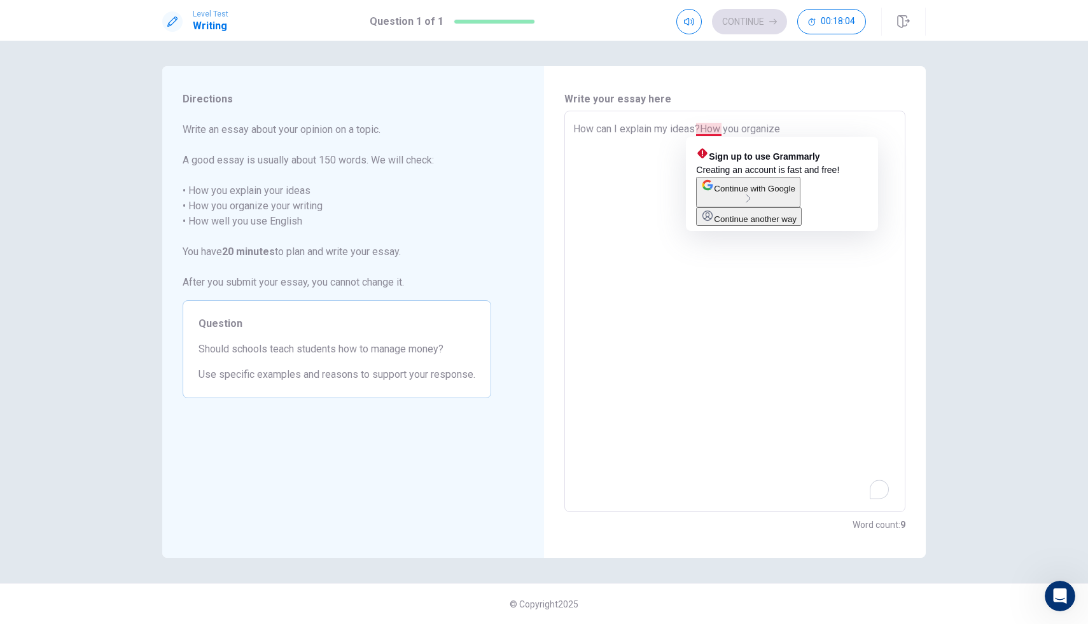
click at [701, 127] on textarea "How can I explain my ideas?How you organize" at bounding box center [735, 312] width 323 height 381
type textarea "x"
type textarea "How can I explain my ideas? How you organize"
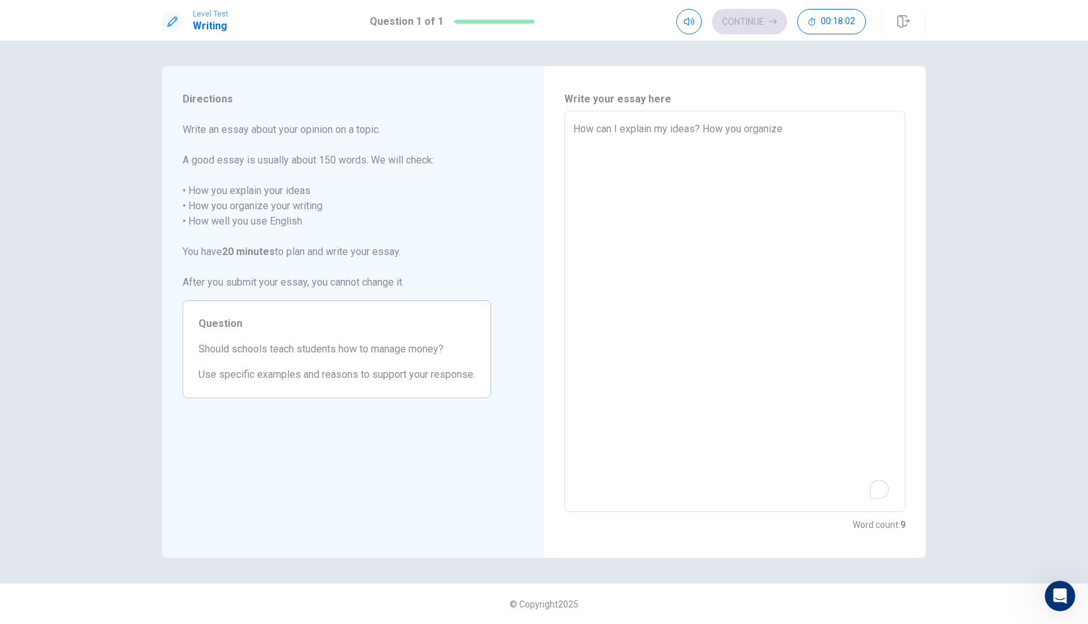
click at [763, 128] on textarea "How can I explain my ideas? How you organize" at bounding box center [735, 312] width 323 height 381
type textarea "x"
type textarea "How can I explain my ideas? How you organize"
click at [744, 127] on textarea "How can I explain my ideas? How you organize" at bounding box center [735, 312] width 323 height 381
type textarea "x"
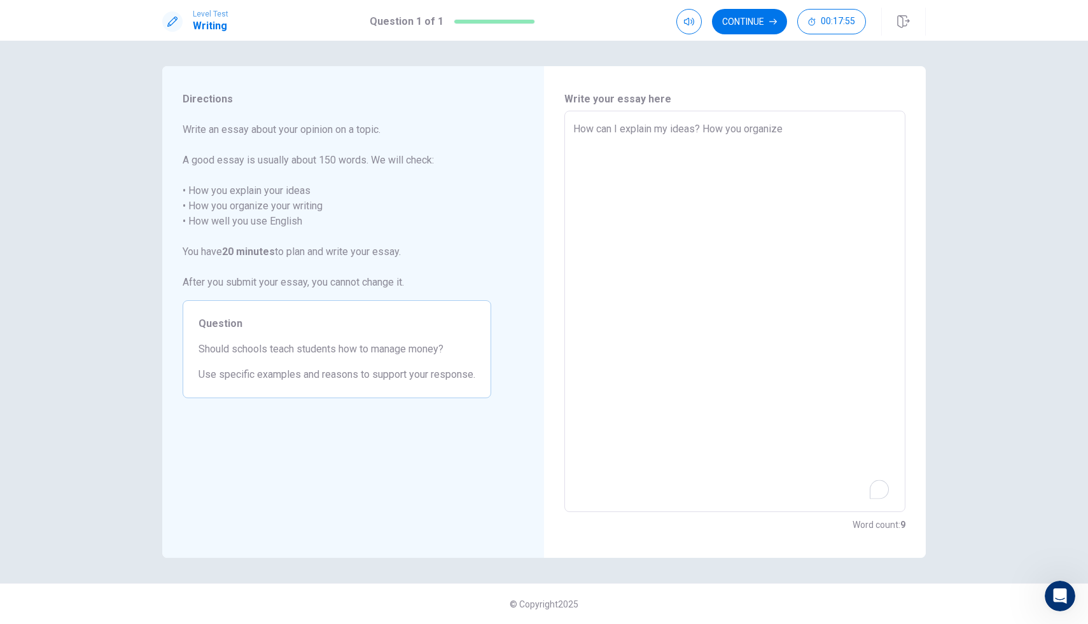
type textarea "How can I explain my ideas? How yo organize"
type textarea "x"
type textarea "How can I explain my ideas? How y organize"
type textarea "x"
type textarea "How can I explain my ideas? How organize"
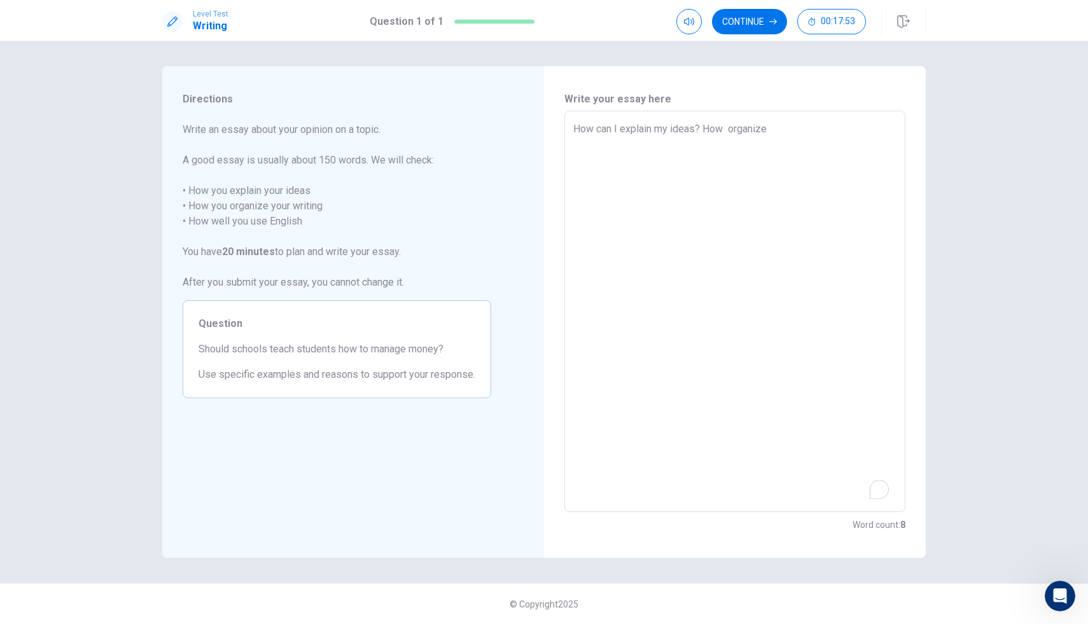
type textarea "x"
type textarea "How can I explain my ideas? How I organize"
type textarea "x"
type textarea "How can I explain my ideas? How I organize"
type textarea "x"
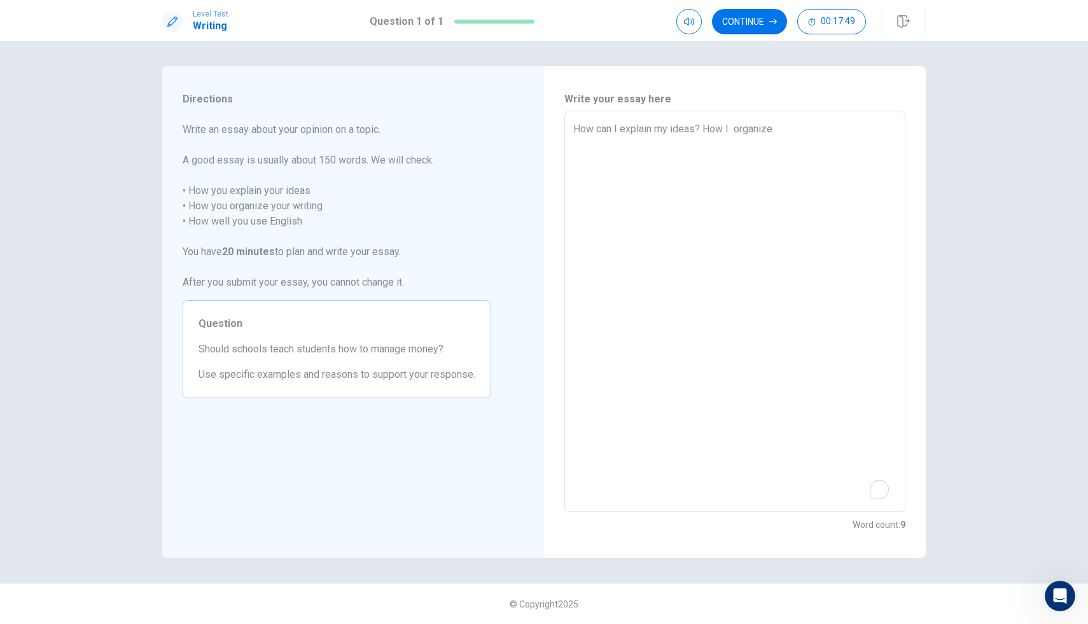
type textarea "How can I explain my ideas? How I organize"
click at [763, 123] on textarea "How can I explain my ideas? How I organize" at bounding box center [735, 312] width 323 height 381
type textarea "x"
type textarea "How can I explain my ideas? How I organize m"
type textarea "x"
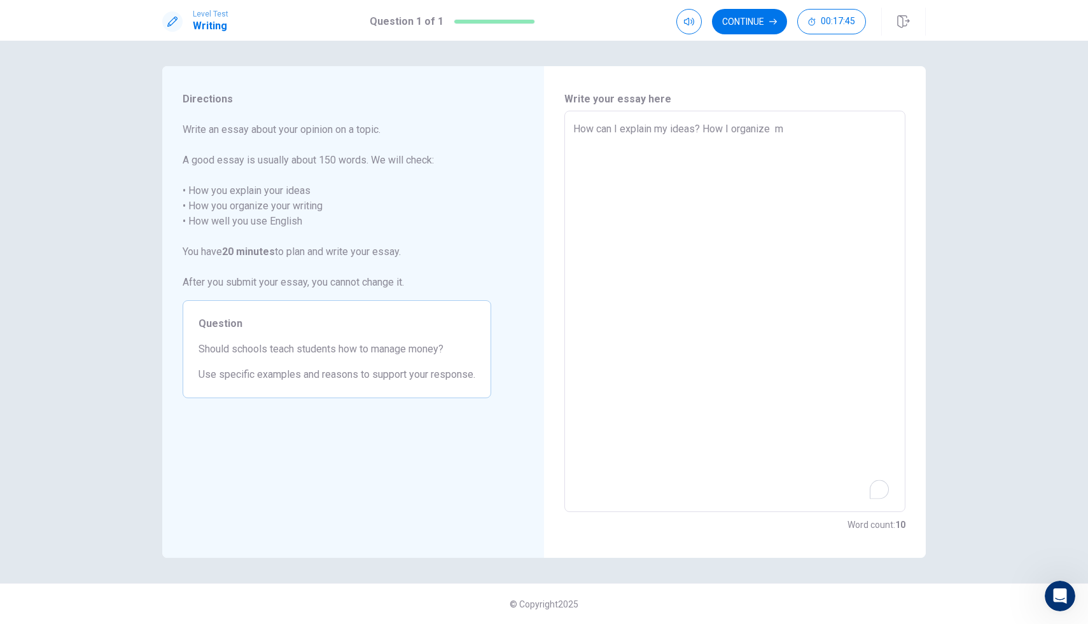
type textarea "How can I explain my ideas? How I organize my"
type textarea "x"
type textarea "How can I explain my ideas? How I organize my"
type textarea "x"
type textarea "How can I explain my ideas? How I organize my r"
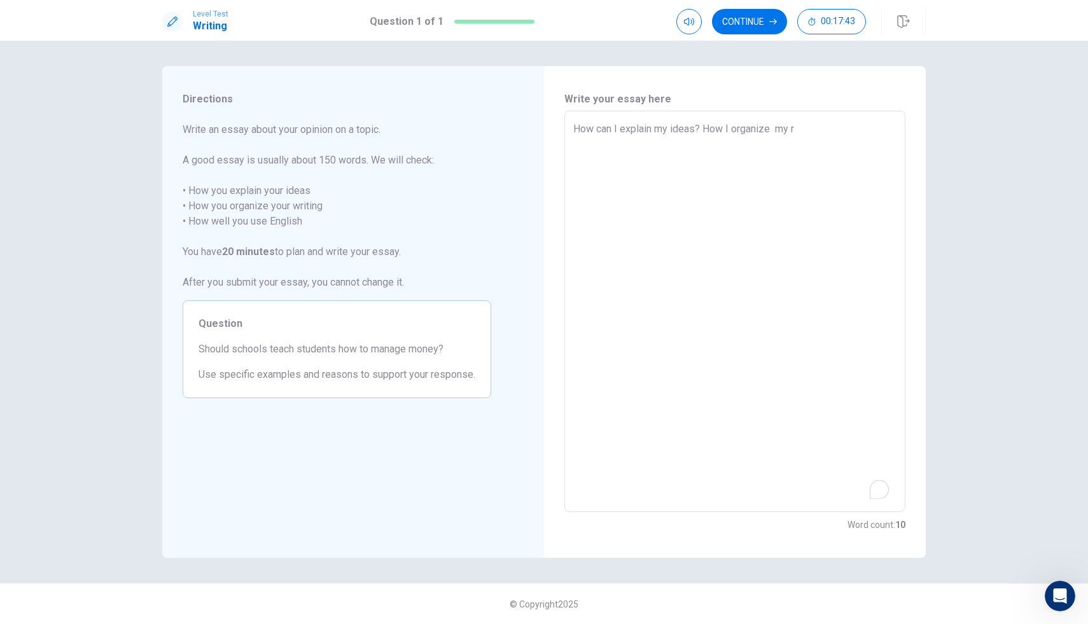
type textarea "x"
type textarea "How can I explain my ideas? How I organize my ri"
type textarea "x"
type textarea "How can I explain my ideas? How I organize my riw"
type textarea "x"
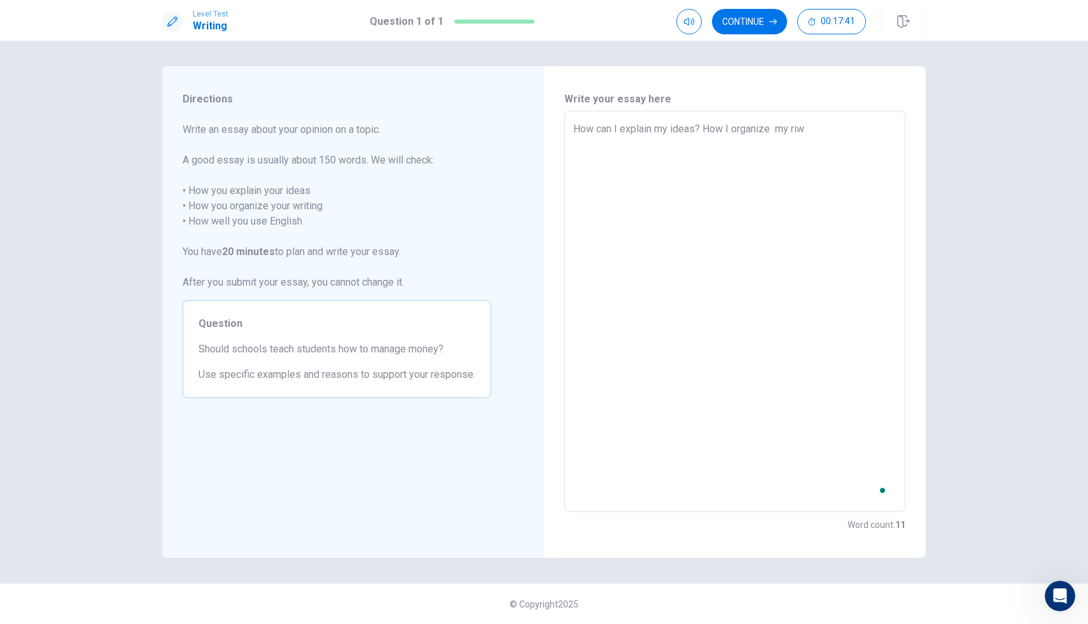
type textarea "How can I explain my ideas? How I organize my riww"
type textarea "x"
type textarea "How can I explain my ideas? How I organize my riw"
type textarea "x"
type textarea "How can I explain my ideas? How I organize my ri"
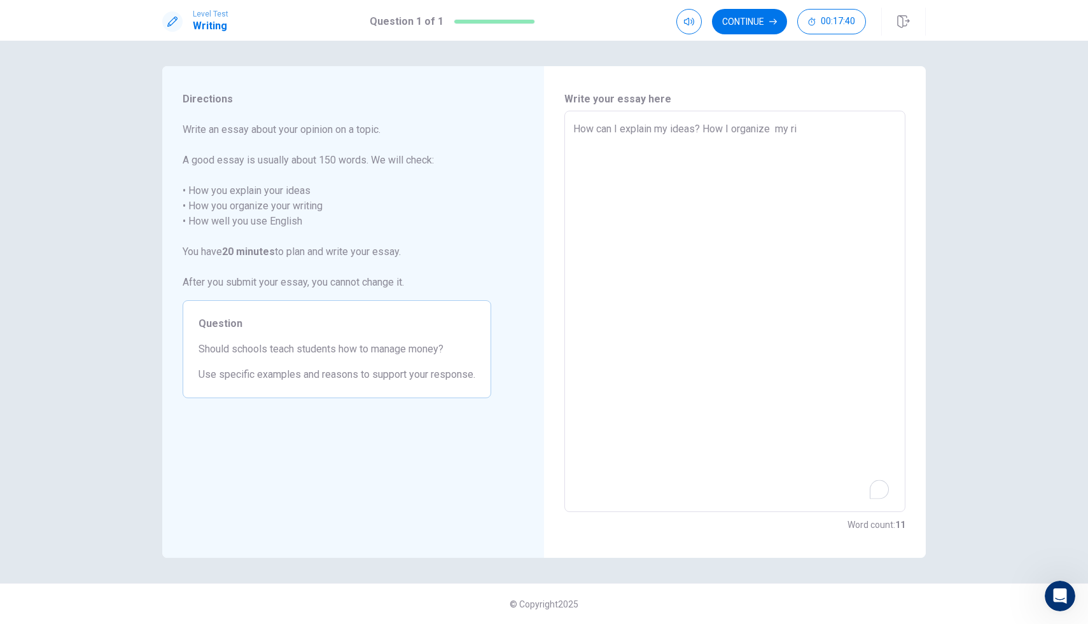
type textarea "x"
type textarea "How can I explain my ideas? How I organize my r"
type textarea "x"
type textarea "How can I explain my ideas? How I organize my"
type textarea "x"
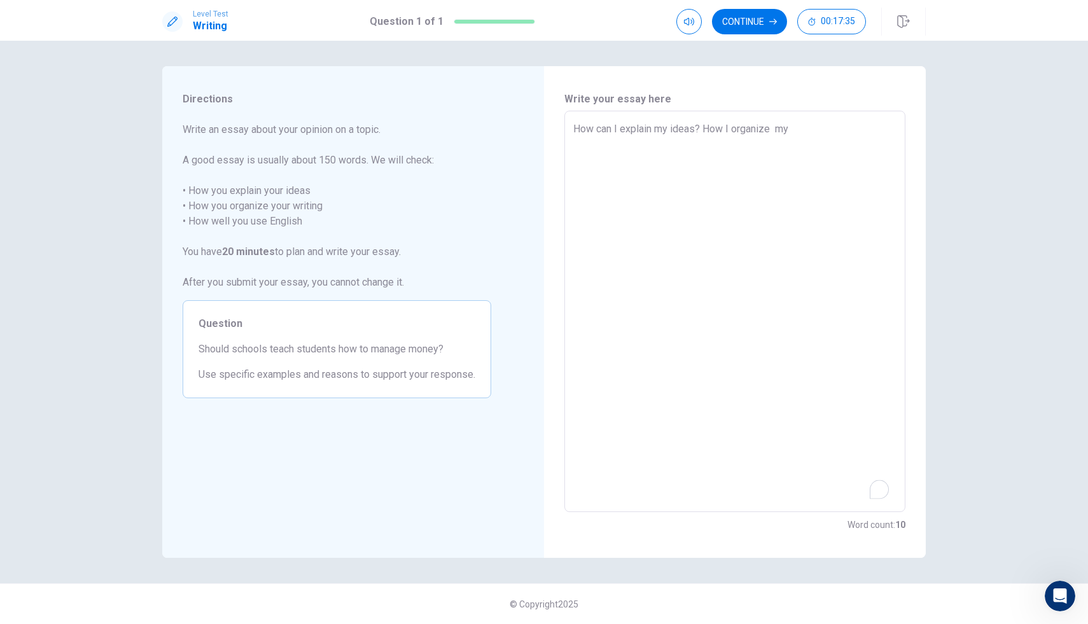
type textarea "How can I explain my ideas? How I organize my w"
type textarea "x"
type textarea "How can I explain my ideas? How I organize my wr"
type textarea "x"
type textarea "How can I explain my ideas? How I organize my wri"
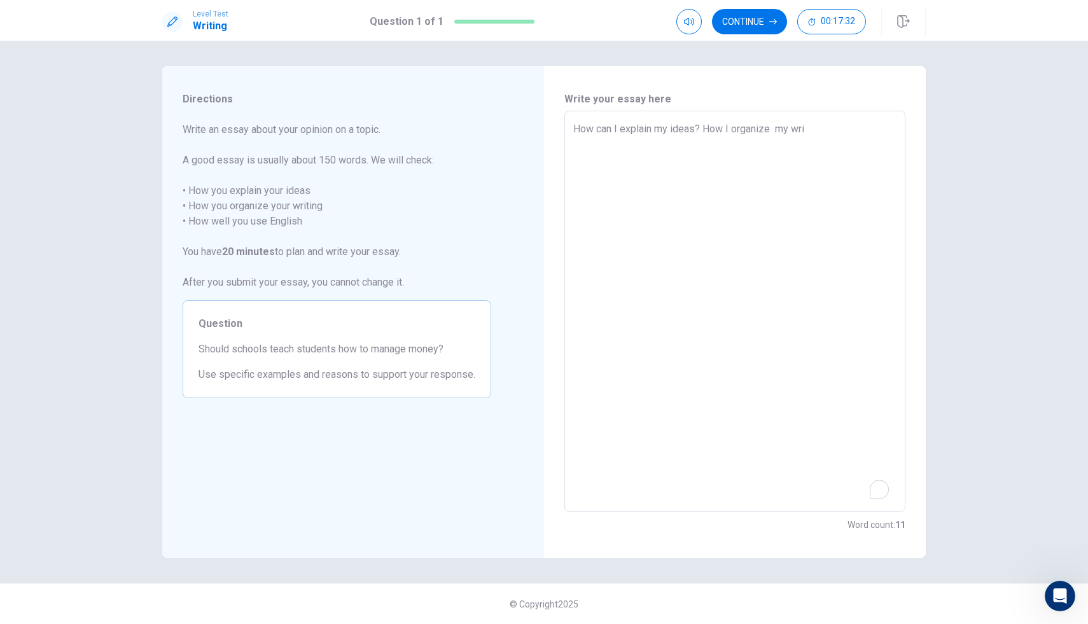
type textarea "x"
type textarea "How can I explain my ideas? How I organize my writ"
type textarea "x"
type textarea "How can I explain my ideas? How I organize my writi"
type textarea "x"
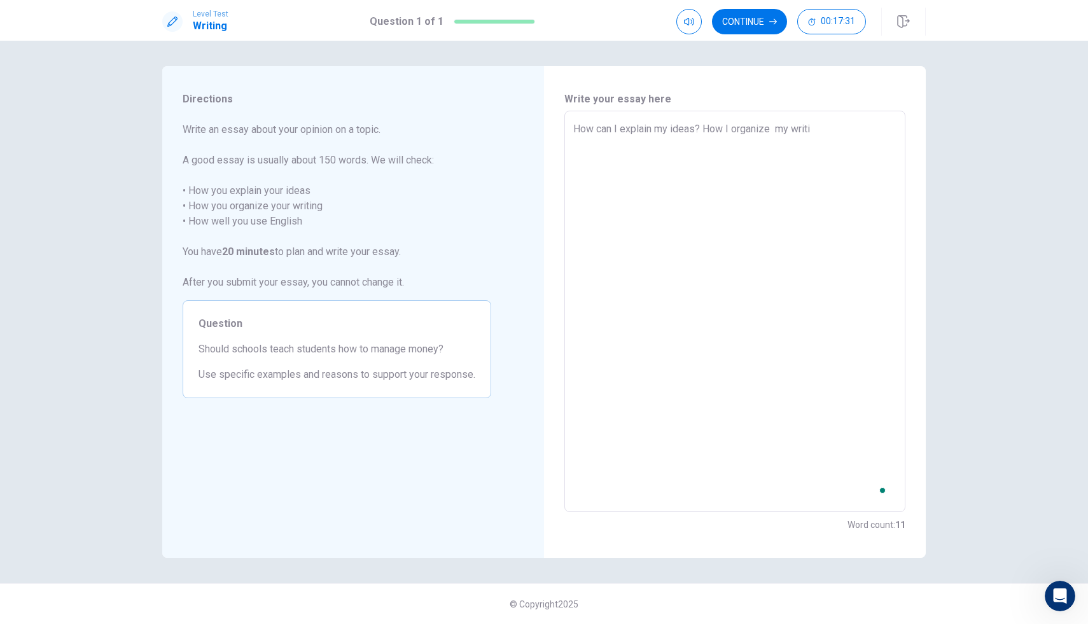
type textarea "How can I explain my ideas? How I organize my writin"
type textarea "x"
type textarea "How can I explain my ideas? How I organize my writing"
click at [763, 133] on textarea "How can I explain my ideas? How I organize my writing" at bounding box center [735, 312] width 323 height 381
type textarea "x"
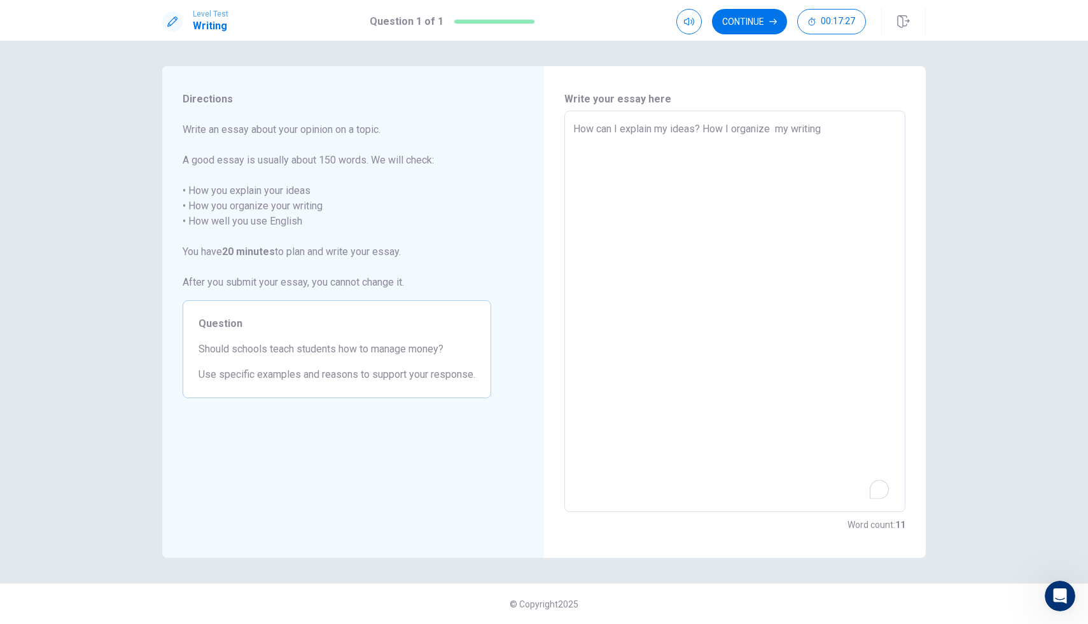
type textarea "How can I explain my ideas? How I organize my writing"
click at [763, 128] on textarea "How can I explain my ideas? How I organize my writing" at bounding box center [735, 312] width 323 height 381
type textarea "x"
type textarea "How can I explain my ideas? How I organize my writing?"
type textarea "x"
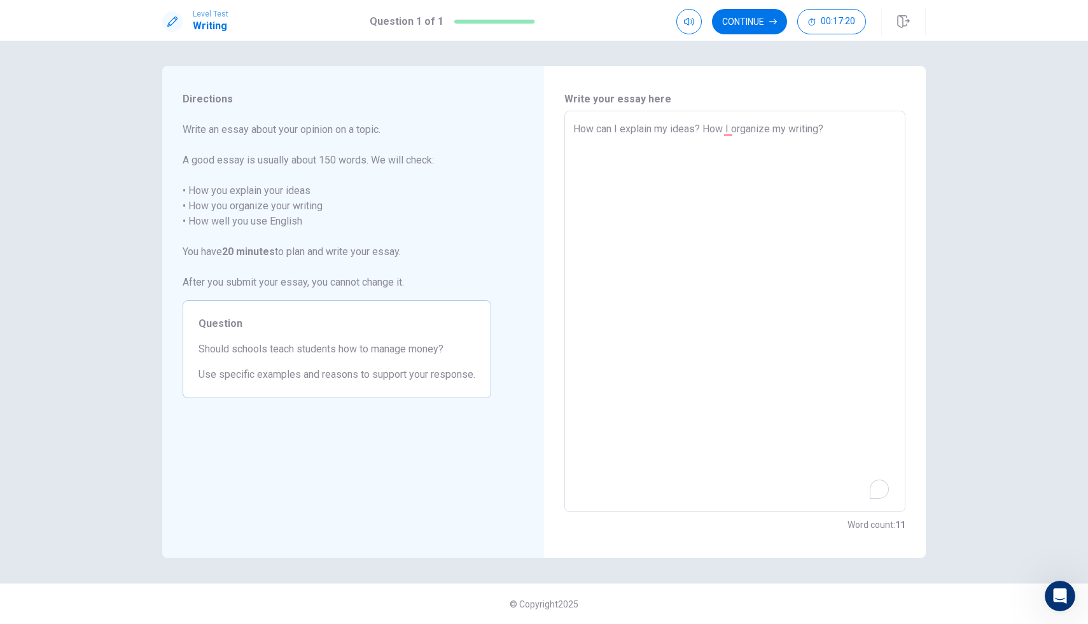
type textarea "How can I explain my ideas? How I organize my writing?H"
type textarea "x"
type textarea "How can I explain my ideas? How I organize my writing?Ho"
type textarea "x"
type textarea "How can I explain my ideas? How I organize my writing?How"
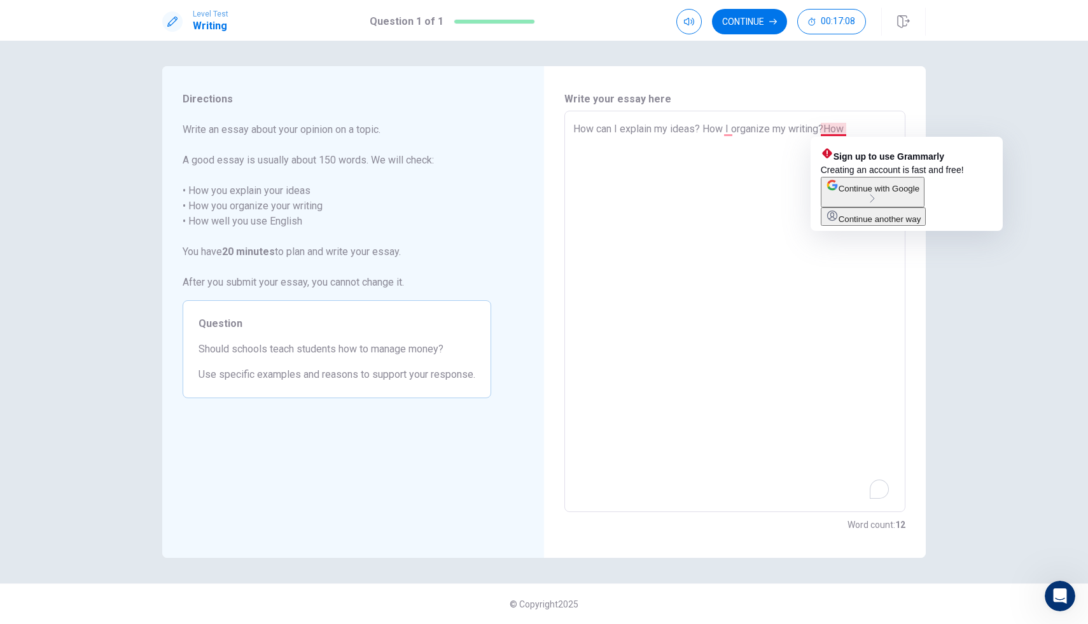
click at [763, 129] on textarea "How can I explain my ideas? How I organize my writing?How" at bounding box center [735, 312] width 323 height 381
type textarea "x"
type textarea "How can I explain my ideas? How I organize my writing?bHow"
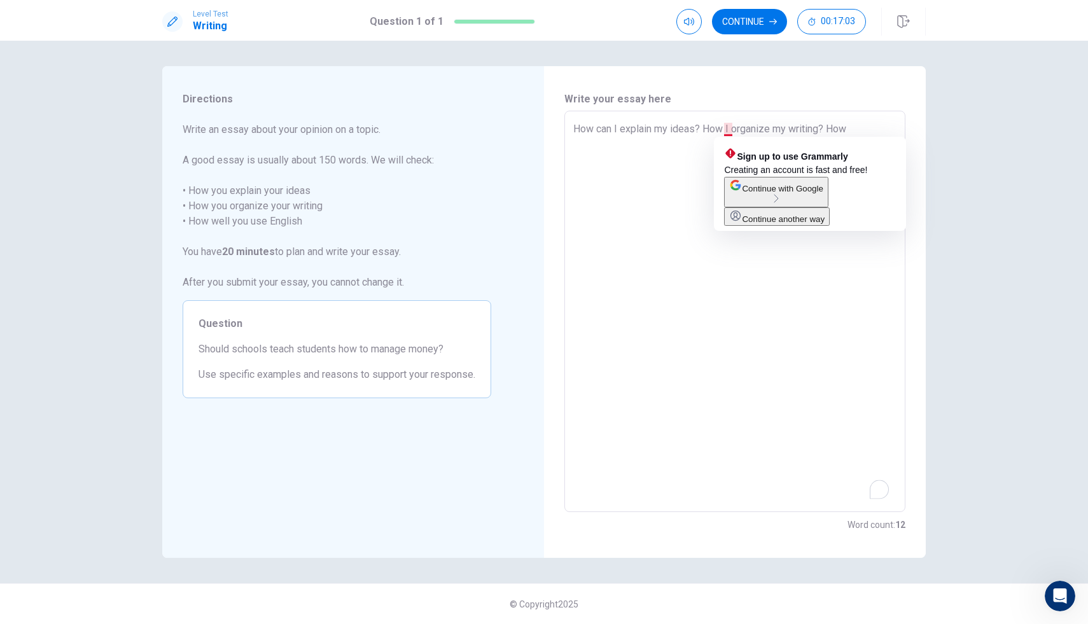
click at [720, 130] on textarea "How can I explain my ideas? How I organize my writing? How" at bounding box center [735, 312] width 323 height 381
click at [726, 130] on textarea "How can I explain my ideas? How I organize my writing? How" at bounding box center [735, 312] width 323 height 381
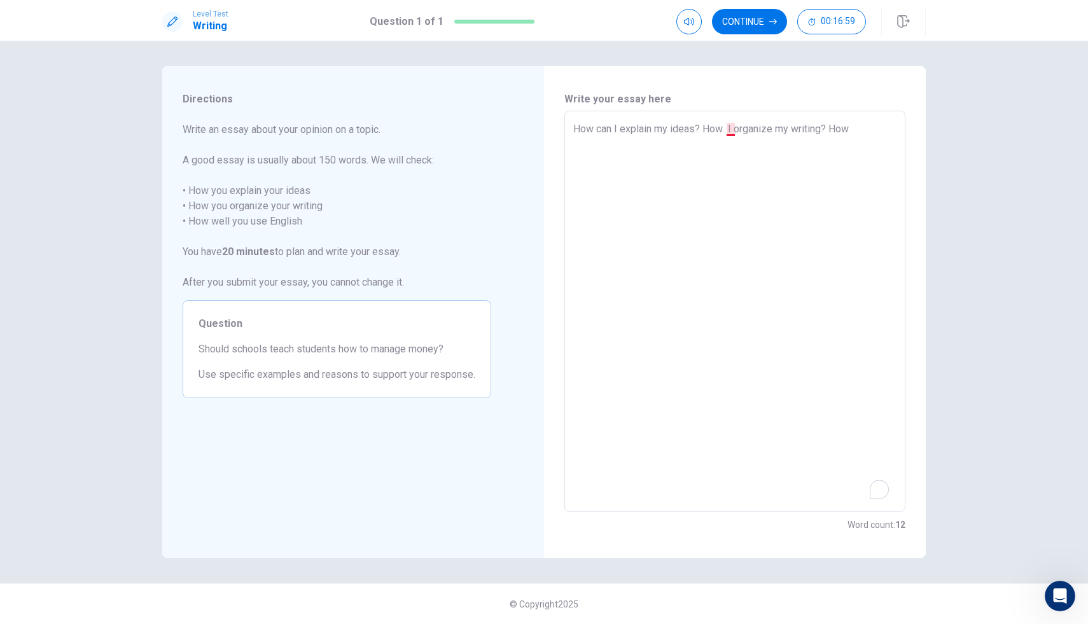
click at [735, 126] on textarea "How can I explain my ideas? How I organize my writing? How" at bounding box center [735, 312] width 323 height 381
click at [725, 127] on textarea "How can I explain my ideas? How I organize my writing? How" at bounding box center [735, 312] width 323 height 381
click at [724, 127] on textarea "How can I explain my ideas? How I organize my writing? How" at bounding box center [735, 312] width 323 height 381
click at [753, 153] on textarea "How can I explain my ideas? How I organize my writing? How" at bounding box center [735, 312] width 323 height 381
click at [763, 125] on textarea "How can I explain my ideas? How I organize my writing? How" at bounding box center [735, 312] width 323 height 381
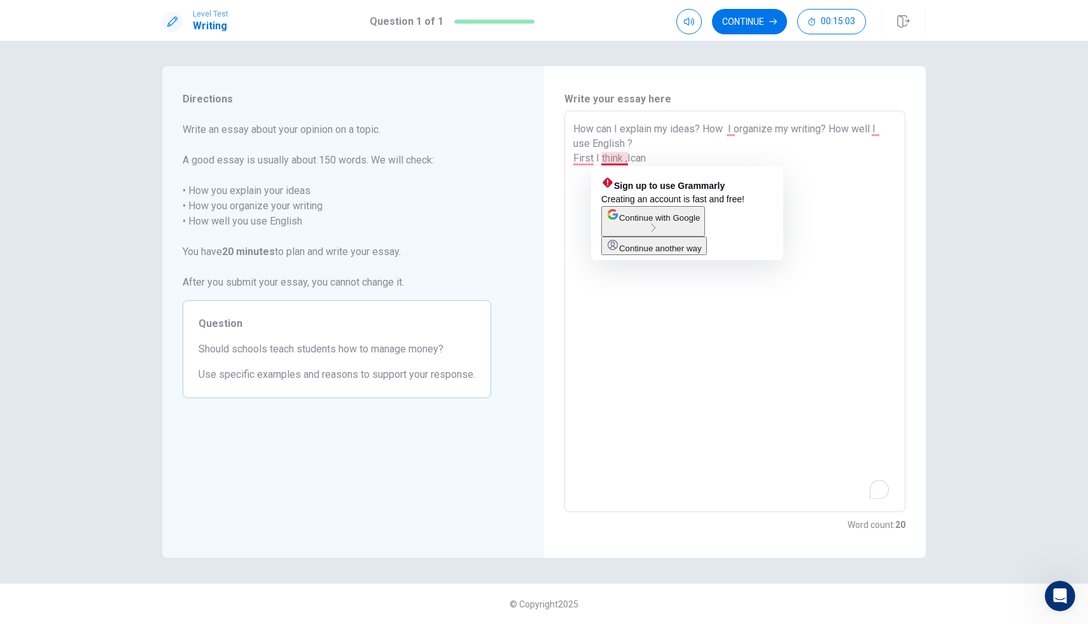
click at [633, 158] on textarea "How can I explain my ideas? How I organize my writing? How well I use English ?…" at bounding box center [735, 312] width 323 height 381
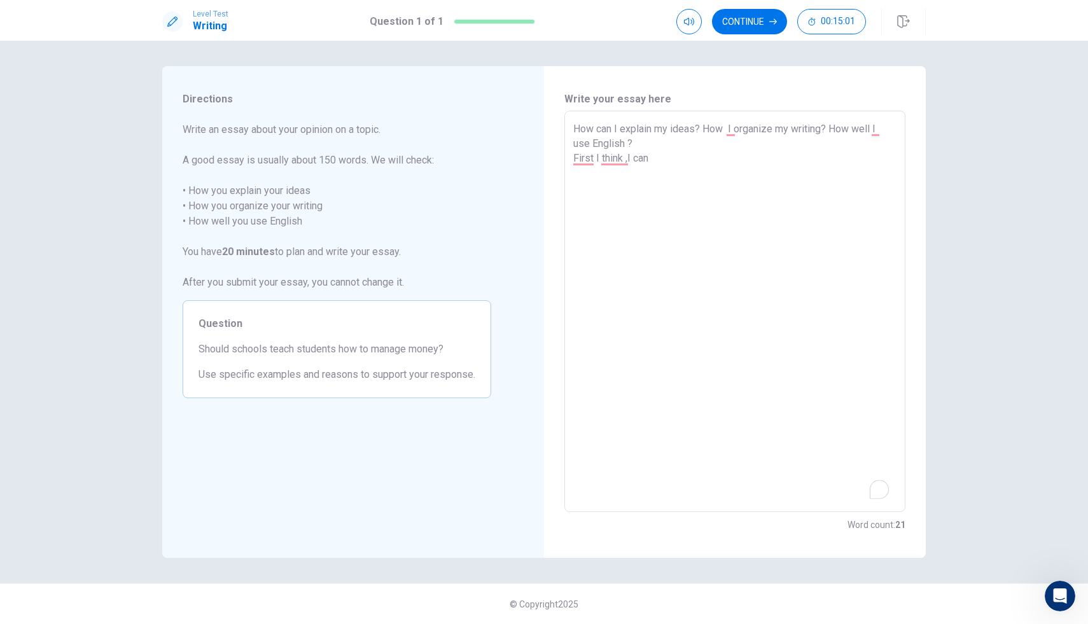
click at [667, 162] on textarea "How can I explain my ideas? How I organize my writing? How well I use English ?…" at bounding box center [735, 312] width 323 height 381
click at [742, 15] on button "Continue" at bounding box center [749, 21] width 75 height 25
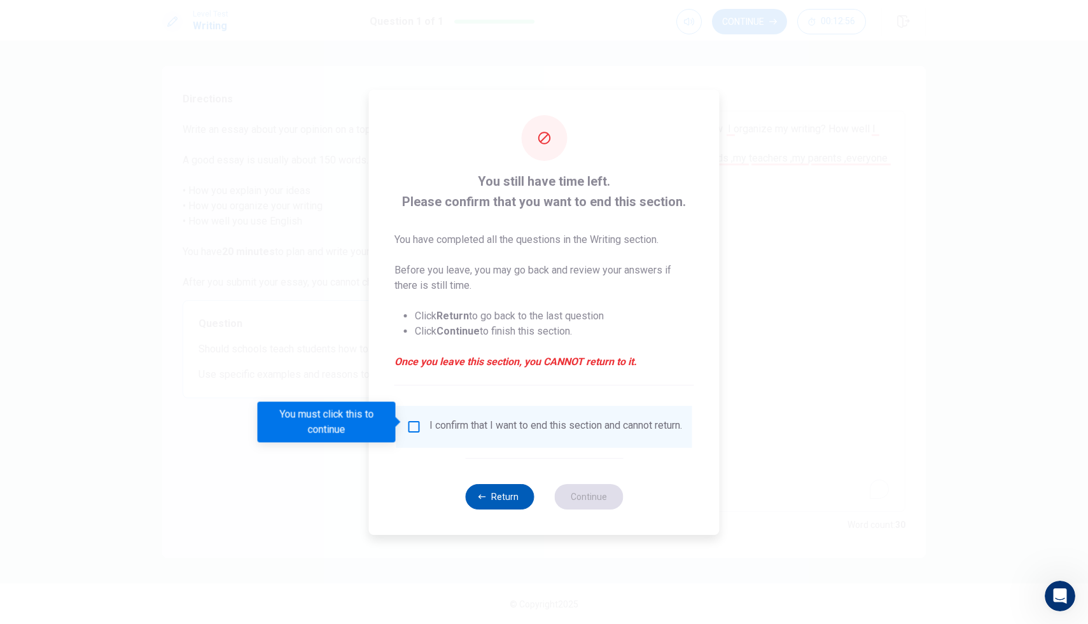
click at [500, 510] on button "Return" at bounding box center [499, 496] width 69 height 25
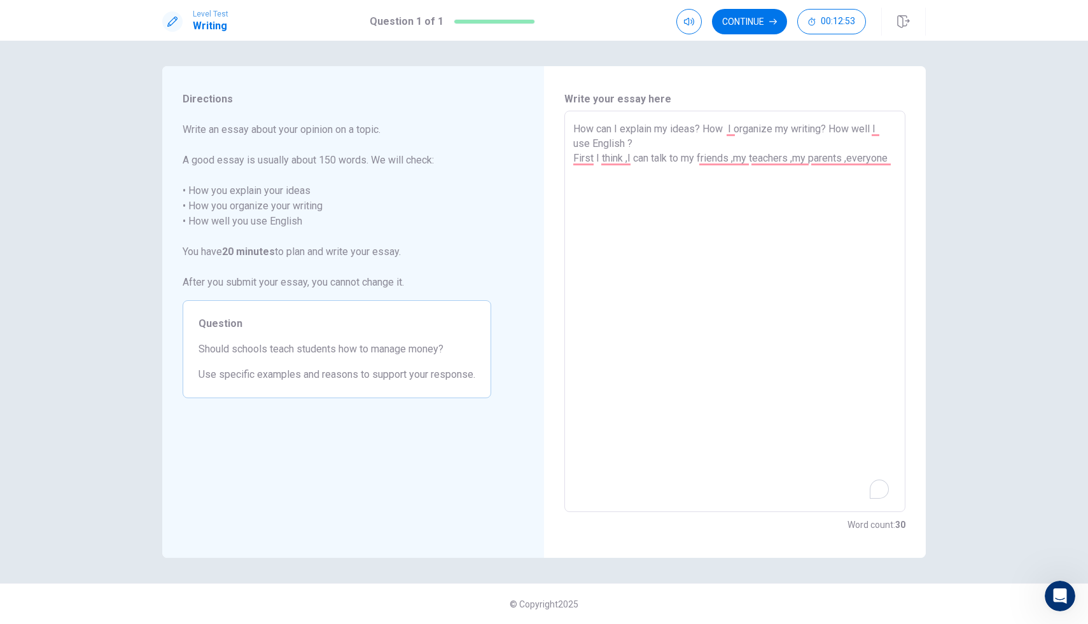
click at [763, 165] on textarea "How can I explain my ideas? How I organize my writing? How well I use English ?…" at bounding box center [735, 312] width 323 height 381
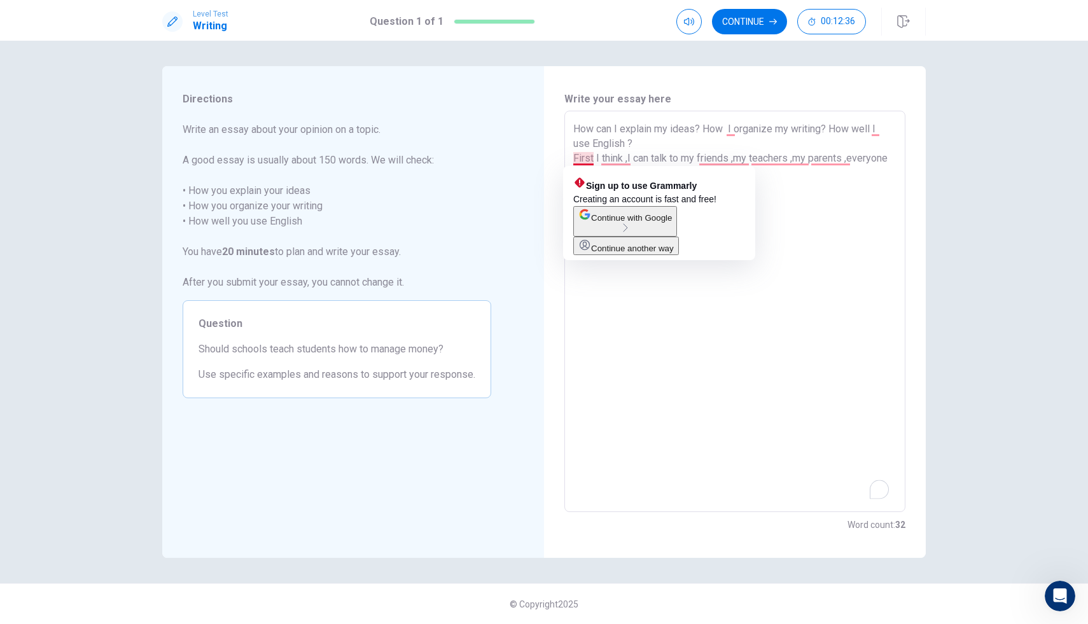
click at [570, 158] on div "How can I explain my ideas? How I organize my writing? How well I use English ?…" at bounding box center [735, 312] width 341 height 402
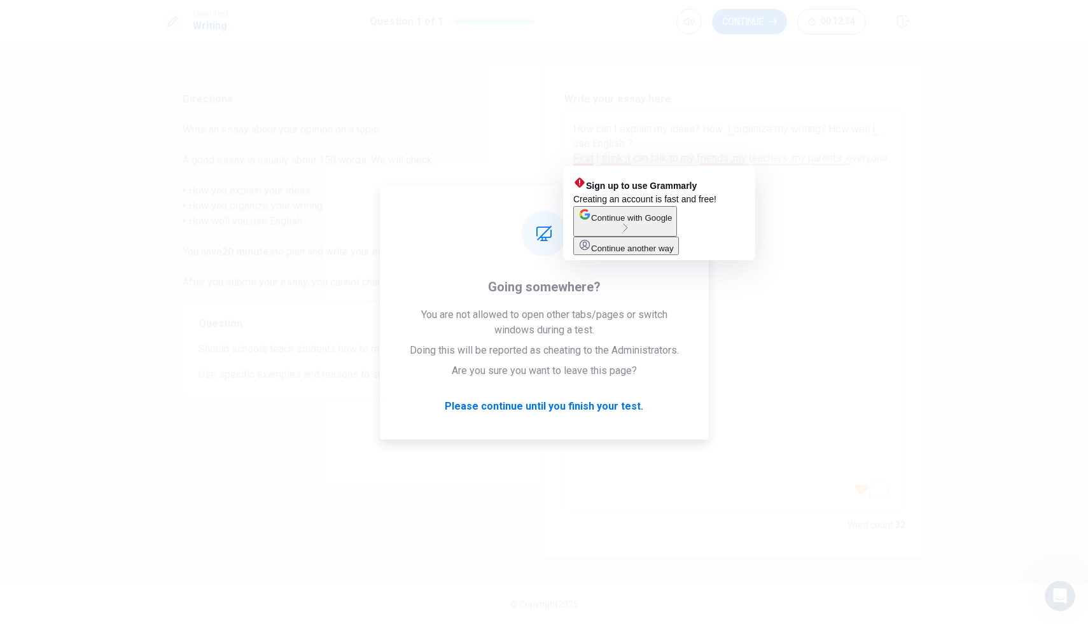
click at [629, 306] on textarea "How can I explain my ideas? How I organize my writing? How well I use English ?…" at bounding box center [735, 312] width 323 height 381
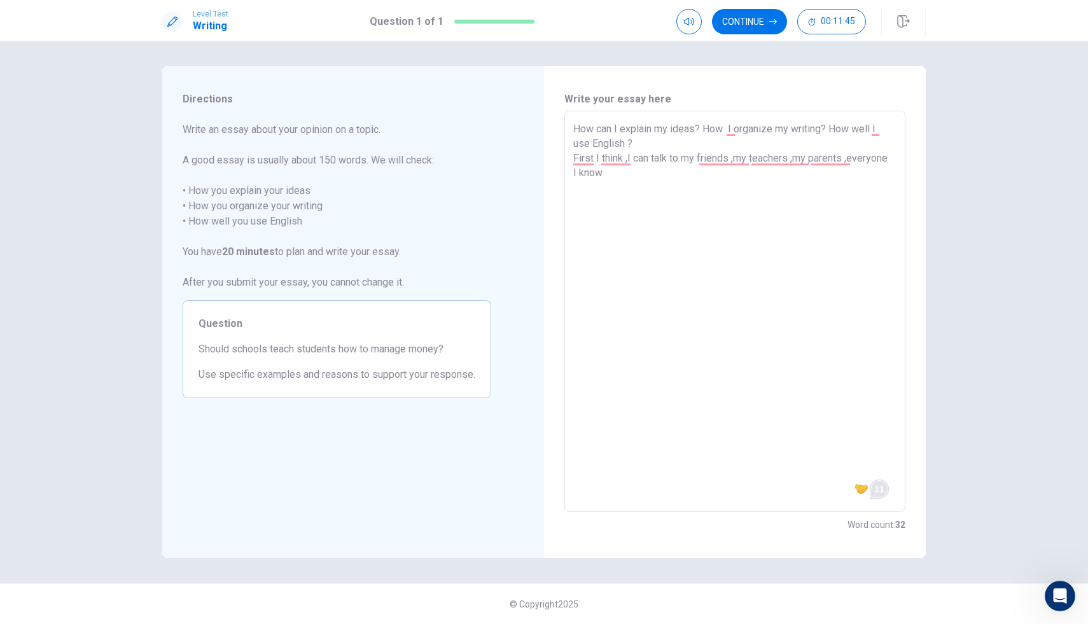
click at [763, 491] on html "Level Test Writing Question 1 of 1 Continue 00:11:45 Question 1 of 1 Continue 0…" at bounding box center [544, 312] width 1088 height 624
click at [763, 494] on img at bounding box center [862, 489] width 14 height 14
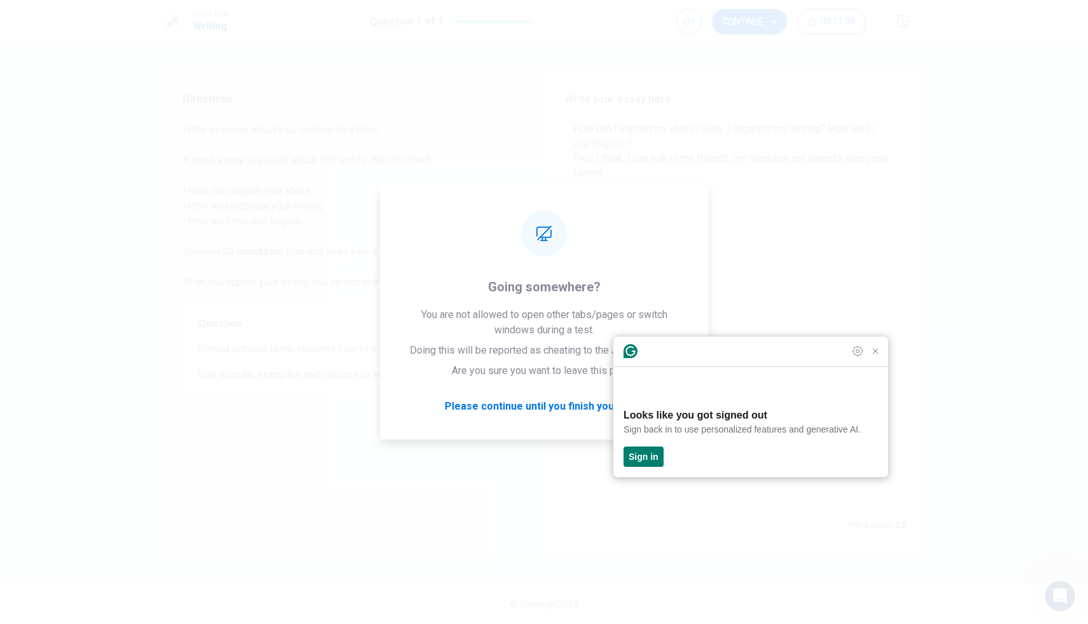
click at [763, 411] on h3 "Looks like you got signed out" at bounding box center [751, 415] width 255 height 15
click at [763, 359] on icon "Close Grammarly Assistant" at bounding box center [875, 351] width 15 height 15
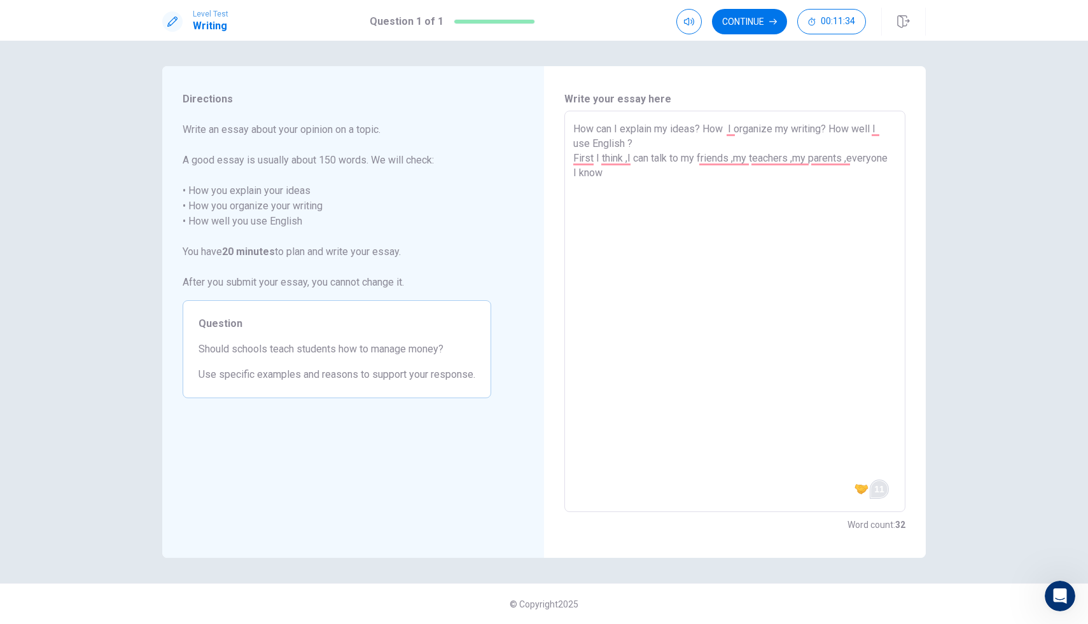
click at [763, 385] on textarea "How can I explain my ideas? How I organize my writing? How well I use English ?…" at bounding box center [735, 312] width 323 height 381
click at [763, 30] on button "Continue" at bounding box center [749, 21] width 75 height 25
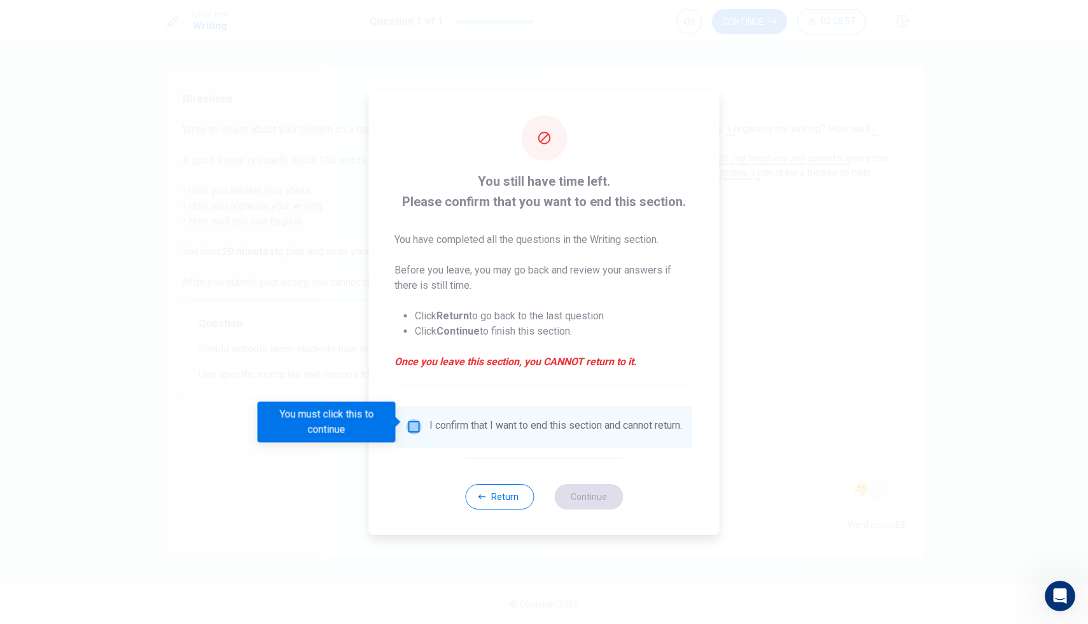
click at [413, 426] on input "You must click this to continue" at bounding box center [414, 426] width 15 height 15
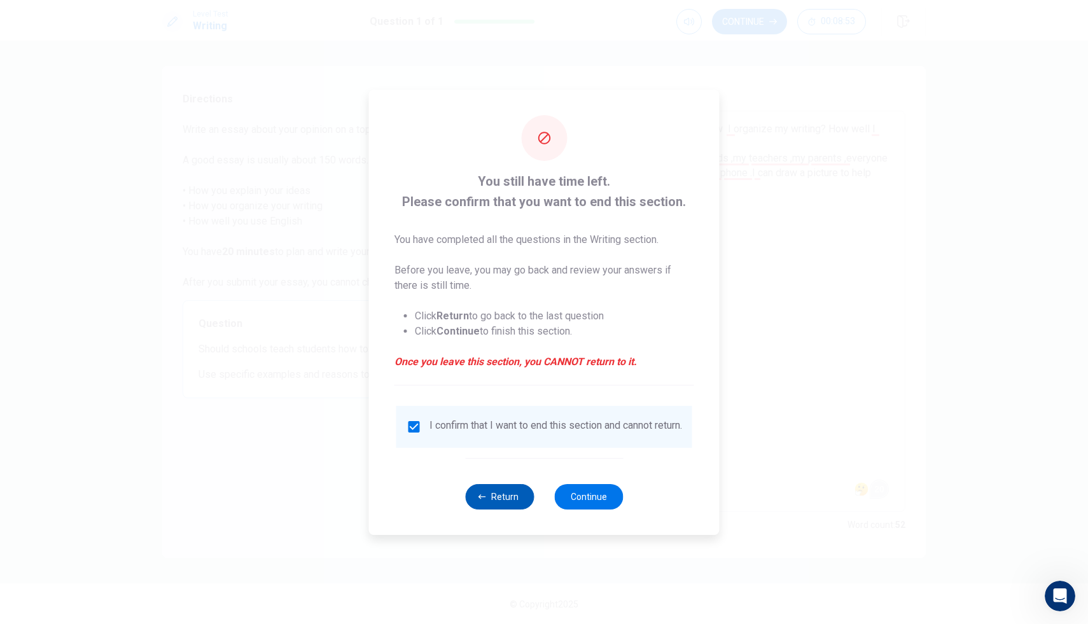
click at [507, 495] on button "Return" at bounding box center [499, 496] width 69 height 25
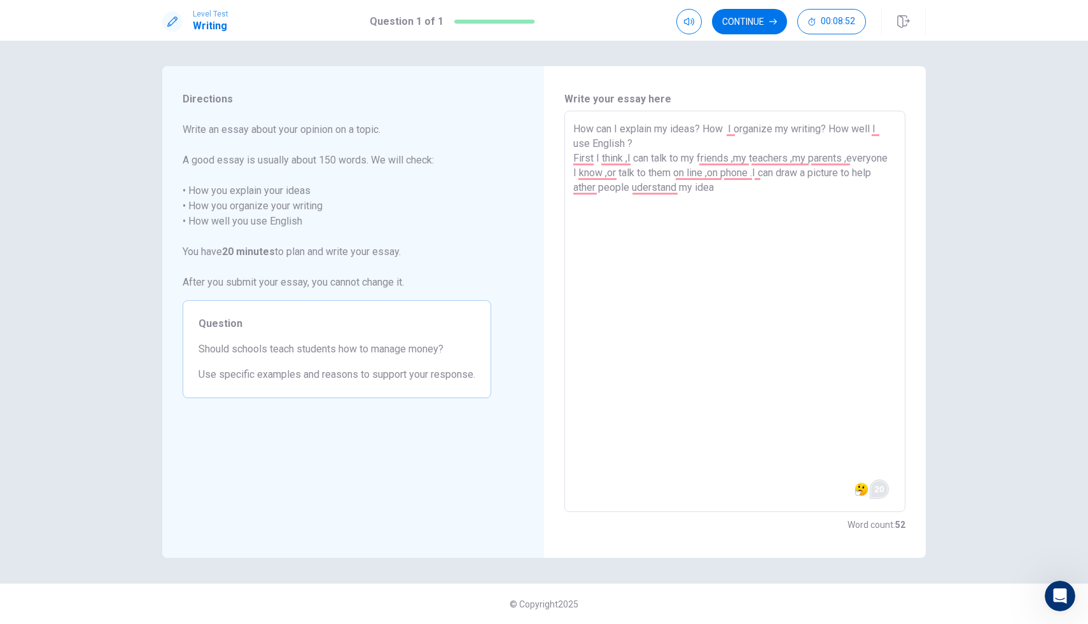
click at [756, 201] on textarea "How can I explain my ideas? How I organize my writing? How well I use English ?…" at bounding box center [735, 312] width 323 height 381
click at [700, 222] on textarea "How can I explain my ideas? How I organize my writing? How well I use English ?…" at bounding box center [735, 312] width 323 height 381
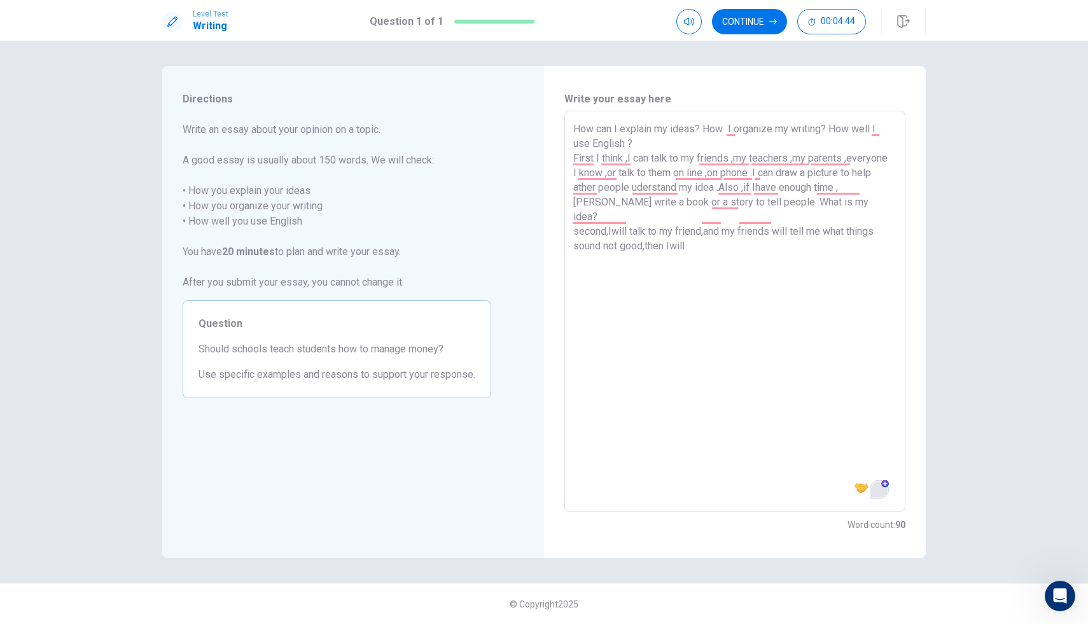
click at [672, 230] on textarea "How can I explain my ideas? How I organize my writing? How well I use English ?…" at bounding box center [735, 312] width 323 height 381
click at [706, 229] on textarea "How can I explain my ideas? How I organize my writing? How well I use English ?…" at bounding box center [735, 312] width 323 height 381
click at [763, 229] on textarea "How can I explain my ideas? How I organize my writing? How well I use English ?…" at bounding box center [735, 312] width 323 height 381
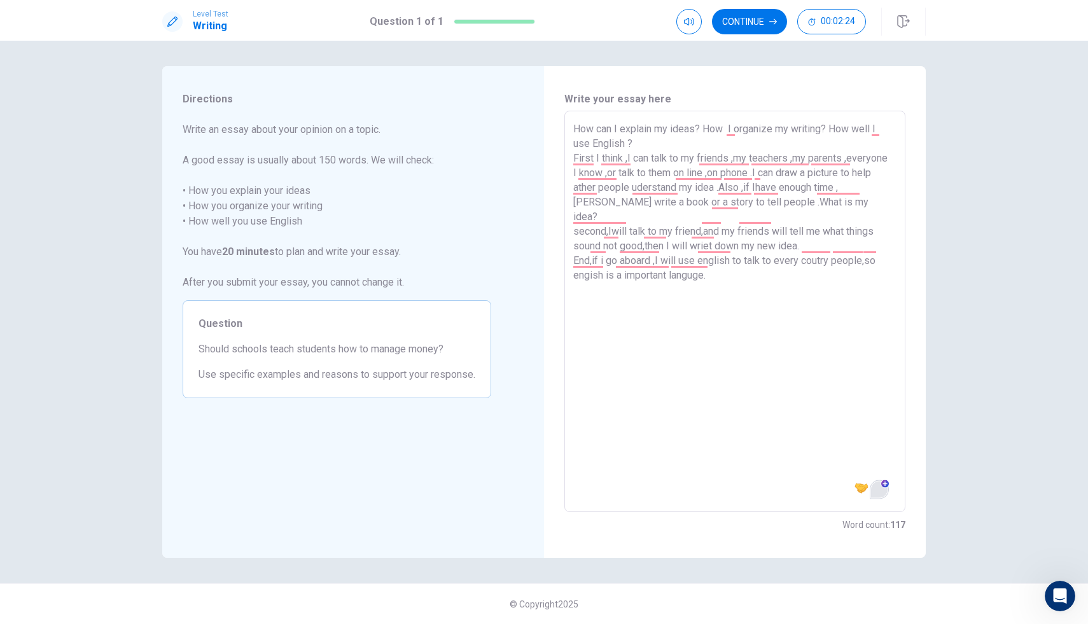
click at [723, 267] on textarea "How can I explain my ideas? How I organize my writing? How well I use English ?…" at bounding box center [735, 312] width 323 height 381
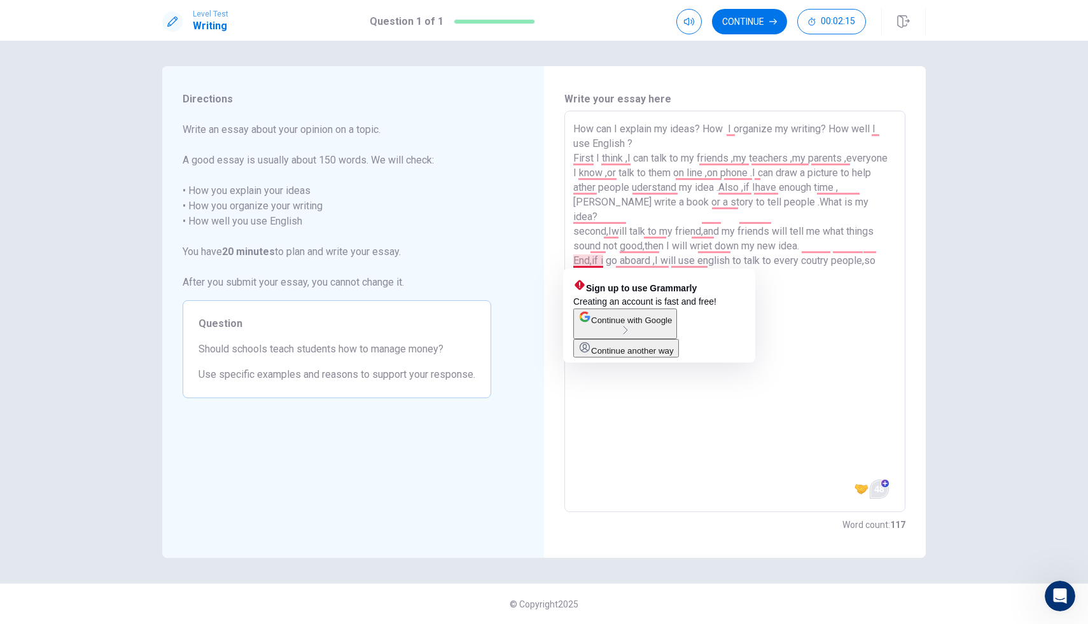
click at [579, 264] on textarea "How can I explain my ideas? How I organize my writing? How well I use English ?…" at bounding box center [735, 312] width 323 height 381
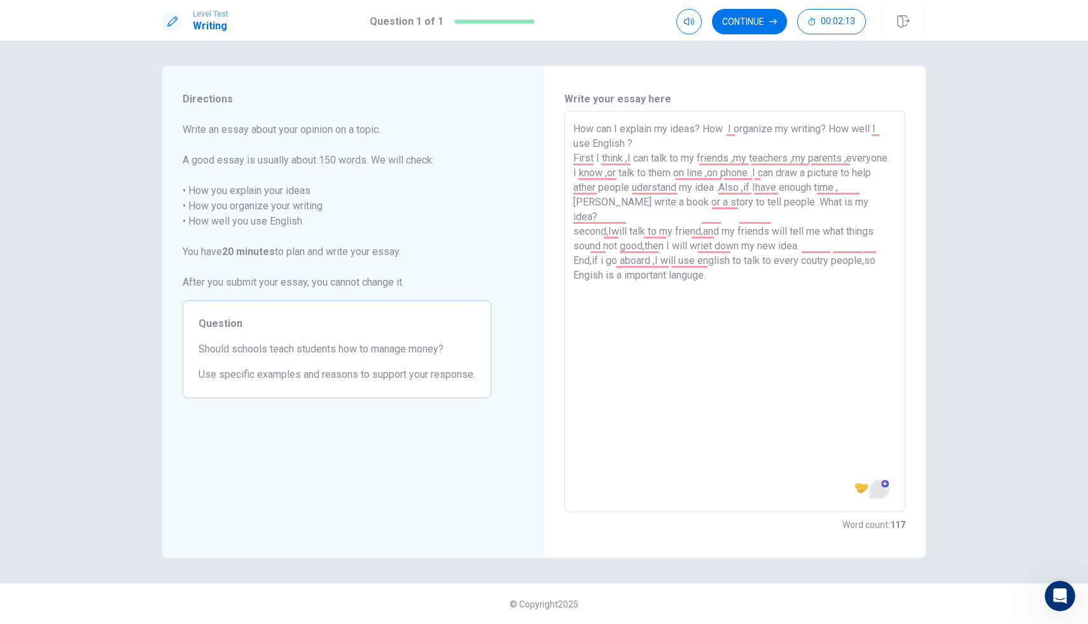
click at [579, 264] on textarea "How can I explain my ideas? How I organize my writing? How well I use English ?…" at bounding box center [735, 312] width 323 height 381
click at [725, 265] on textarea "How can I explain my ideas? How I organize my writing? How well I use English ?…" at bounding box center [735, 312] width 323 height 381
click at [759, 23] on button "Continue" at bounding box center [749, 21] width 75 height 25
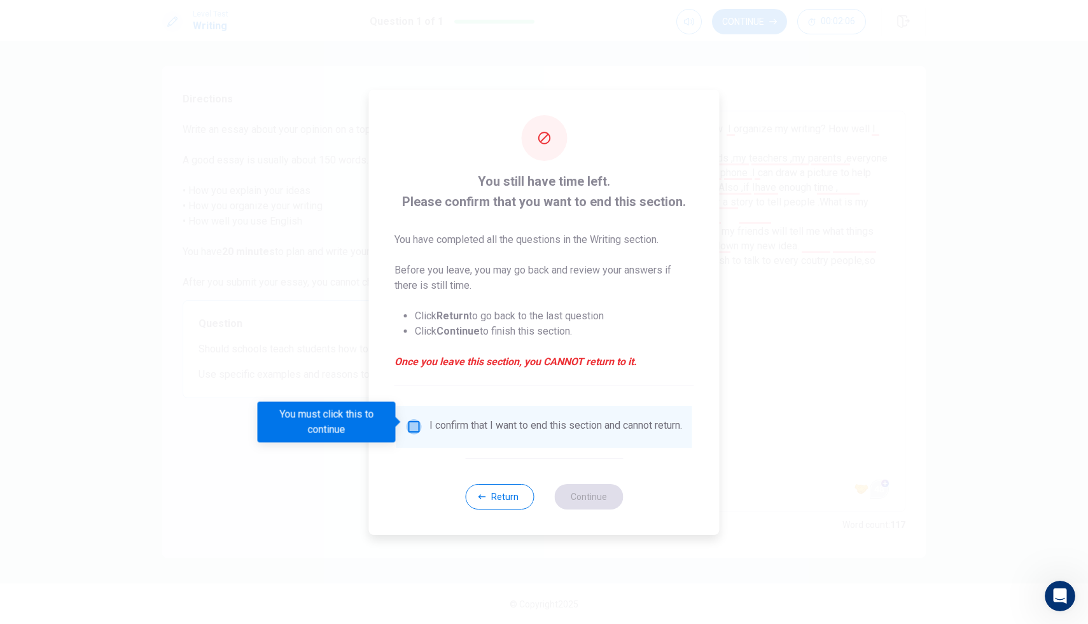
click at [412, 426] on input "You must click this to continue" at bounding box center [414, 426] width 15 height 15
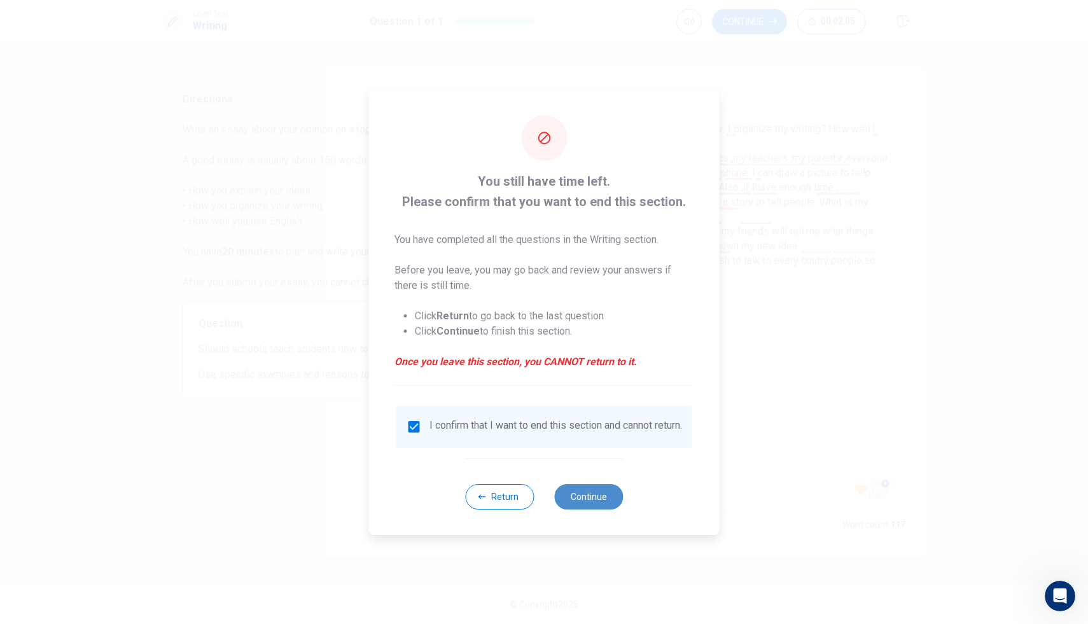
click at [589, 499] on button "Continue" at bounding box center [588, 496] width 69 height 25
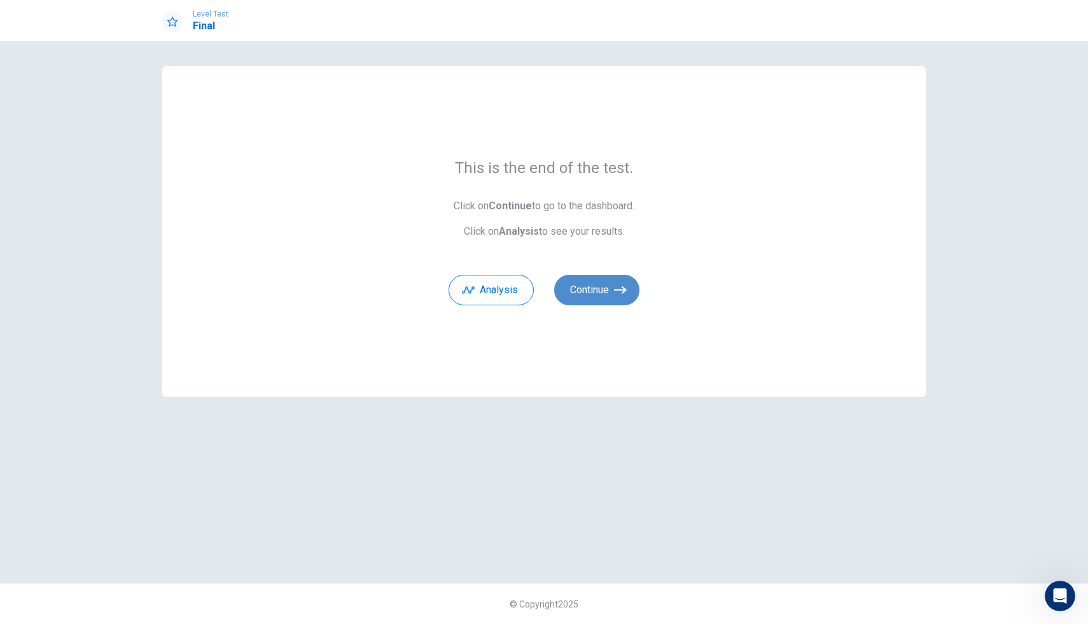
click at [605, 301] on button "Continue" at bounding box center [596, 290] width 85 height 31
